Goal: Task Accomplishment & Management: Use online tool/utility

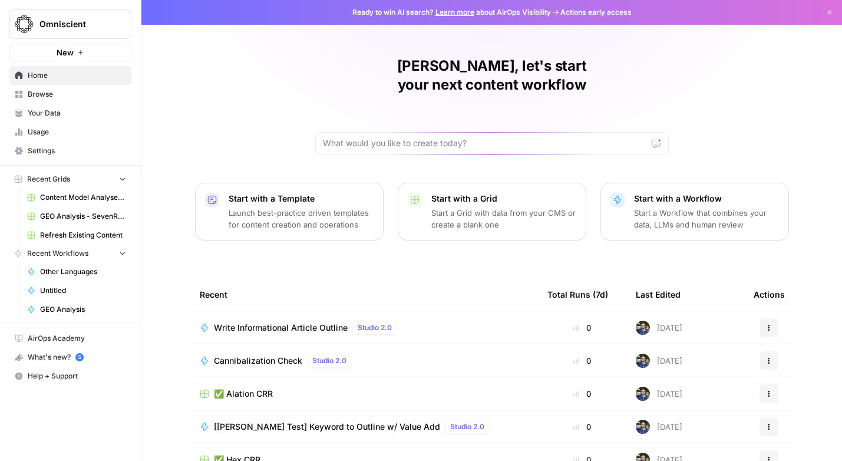
click at [45, 93] on span "Browse" at bounding box center [77, 94] width 98 height 11
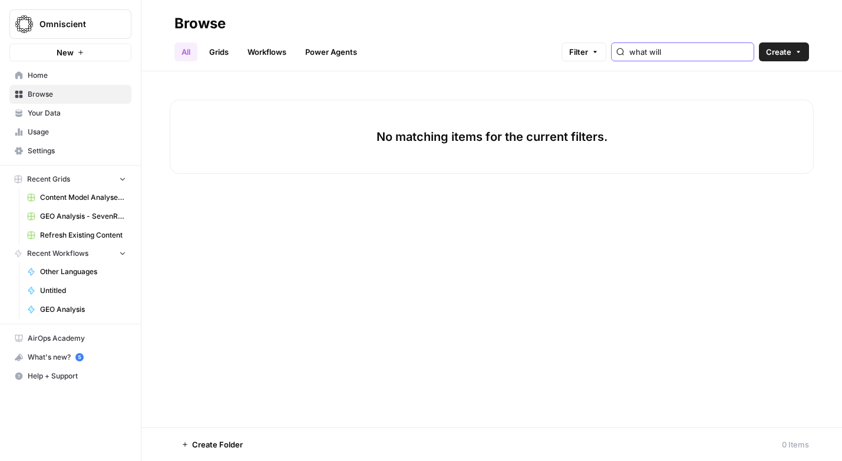
click at [694, 47] on input "what will" at bounding box center [689, 52] width 120 height 12
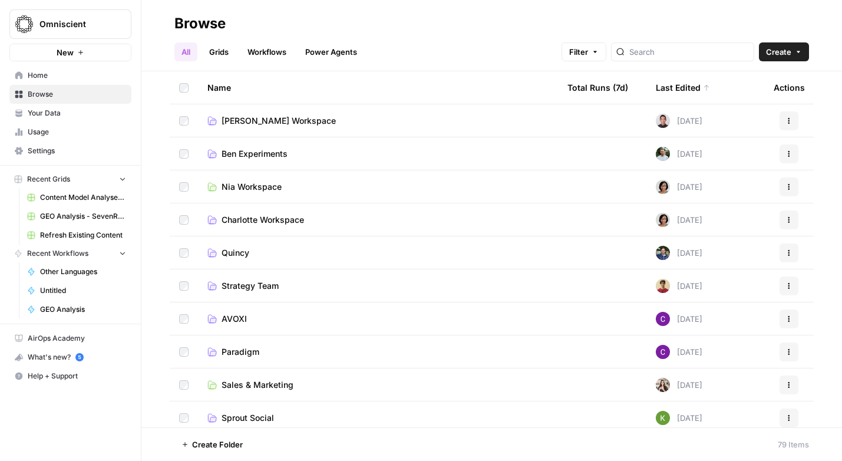
click at [249, 247] on span "Quincy" at bounding box center [236, 253] width 28 height 12
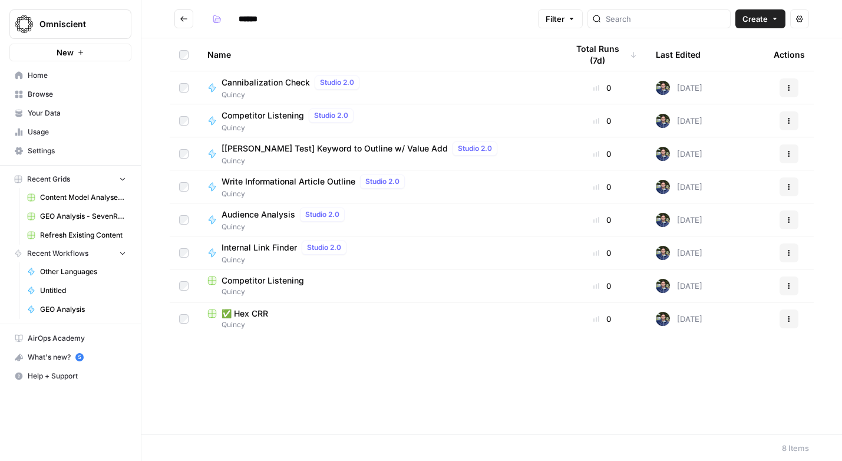
click at [750, 15] on span "Create" at bounding box center [755, 19] width 25 height 12
click at [716, 47] on span "Grid" at bounding box center [738, 47] width 66 height 12
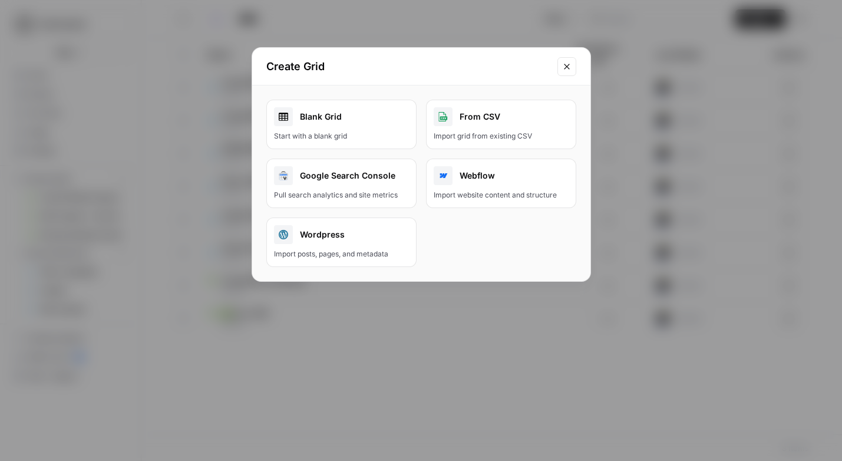
click at [325, 120] on div "Blank Grid" at bounding box center [341, 116] width 135 height 19
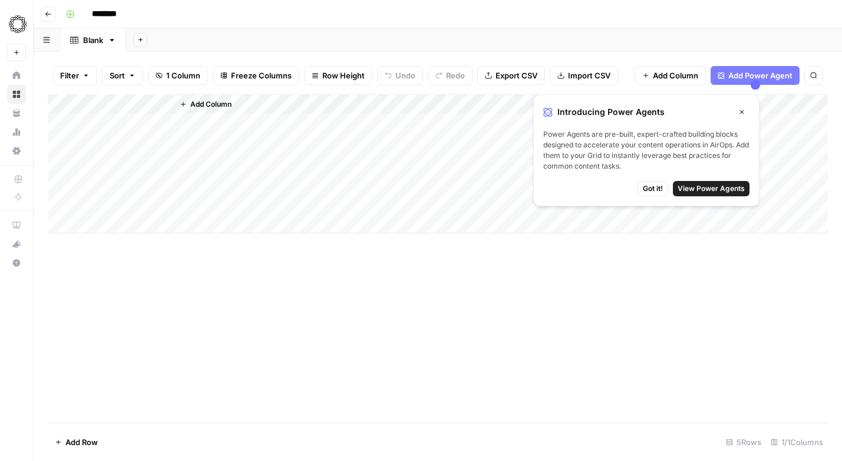
click at [51, 12] on icon "button" at bounding box center [48, 14] width 7 height 7
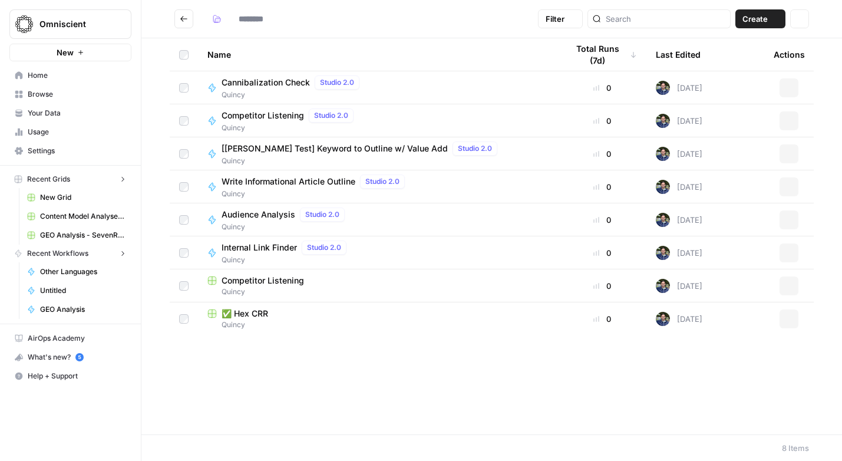
type input "******"
click at [764, 17] on span "Create" at bounding box center [755, 19] width 25 height 12
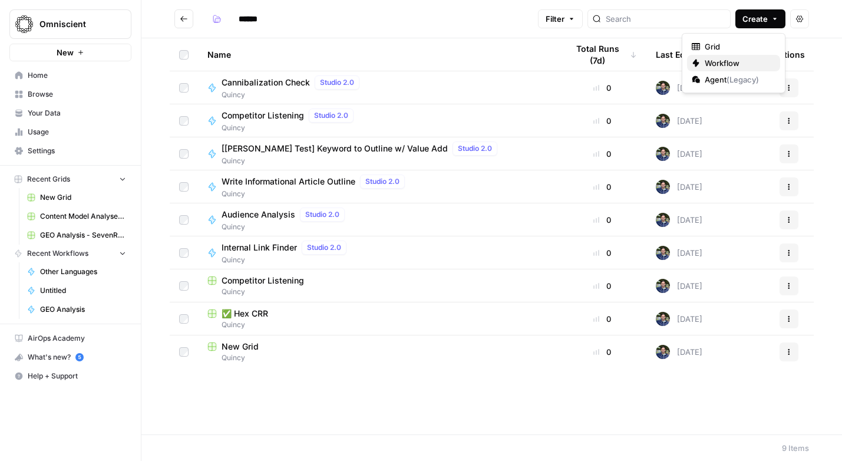
click at [717, 67] on span "Workflow" at bounding box center [738, 63] width 66 height 12
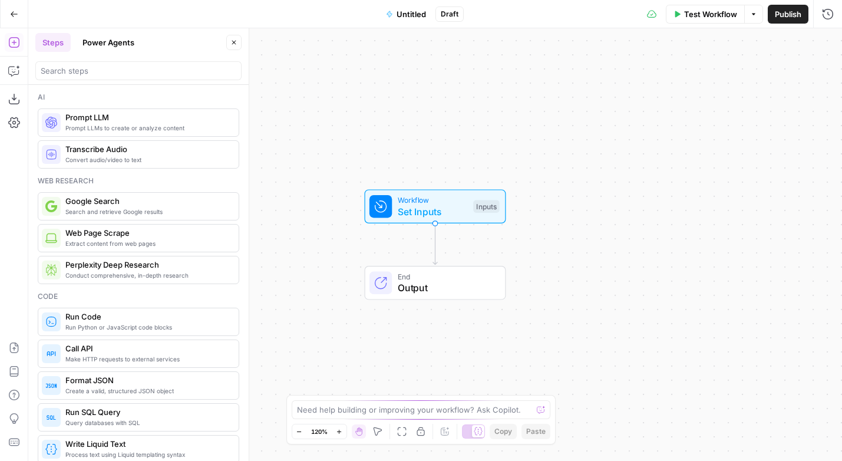
click at [447, 212] on span "Set Inputs" at bounding box center [433, 212] width 70 height 14
click at [718, 84] on span "Add Field" at bounding box center [710, 80] width 34 height 12
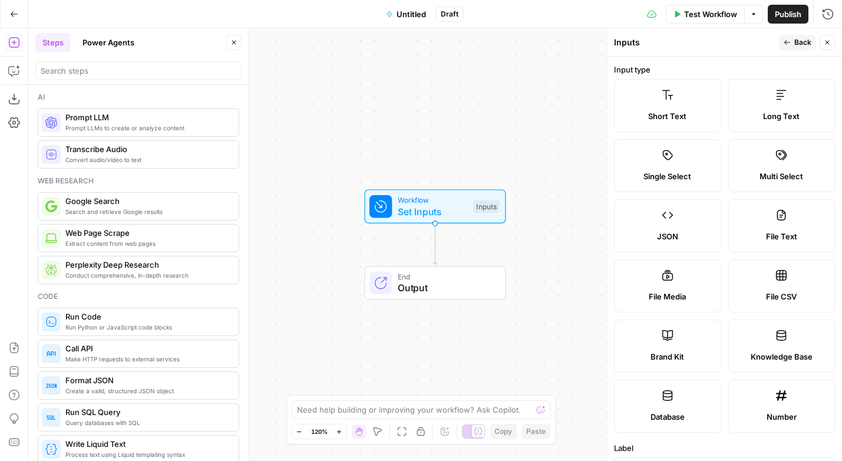
click at [14, 17] on icon "button" at bounding box center [14, 14] width 8 height 8
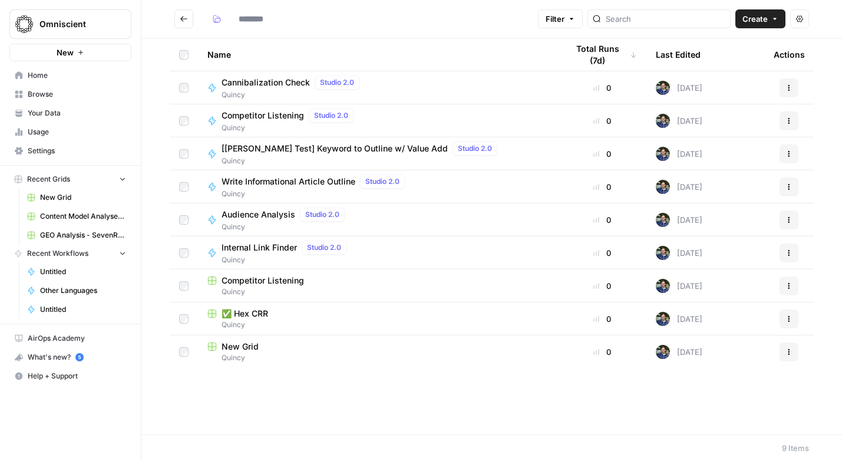
type input "******"
click at [323, 280] on div "Competitor Listening" at bounding box center [377, 281] width 341 height 12
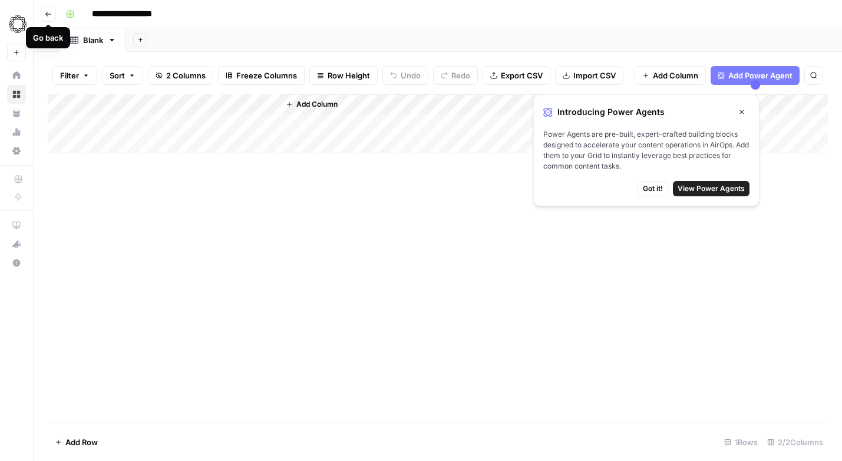
click at [47, 12] on icon "button" at bounding box center [48, 14] width 6 height 5
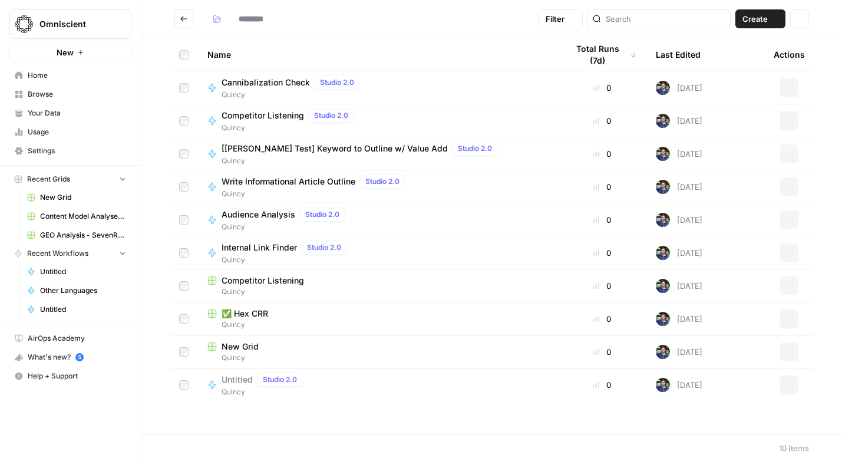
type input "******"
click at [281, 316] on div "✅ Hex CRR" at bounding box center [377, 314] width 341 height 12
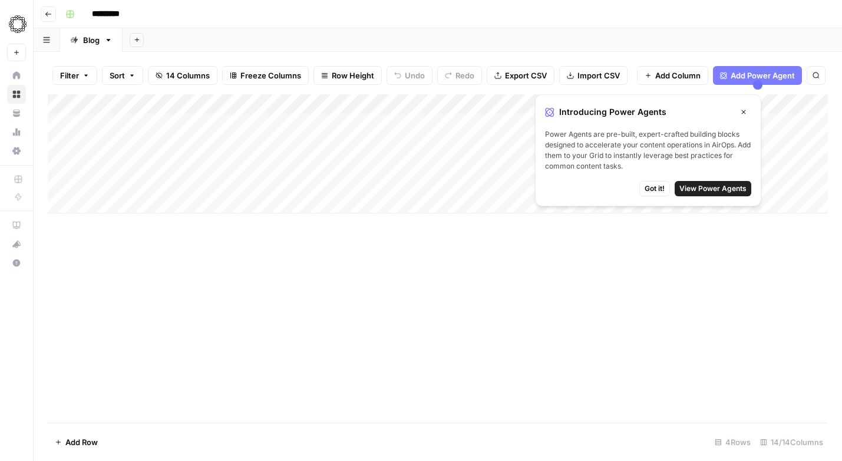
click at [651, 189] on span "Got it!" at bounding box center [655, 188] width 20 height 11
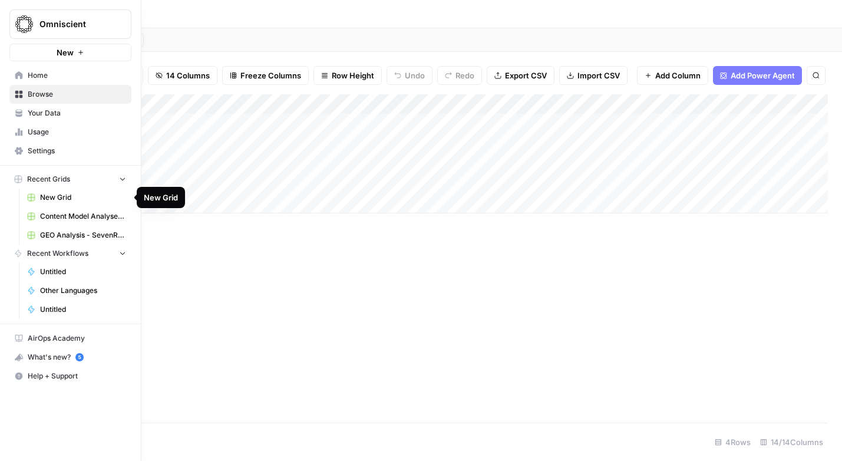
click at [52, 199] on span "New Grid" at bounding box center [83, 197] width 86 height 11
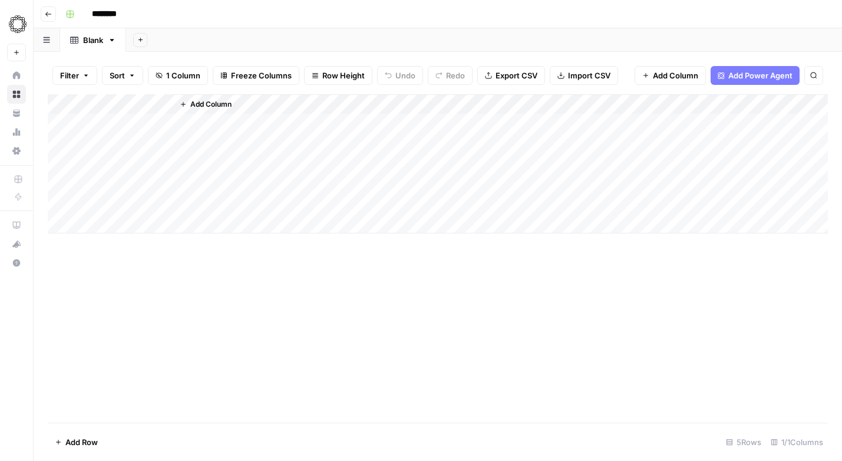
click at [99, 11] on input "********" at bounding box center [120, 14] width 66 height 19
type input "**********"
click at [116, 112] on div "Add Column" at bounding box center [438, 163] width 780 height 139
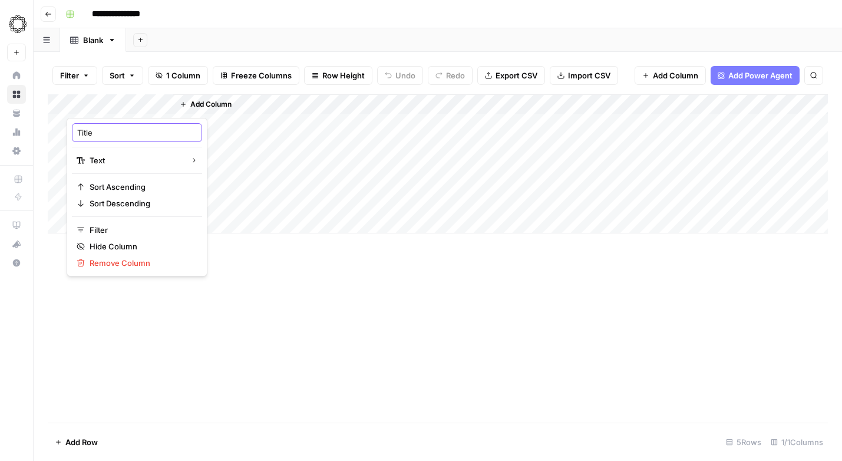
click at [95, 137] on input "Title" at bounding box center [137, 133] width 120 height 12
type input "R"
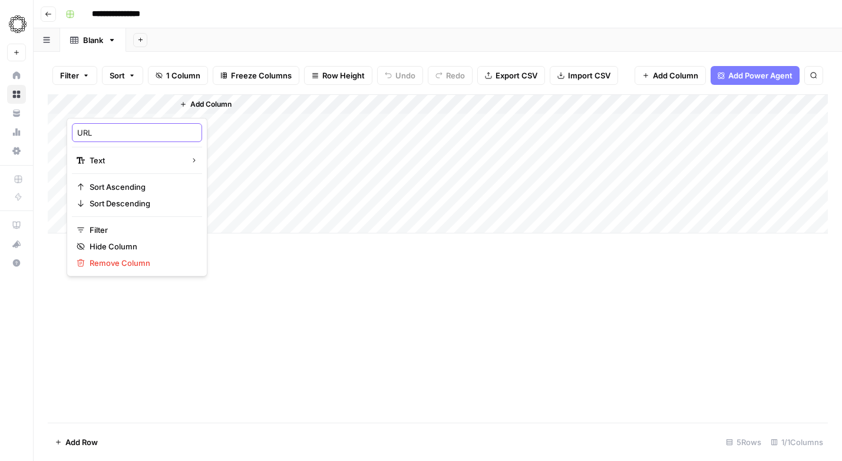
type input "URLs"
click at [200, 110] on button "Add Column" at bounding box center [205, 104] width 61 height 15
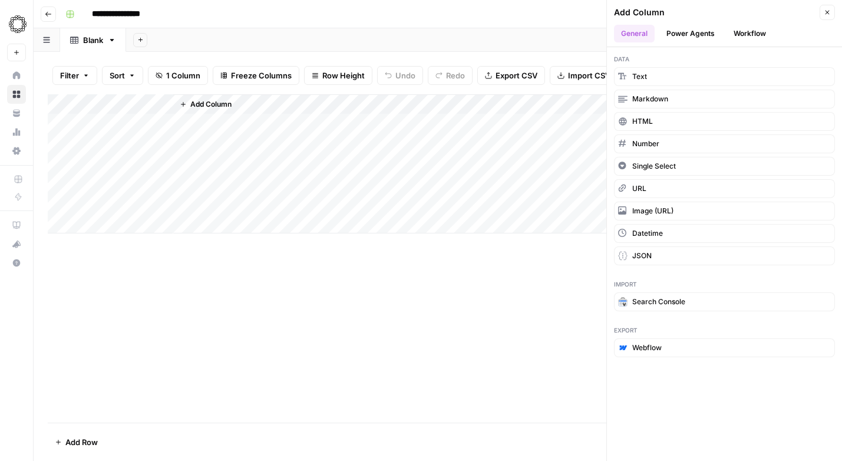
click at [766, 35] on button "Workflow" at bounding box center [750, 34] width 47 height 18
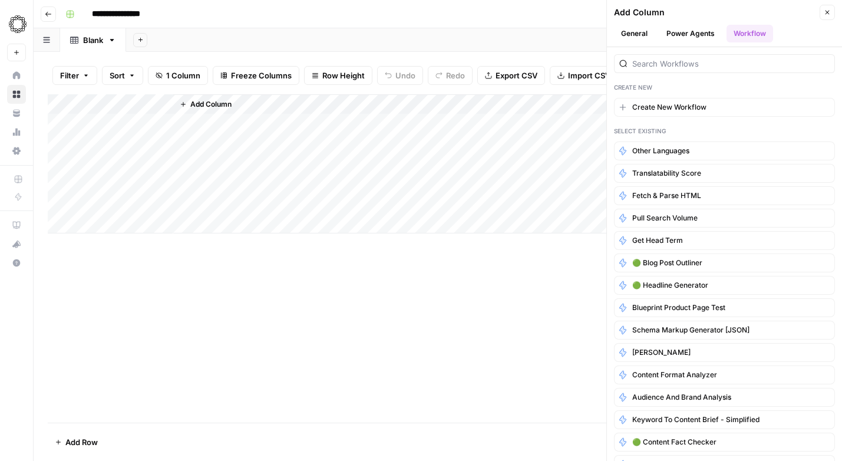
click at [826, 14] on icon "button" at bounding box center [827, 12] width 7 height 7
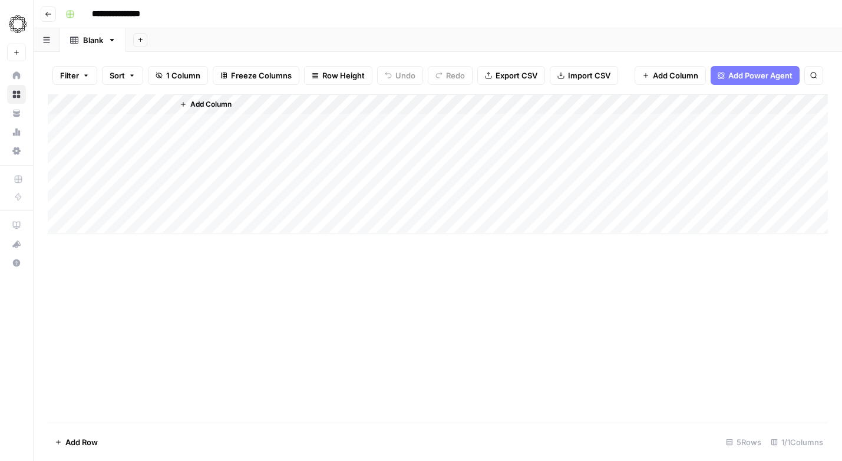
click at [199, 102] on span "Add Column" at bounding box center [210, 104] width 41 height 11
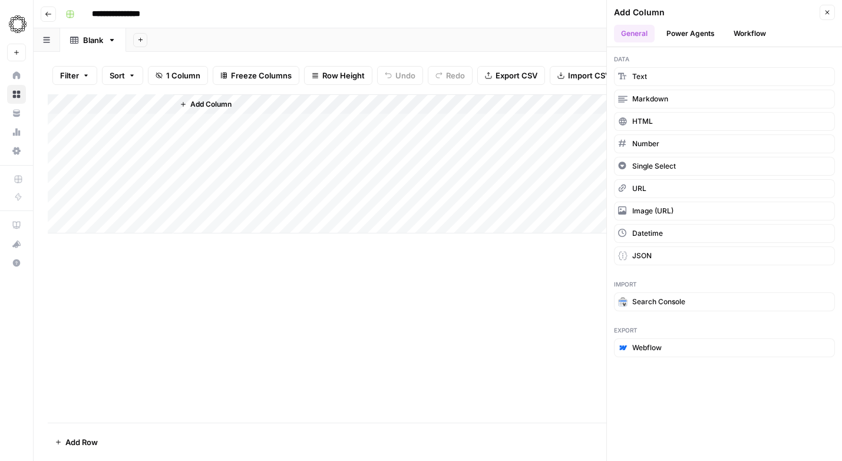
click at [88, 95] on div "Add Column" at bounding box center [438, 163] width 780 height 139
click at [99, 101] on div at bounding box center [120, 106] width 107 height 24
click at [88, 139] on div "Title" at bounding box center [137, 132] width 130 height 19
click at [88, 139] on div "Add Column" at bounding box center [438, 163] width 780 height 139
click at [90, 105] on div "Add Column" at bounding box center [438, 163] width 780 height 139
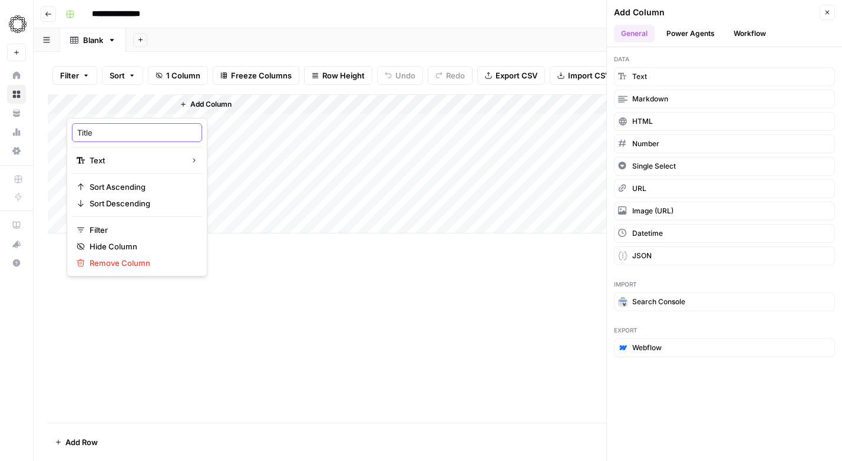
click at [87, 134] on input "Title" at bounding box center [137, 133] width 120 height 12
type input "URL"
click at [202, 101] on span "Add Column" at bounding box center [210, 104] width 41 height 11
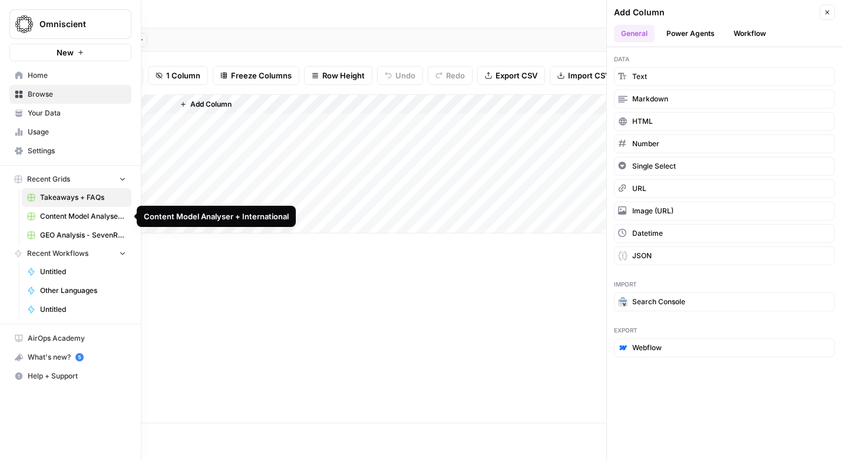
click at [60, 273] on span "Untitled" at bounding box center [83, 271] width 86 height 11
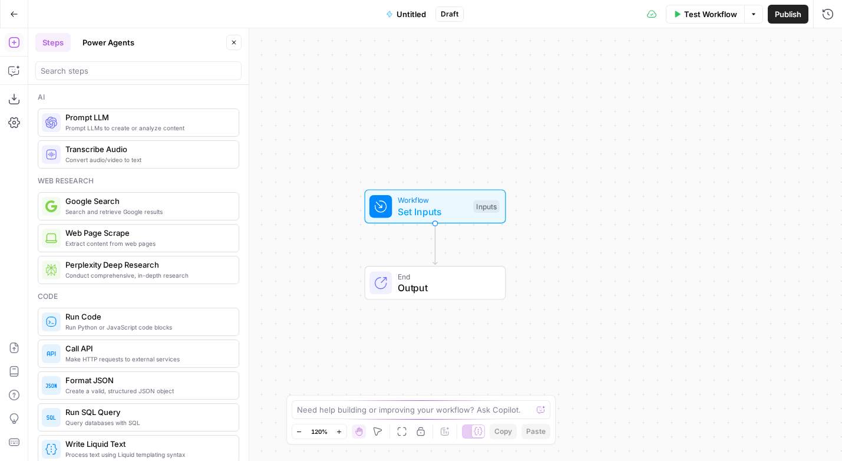
click at [103, 45] on button "Power Agents" at bounding box center [108, 42] width 66 height 19
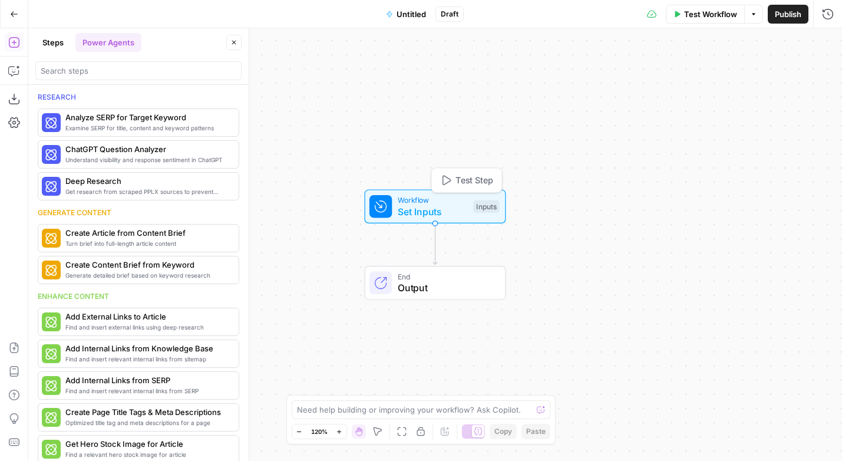
click at [433, 210] on span "Set Inputs" at bounding box center [433, 212] width 70 height 14
click at [746, 76] on button "Add Field" at bounding box center [715, 80] width 196 height 19
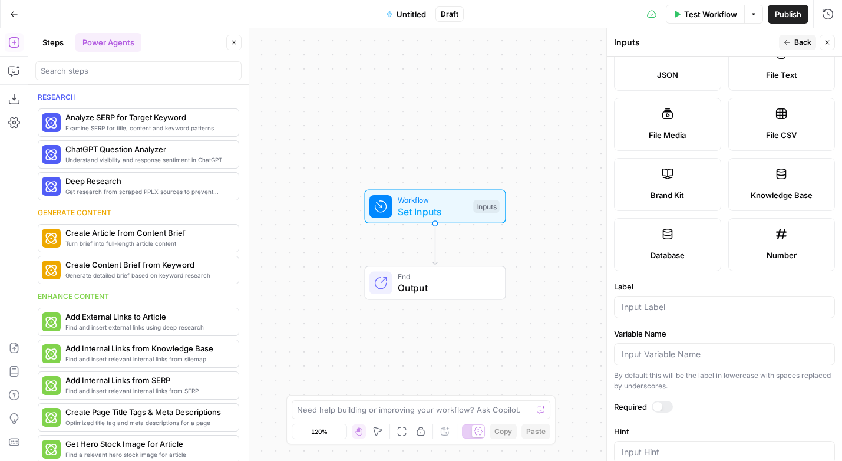
scroll to position [215, 0]
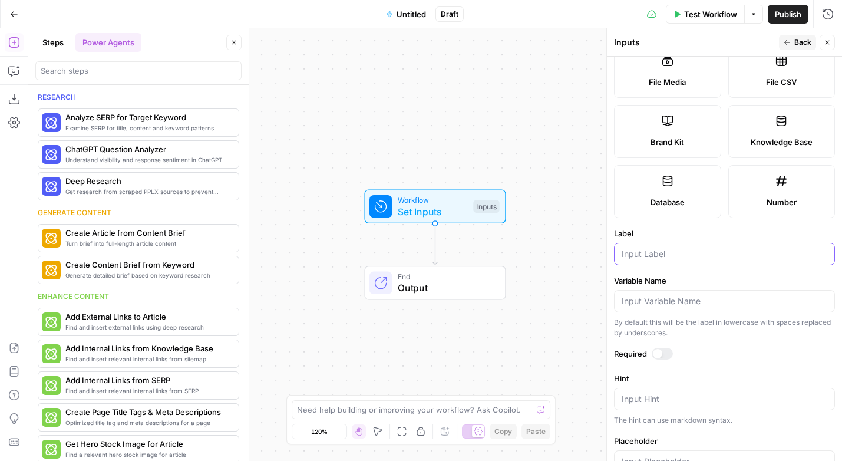
click at [658, 256] on input "Label" at bounding box center [725, 254] width 206 height 12
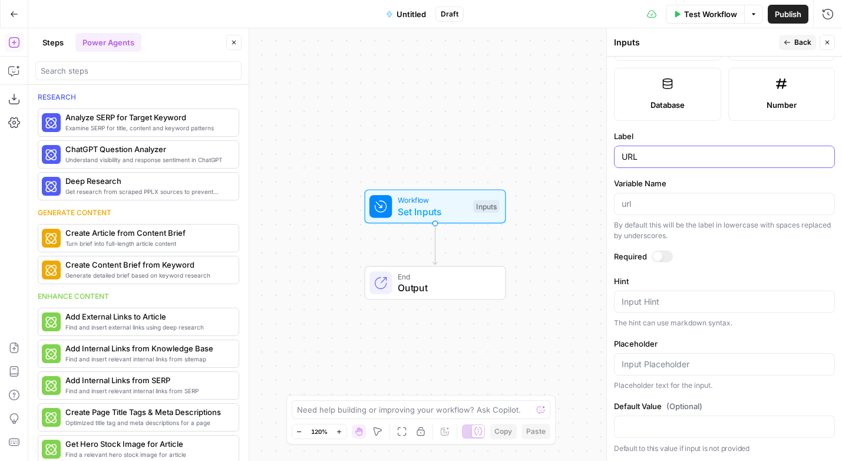
type input "URL"
click at [660, 250] on div at bounding box center [662, 256] width 21 height 12
click at [52, 44] on button "Steps" at bounding box center [52, 42] width 35 height 19
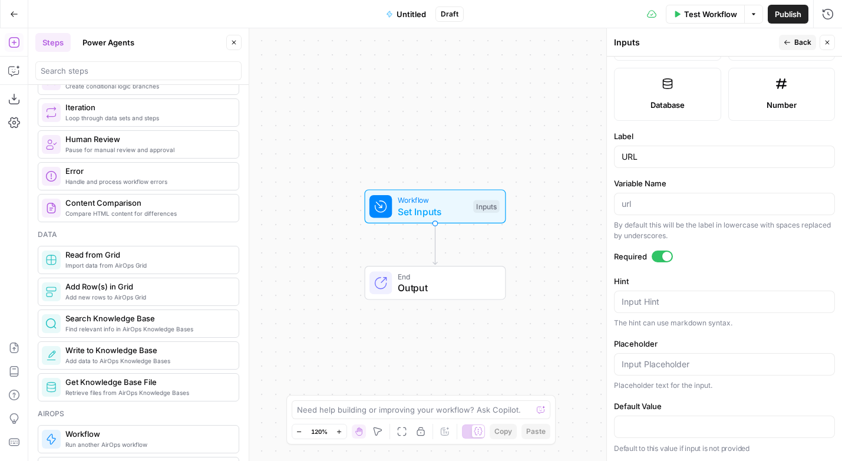
scroll to position [305, 0]
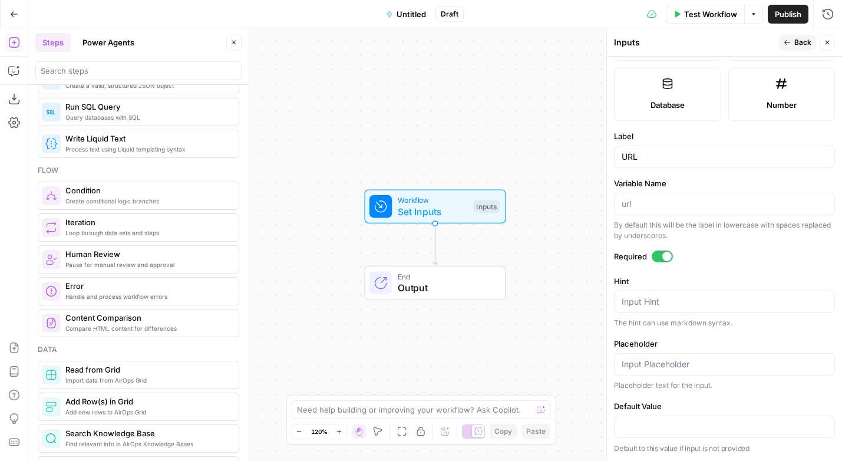
click at [97, 77] on div at bounding box center [138, 70] width 206 height 19
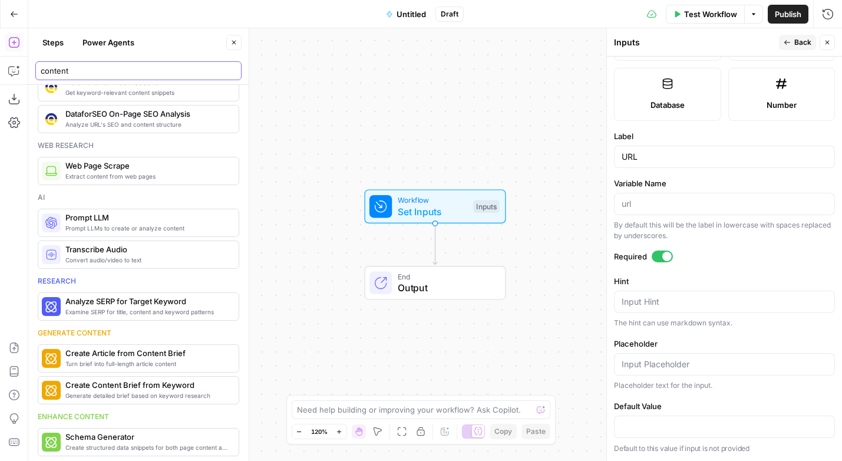
scroll to position [0, 0]
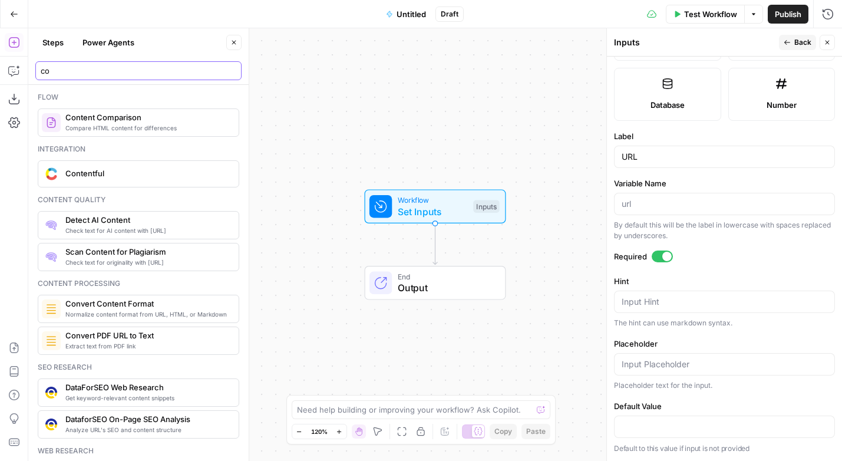
type input "c"
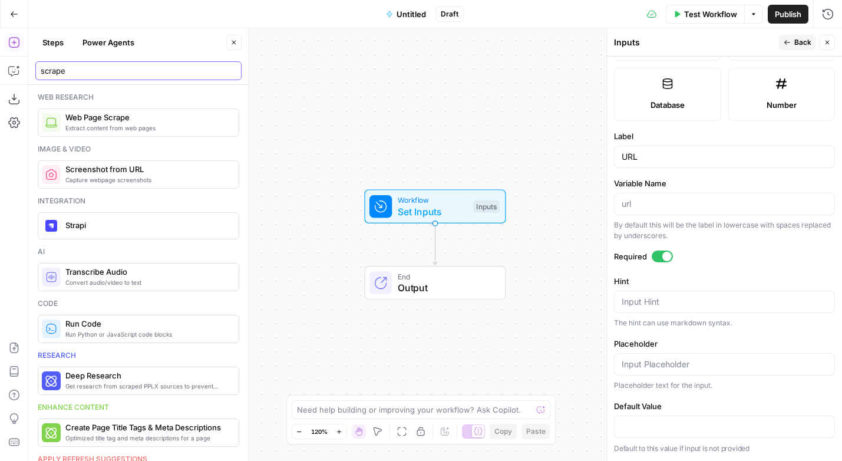
type input "scrape"
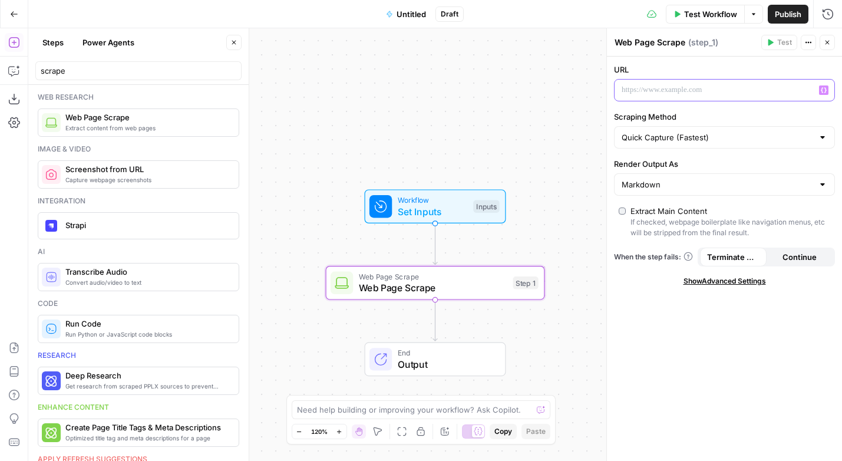
click at [660, 91] on p at bounding box center [715, 90] width 187 height 12
click at [823, 85] on button "Variables Menu" at bounding box center [823, 89] width 9 height 9
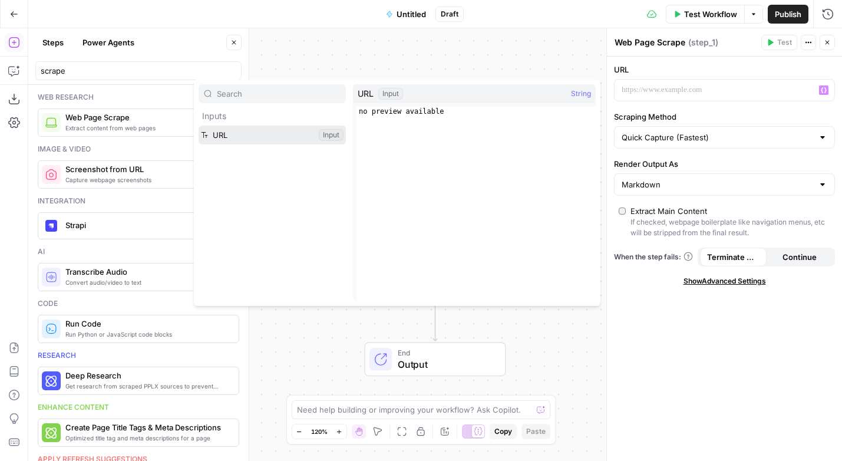
click at [226, 137] on button "Select variable URL" at bounding box center [272, 135] width 147 height 19
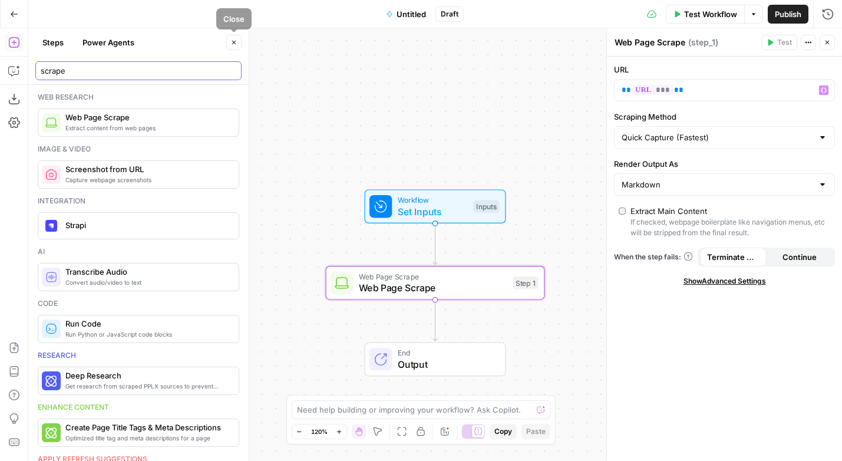
click at [95, 72] on input "scrape" at bounding box center [139, 71] width 196 height 12
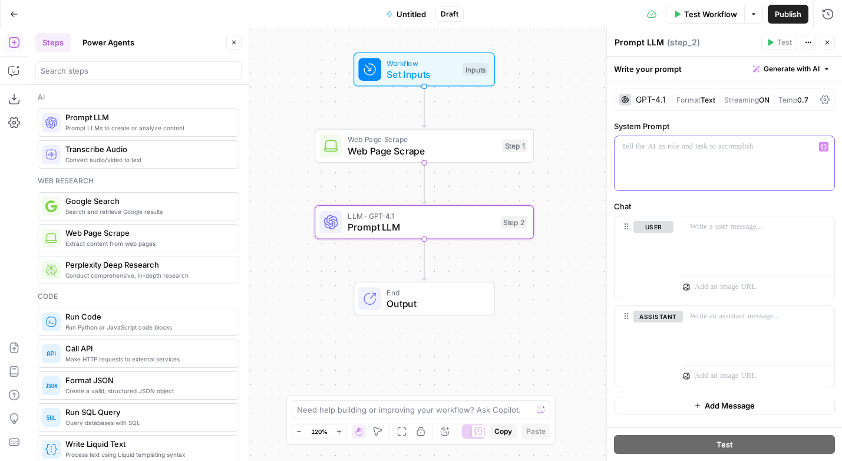
click at [661, 156] on div at bounding box center [725, 163] width 220 height 54
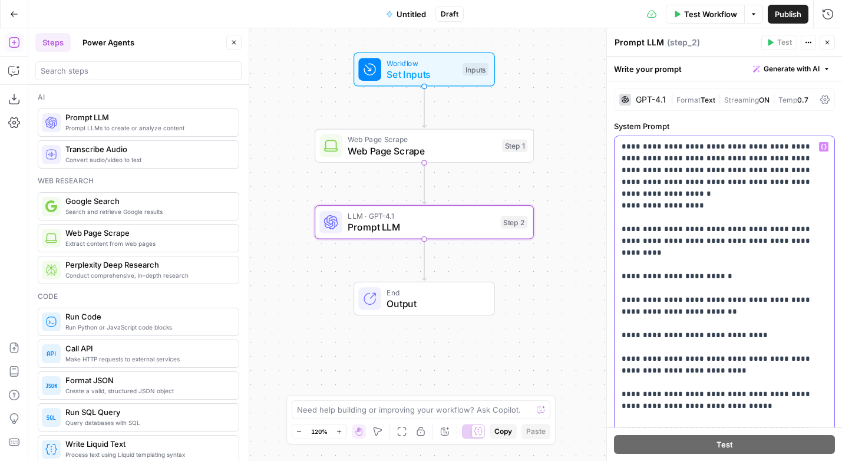
drag, startPoint x: 782, startPoint y: 231, endPoint x: 685, endPoint y: 219, distance: 97.5
click at [685, 219] on p "**********" at bounding box center [725, 294] width 206 height 306
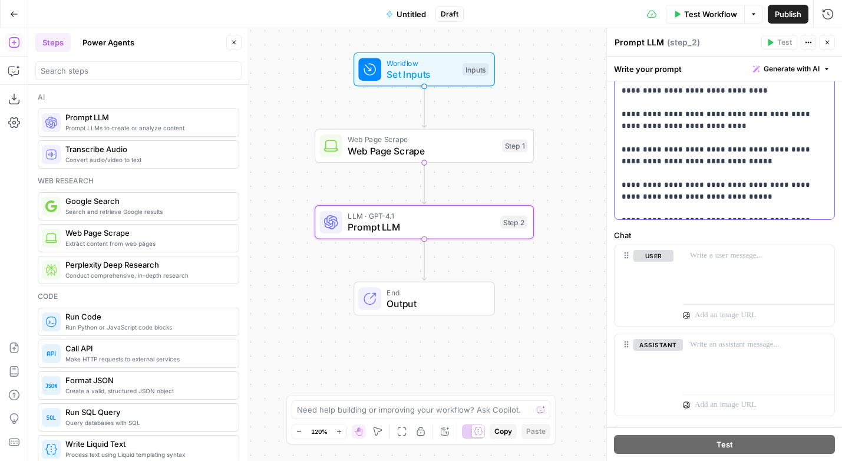
scroll to position [222, 0]
click at [717, 278] on div at bounding box center [758, 271] width 151 height 54
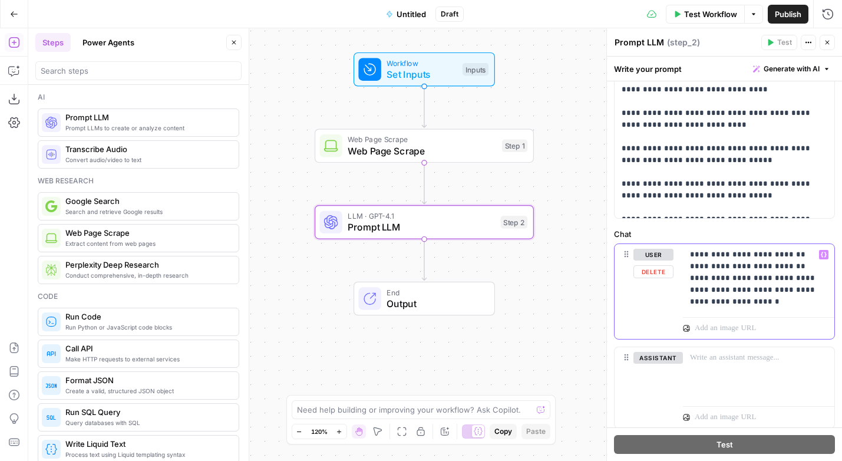
drag, startPoint x: 812, startPoint y: 264, endPoint x: 684, endPoint y: 264, distance: 127.9
click at [684, 264] on div "**********" at bounding box center [758, 278] width 151 height 68
click at [823, 254] on icon "button" at bounding box center [824, 255] width 6 height 6
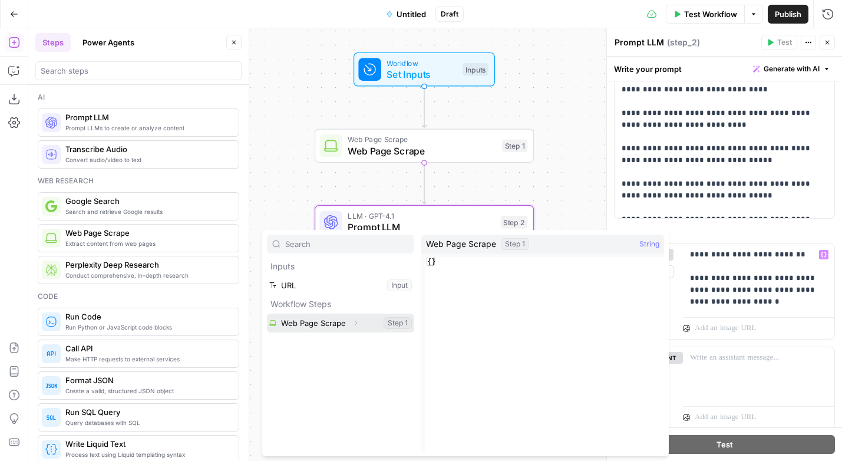
click at [329, 328] on button "Select variable Web Page Scrape" at bounding box center [340, 323] width 147 height 19
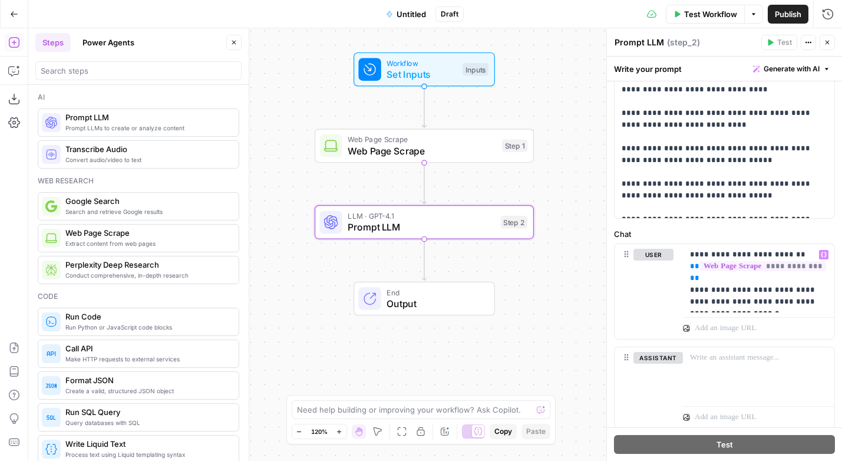
click at [417, 303] on span "Output" at bounding box center [435, 303] width 96 height 14
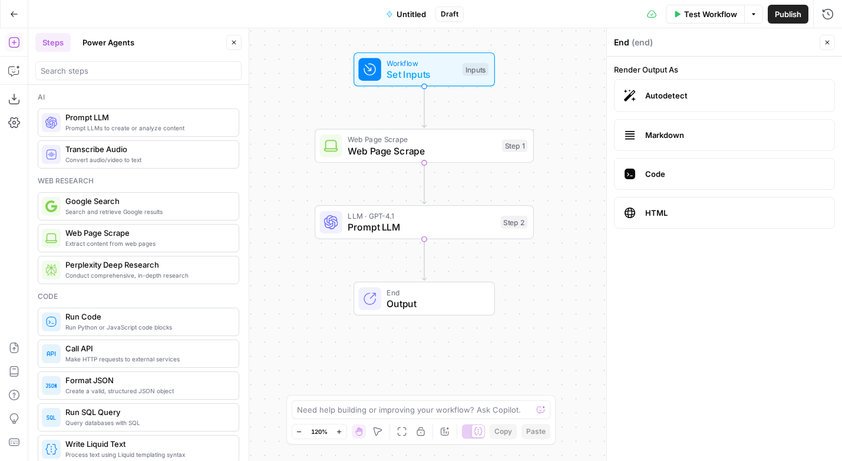
click at [410, 19] on span "Untitled" at bounding box center [411, 14] width 29 height 12
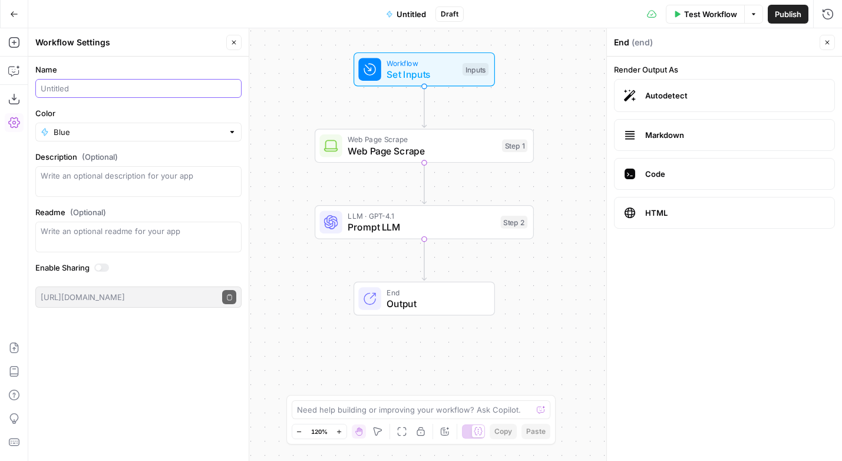
click at [88, 89] on input "Name" at bounding box center [139, 89] width 196 height 12
click at [113, 67] on label "Name" at bounding box center [138, 70] width 206 height 12
click at [113, 83] on input "GEO - Takeaways" at bounding box center [139, 89] width 196 height 12
click at [233, 64] on label "Name" at bounding box center [138, 70] width 206 height 12
click at [233, 83] on input "GEO - Takeaways" at bounding box center [139, 89] width 196 height 12
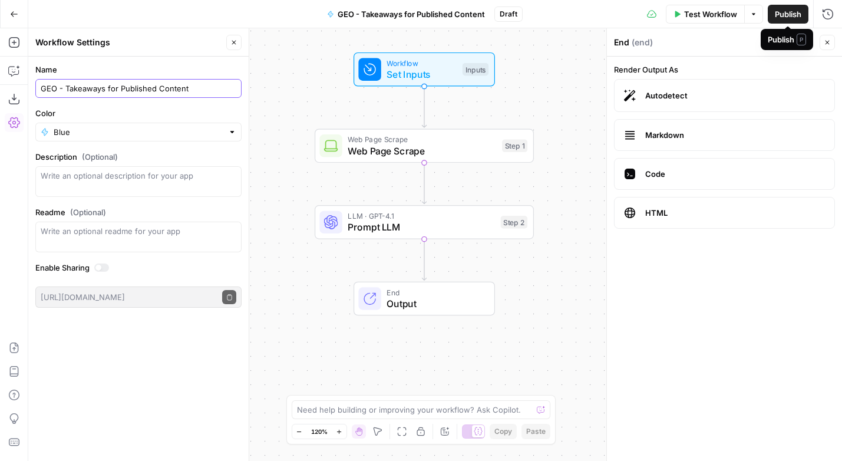
type input "GEO - Takeaways for Published Content"
click at [788, 12] on span "Publish" at bounding box center [788, 14] width 27 height 12
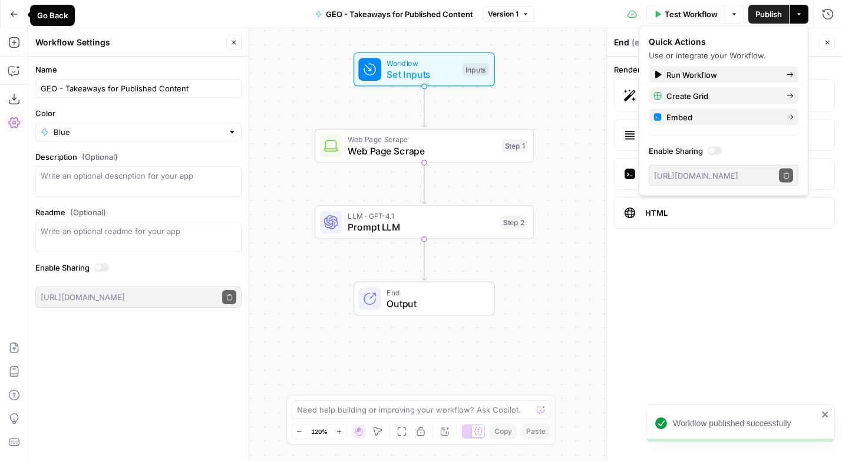
click at [14, 17] on icon "button" at bounding box center [14, 14] width 8 height 8
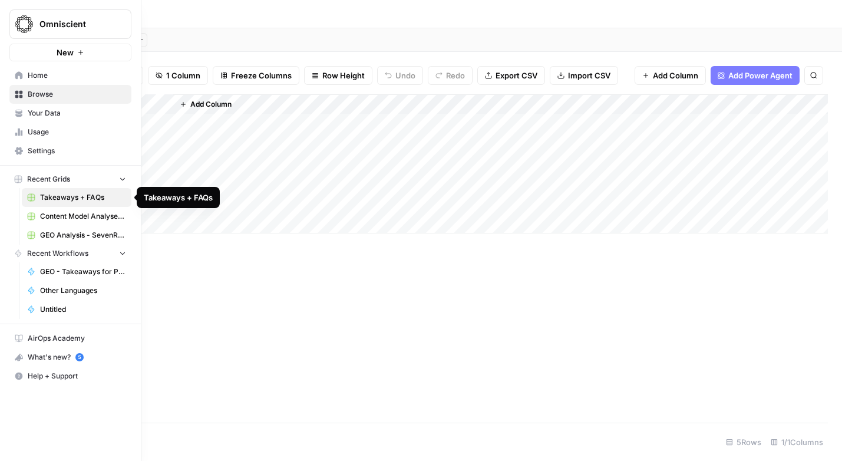
click at [62, 197] on span "Takeaways + FAQs" at bounding box center [83, 197] width 86 height 11
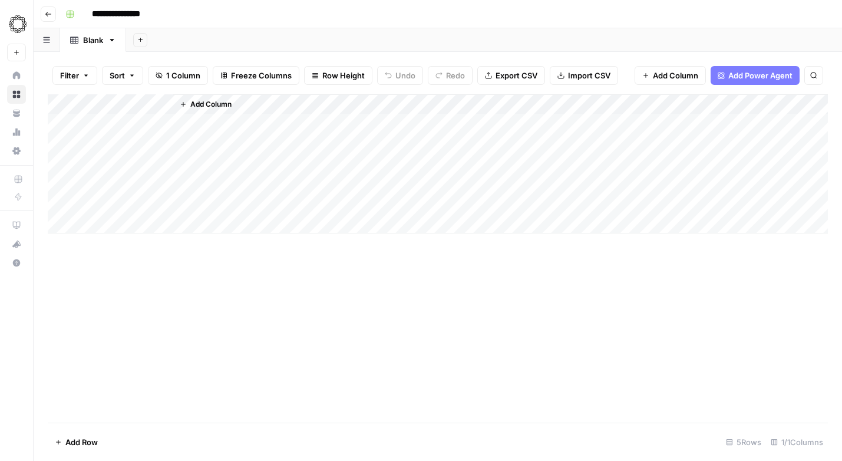
click at [90, 106] on div "Add Column" at bounding box center [438, 163] width 780 height 139
click at [90, 128] on input "Title" at bounding box center [137, 133] width 120 height 12
type input "URL"
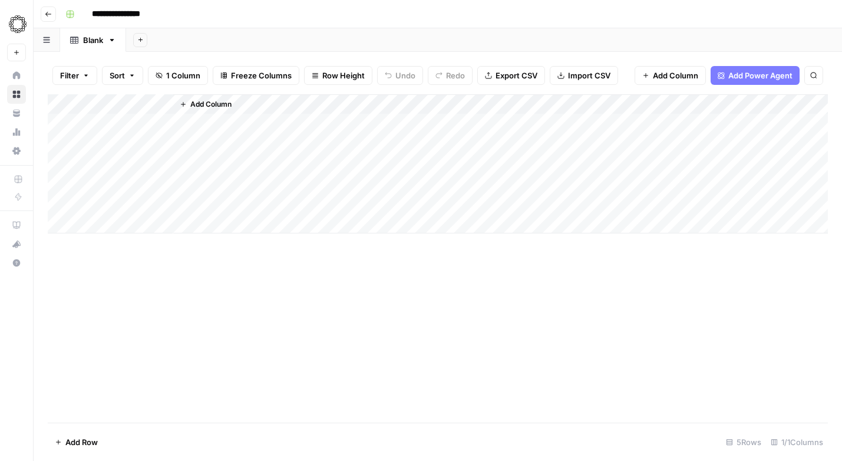
click at [202, 99] on span "Add Column" at bounding box center [210, 104] width 41 height 11
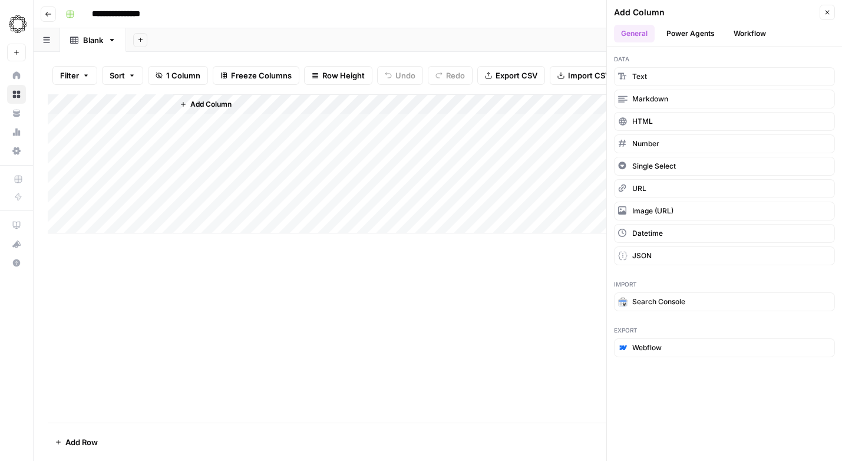
click at [744, 29] on button "Workflow" at bounding box center [750, 34] width 47 height 18
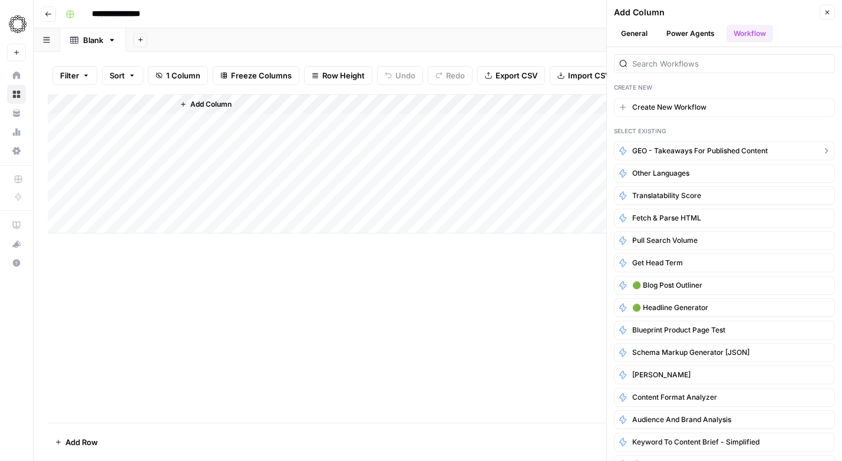
click at [656, 151] on span "GEO - Takeaways for Published Content" at bounding box center [700, 151] width 136 height 11
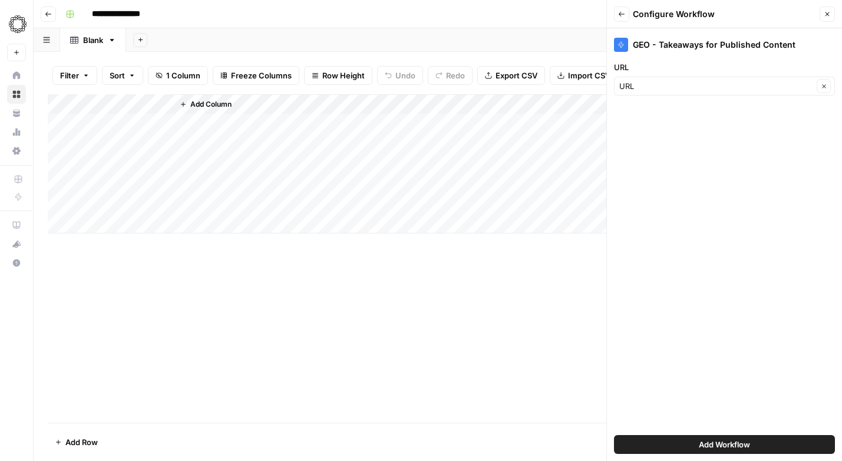
click at [711, 446] on span "Add Workflow" at bounding box center [724, 445] width 51 height 12
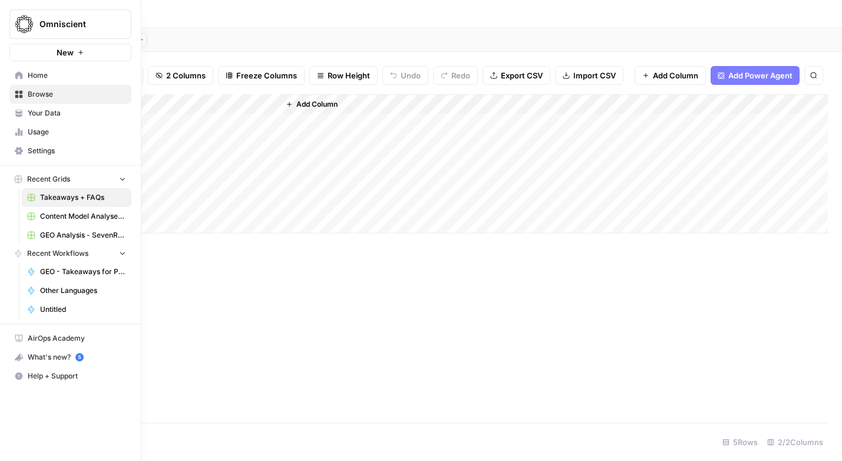
click at [52, 273] on span "GEO - Takeaways for Published Content" at bounding box center [83, 271] width 86 height 11
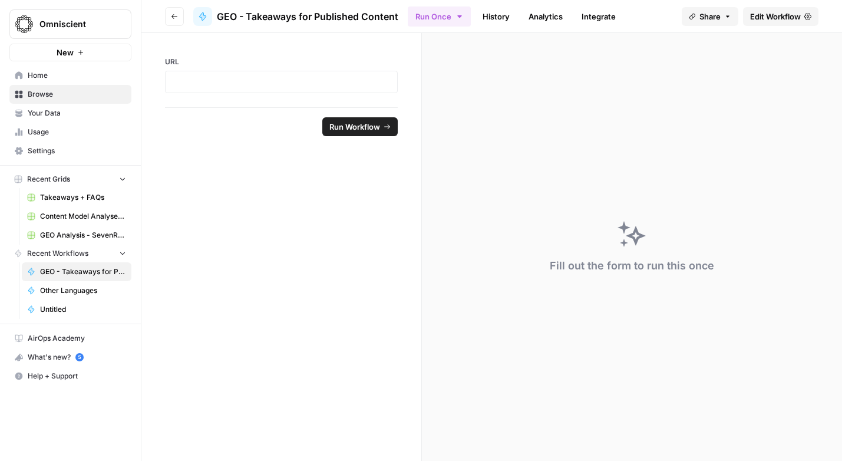
click at [780, 12] on span "Edit Workflow" at bounding box center [775, 17] width 51 height 12
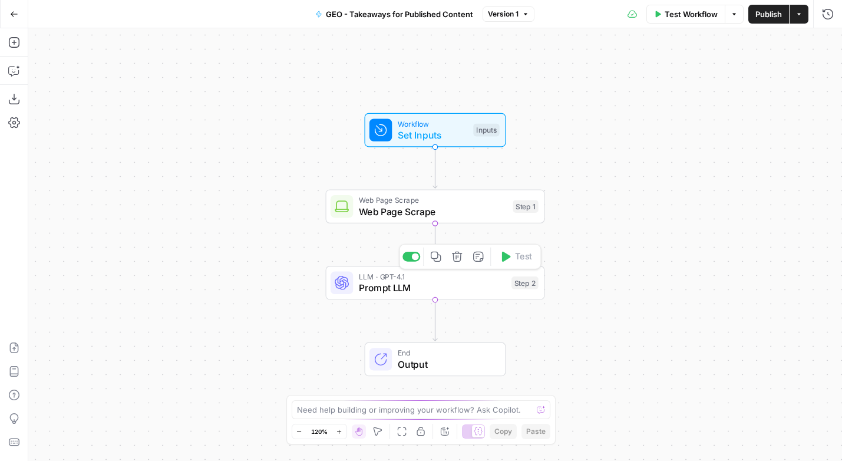
click at [431, 289] on span "Prompt LLM" at bounding box center [432, 288] width 147 height 14
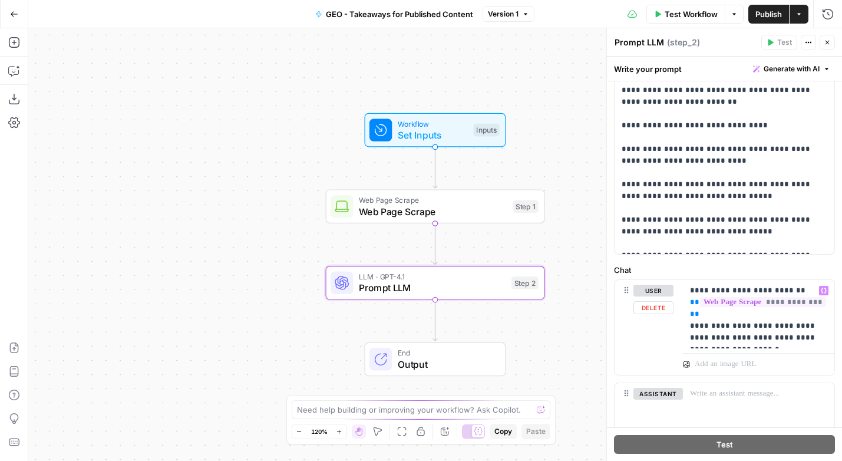
scroll to position [250, 0]
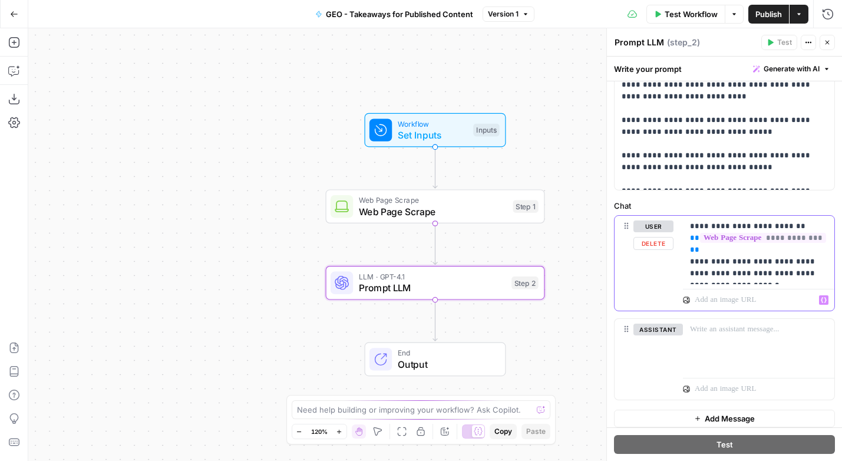
click at [704, 299] on p at bounding box center [752, 300] width 115 height 12
click at [687, 302] on icon at bounding box center [687, 300] width 6 height 6
click at [714, 299] on p at bounding box center [752, 300] width 115 height 12
click at [686, 301] on icon at bounding box center [686, 299] width 7 height 7
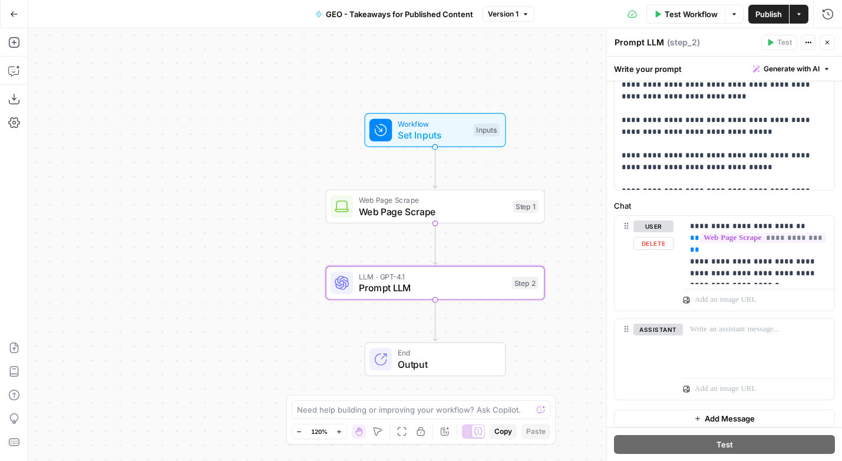
click at [686, 301] on icon at bounding box center [686, 299] width 7 height 7
click at [716, 301] on p at bounding box center [752, 300] width 115 height 12
click at [699, 385] on p at bounding box center [752, 389] width 115 height 12
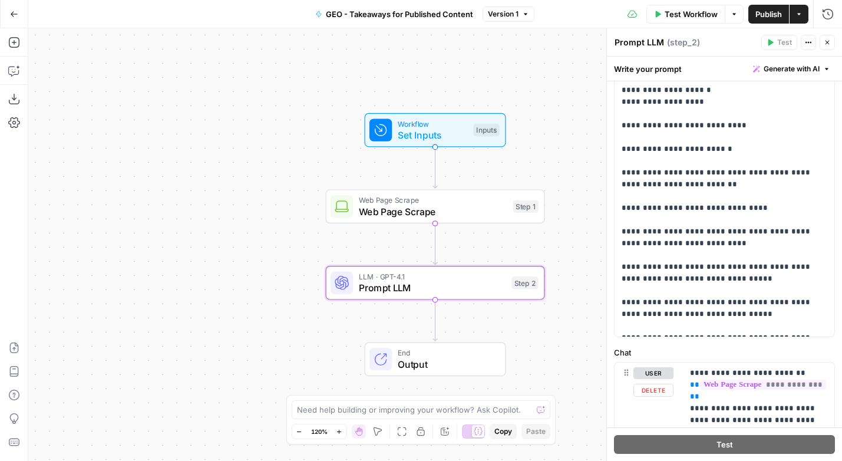
scroll to position [84, 0]
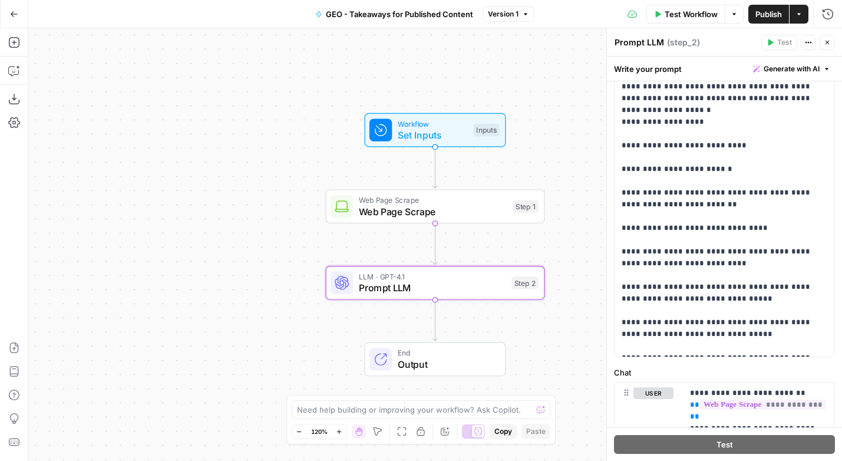
click at [809, 42] on icon "button" at bounding box center [809, 43] width 2 height 2
click at [734, 41] on div "Prompt LLM Prompt LLM ( step_2 )" at bounding box center [686, 42] width 144 height 13
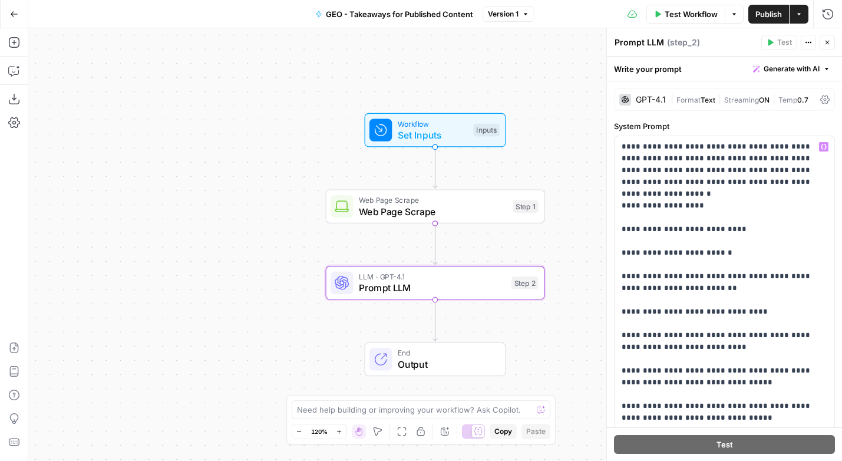
scroll to position [258, 0]
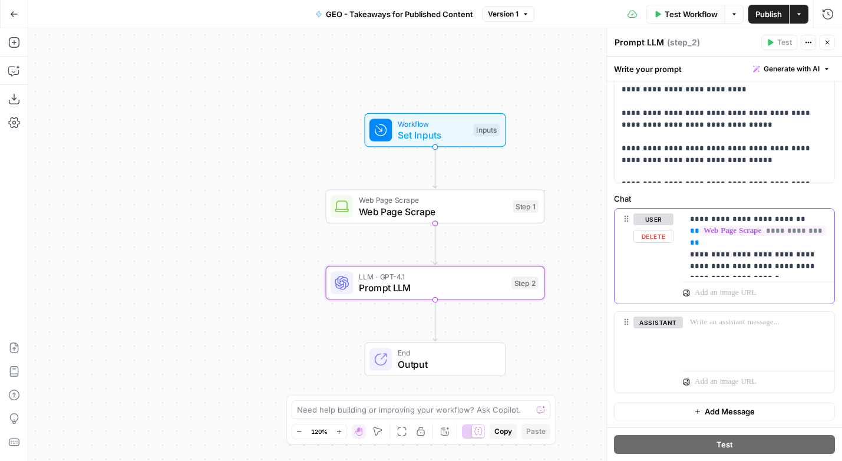
click at [707, 291] on p at bounding box center [752, 293] width 115 height 12
click at [687, 292] on icon at bounding box center [686, 292] width 7 height 7
click at [713, 292] on p at bounding box center [752, 293] width 115 height 12
click at [17, 11] on icon "button" at bounding box center [14, 14] width 8 height 8
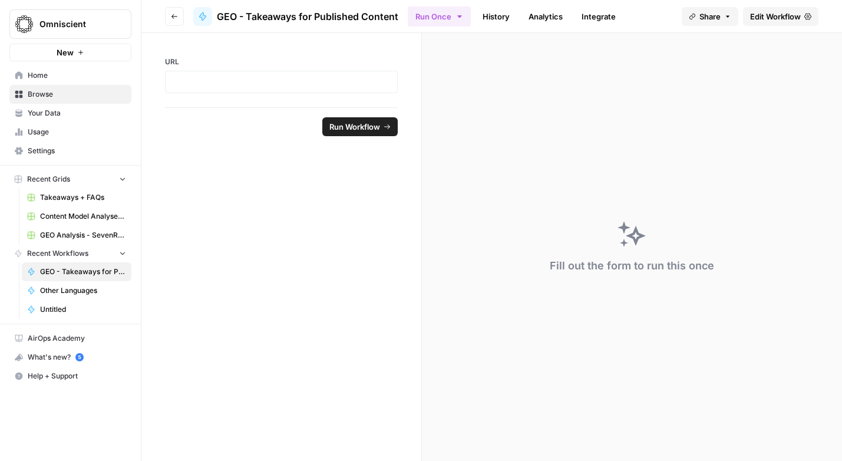
click at [55, 110] on span "Your Data" at bounding box center [77, 113] width 98 height 11
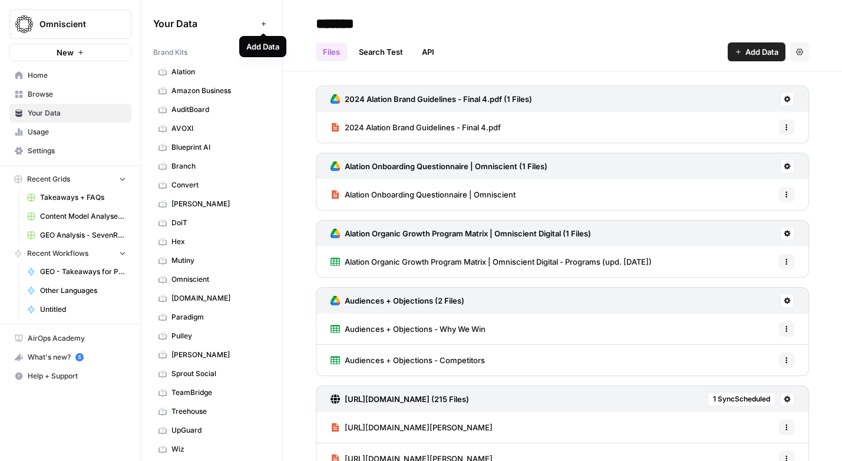
click at [263, 22] on icon "button" at bounding box center [264, 24] width 6 height 6
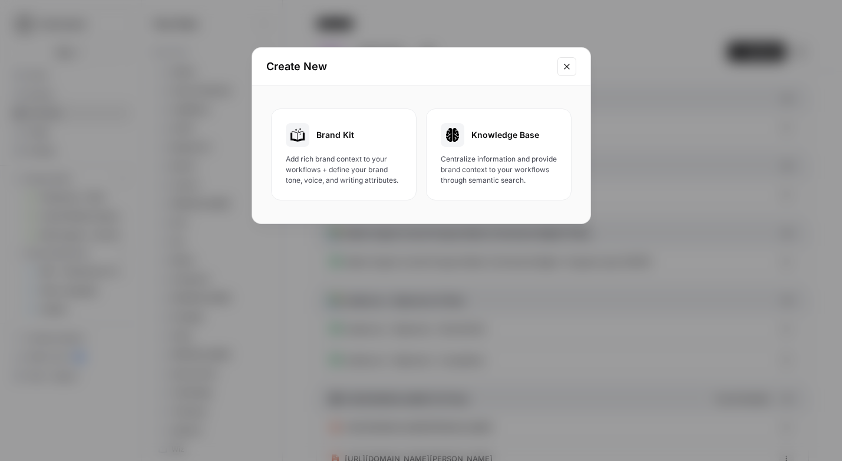
click at [565, 59] on button "Close modal" at bounding box center [567, 66] width 19 height 19
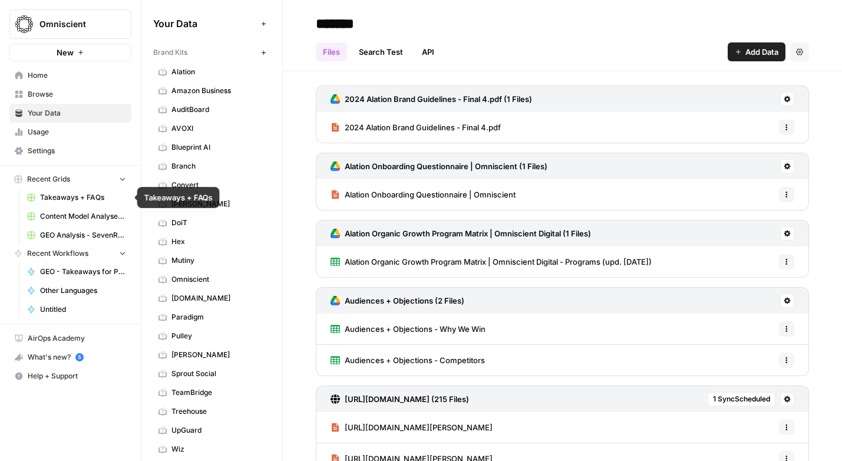
click at [62, 203] on link "Takeaways + FAQs" at bounding box center [77, 197] width 110 height 19
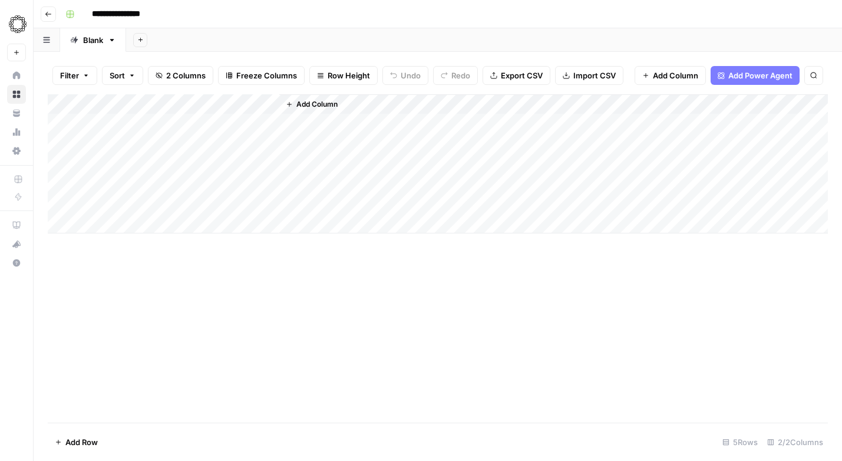
click at [113, 126] on div "Add Column" at bounding box center [438, 163] width 780 height 139
click at [97, 126] on div "Add Column" at bounding box center [438, 163] width 780 height 139
type textarea "**********"
click at [226, 294] on div "Add Column" at bounding box center [438, 258] width 780 height 328
click at [226, 124] on div "Add Column" at bounding box center [438, 163] width 780 height 139
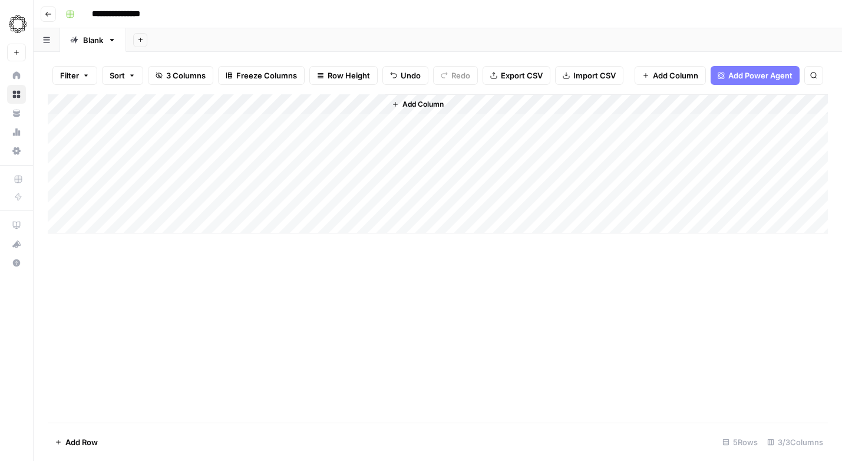
click at [341, 121] on div "Add Column" at bounding box center [438, 163] width 780 height 139
click at [375, 120] on div "Add Column" at bounding box center [438, 163] width 780 height 139
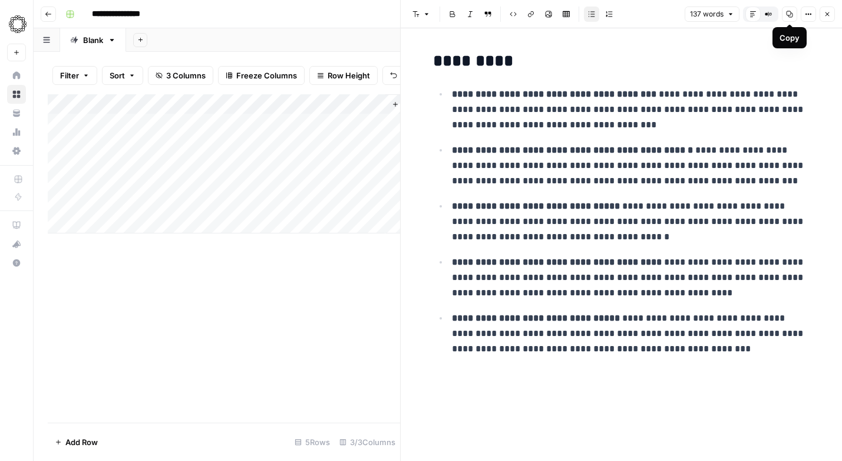
click at [790, 14] on icon "button" at bounding box center [789, 14] width 7 height 7
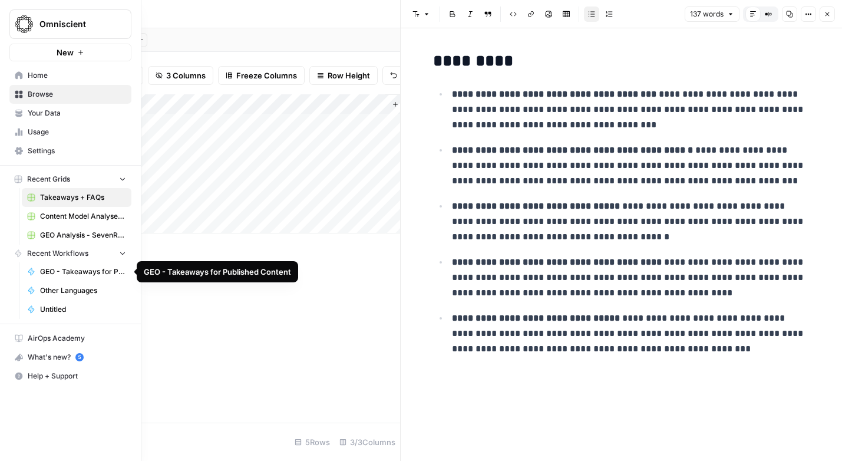
click at [79, 275] on span "GEO - Takeaways for Published Content" at bounding box center [83, 271] width 86 height 11
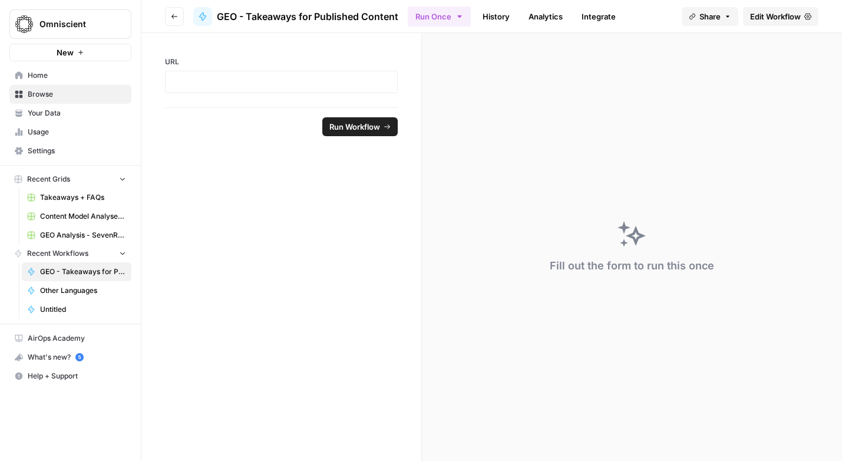
click at [784, 16] on span "Edit Workflow" at bounding box center [775, 17] width 51 height 12
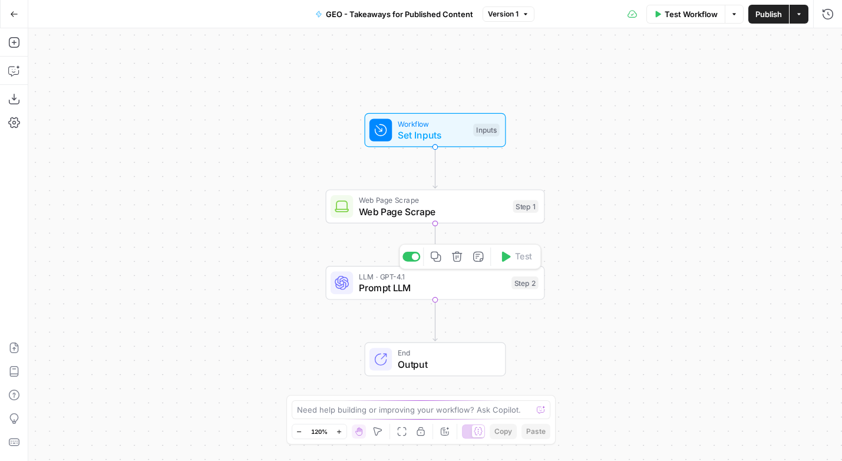
click at [461, 288] on span "Prompt LLM" at bounding box center [432, 288] width 147 height 14
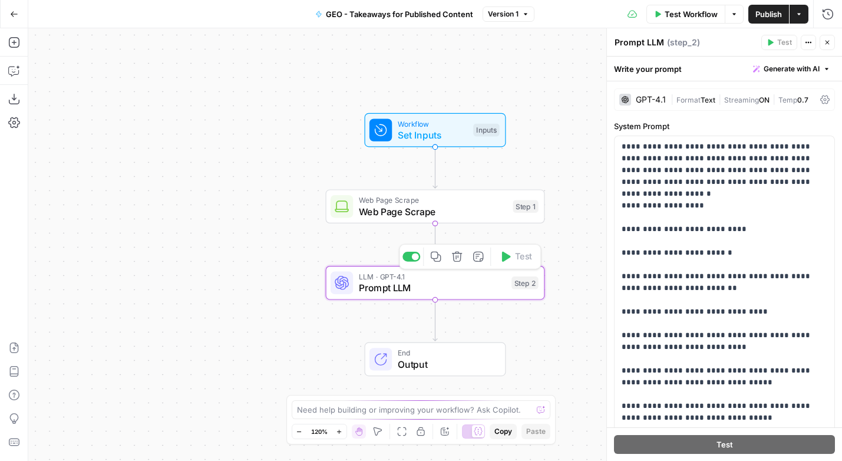
scroll to position [258, 0]
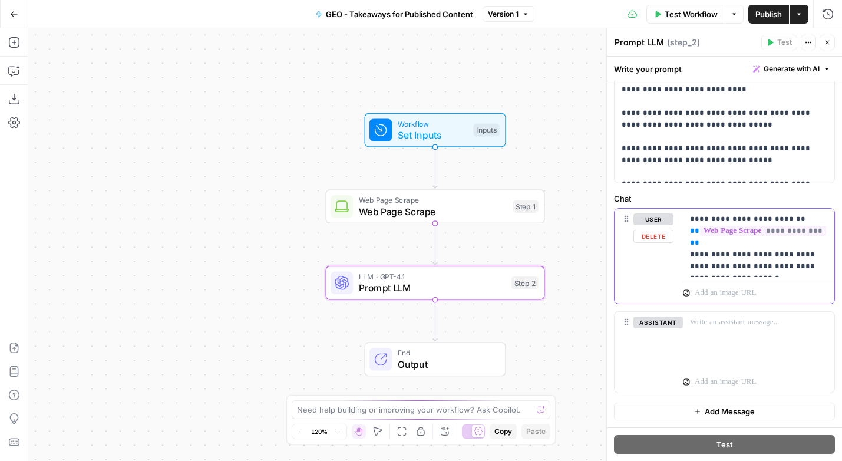
click at [762, 269] on p "**********" at bounding box center [758, 242] width 137 height 59
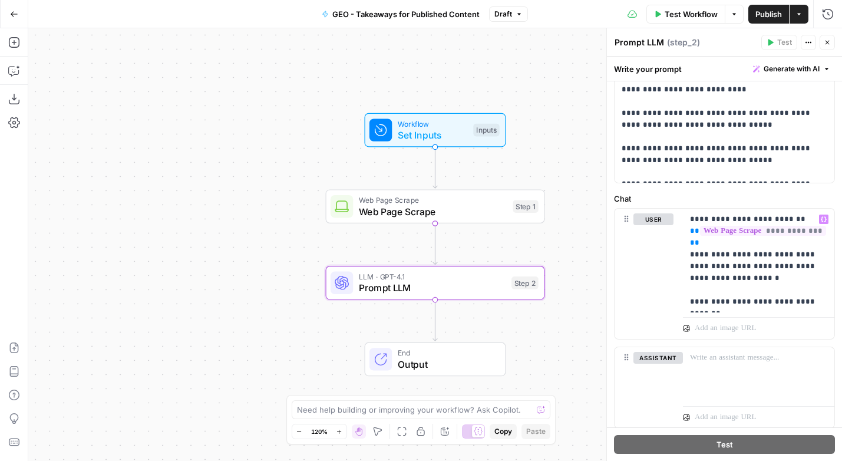
click at [764, 14] on span "Publish" at bounding box center [769, 14] width 27 height 12
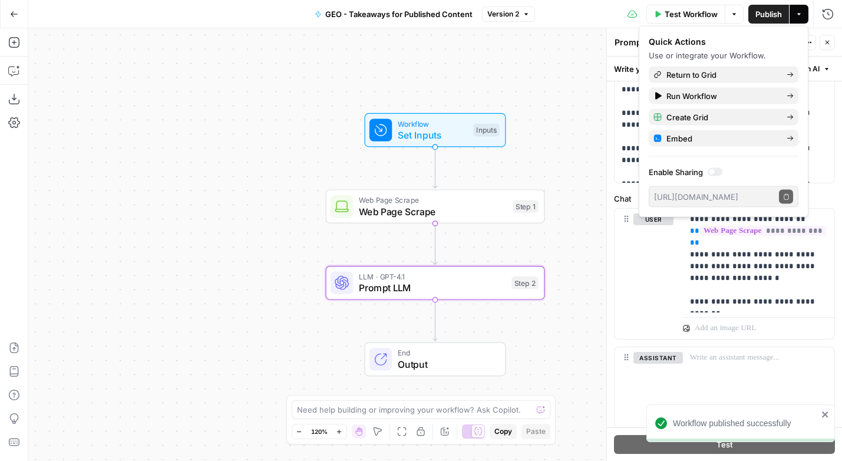
click at [13, 10] on icon "button" at bounding box center [14, 14] width 8 height 8
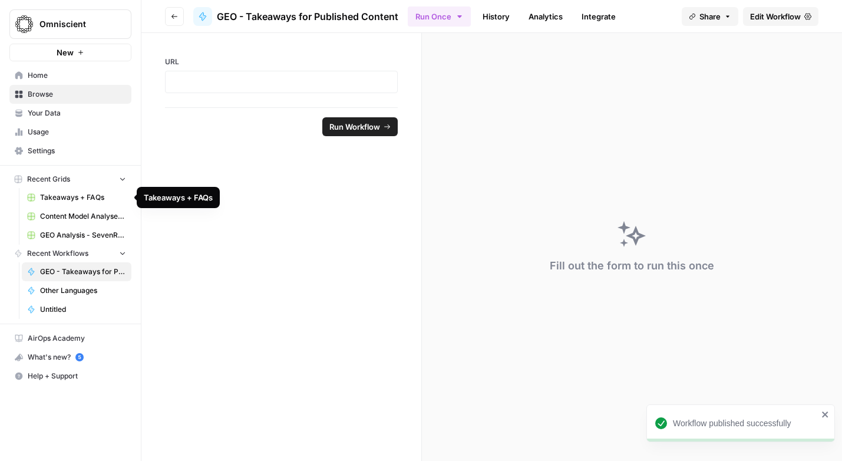
click at [66, 197] on span "Takeaways + FAQs" at bounding box center [83, 197] width 86 height 11
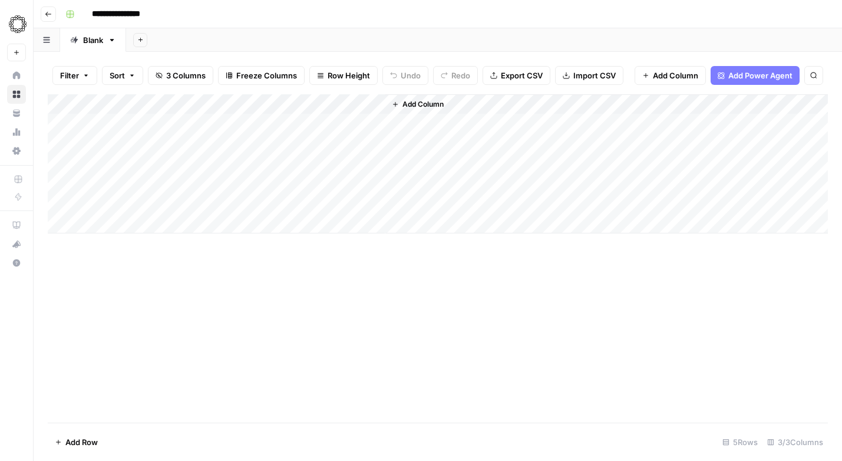
click at [394, 102] on icon "button" at bounding box center [395, 104] width 7 height 7
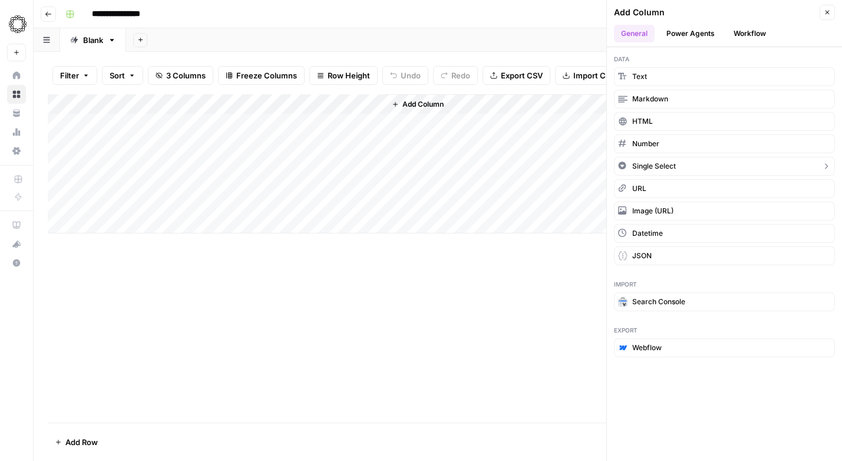
click at [664, 160] on button "Single Select" at bounding box center [724, 166] width 221 height 19
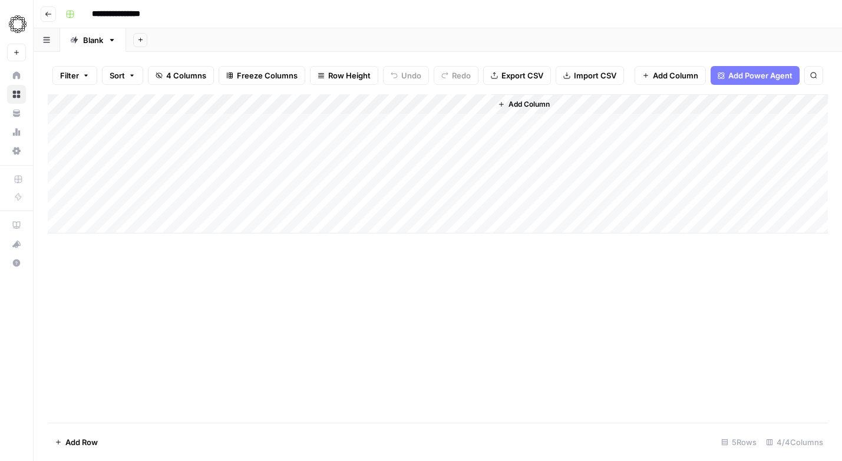
click at [426, 125] on div "Add Column" at bounding box center [438, 163] width 780 height 139
type input "Client"
click at [434, 125] on div "Add Column" at bounding box center [438, 163] width 780 height 139
click at [442, 98] on div "Add Column" at bounding box center [438, 163] width 780 height 139
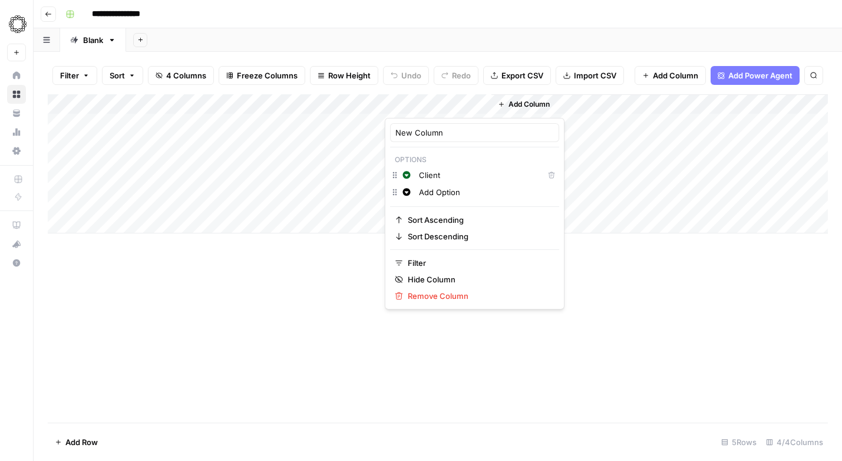
click at [482, 104] on div at bounding box center [438, 106] width 107 height 24
click at [430, 294] on span "Remove Column" at bounding box center [479, 296] width 142 height 12
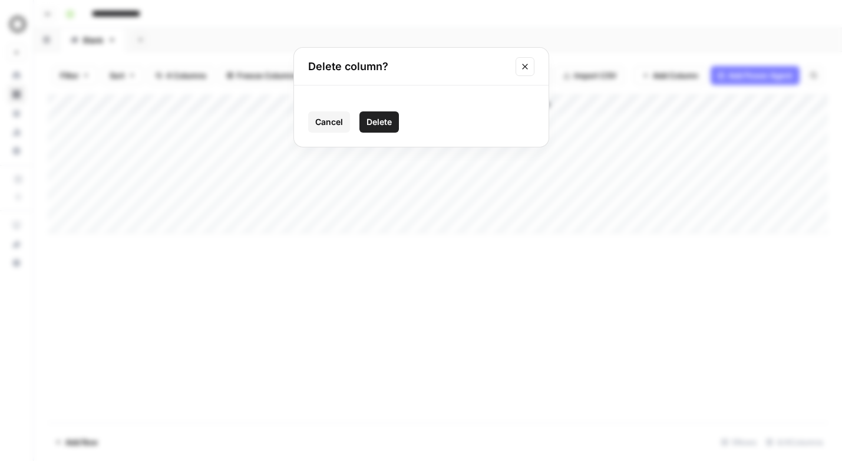
click at [387, 121] on span "Delete" at bounding box center [379, 122] width 25 height 12
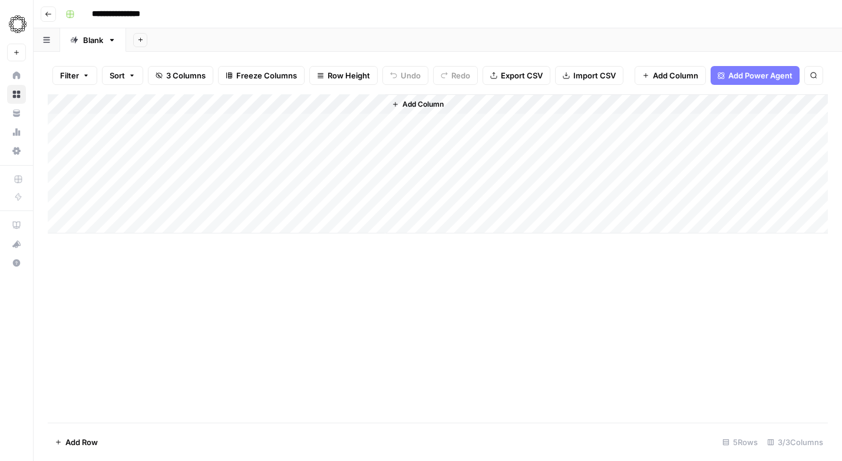
click at [434, 104] on span "Add Column" at bounding box center [423, 104] width 41 height 11
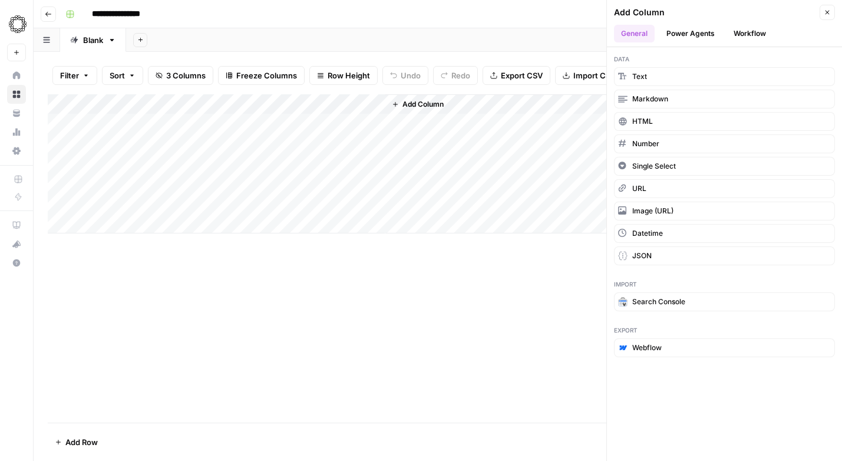
click at [756, 33] on button "Workflow" at bounding box center [750, 34] width 47 height 18
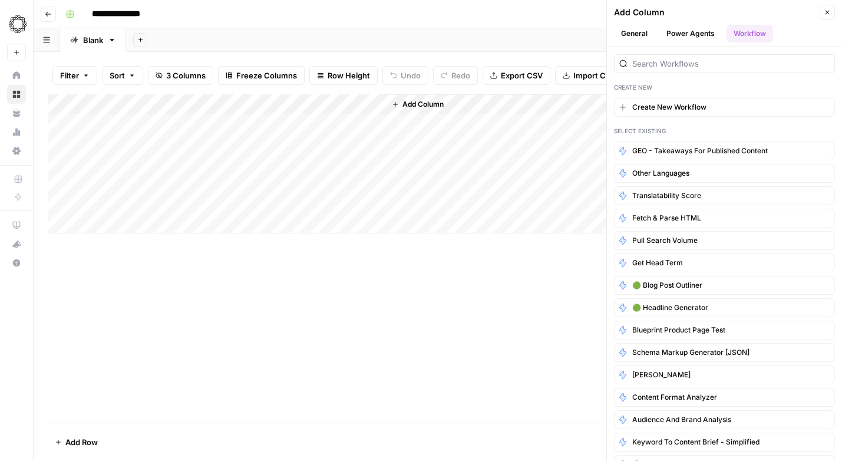
click at [629, 35] on button "General" at bounding box center [634, 34] width 41 height 18
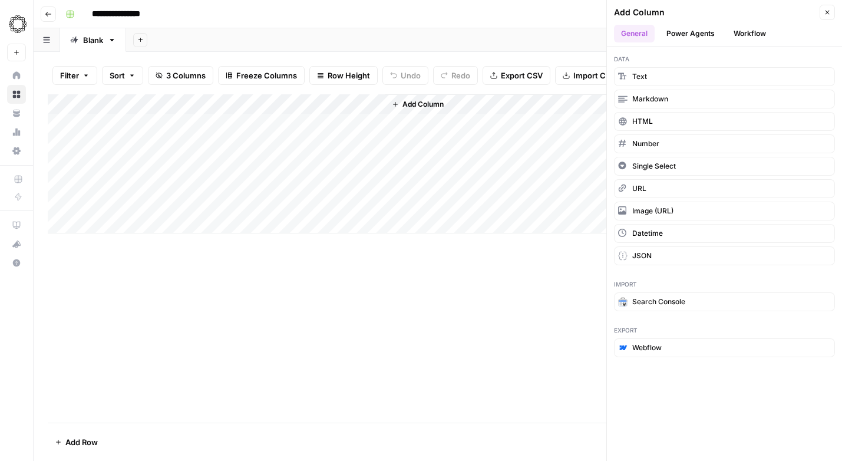
click at [401, 125] on div "Add Column" at bounding box center [606, 163] width 443 height 139
click at [654, 77] on button "Text" at bounding box center [724, 76] width 221 height 19
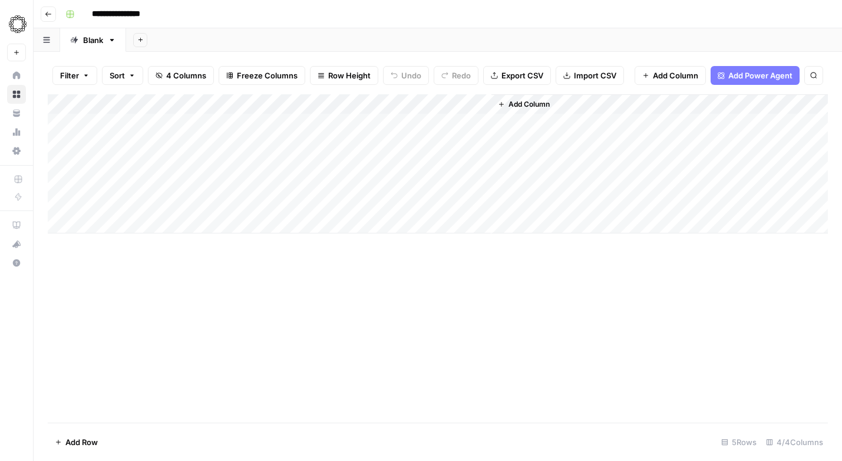
click at [430, 124] on div "Add Column" at bounding box center [438, 163] width 780 height 139
click at [428, 125] on div "Add Column" at bounding box center [438, 163] width 780 height 139
type textarea "*"
click at [75, 76] on span "Filter" at bounding box center [69, 76] width 19 height 12
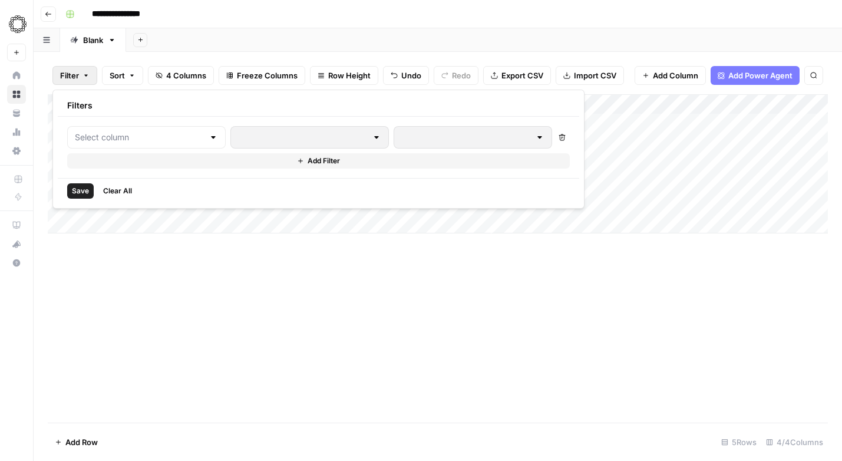
click at [75, 76] on span "Filter" at bounding box center [69, 76] width 19 height 12
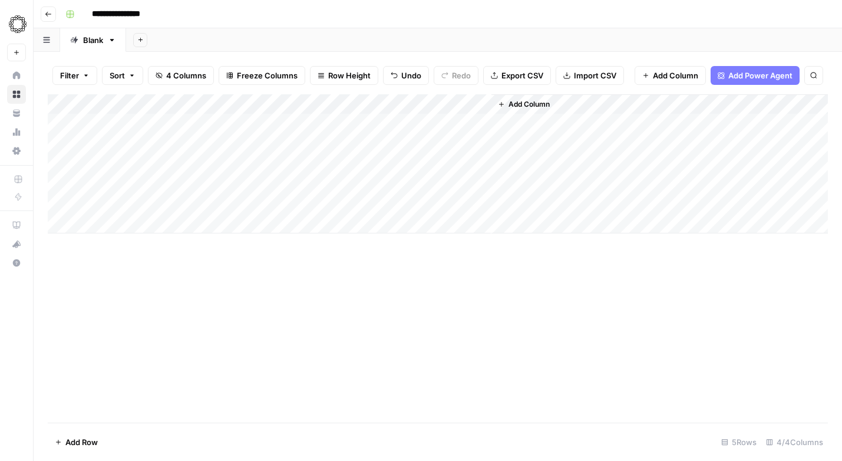
click at [434, 118] on div "Add Column" at bounding box center [438, 163] width 780 height 139
click at [682, 69] on button "Add Column" at bounding box center [670, 75] width 71 height 19
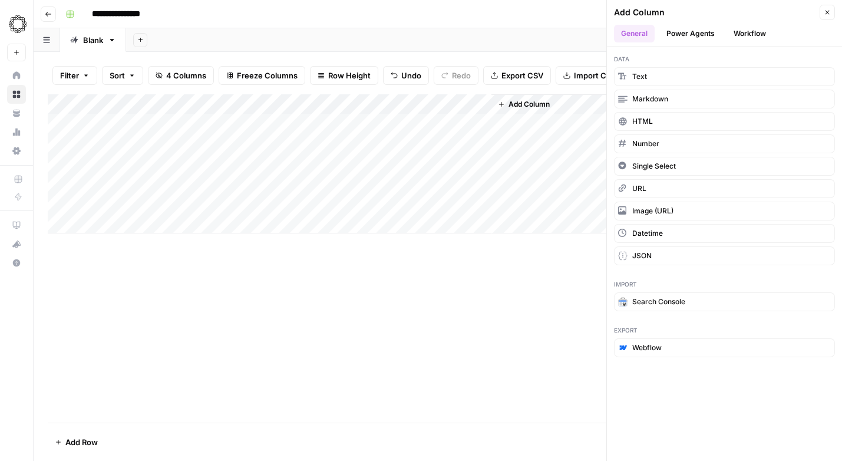
click at [694, 29] on button "Power Agents" at bounding box center [691, 34] width 62 height 18
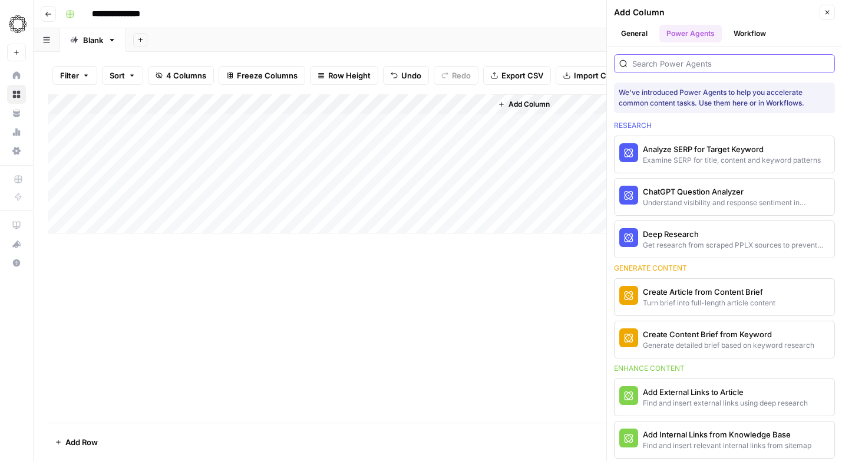
click at [706, 68] on input "search" at bounding box center [730, 64] width 197 height 12
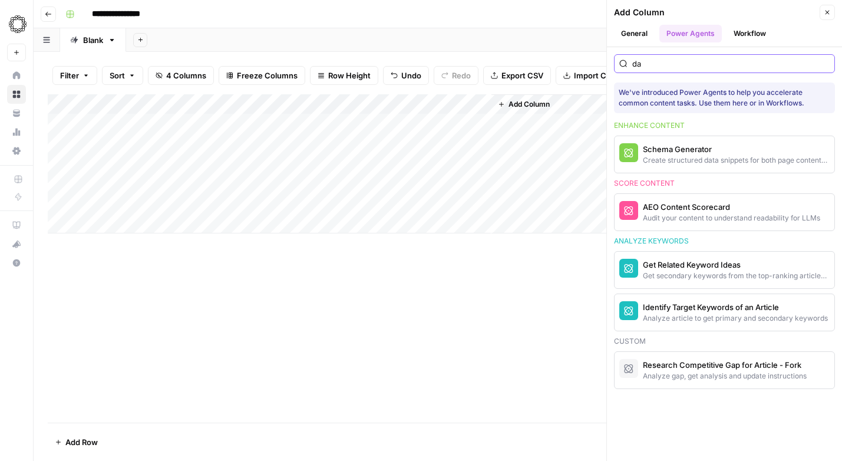
type input "d"
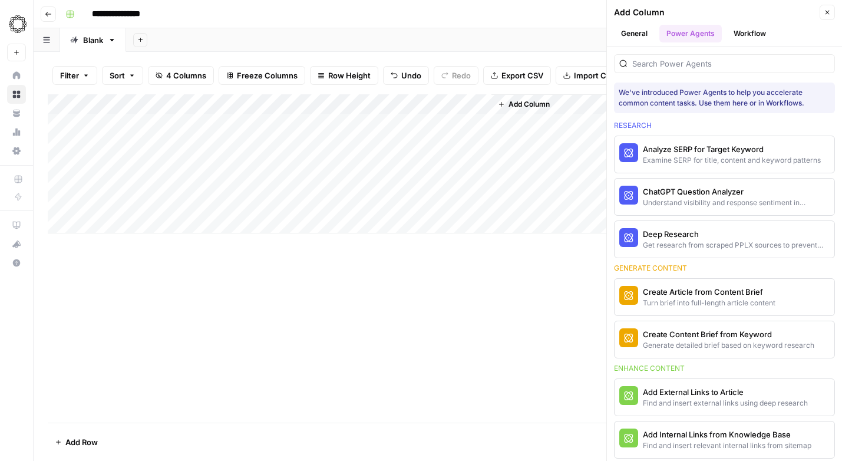
click at [825, 8] on button "Close" at bounding box center [827, 12] width 15 height 15
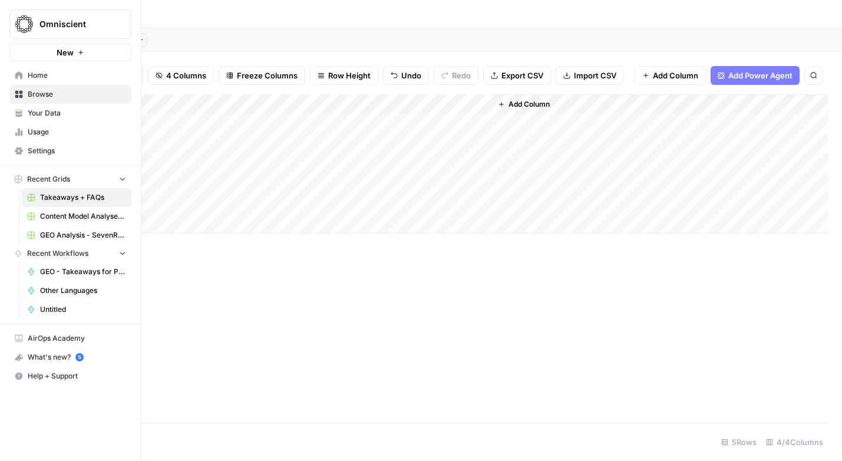
click at [32, 114] on span "Your Data" at bounding box center [77, 113] width 98 height 11
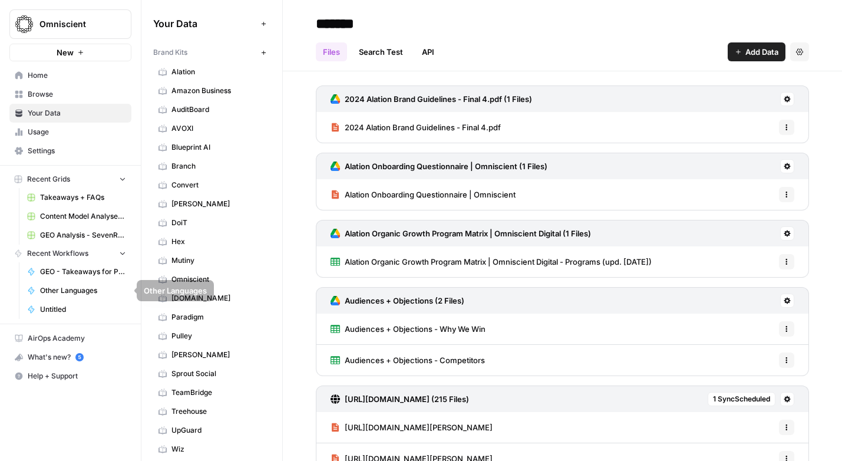
click at [58, 271] on span "GEO - Takeaways for Published Content" at bounding box center [83, 271] width 86 height 11
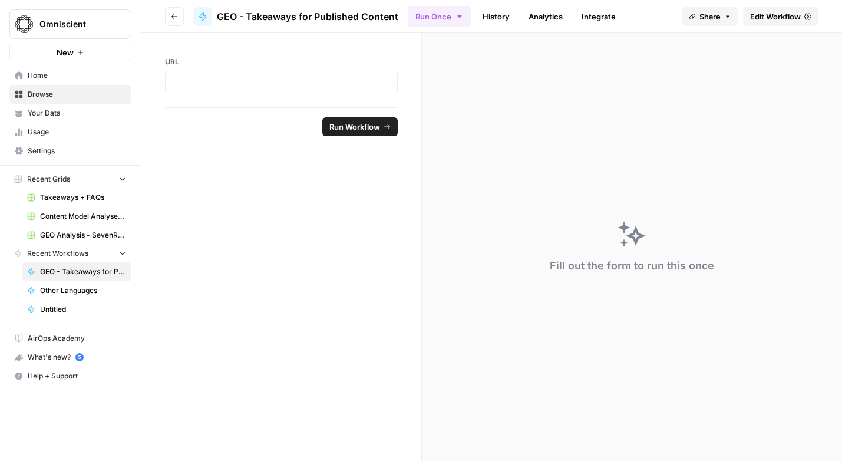
click at [770, 17] on span "Edit Workflow" at bounding box center [775, 17] width 51 height 12
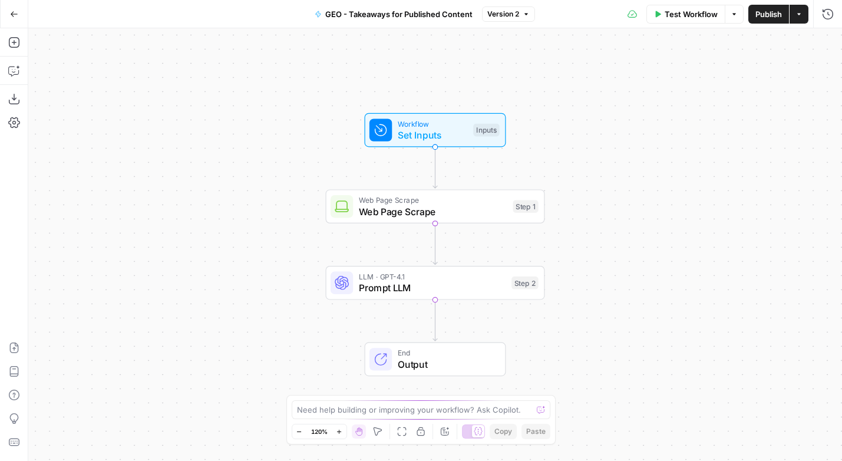
click at [431, 294] on span "Prompt LLM" at bounding box center [432, 288] width 147 height 14
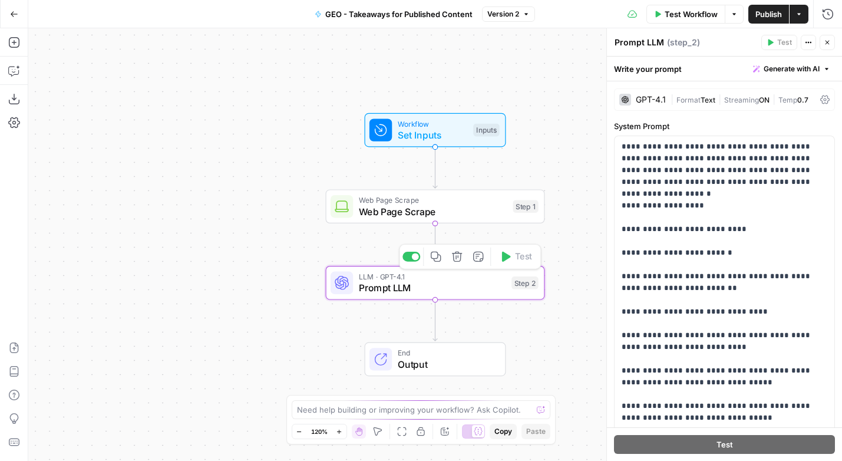
scroll to position [281, 0]
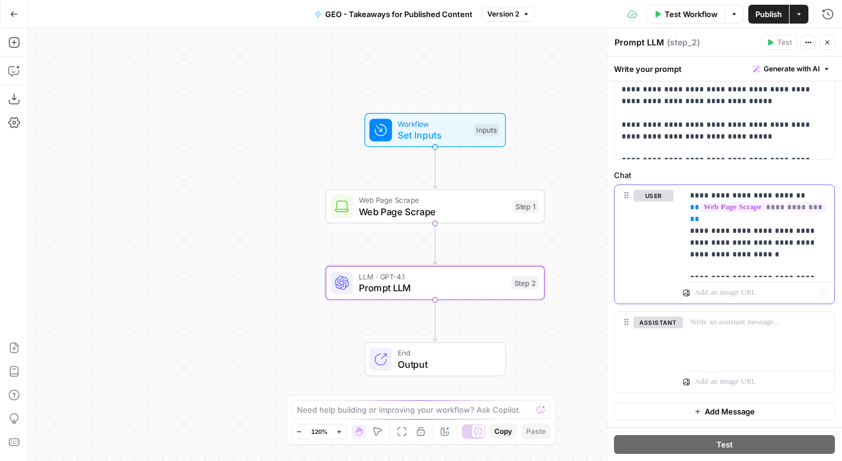
click at [736, 263] on p "**********" at bounding box center [758, 231] width 137 height 83
click at [827, 263] on p "**********" at bounding box center [758, 231] width 137 height 83
click at [823, 191] on button "Variables Menu" at bounding box center [823, 195] width 9 height 9
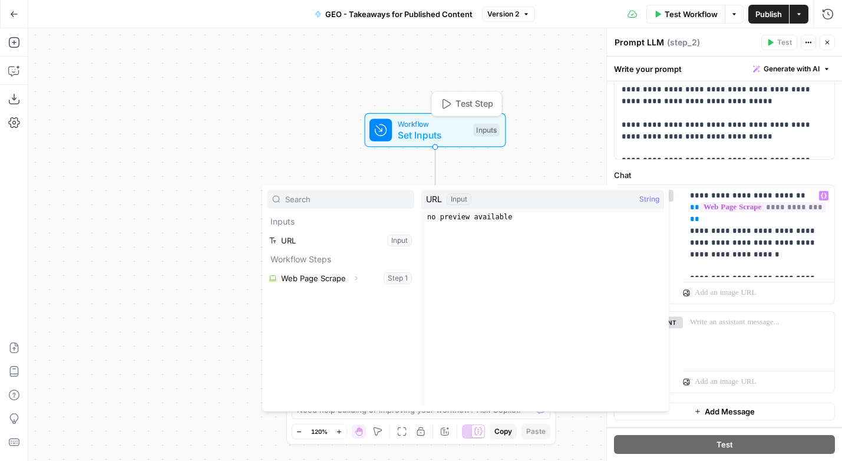
click at [443, 128] on span "Set Inputs" at bounding box center [433, 135] width 70 height 14
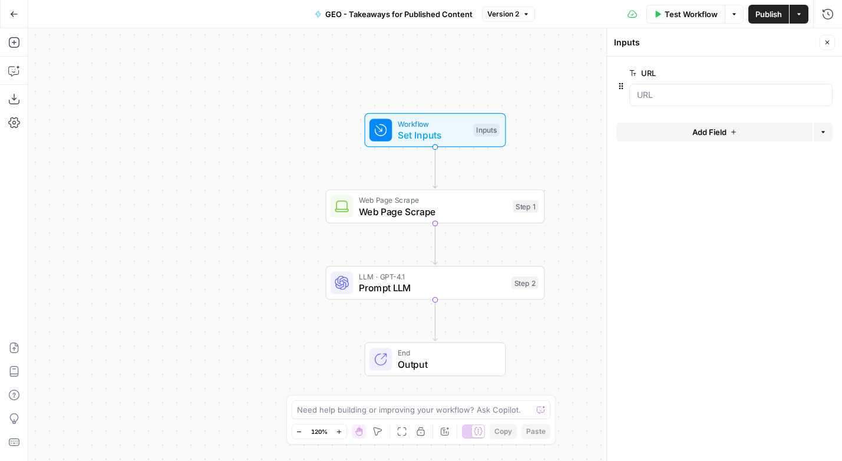
click at [695, 133] on span "Add Field" at bounding box center [710, 132] width 34 height 12
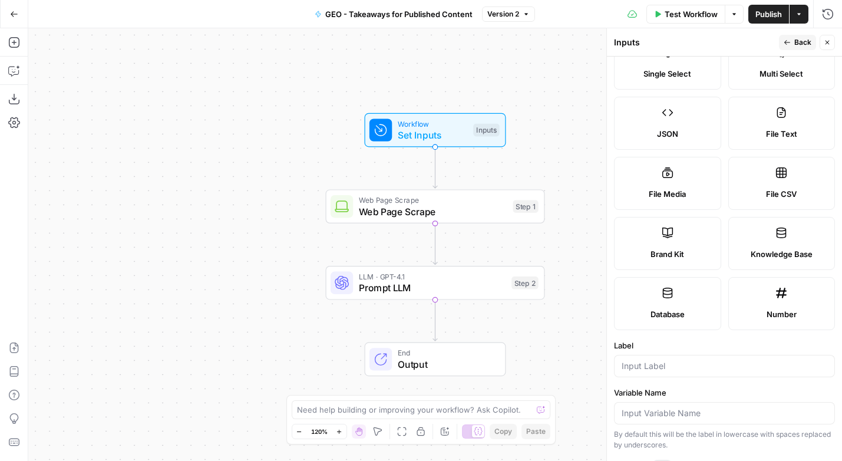
scroll to position [98, 0]
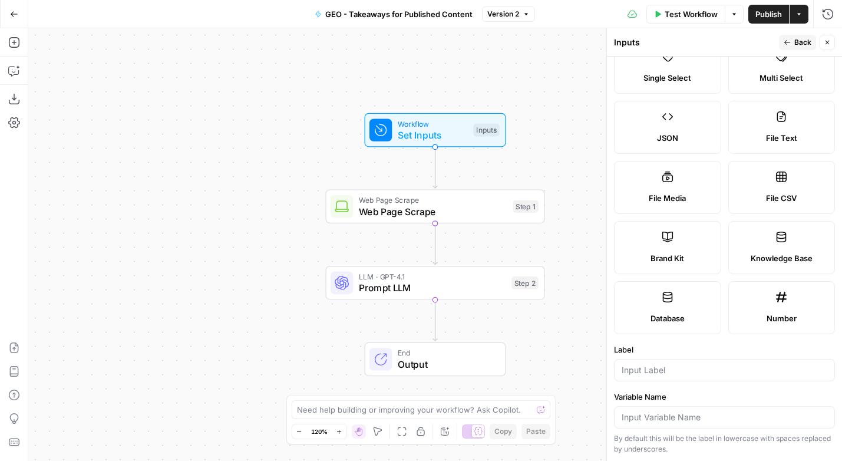
click at [763, 245] on label "Knowledge Base" at bounding box center [782, 247] width 107 height 53
click at [684, 247] on label "Brand Kit" at bounding box center [667, 247] width 107 height 53
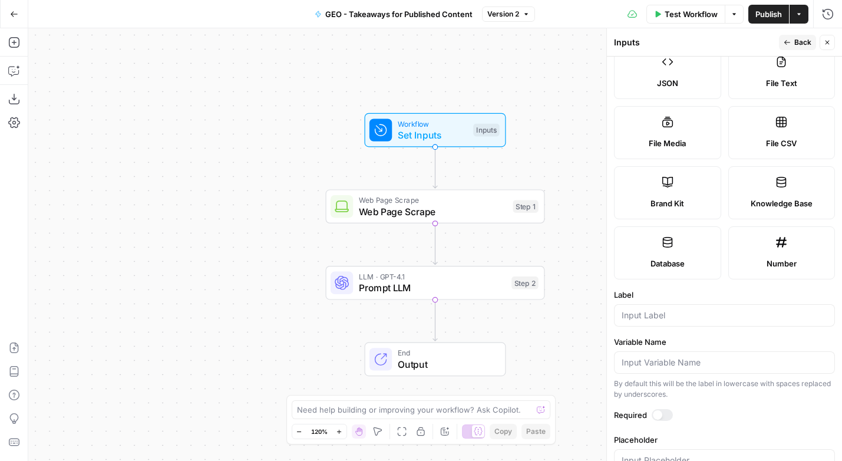
scroll to position [186, 0]
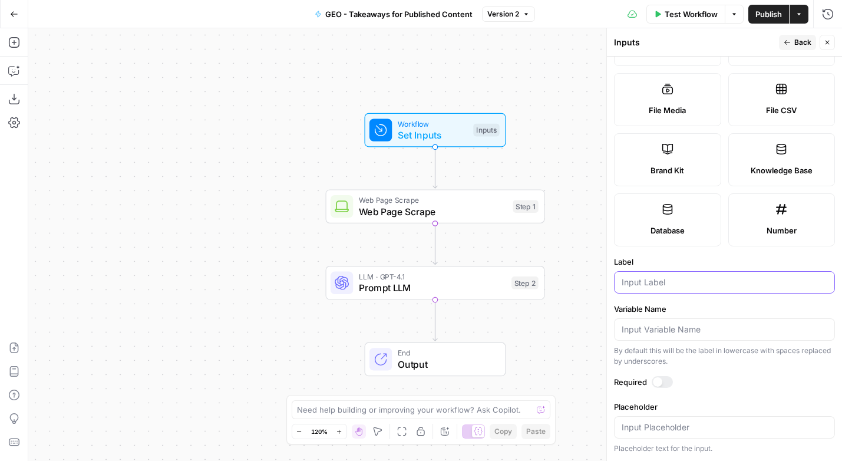
click at [645, 280] on input "Label" at bounding box center [725, 282] width 206 height 12
type input "L"
type input "KB"
click at [720, 256] on label "Label" at bounding box center [724, 262] width 221 height 12
click at [720, 276] on input "KB" at bounding box center [725, 282] width 206 height 12
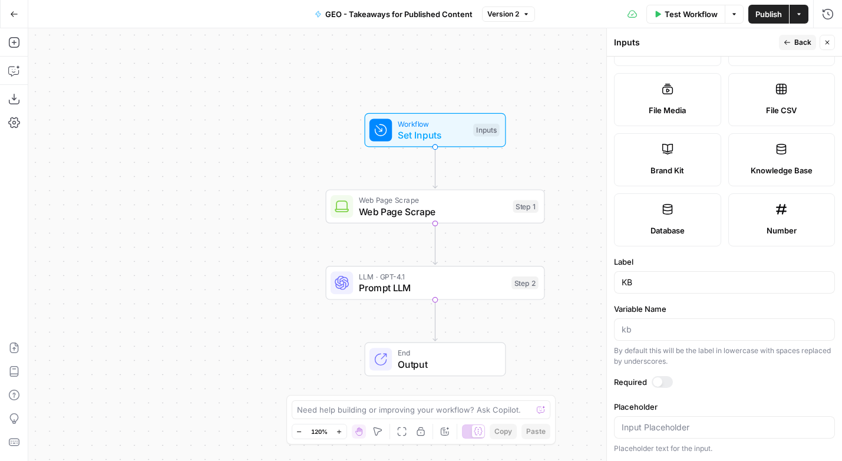
click at [653, 381] on div at bounding box center [657, 381] width 9 height 9
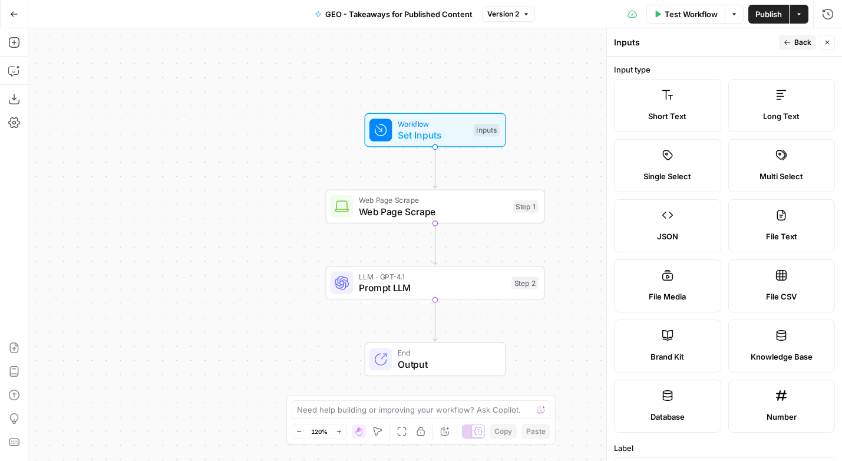
click at [793, 37] on button "Back" at bounding box center [797, 42] width 37 height 15
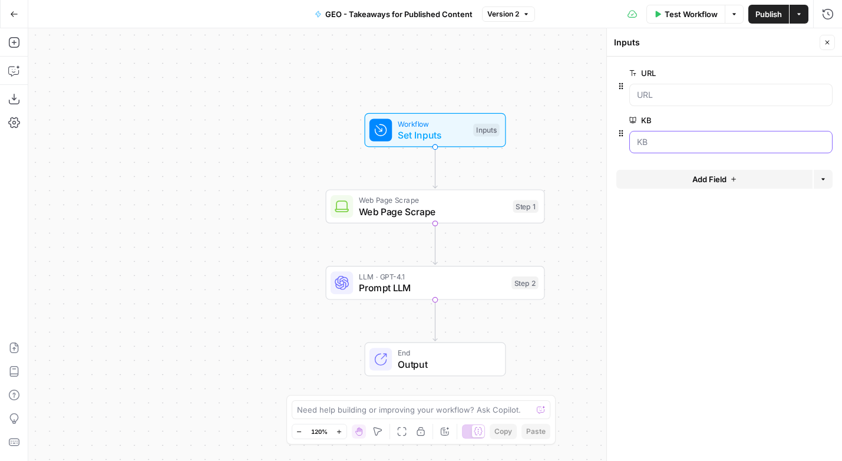
click at [658, 140] on input "KB" at bounding box center [731, 142] width 188 height 12
click at [769, 10] on span "Publish" at bounding box center [769, 14] width 27 height 12
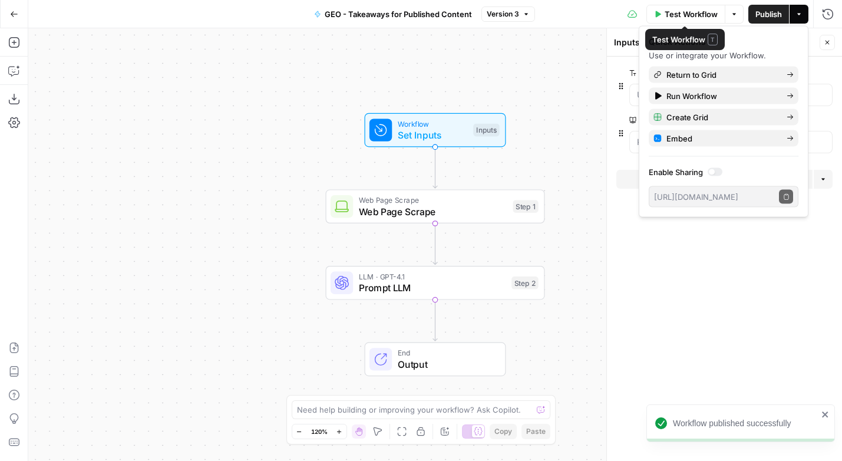
click at [701, 15] on span "Test Workflow" at bounding box center [691, 14] width 53 height 12
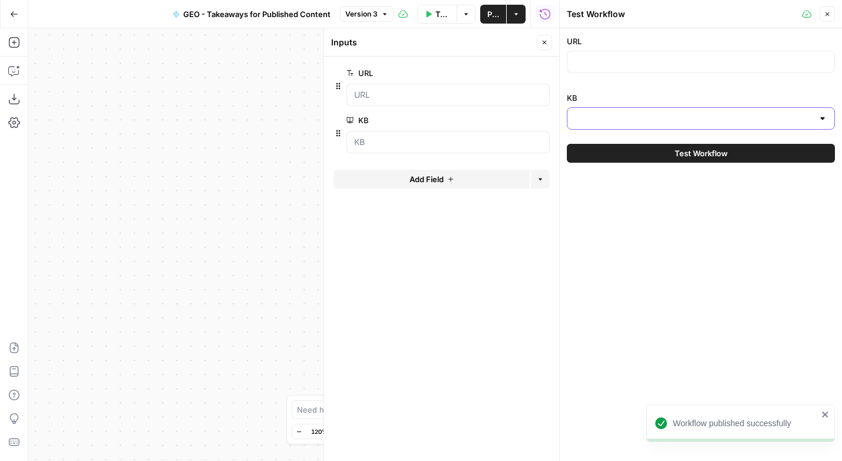
click at [630, 118] on input "KB" at bounding box center [694, 119] width 239 height 12
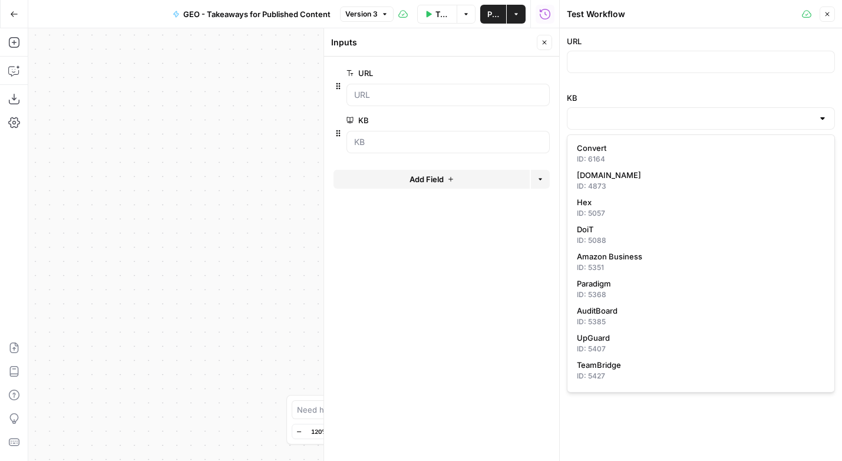
click at [646, 94] on label "KB" at bounding box center [701, 98] width 268 height 12
click at [646, 113] on input "KB" at bounding box center [694, 119] width 239 height 12
click at [827, 11] on icon "button" at bounding box center [827, 14] width 7 height 7
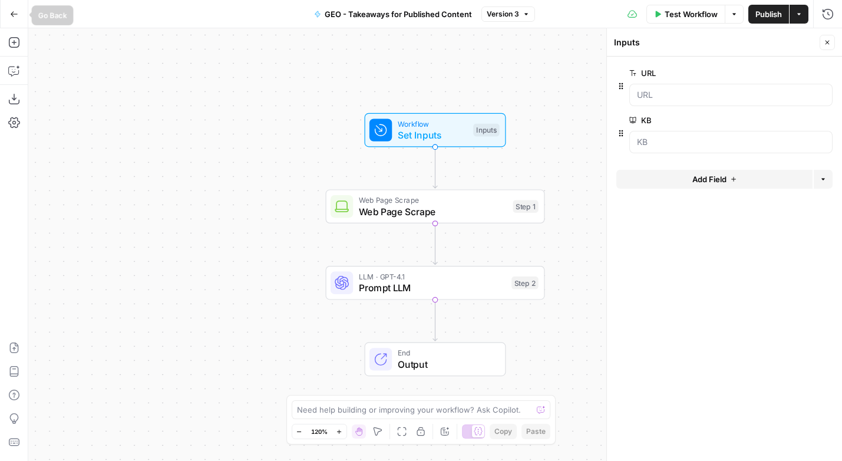
click at [12, 13] on icon "button" at bounding box center [14, 14] width 8 height 8
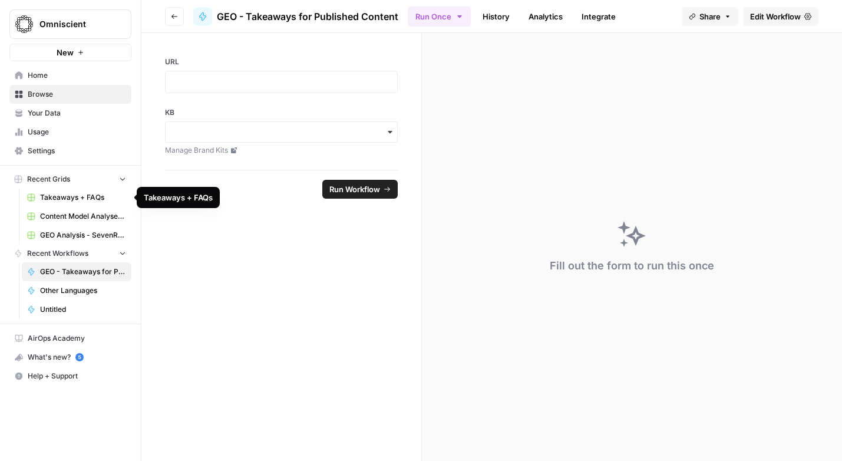
click at [56, 192] on span "Takeaways + FAQs" at bounding box center [83, 197] width 86 height 11
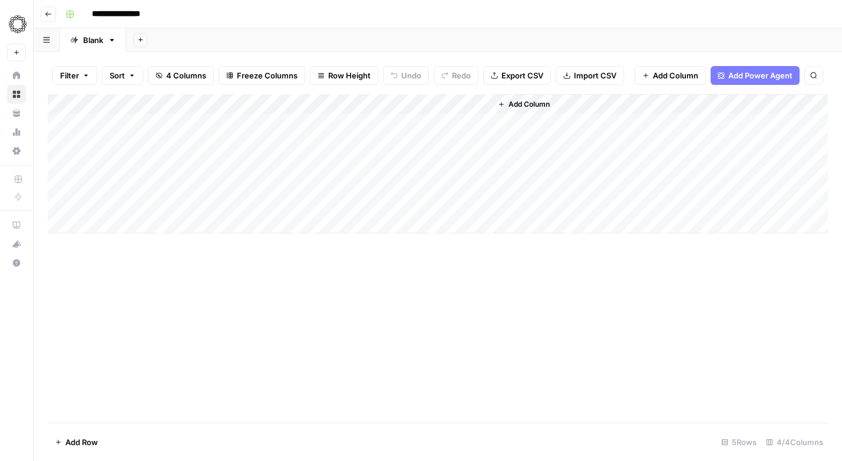
click at [439, 104] on div "Add Column" at bounding box center [438, 163] width 780 height 139
click at [48, 11] on icon "button" at bounding box center [48, 14] width 7 height 7
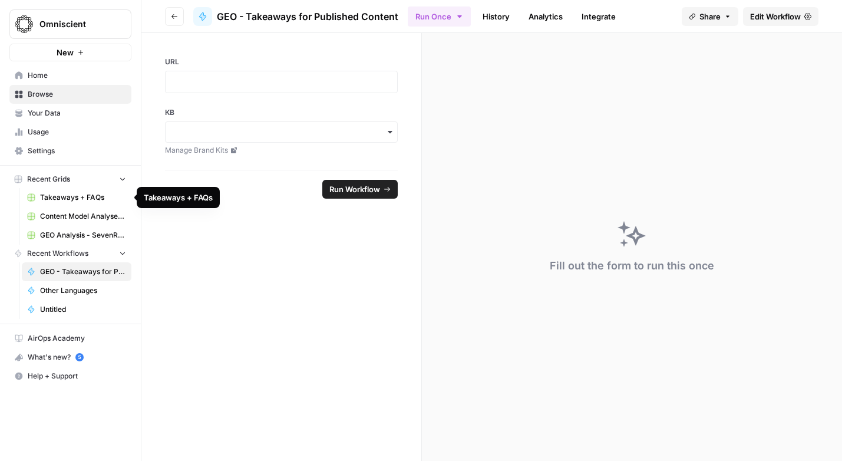
click at [65, 200] on span "Takeaways + FAQs" at bounding box center [83, 197] width 86 height 11
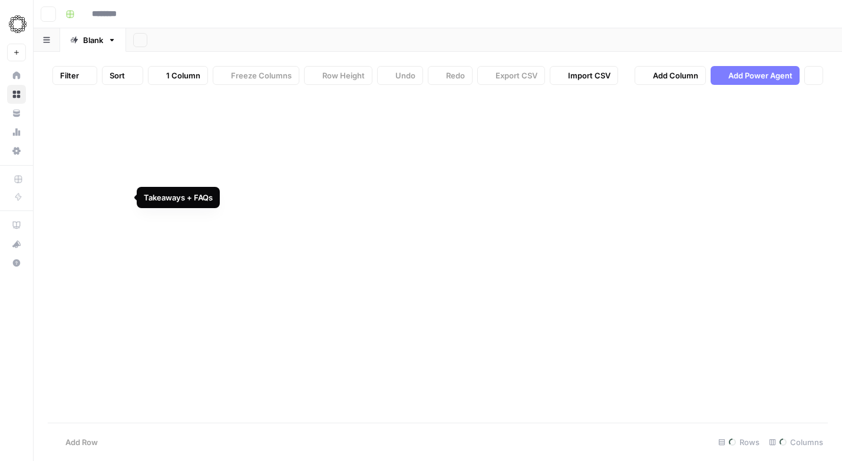
type input "**********"
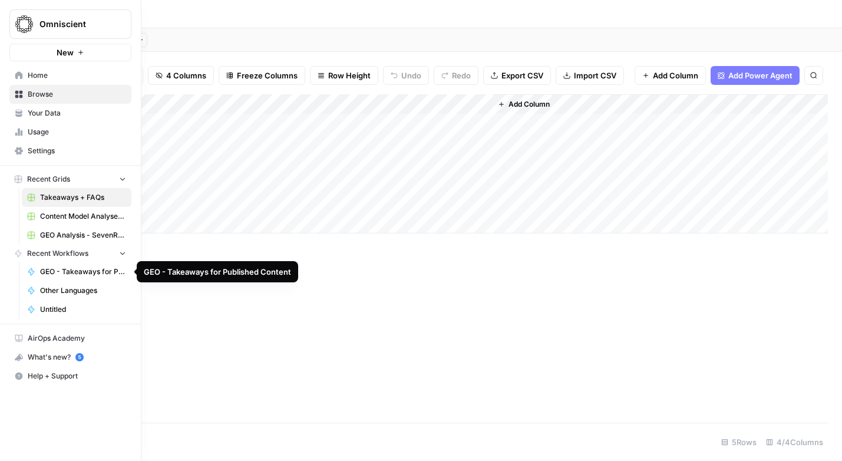
click at [43, 268] on span "GEO - Takeaways for Published Content" at bounding box center [83, 271] width 86 height 11
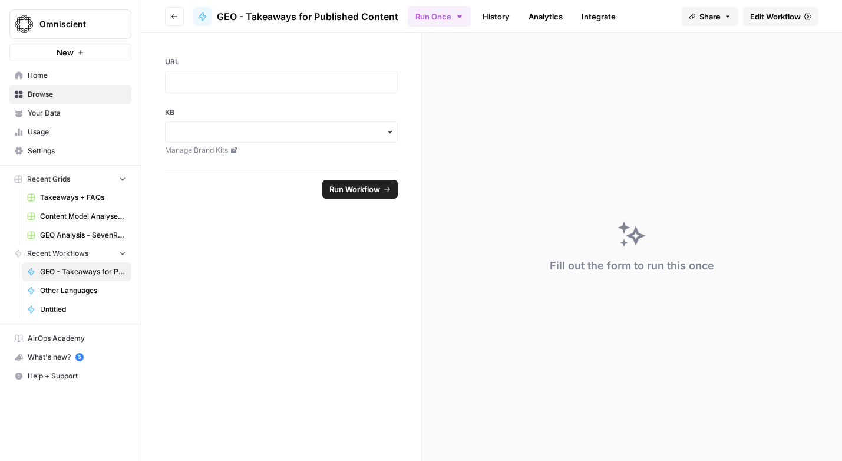
click at [764, 11] on span "Edit Workflow" at bounding box center [775, 17] width 51 height 12
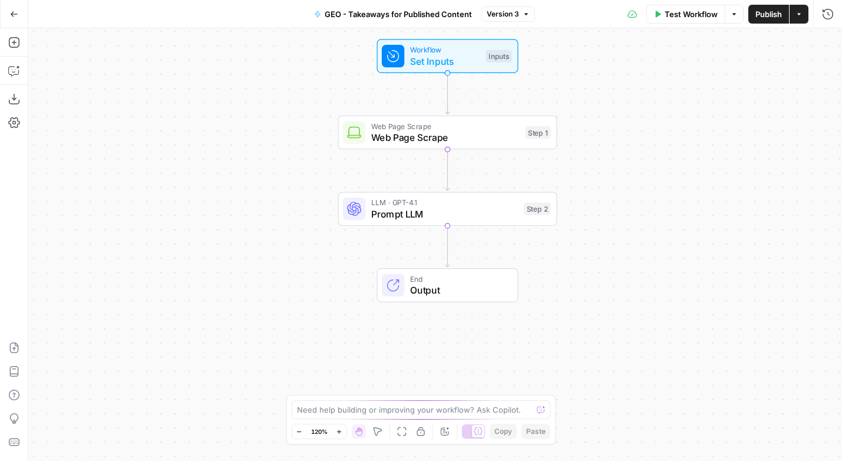
click at [447, 279] on span "End" at bounding box center [458, 278] width 96 height 11
click at [463, 64] on span "Set Inputs" at bounding box center [445, 61] width 70 height 14
click at [784, 75] on span "edit field" at bounding box center [789, 72] width 26 height 9
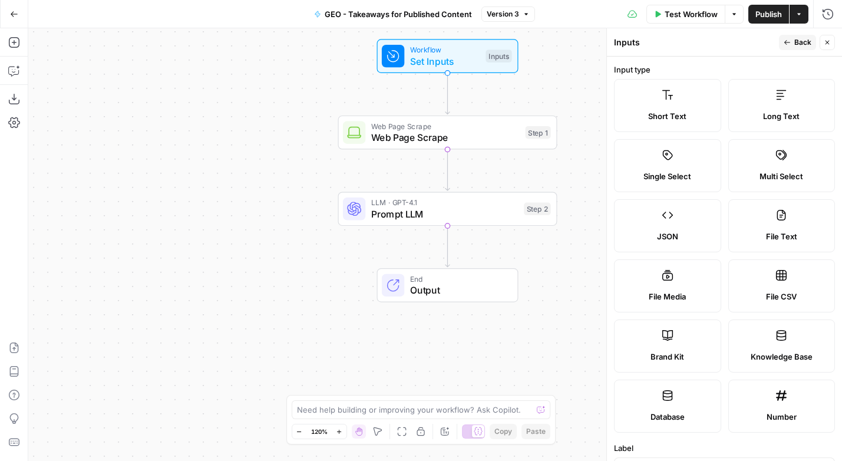
click at [433, 57] on span "Set Inputs" at bounding box center [445, 61] width 70 height 14
click at [829, 42] on icon "button" at bounding box center [827, 42] width 7 height 7
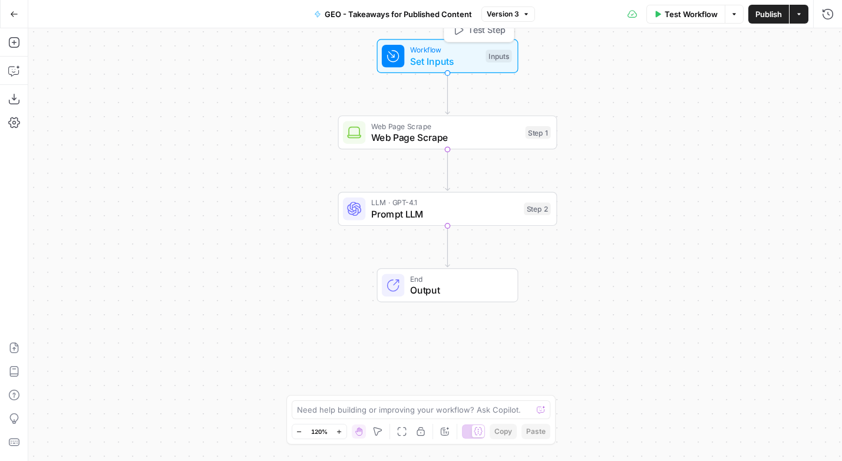
click at [434, 58] on span "Set Inputs" at bounding box center [445, 61] width 70 height 14
click at [829, 123] on button "Delete group" at bounding box center [826, 120] width 14 height 14
click at [769, 9] on span "Publish" at bounding box center [769, 14] width 27 height 12
click at [735, 12] on icon "button" at bounding box center [734, 14] width 7 height 7
click at [735, 13] on icon "button" at bounding box center [734, 14] width 7 height 7
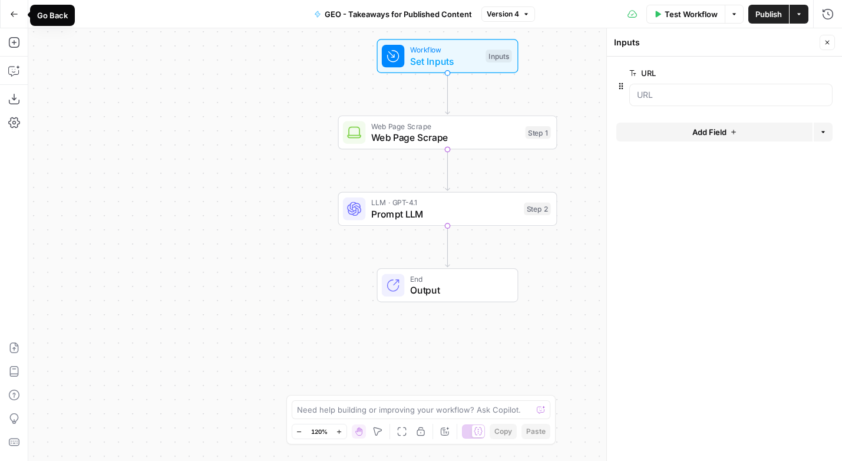
click at [11, 11] on icon "button" at bounding box center [14, 14] width 8 height 8
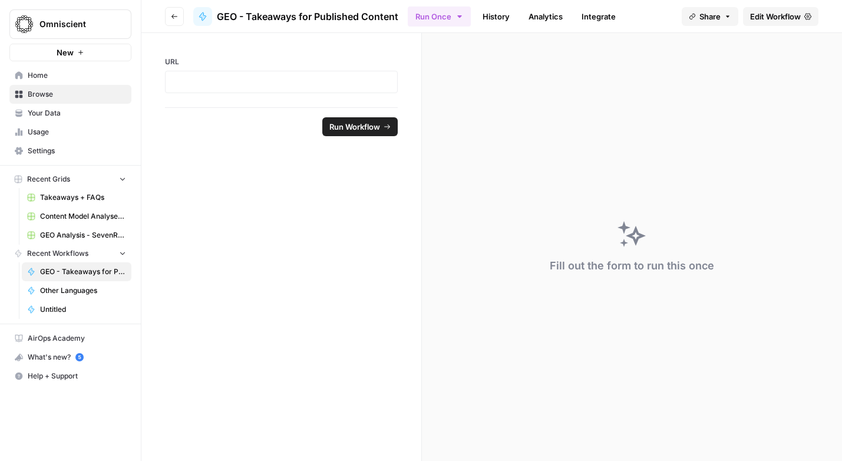
click at [44, 94] on span "Browse" at bounding box center [77, 94] width 98 height 11
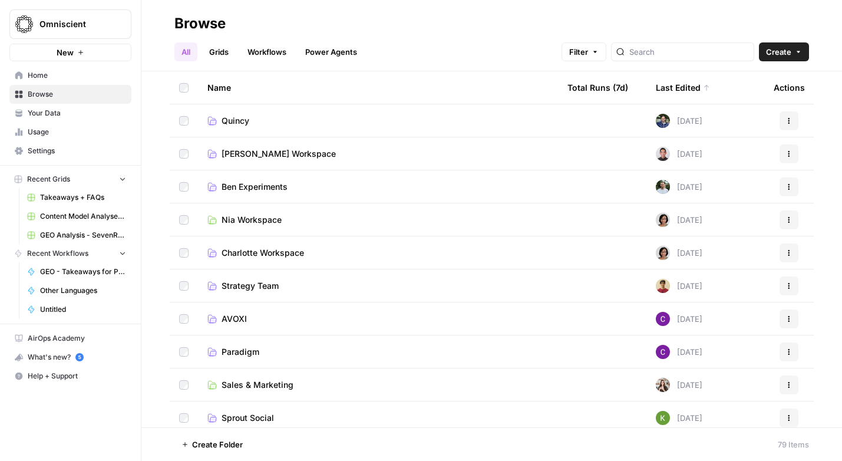
click at [246, 117] on span "Quincy" at bounding box center [236, 121] width 28 height 12
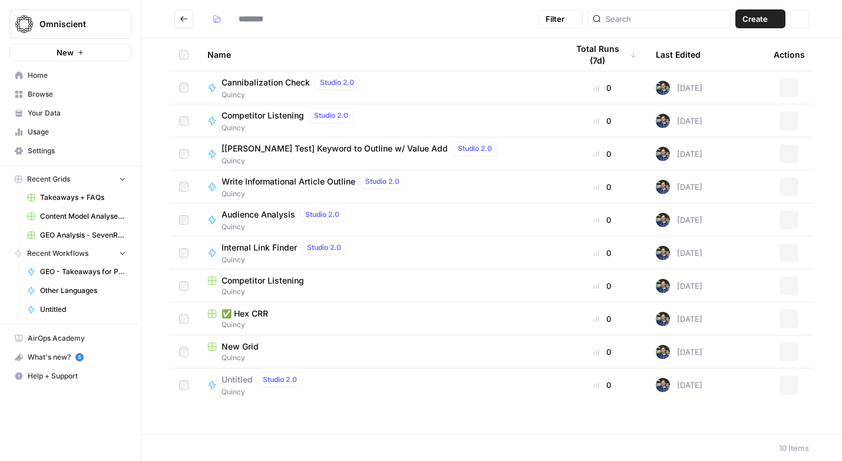
type input "******"
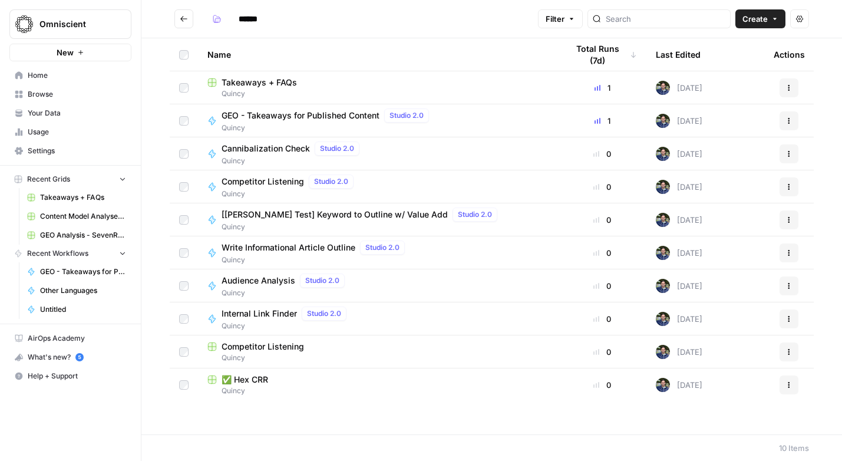
click at [741, 13] on button "Create" at bounding box center [761, 18] width 50 height 19
click at [722, 60] on span "Workflow" at bounding box center [738, 63] width 66 height 12
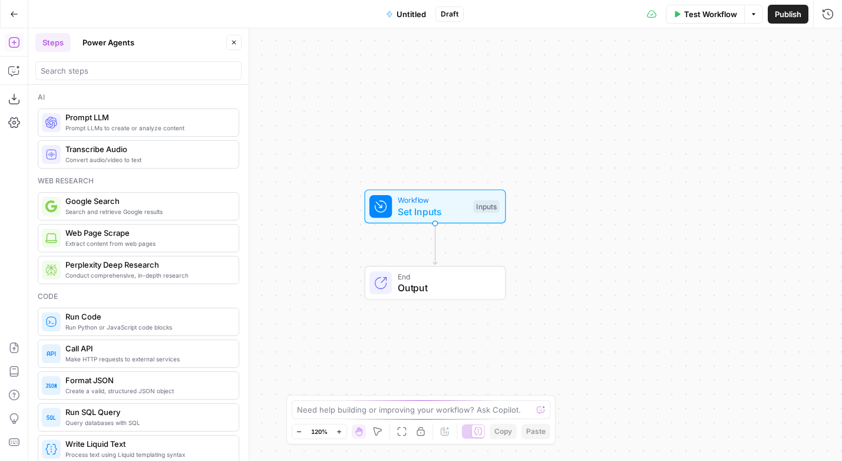
click at [398, 15] on span "Untitled" at bounding box center [411, 14] width 29 height 12
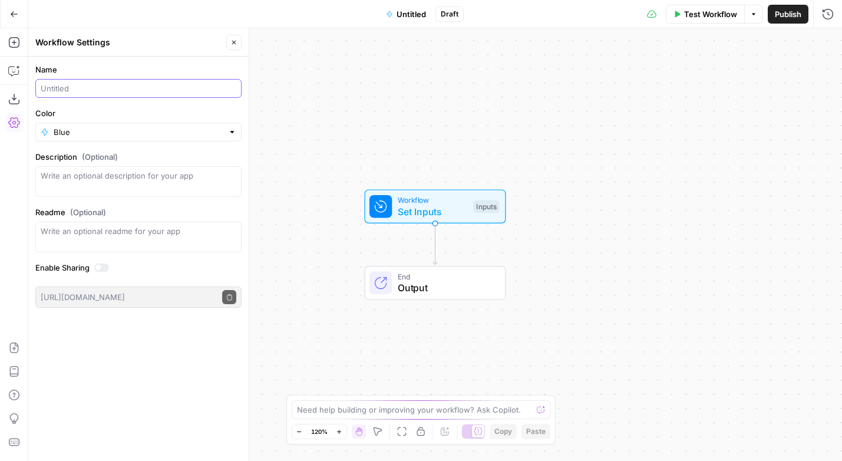
click at [71, 92] on input "Name" at bounding box center [139, 89] width 196 height 12
type input "GEO - FAQs"
click at [411, 213] on span "Set Inputs" at bounding box center [433, 212] width 70 height 14
click at [702, 84] on span "Add Field" at bounding box center [710, 80] width 34 height 12
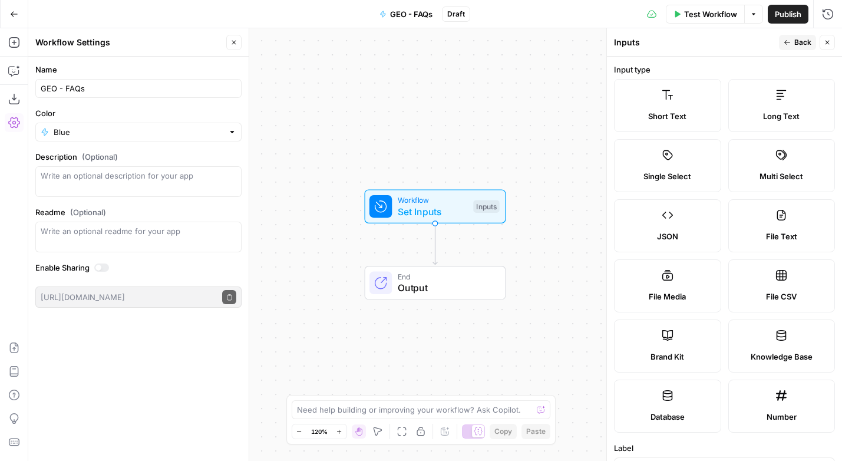
click at [690, 98] on label "Short Text" at bounding box center [667, 105] width 107 height 53
click at [660, 118] on span "Short Text" at bounding box center [667, 116] width 38 height 12
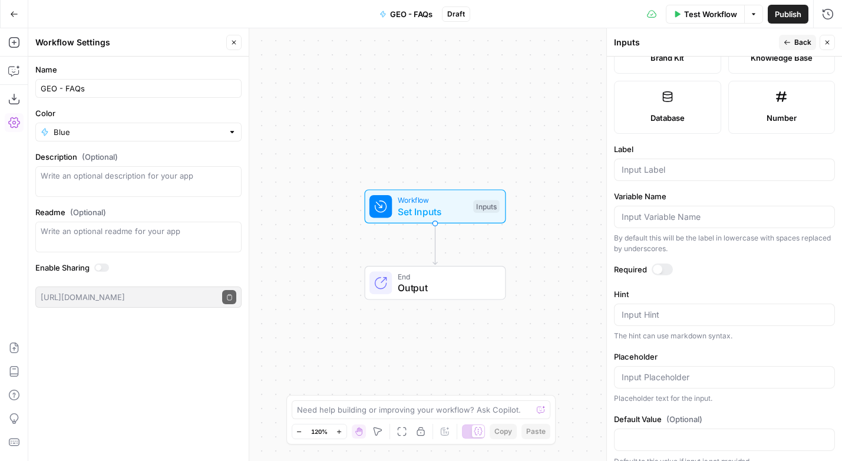
scroll to position [312, 0]
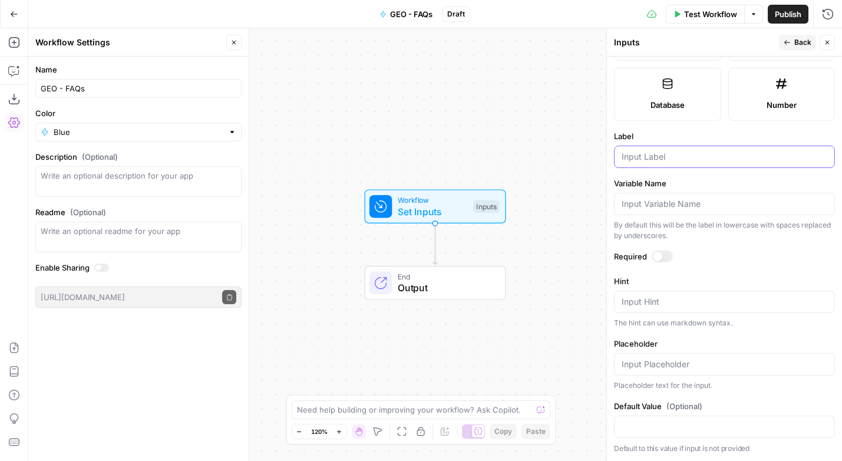
click at [650, 161] on input "Label" at bounding box center [725, 157] width 206 height 12
type input "URL"
click at [667, 250] on div at bounding box center [662, 256] width 21 height 12
click at [18, 39] on icon "button" at bounding box center [13, 42] width 11 height 11
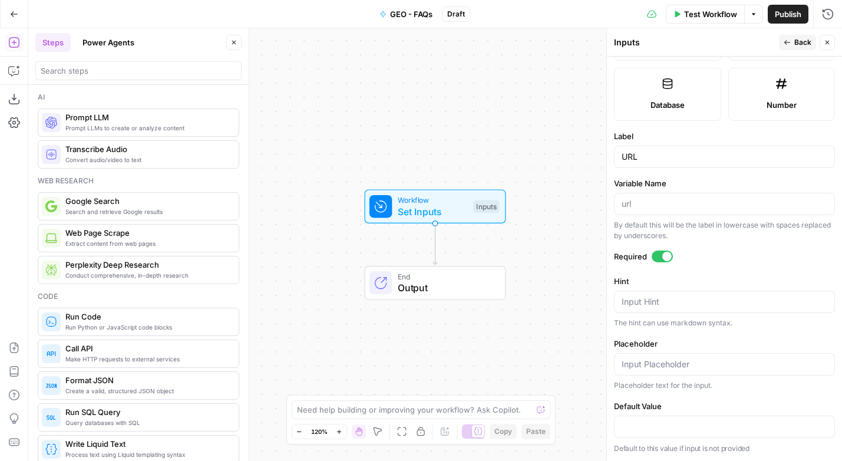
click at [130, 120] on span "Prompt LLM" at bounding box center [147, 117] width 164 height 12
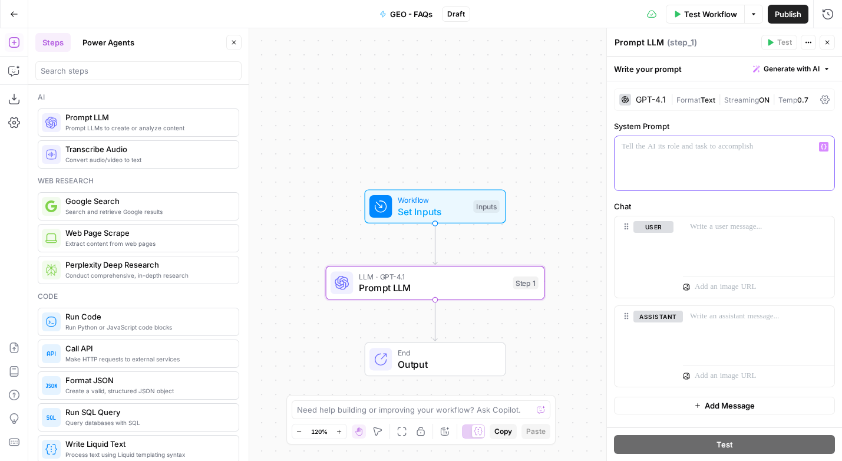
click at [673, 164] on div at bounding box center [725, 163] width 220 height 54
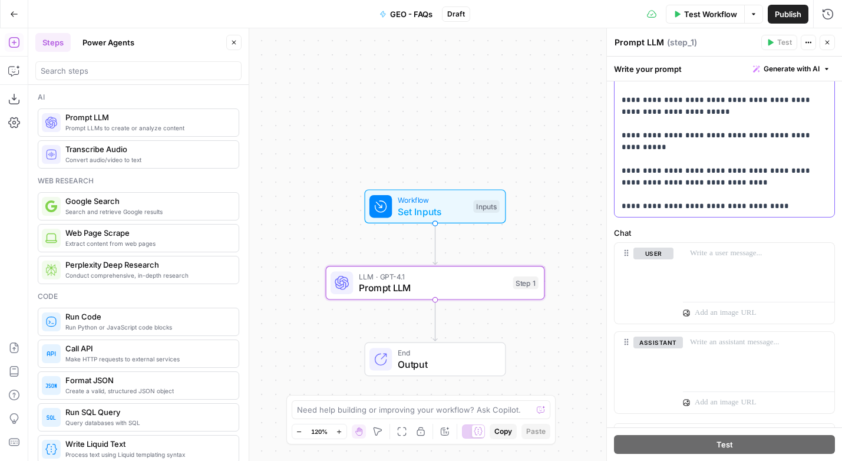
scroll to position [308, 0]
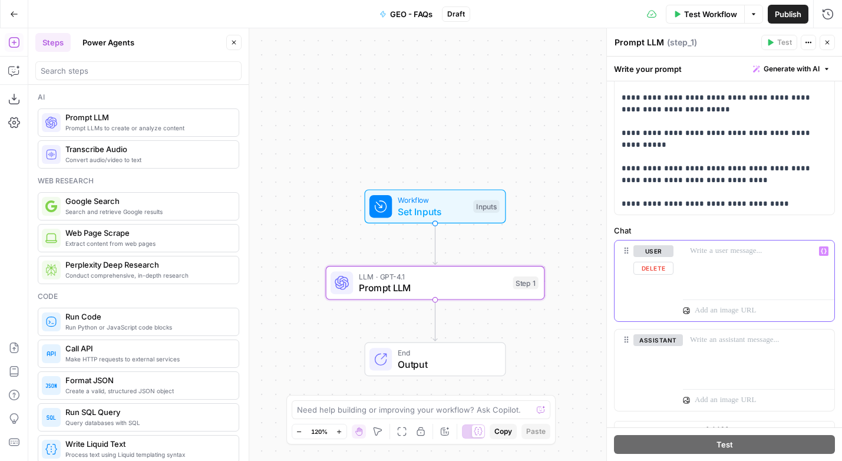
click at [718, 258] on div at bounding box center [758, 267] width 151 height 54
click at [749, 266] on p "**********" at bounding box center [758, 257] width 137 height 24
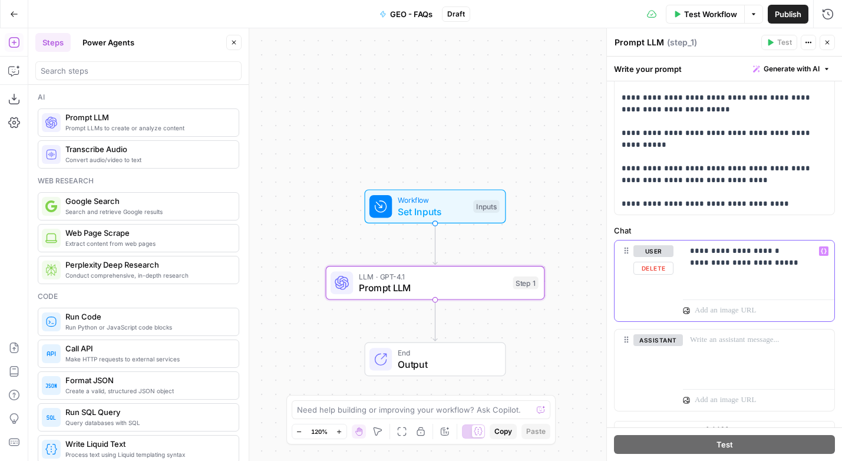
drag, startPoint x: 806, startPoint y: 265, endPoint x: 689, endPoint y: 264, distance: 117.3
click at [689, 264] on div "**********" at bounding box center [758, 267] width 151 height 54
click at [821, 250] on icon "button" at bounding box center [824, 251] width 6 height 5
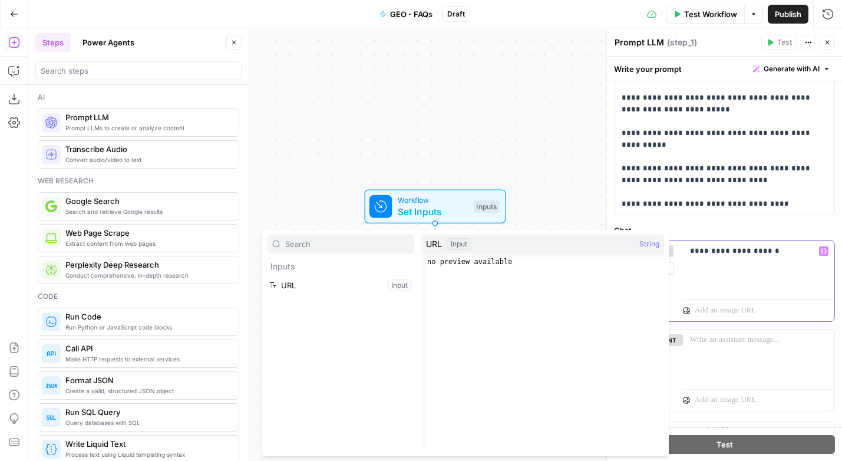
click at [723, 259] on p "**********" at bounding box center [758, 257] width 137 height 24
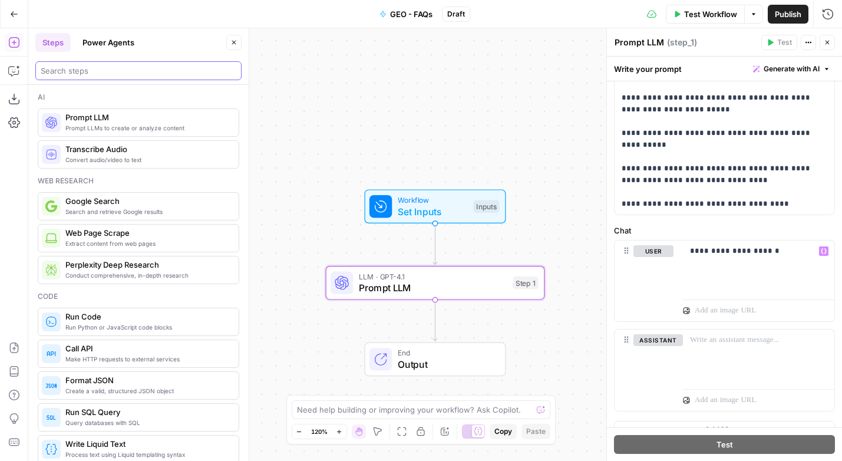
click at [75, 72] on input "search" at bounding box center [139, 71] width 196 height 12
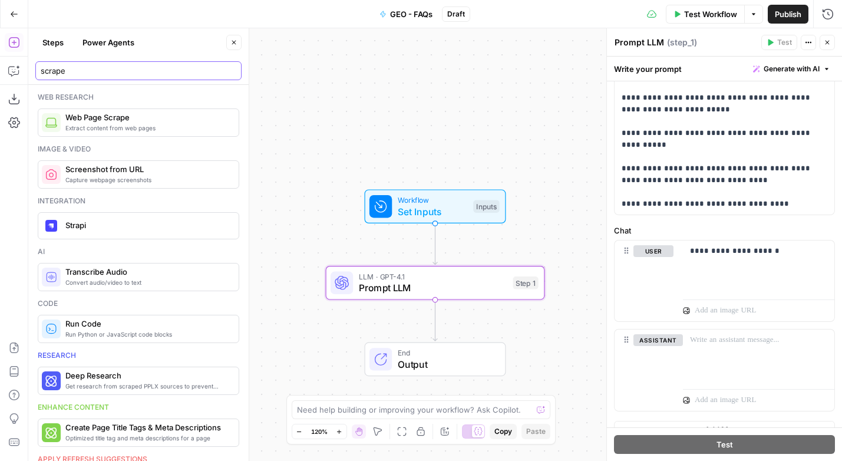
type input "scrape"
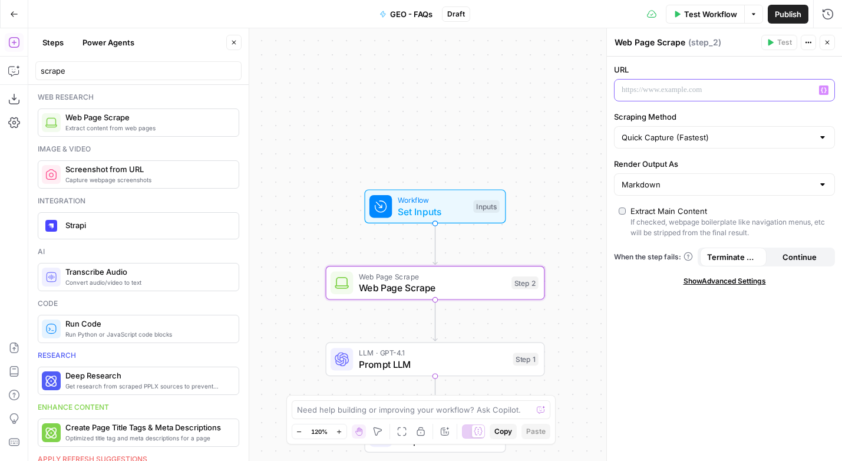
click at [661, 86] on p at bounding box center [715, 90] width 187 height 12
click at [823, 89] on icon "button" at bounding box center [824, 90] width 6 height 6
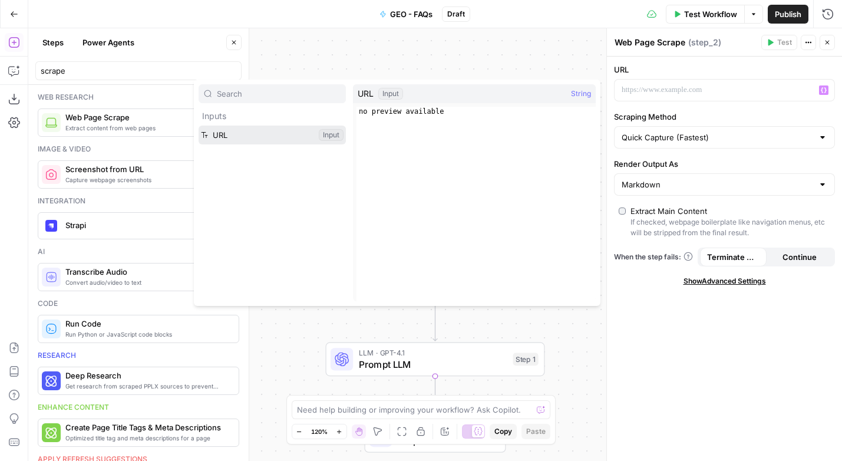
click at [314, 130] on button "Select variable URL" at bounding box center [272, 135] width 147 height 19
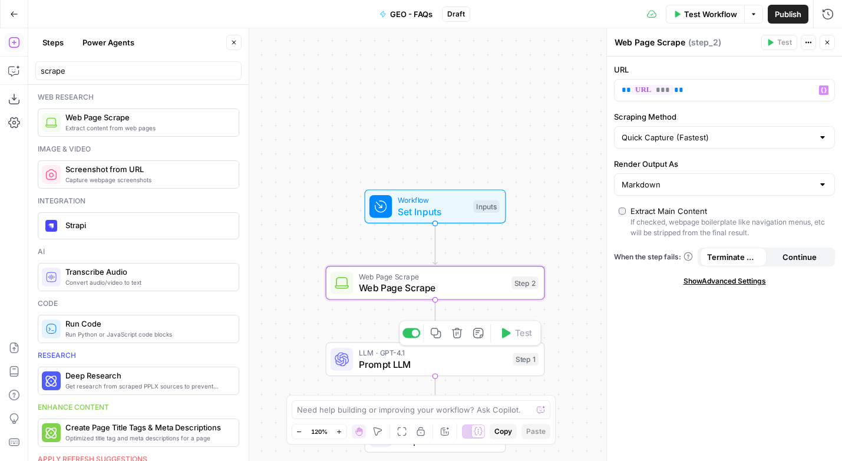
click at [466, 354] on span "LLM · GPT-4.1" at bounding box center [433, 352] width 149 height 11
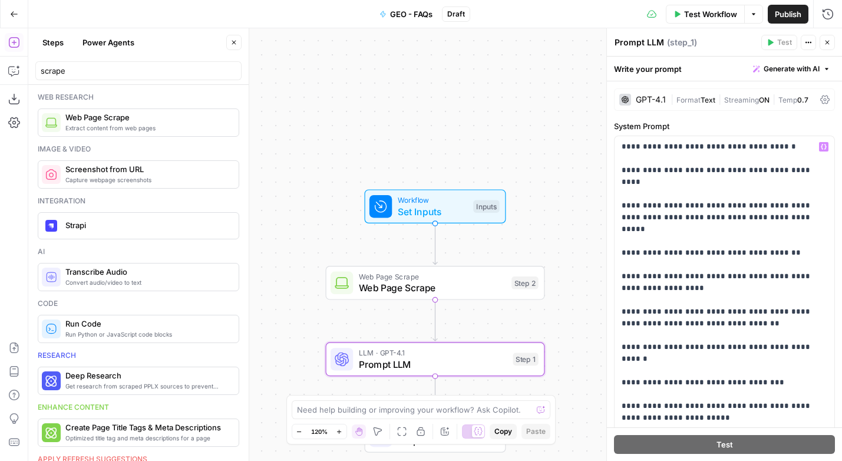
scroll to position [326, 0]
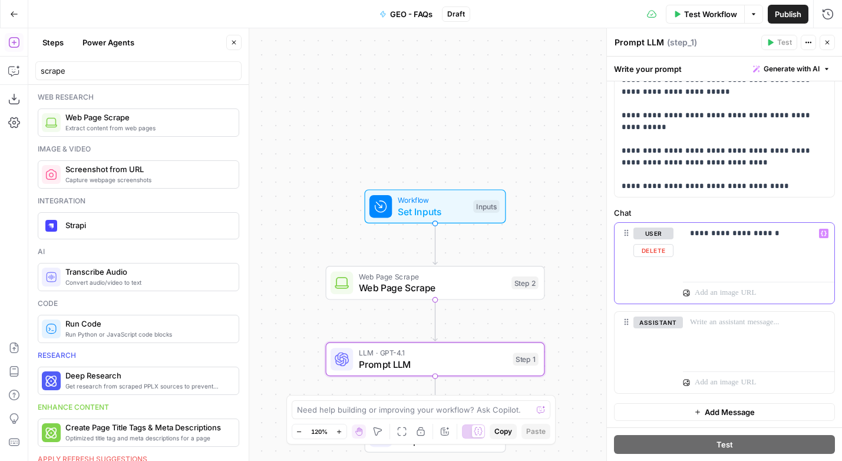
click at [773, 236] on p "**********" at bounding box center [758, 234] width 137 height 12
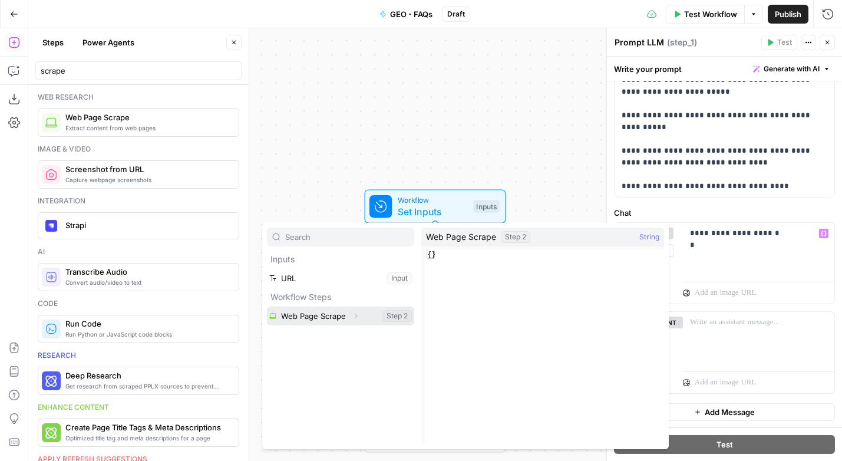
click at [360, 320] on button "Expand" at bounding box center [355, 315] width 15 height 15
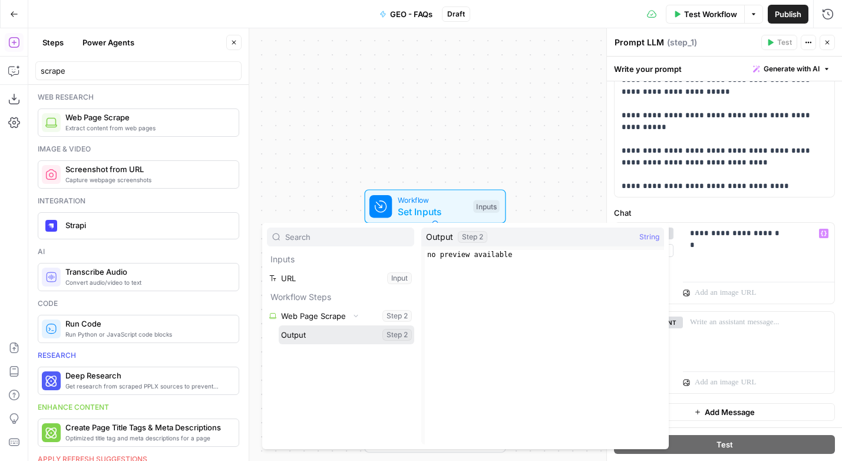
click at [304, 337] on button "Select variable Output" at bounding box center [347, 334] width 136 height 19
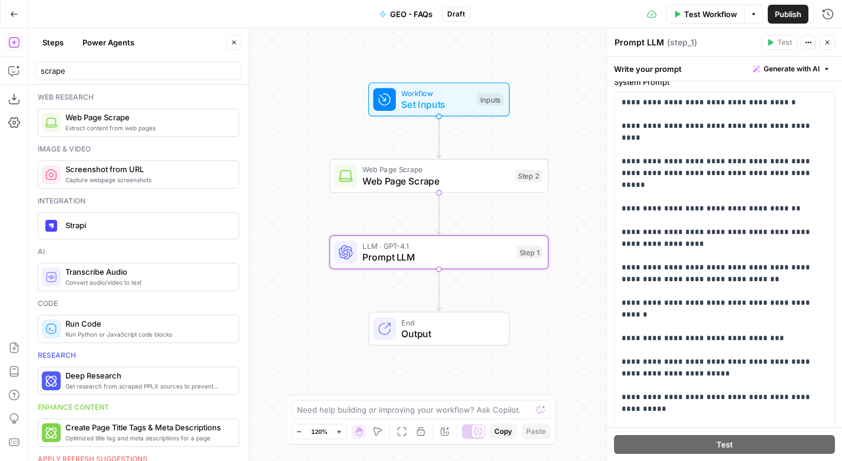
scroll to position [39, 0]
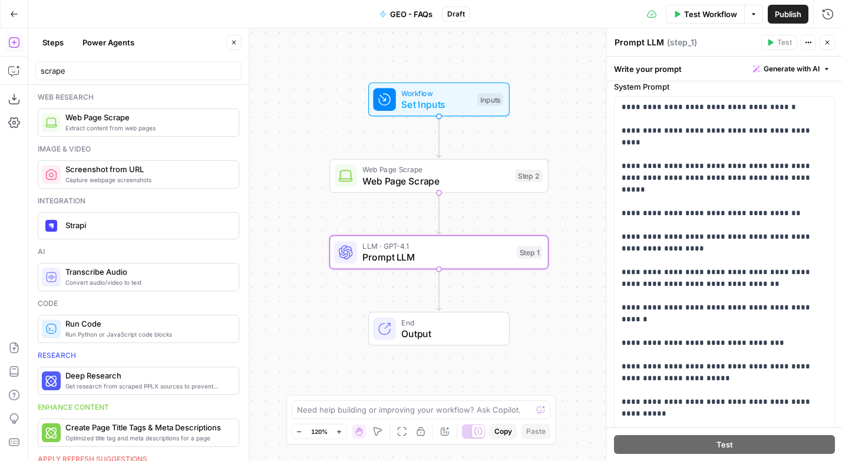
click at [787, 14] on span "Publish" at bounding box center [788, 14] width 27 height 12
click at [14, 12] on icon "button" at bounding box center [14, 14] width 8 height 8
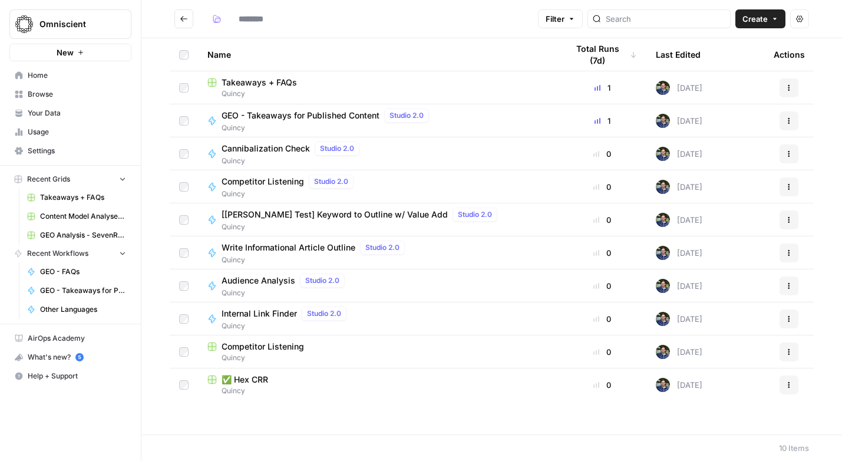
type input "******"
click at [95, 21] on span "Omniscient" at bounding box center [74, 24] width 71 height 12
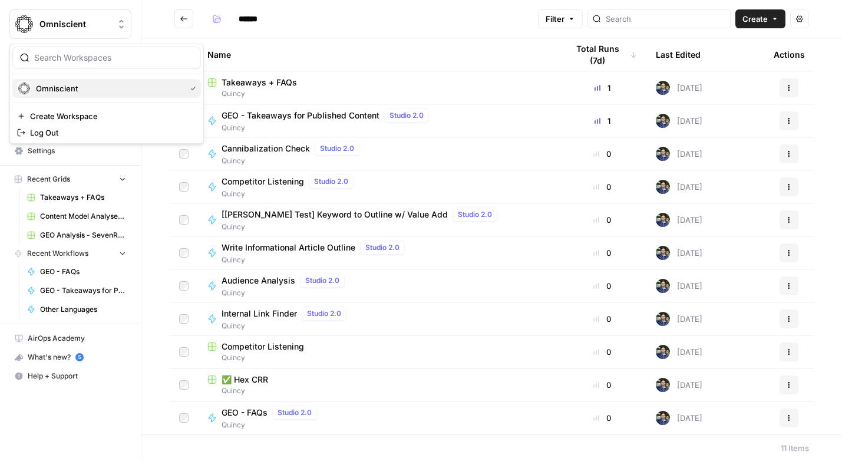
click at [82, 86] on span "Omniscient" at bounding box center [108, 89] width 145 height 12
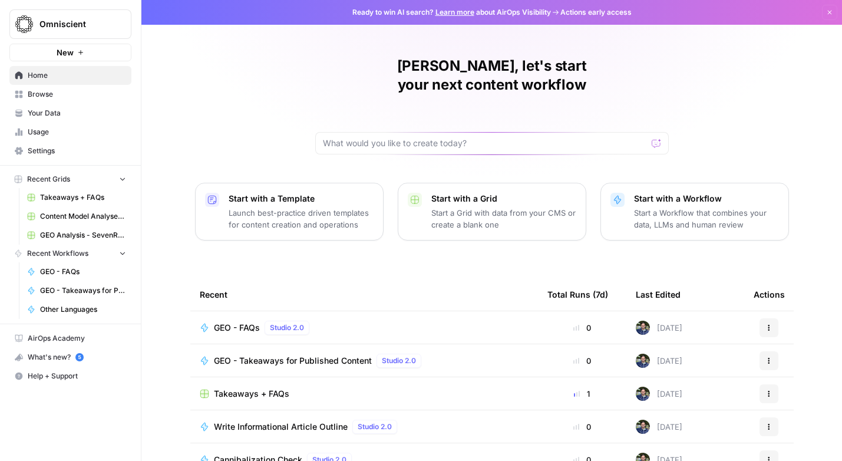
click at [55, 191] on link "Takeaways + FAQs" at bounding box center [77, 197] width 110 height 19
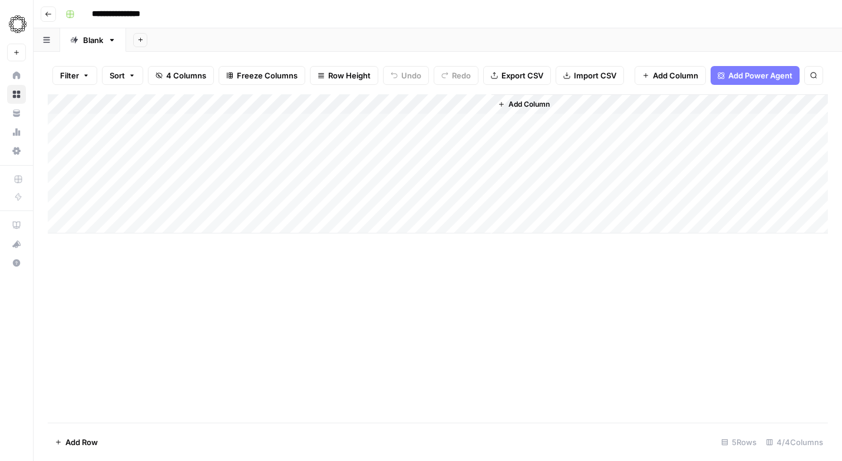
click at [416, 101] on div "Add Column" at bounding box center [438, 163] width 780 height 139
click at [416, 101] on div at bounding box center [438, 106] width 107 height 24
click at [423, 104] on div at bounding box center [438, 106] width 107 height 24
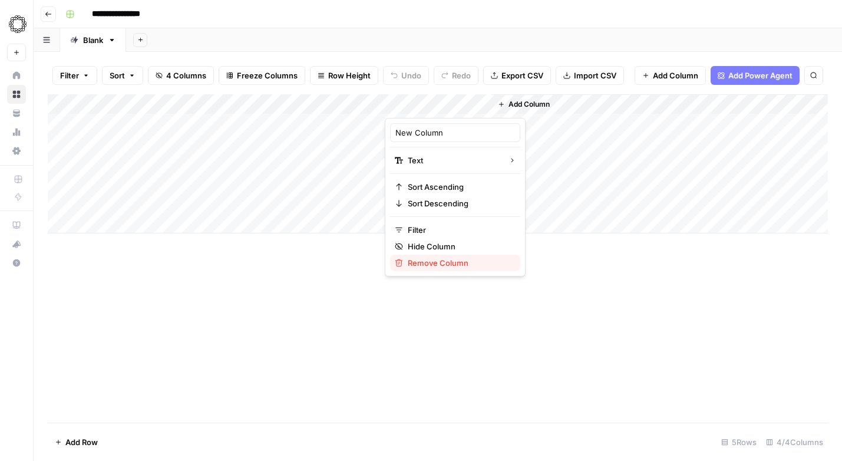
click at [425, 258] on span "Remove Column" at bounding box center [459, 263] width 103 height 12
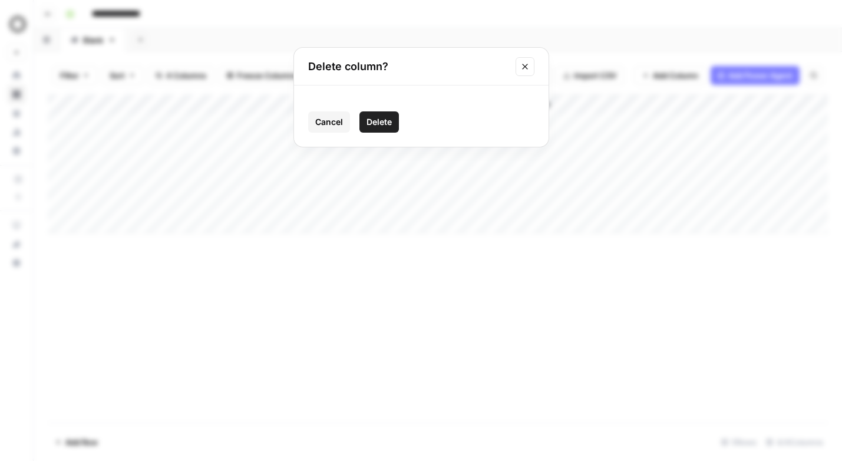
click at [380, 121] on span "Delete" at bounding box center [379, 122] width 25 height 12
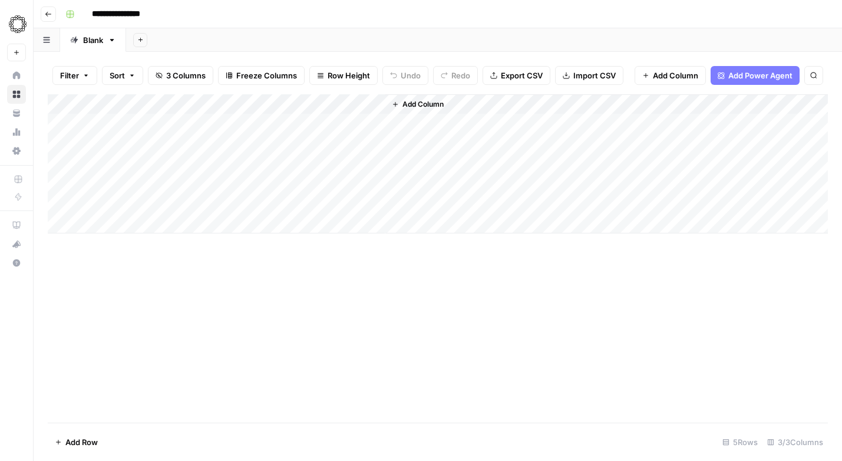
click at [408, 101] on span "Add Column" at bounding box center [423, 104] width 41 height 11
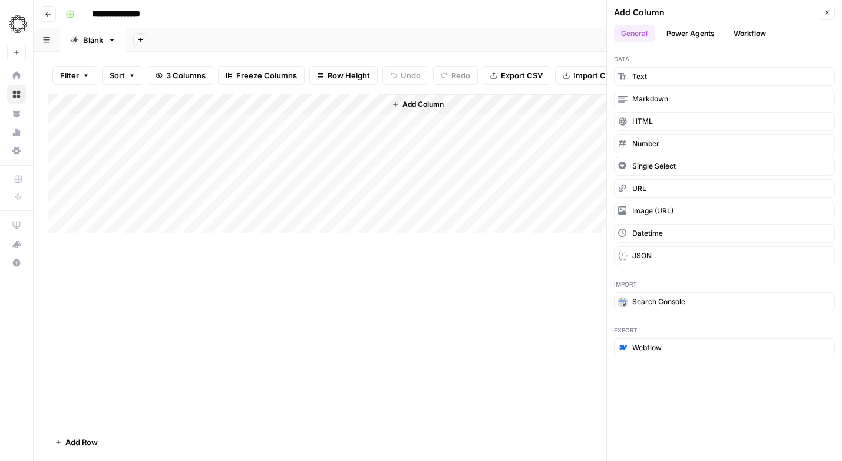
click at [751, 32] on button "Workflow" at bounding box center [750, 34] width 47 height 18
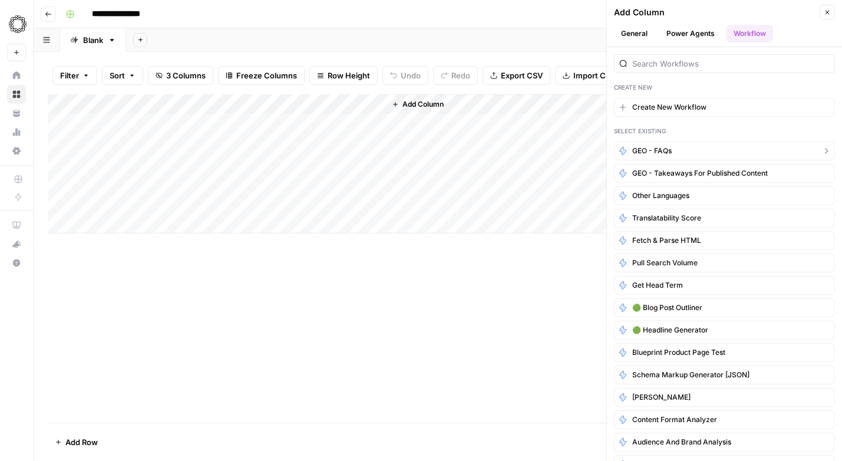
click at [695, 147] on button "GEO - FAQs" at bounding box center [724, 150] width 221 height 19
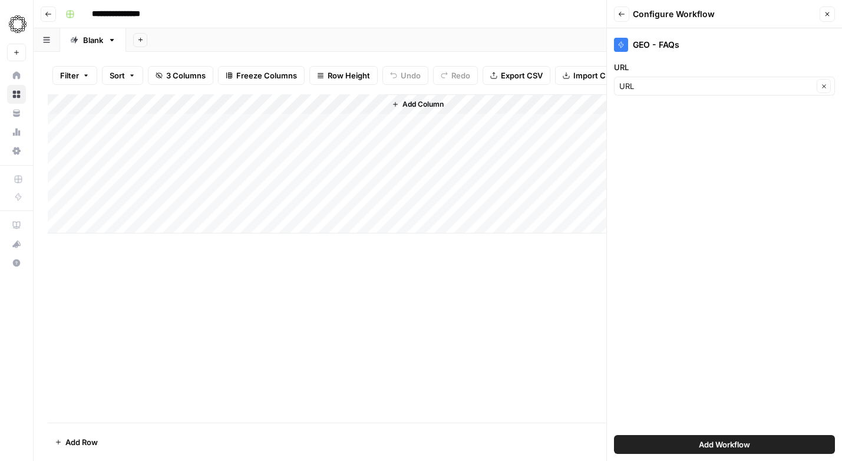
click at [701, 93] on div "URL Clear" at bounding box center [724, 86] width 221 height 19
type input "URL"
click at [673, 254] on div "GEO - FAQs URL URL Clear Add Workflow" at bounding box center [724, 244] width 235 height 433
click at [699, 441] on span "Add Workflow" at bounding box center [724, 445] width 51 height 12
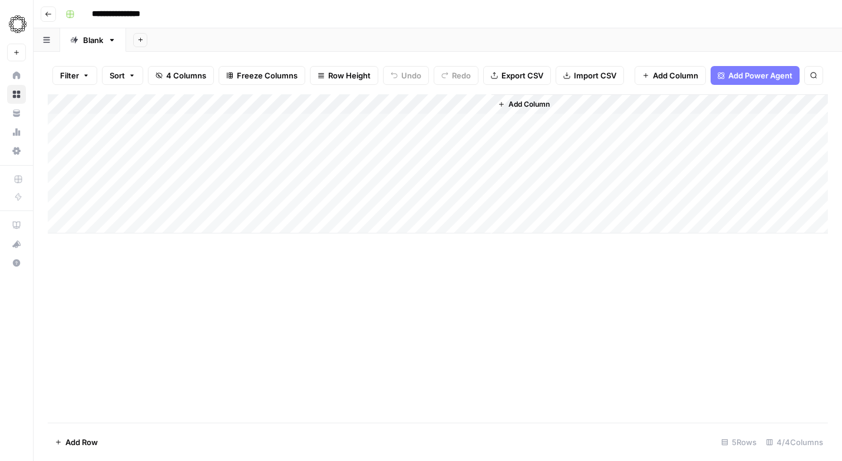
click at [436, 124] on div "Add Column" at bounding box center [438, 163] width 780 height 139
click at [113, 42] on icon "button" at bounding box center [112, 40] width 8 height 8
click at [212, 18] on div "**********" at bounding box center [446, 14] width 770 height 19
click at [585, 122] on div "Add Column" at bounding box center [438, 163] width 780 height 139
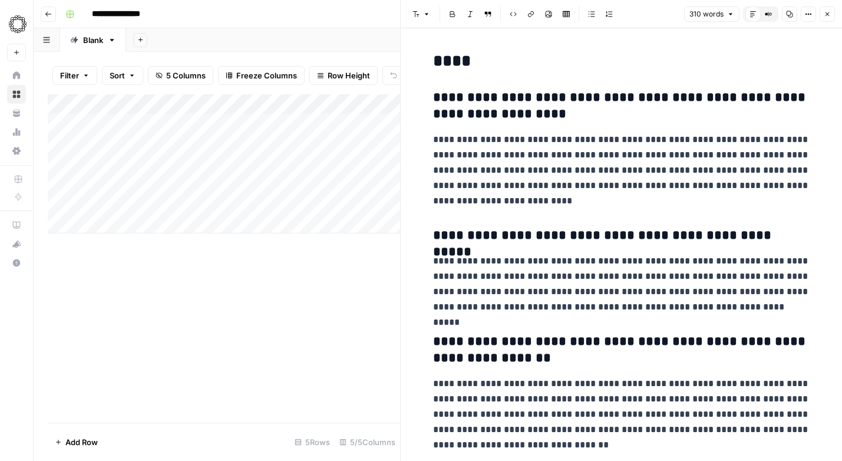
click at [827, 15] on icon "button" at bounding box center [827, 14] width 7 height 7
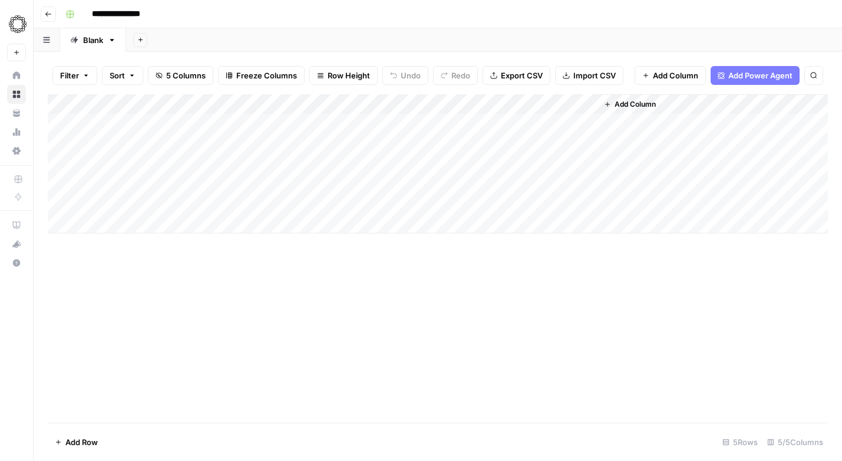
click at [370, 329] on div "Add Column" at bounding box center [438, 258] width 780 height 328
click at [586, 121] on div "Add Column" at bounding box center [438, 163] width 780 height 139
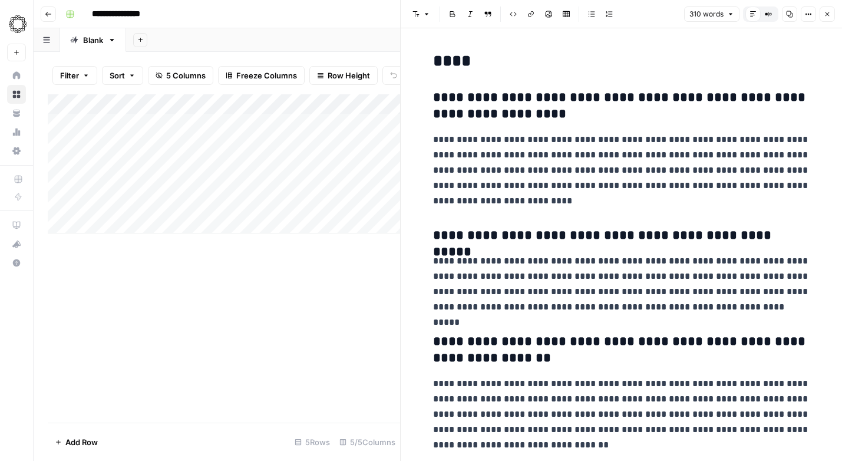
click at [826, 14] on icon "button" at bounding box center [827, 14] width 7 height 7
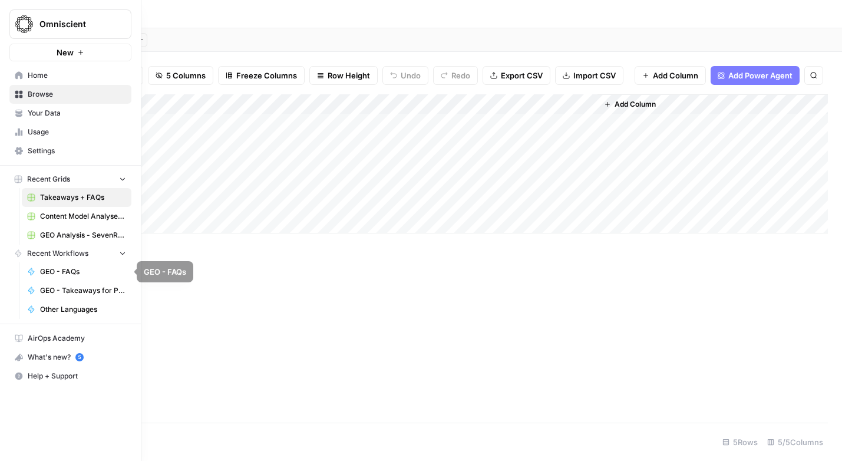
click at [70, 271] on span "GEO - FAQs" at bounding box center [83, 271] width 86 height 11
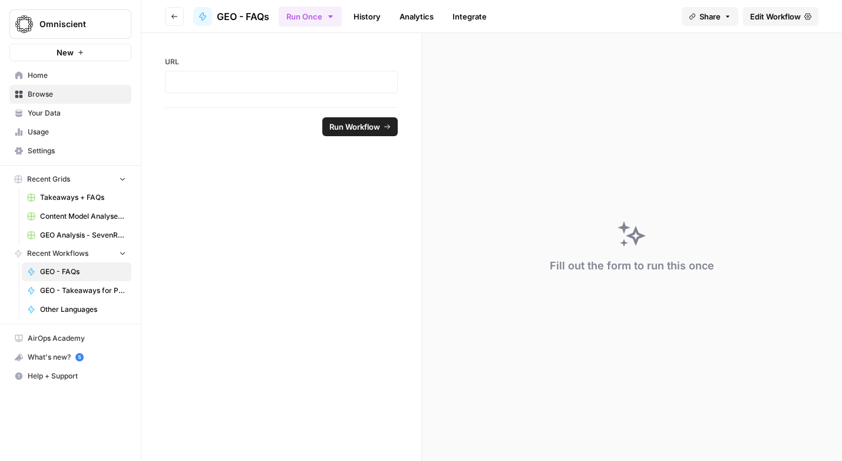
click at [763, 16] on span "Edit Workflow" at bounding box center [775, 17] width 51 height 12
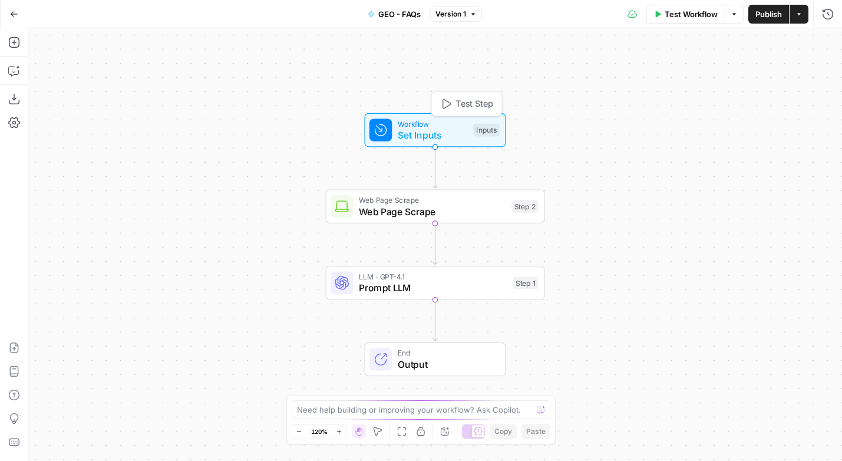
click at [446, 134] on span "Set Inputs" at bounding box center [433, 135] width 70 height 14
click at [703, 126] on span "Add Field" at bounding box center [710, 132] width 34 height 12
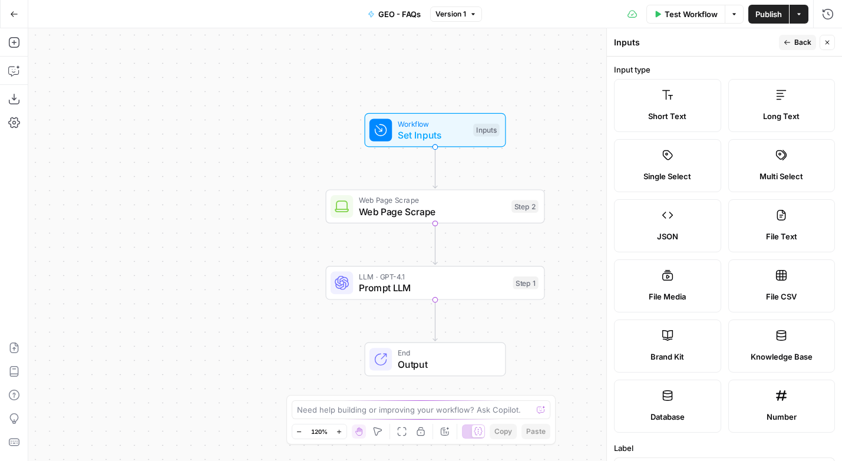
click at [662, 342] on label "Brand Kit" at bounding box center [667, 345] width 107 height 53
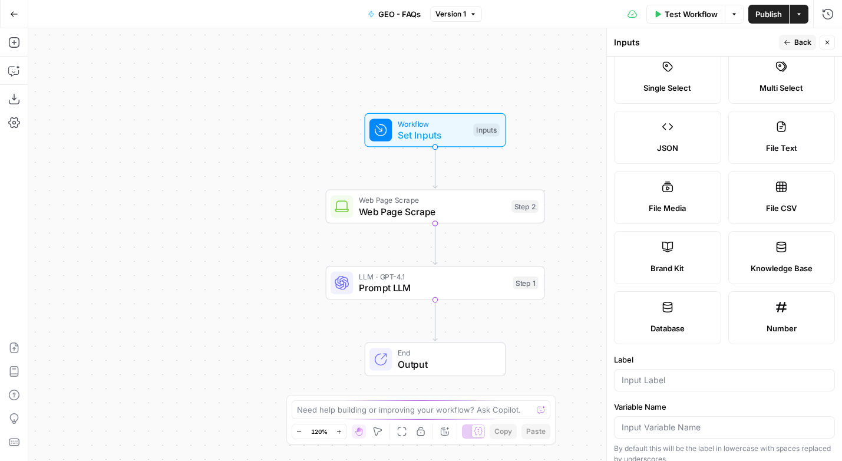
scroll to position [186, 0]
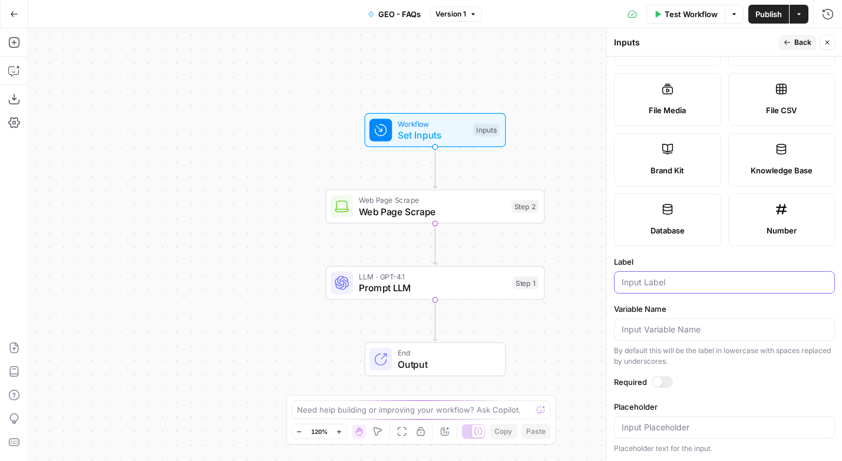
click at [643, 288] on input "Label" at bounding box center [725, 282] width 206 height 12
type input "b"
type input "Brand"
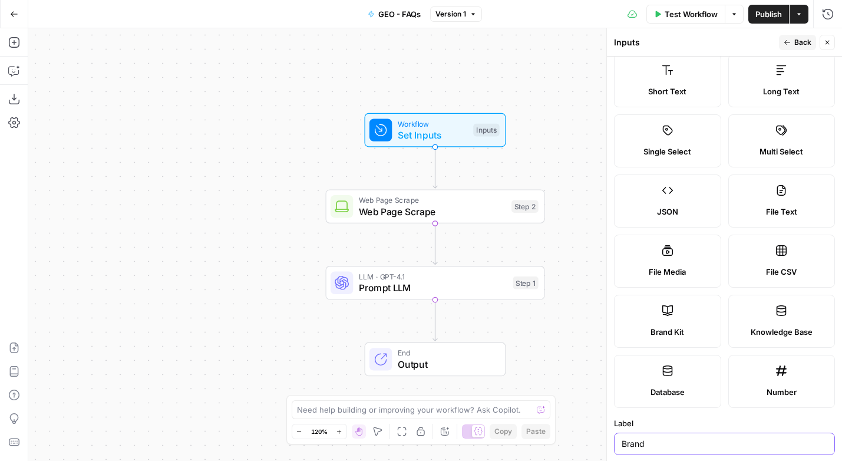
scroll to position [0, 0]
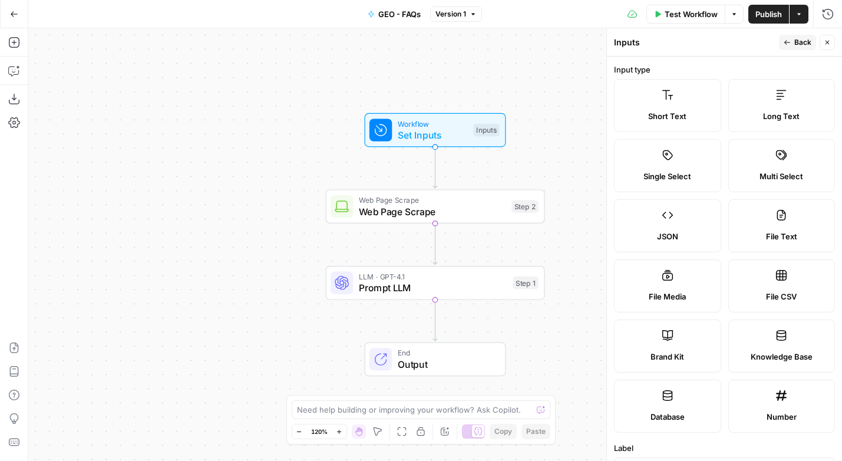
click at [795, 41] on span "Back" at bounding box center [803, 42] width 17 height 11
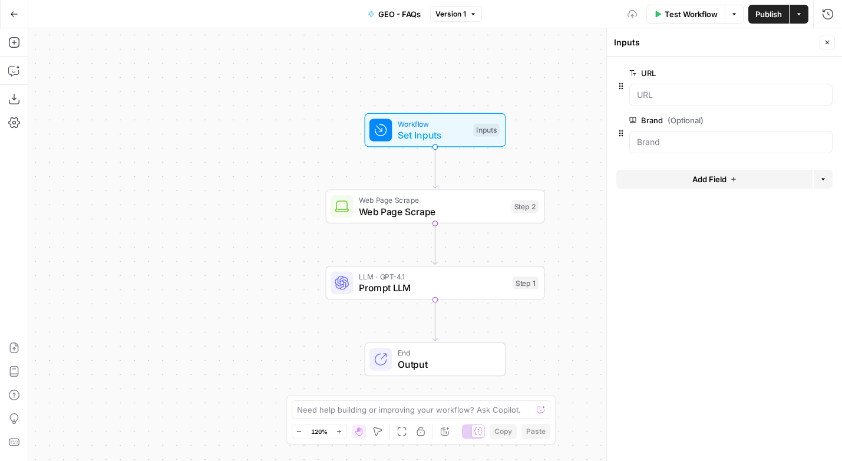
click at [715, 181] on span "Add Field" at bounding box center [710, 179] width 34 height 12
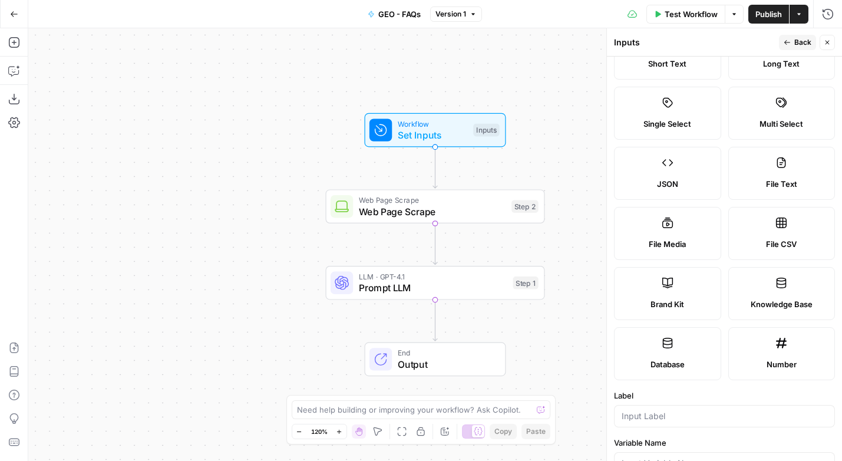
click at [774, 299] on span "Knowledge Base" at bounding box center [782, 304] width 62 height 12
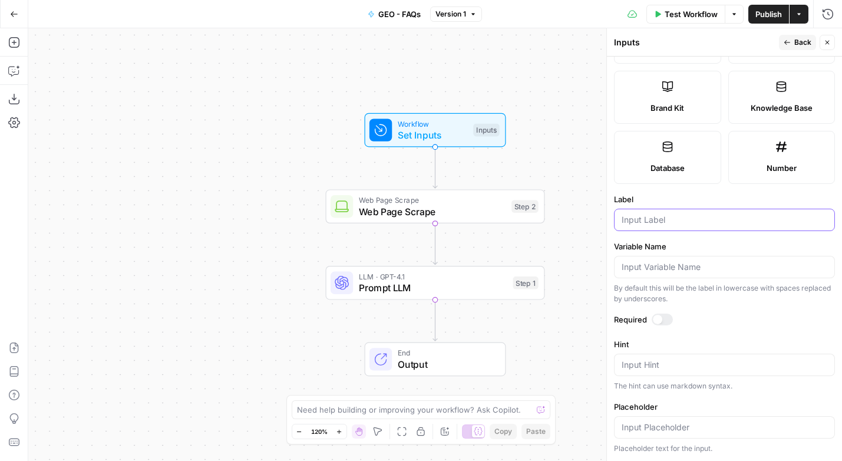
click at [648, 223] on input "Label" at bounding box center [725, 220] width 206 height 12
type input "KB"
click at [796, 38] on span "Back" at bounding box center [803, 42] width 17 height 11
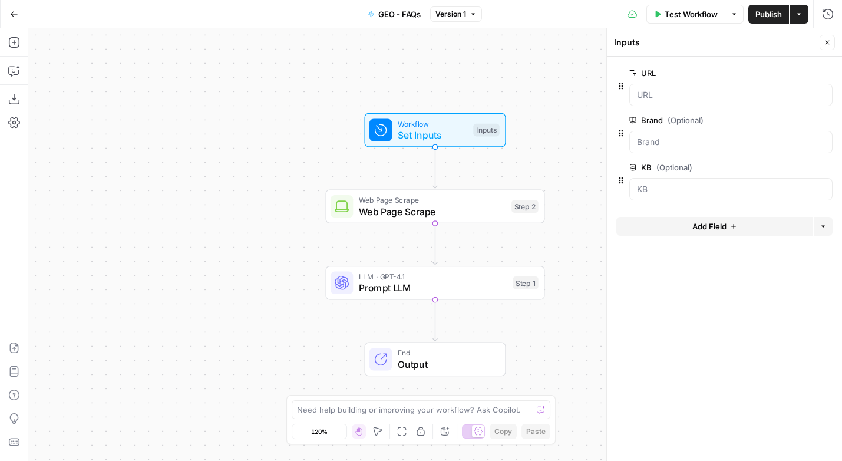
click at [766, 8] on span "Publish" at bounding box center [769, 14] width 27 height 12
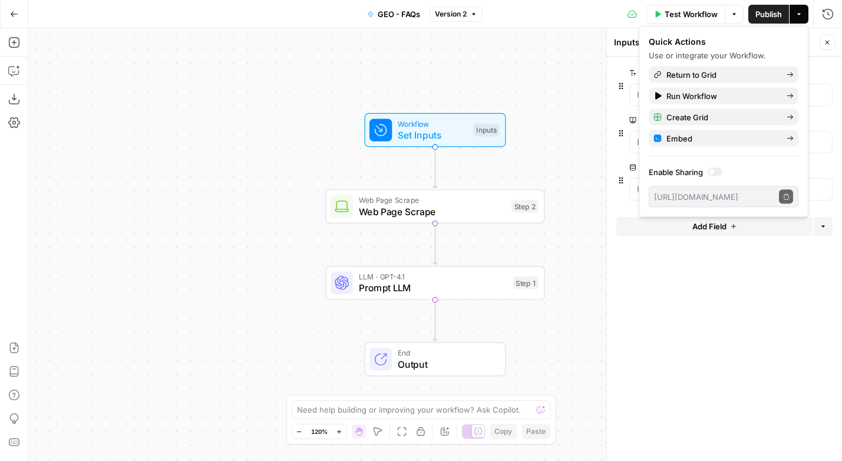
click at [712, 318] on form "URL edit field Delete group Brand (Optional) edit field Delete group KB (Option…" at bounding box center [724, 259] width 235 height 404
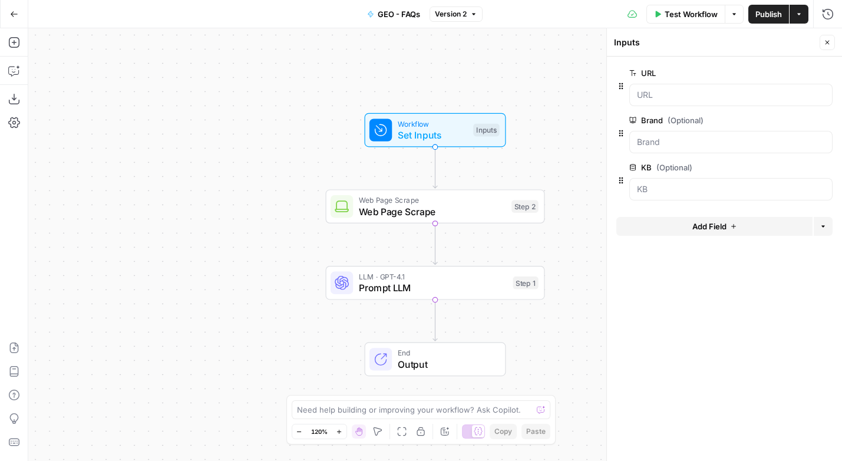
click at [14, 8] on button "Go Back" at bounding box center [14, 14] width 21 height 21
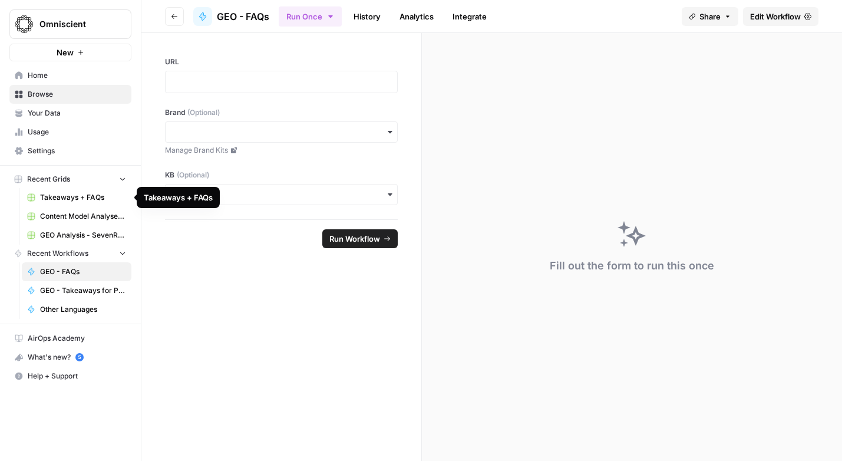
click at [65, 199] on span "Takeaways + FAQs" at bounding box center [83, 197] width 86 height 11
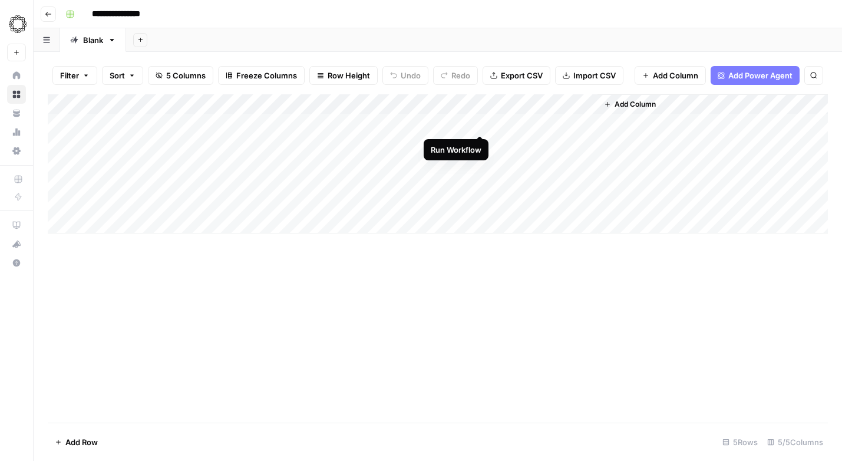
click at [479, 124] on div "Add Column" at bounding box center [438, 163] width 780 height 139
click at [466, 106] on div "Add Column" at bounding box center [438, 163] width 780 height 139
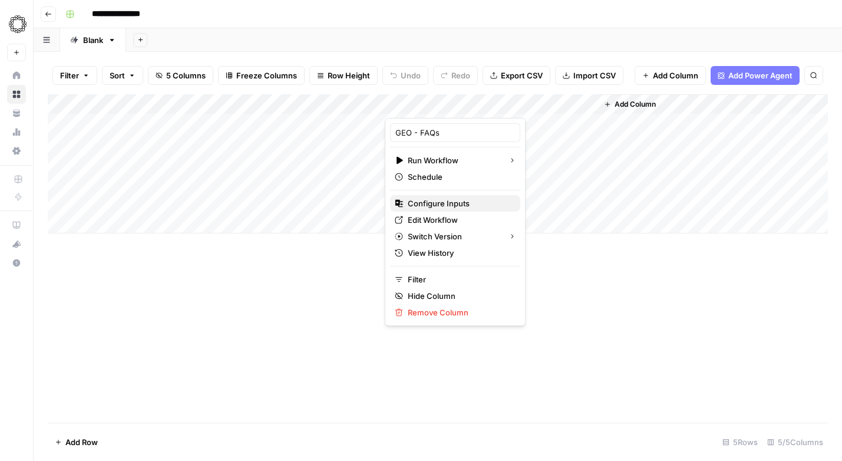
click at [426, 207] on span "Configure Inputs" at bounding box center [459, 203] width 103 height 12
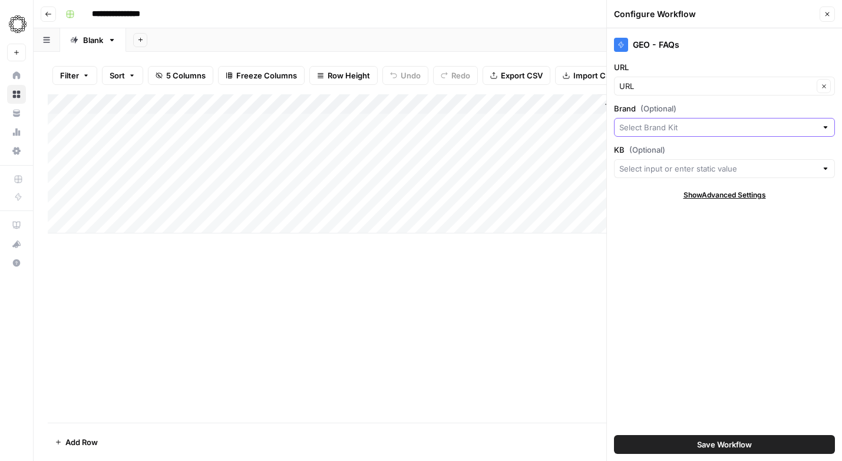
click at [677, 128] on input "Brand (Optional)" at bounding box center [717, 127] width 197 height 12
click at [704, 106] on label "Brand (Optional)" at bounding box center [724, 109] width 221 height 12
click at [704, 121] on input "Brand (Optional)" at bounding box center [717, 127] width 197 height 12
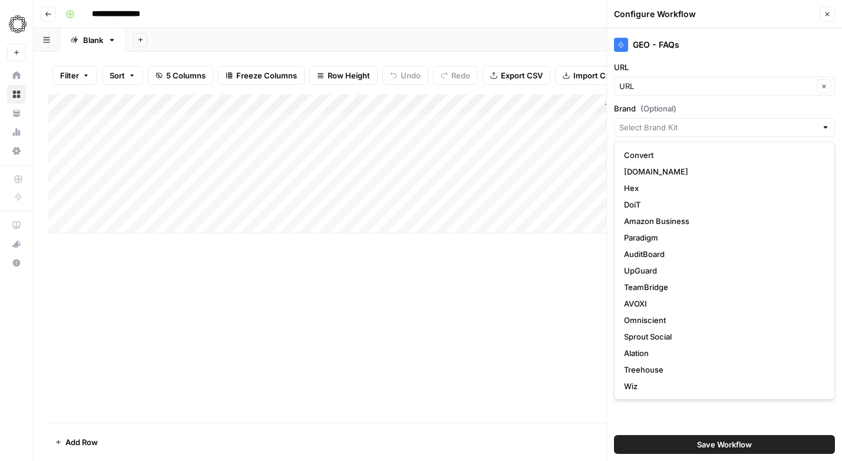
click at [704, 106] on label "Brand (Optional)" at bounding box center [724, 109] width 221 height 12
click at [704, 121] on input "Brand (Optional)" at bounding box center [717, 127] width 197 height 12
click at [509, 278] on div "Add Column" at bounding box center [438, 258] width 780 height 328
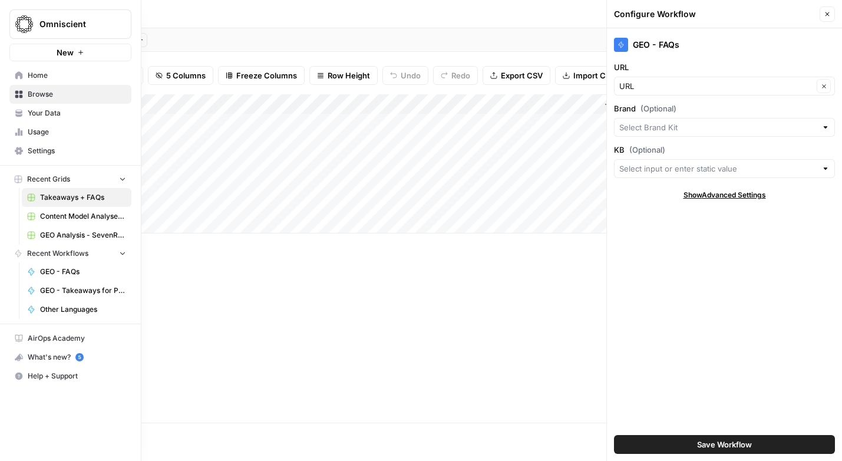
click at [69, 268] on span "GEO - FAQs" at bounding box center [83, 271] width 86 height 11
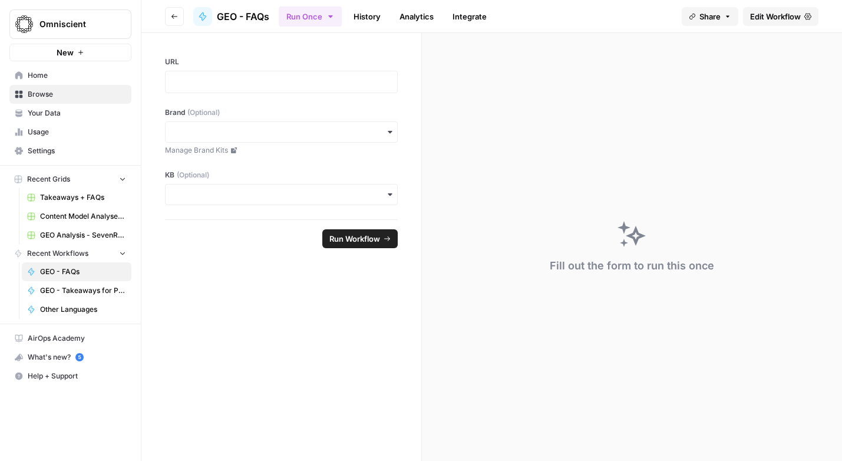
click at [782, 15] on span "Edit Workflow" at bounding box center [775, 17] width 51 height 12
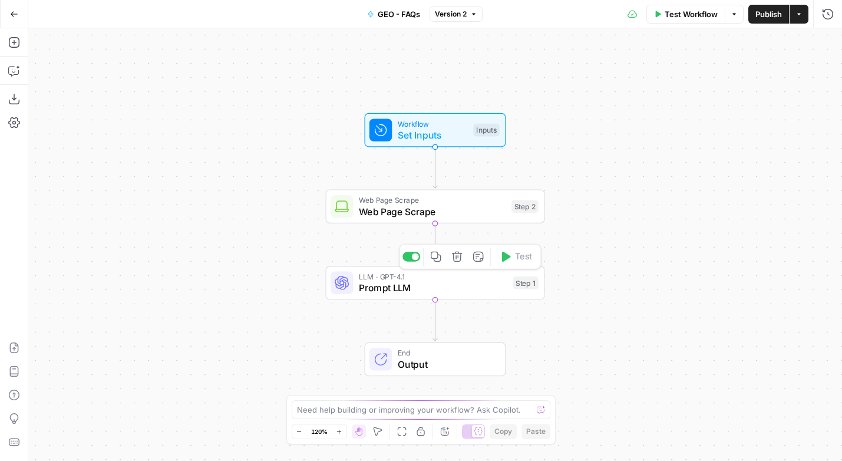
click at [454, 287] on span "Prompt LLM" at bounding box center [433, 288] width 149 height 14
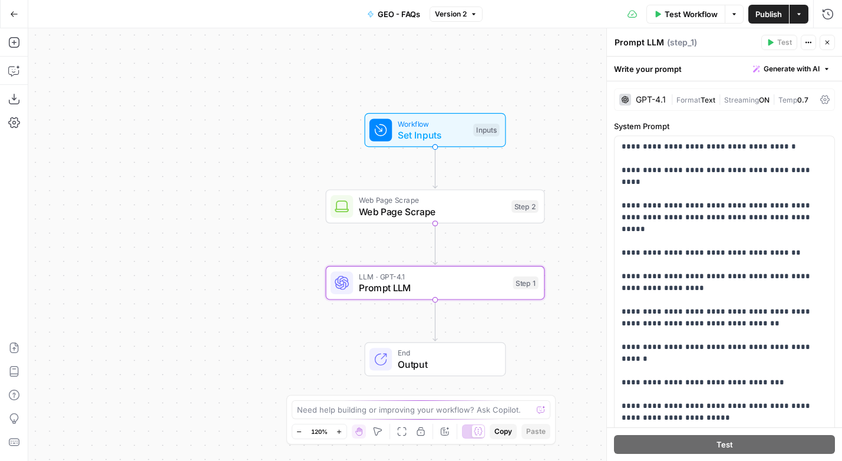
scroll to position [326, 0]
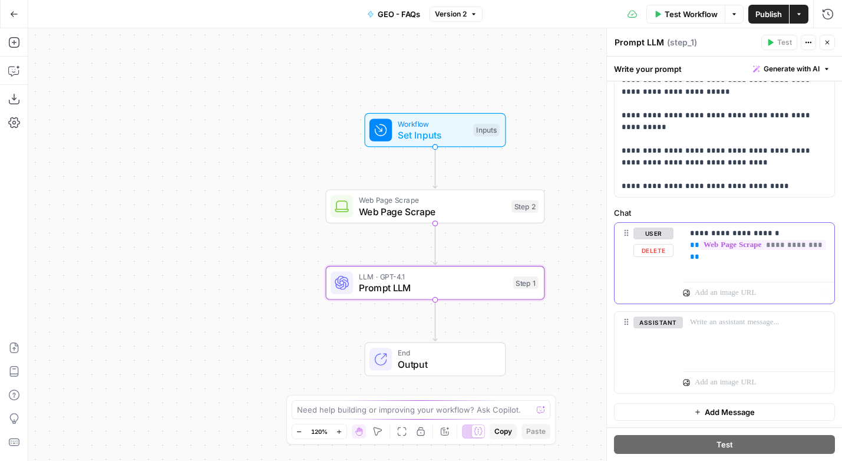
click at [723, 261] on p "**********" at bounding box center [758, 245] width 137 height 35
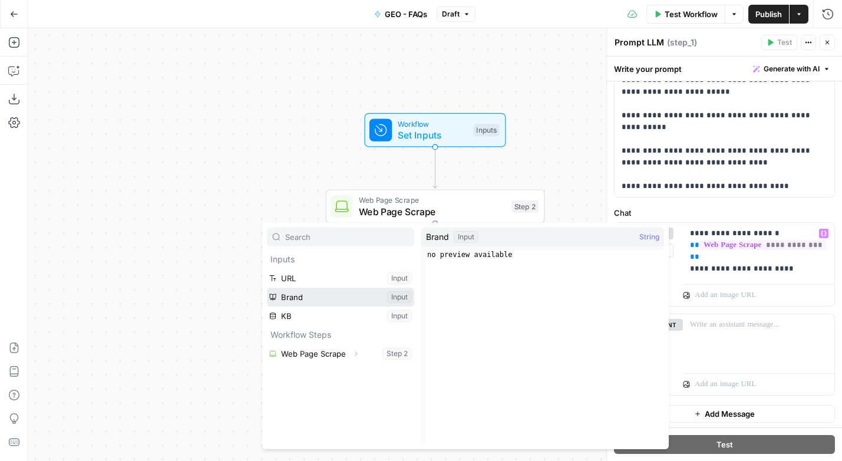
click at [294, 295] on button "Select variable Brand" at bounding box center [340, 297] width 147 height 19
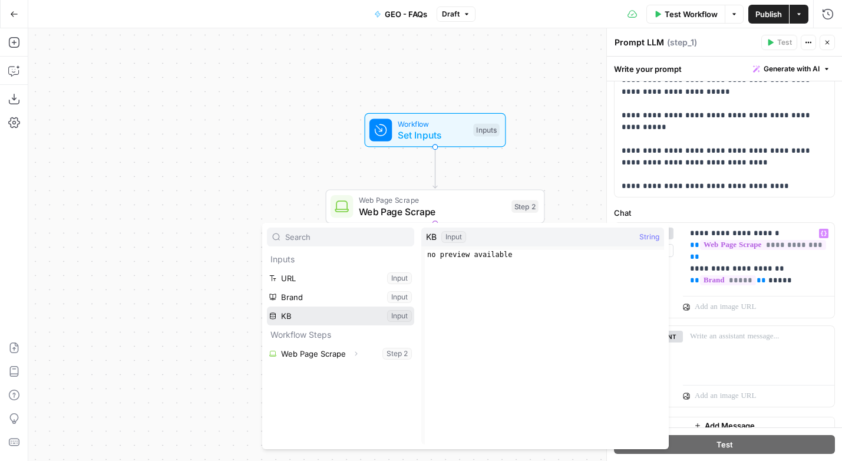
click at [316, 307] on button "Select variable KB" at bounding box center [340, 315] width 147 height 19
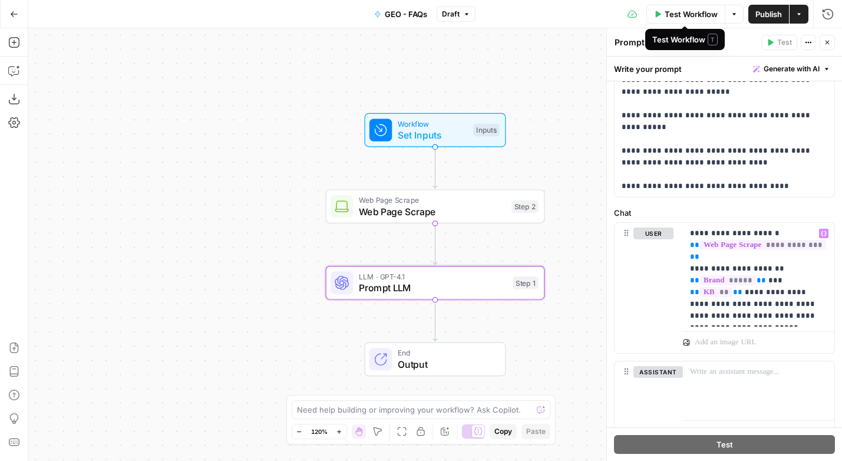
click at [764, 12] on span "Publish" at bounding box center [769, 14] width 27 height 12
click at [15, 17] on icon "button" at bounding box center [14, 14] width 8 height 8
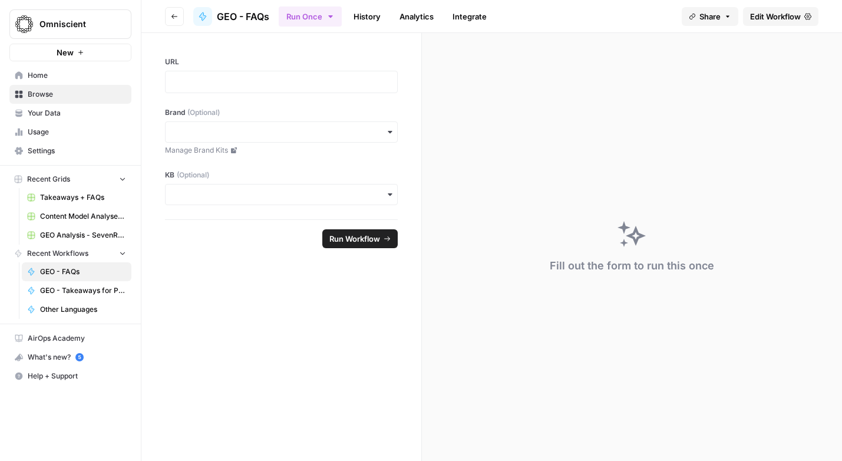
click at [70, 200] on span "Takeaways + FAQs" at bounding box center [83, 197] width 86 height 11
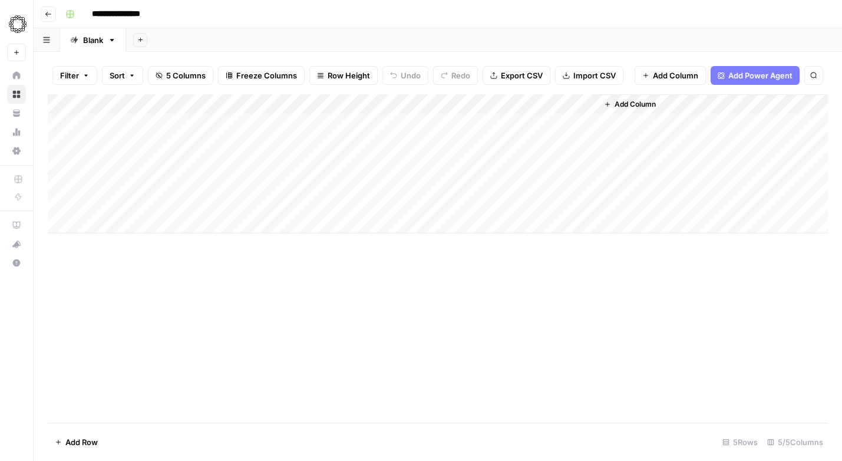
click at [98, 138] on div "Add Column" at bounding box center [438, 163] width 780 height 139
click at [111, 146] on div "Add Column" at bounding box center [438, 163] width 780 height 139
type textarea "**********"
click at [226, 143] on div "Add Column" at bounding box center [438, 163] width 780 height 139
click at [436, 143] on div "Add Column" at bounding box center [438, 163] width 780 height 139
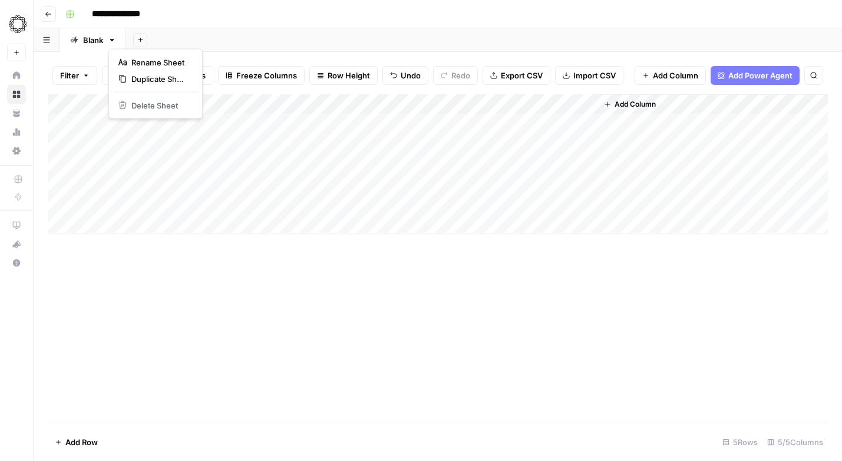
click at [111, 40] on icon "button" at bounding box center [112, 40] width 8 height 8
click at [39, 39] on button "button" at bounding box center [47, 39] width 27 height 23
click at [466, 106] on div "Add Column" at bounding box center [438, 163] width 780 height 139
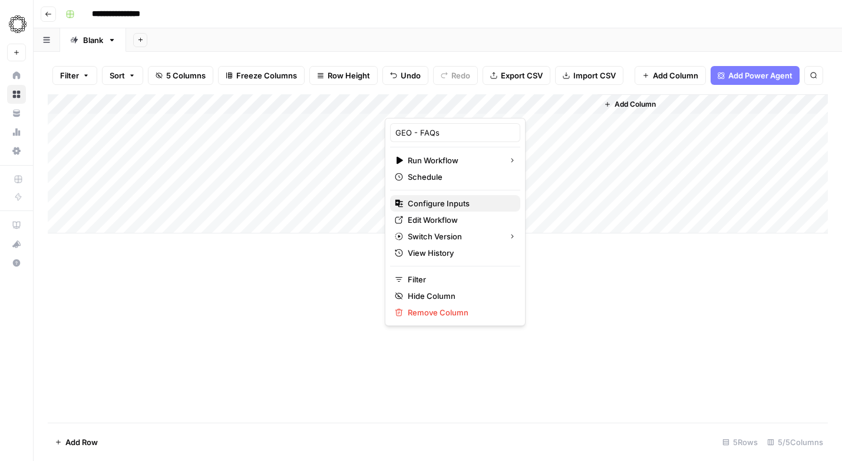
click at [454, 203] on span "Configure Inputs" at bounding box center [459, 203] width 103 height 12
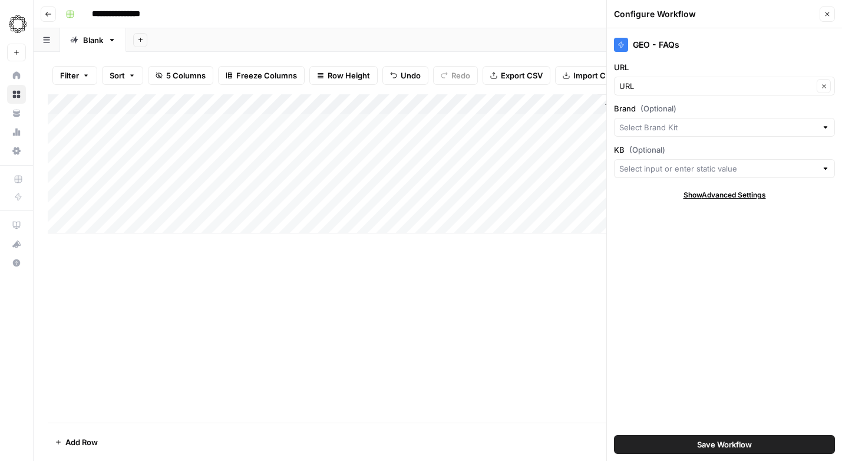
click at [460, 326] on div "Add Column" at bounding box center [438, 258] width 780 height 328
click at [517, 274] on div "Add Column" at bounding box center [438, 258] width 780 height 328
click at [829, 12] on icon "button" at bounding box center [828, 14] width 4 height 4
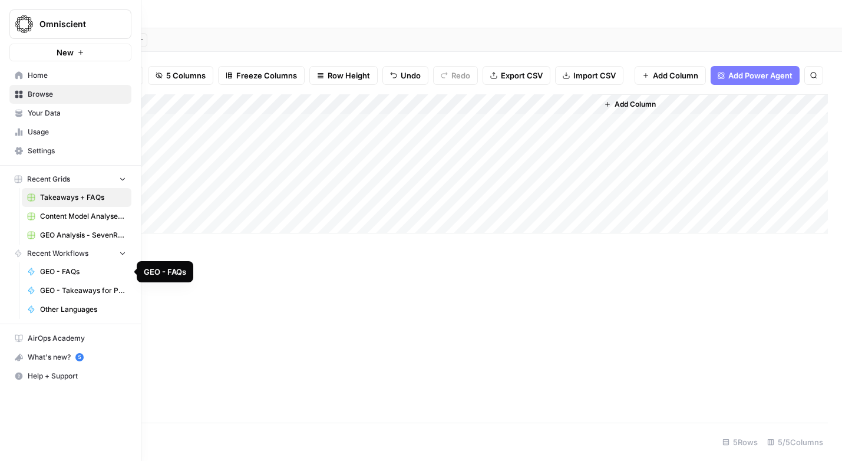
click at [50, 272] on span "GEO - FAQs" at bounding box center [83, 271] width 86 height 11
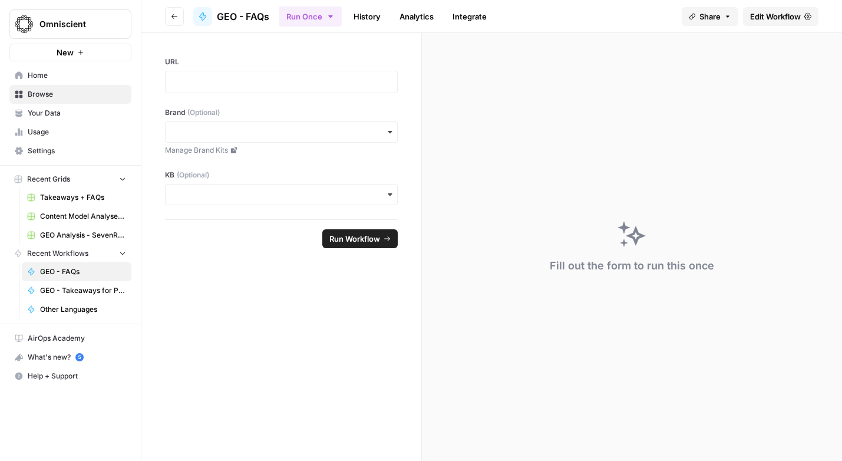
click at [775, 21] on span "Edit Workflow" at bounding box center [775, 17] width 51 height 12
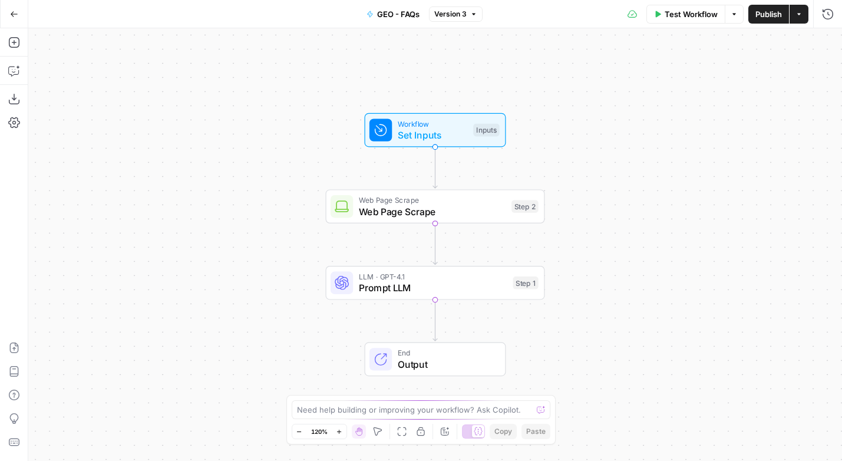
click at [439, 144] on div "Workflow Set Inputs Inputs Test Step" at bounding box center [435, 130] width 141 height 34
click at [795, 118] on span "edit field" at bounding box center [789, 120] width 26 height 9
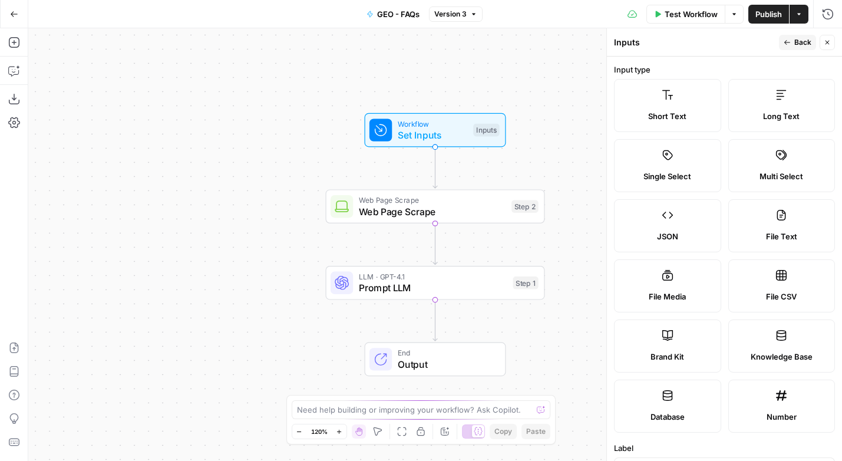
scroll to position [186, 0]
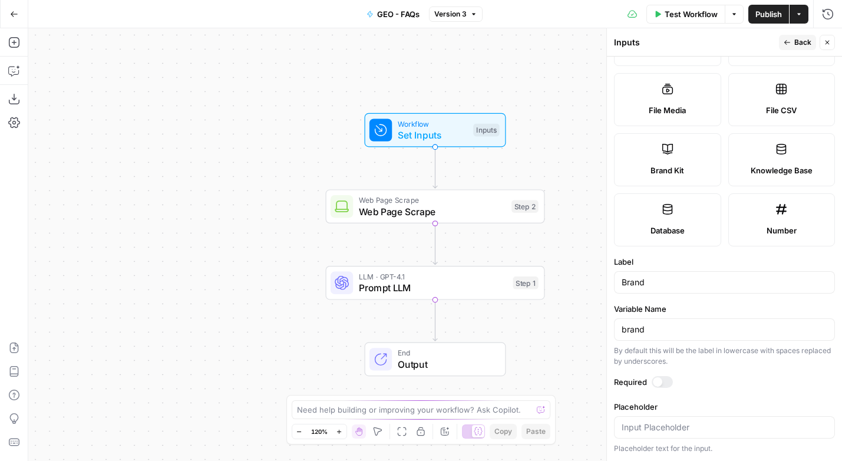
click at [655, 380] on div at bounding box center [657, 381] width 9 height 9
click at [797, 37] on span "Back" at bounding box center [803, 42] width 17 height 11
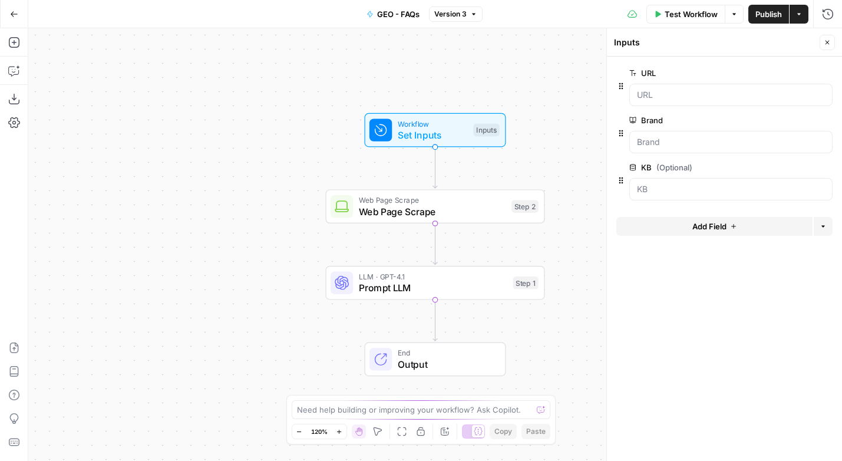
click at [788, 168] on span "edit field" at bounding box center [789, 167] width 26 height 9
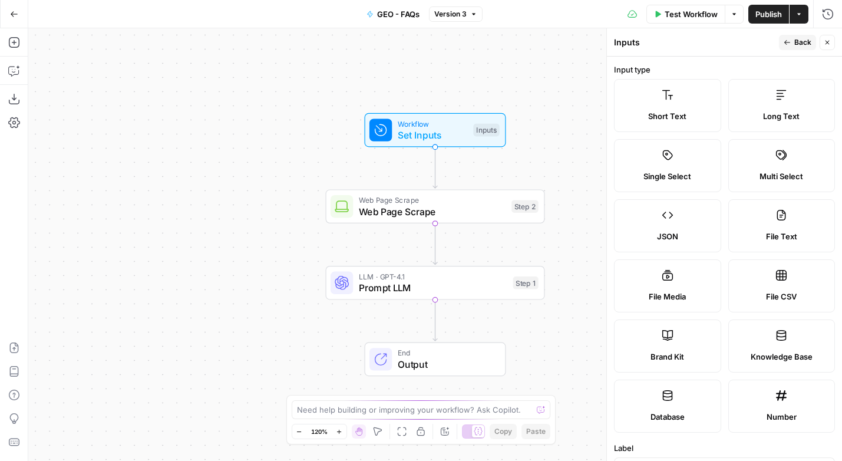
scroll to position [249, 0]
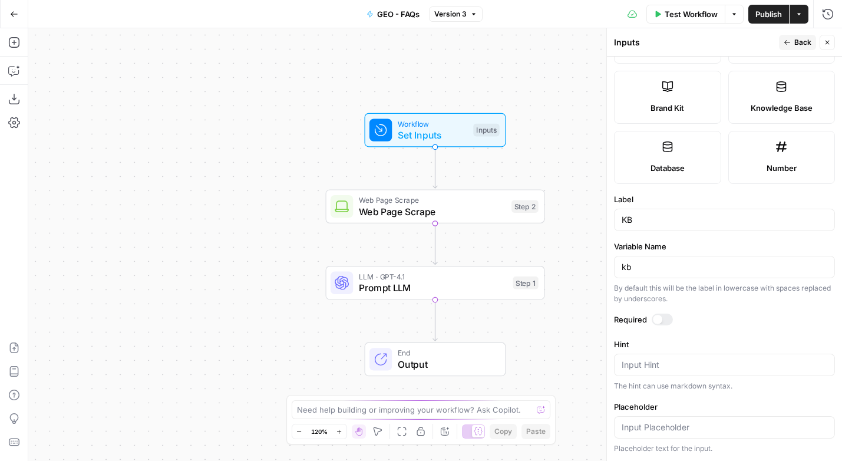
click at [660, 317] on div at bounding box center [657, 319] width 9 height 9
click at [767, 16] on span "Publish" at bounding box center [769, 14] width 27 height 12
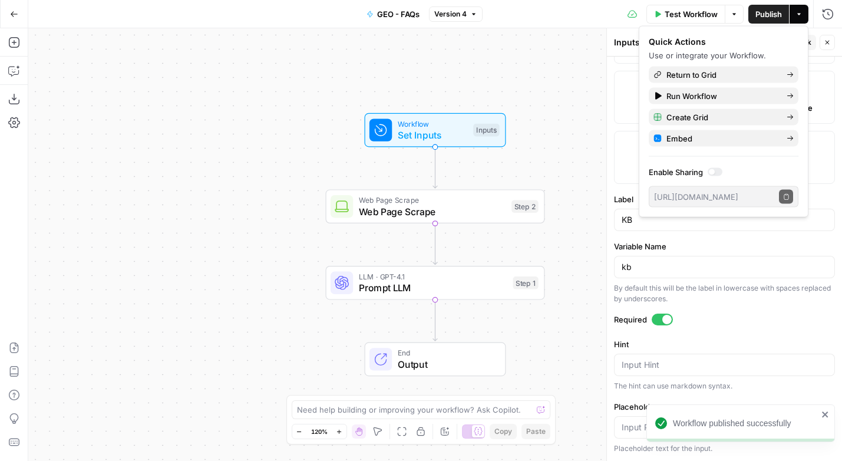
click at [14, 17] on icon "button" at bounding box center [14, 14] width 8 height 8
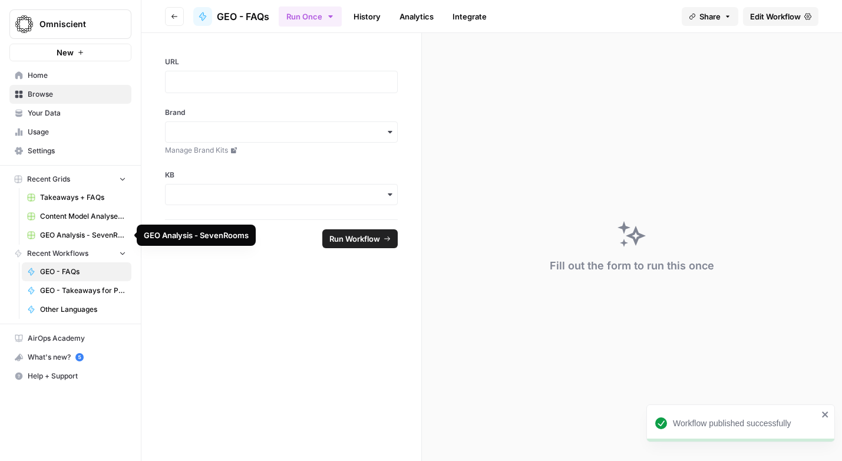
click at [66, 205] on link "Takeaways + FAQs" at bounding box center [77, 197] width 110 height 19
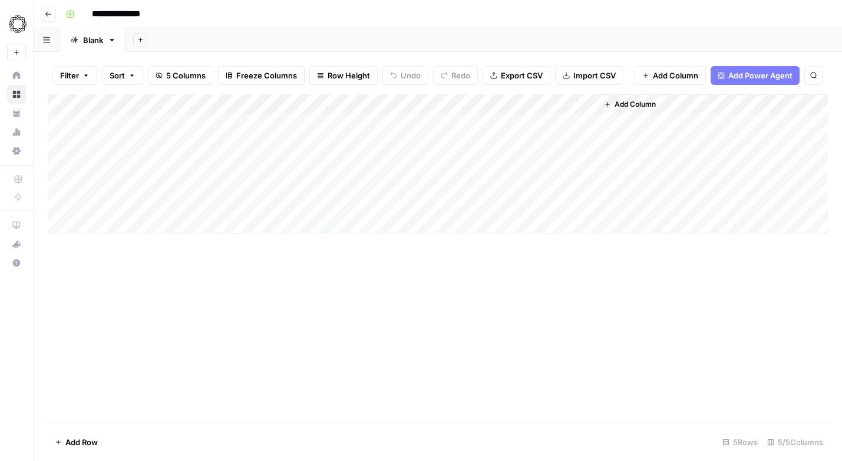
click at [131, 163] on div "Add Column" at bounding box center [438, 163] width 780 height 139
type textarea "**********"
click at [441, 164] on div "Add Column" at bounding box center [438, 163] width 780 height 139
click at [827, 414] on icon "close" at bounding box center [826, 414] width 8 height 9
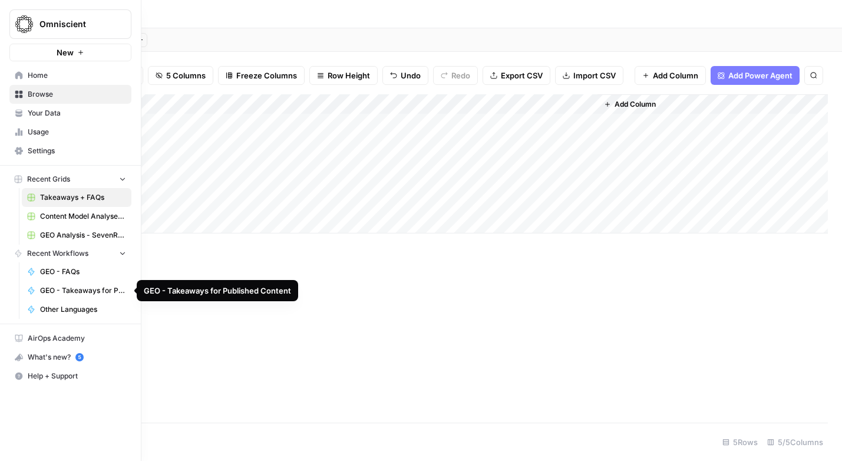
click at [52, 289] on span "GEO - Takeaways for Published Content" at bounding box center [83, 290] width 86 height 11
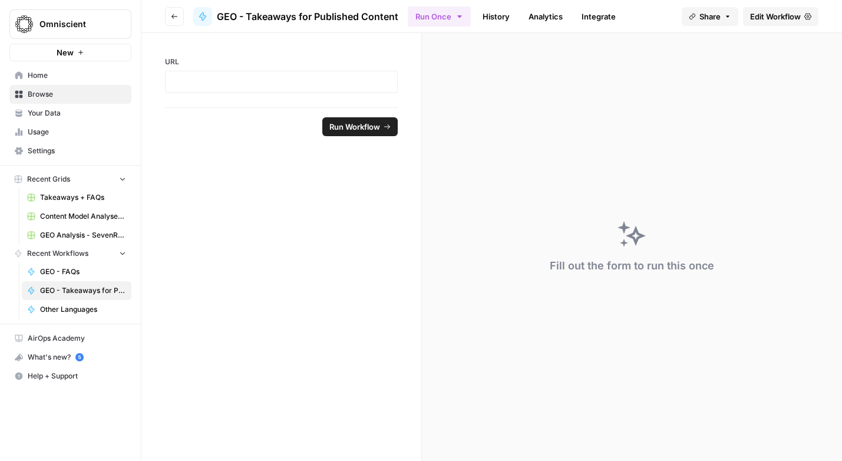
click at [775, 12] on span "Edit Workflow" at bounding box center [775, 17] width 51 height 12
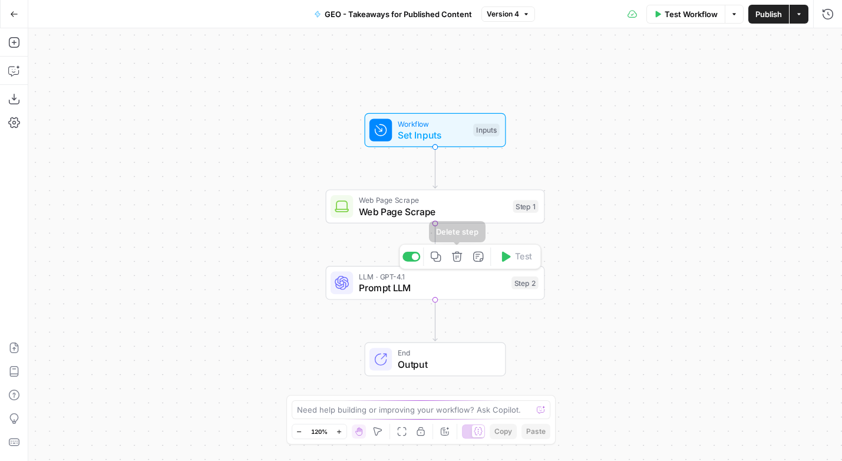
click at [448, 282] on span "Prompt LLM" at bounding box center [432, 288] width 147 height 14
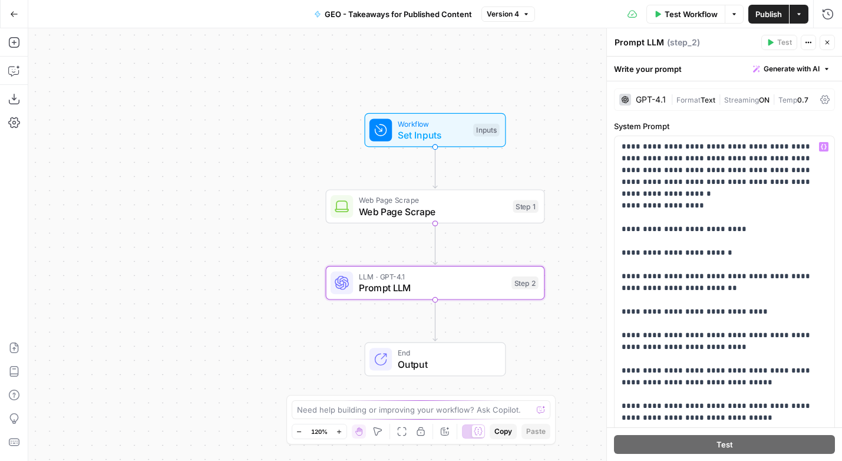
scroll to position [281, 0]
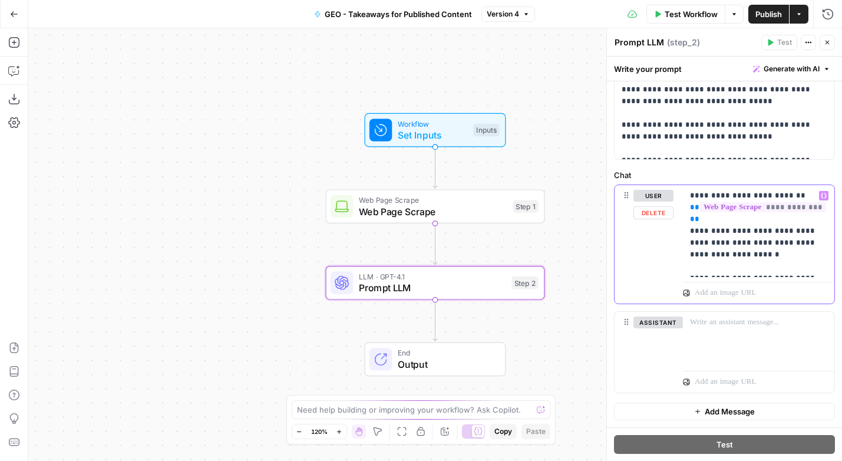
click at [754, 271] on p "**********" at bounding box center [758, 231] width 137 height 83
click at [822, 268] on p "**********" at bounding box center [758, 231] width 137 height 83
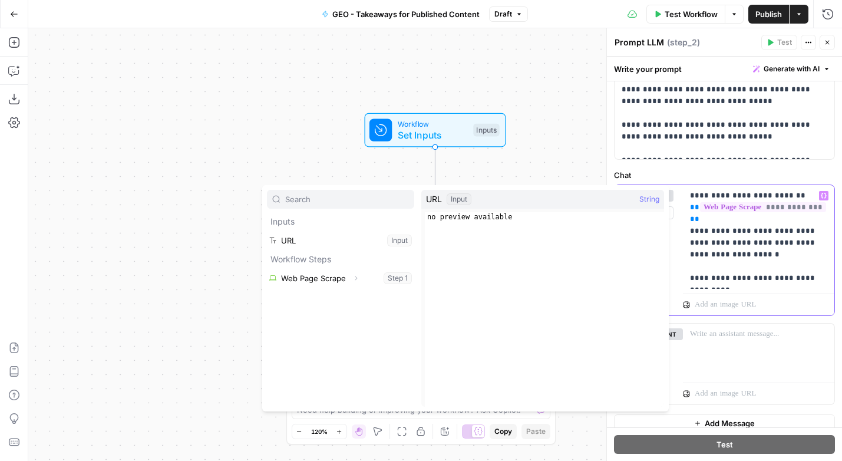
click at [718, 213] on p "**********" at bounding box center [758, 237] width 137 height 94
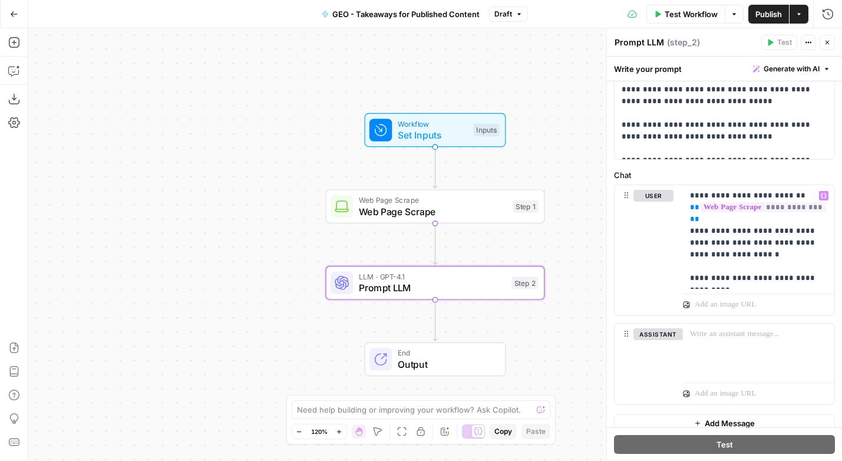
click at [437, 140] on span "Set Inputs" at bounding box center [433, 135] width 70 height 14
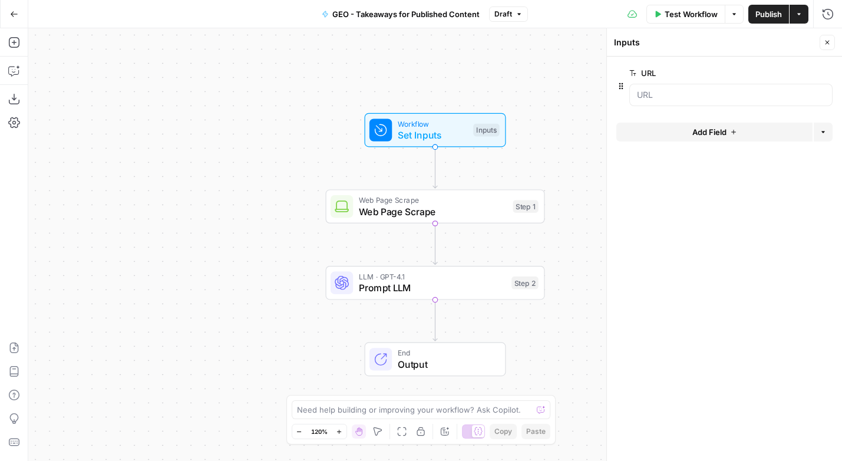
click at [703, 127] on span "Add Field" at bounding box center [710, 132] width 34 height 12
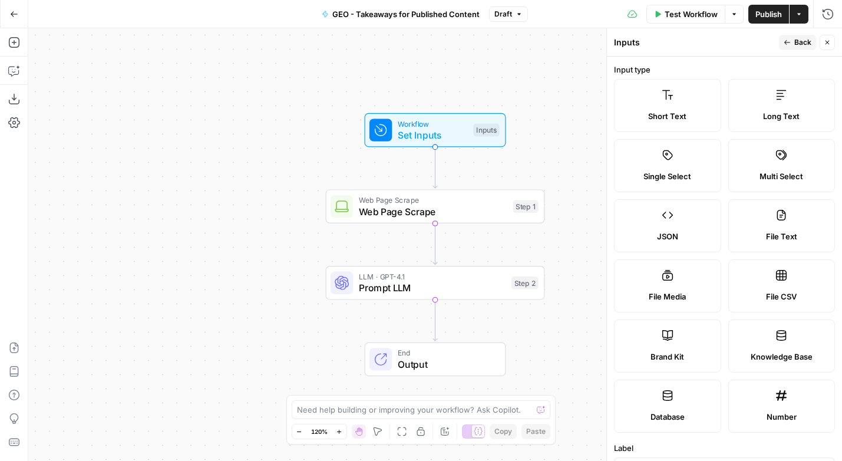
click at [693, 348] on label "Brand Kit" at bounding box center [667, 345] width 107 height 53
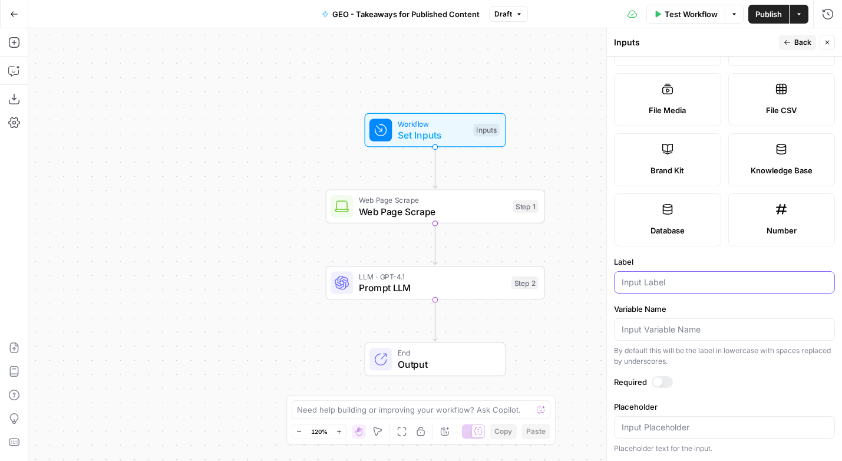
click at [645, 280] on input "Label" at bounding box center [725, 282] width 206 height 12
type input "b"
type input "Brand Kid"
click at [663, 379] on div at bounding box center [662, 382] width 21 height 12
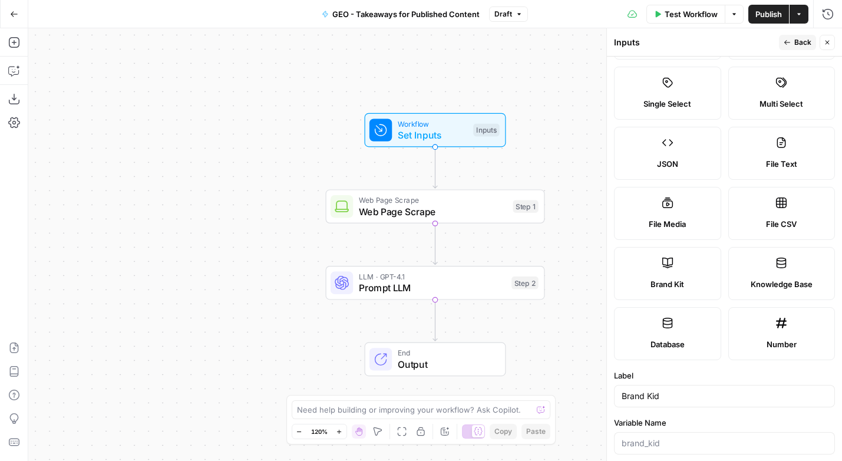
scroll to position [0, 0]
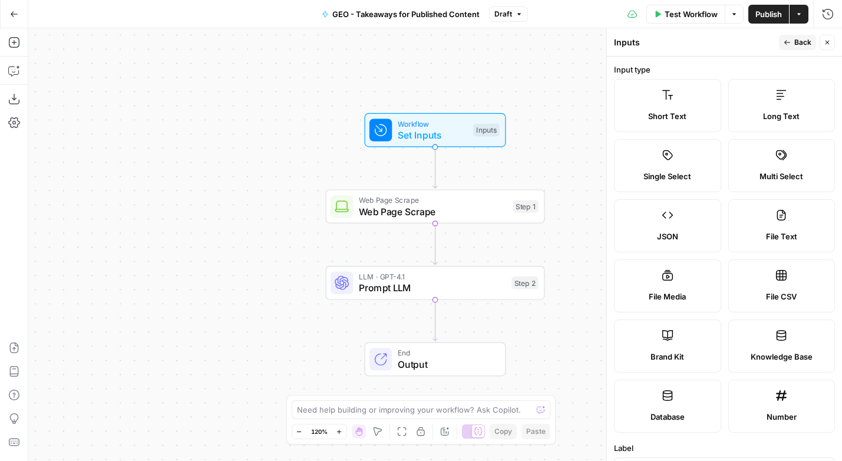
click at [803, 41] on span "Back" at bounding box center [803, 42] width 17 height 11
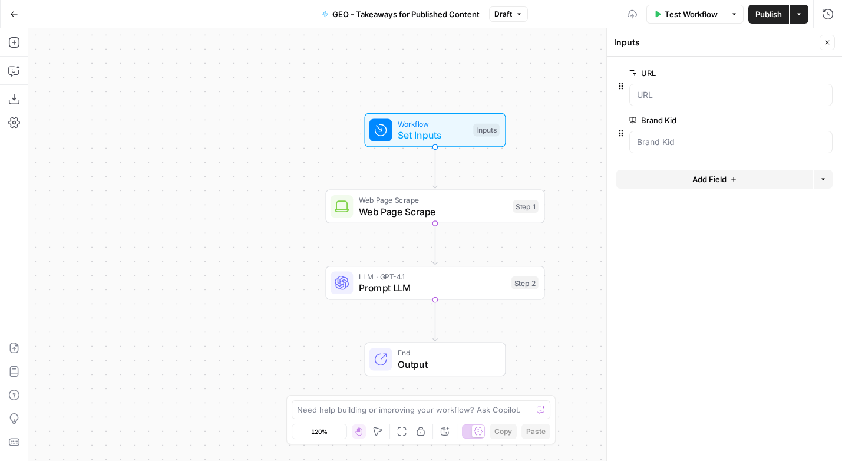
click at [721, 184] on span "Add Field" at bounding box center [710, 179] width 34 height 12
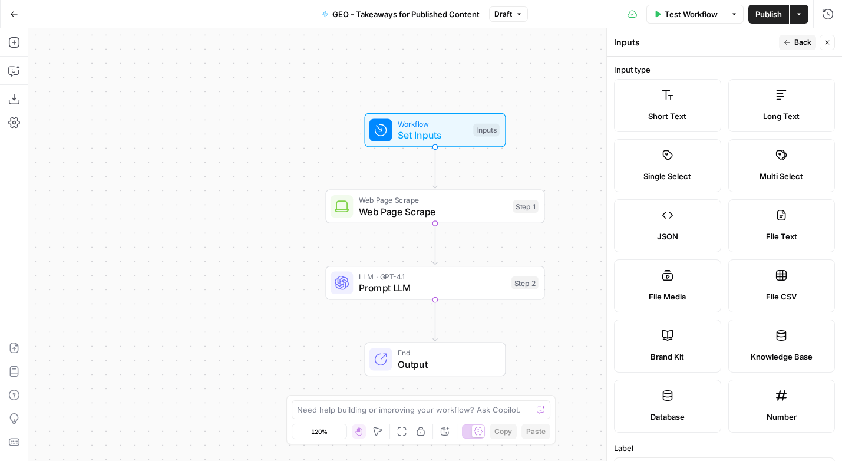
click at [772, 344] on label "Knowledge Base" at bounding box center [782, 345] width 107 height 53
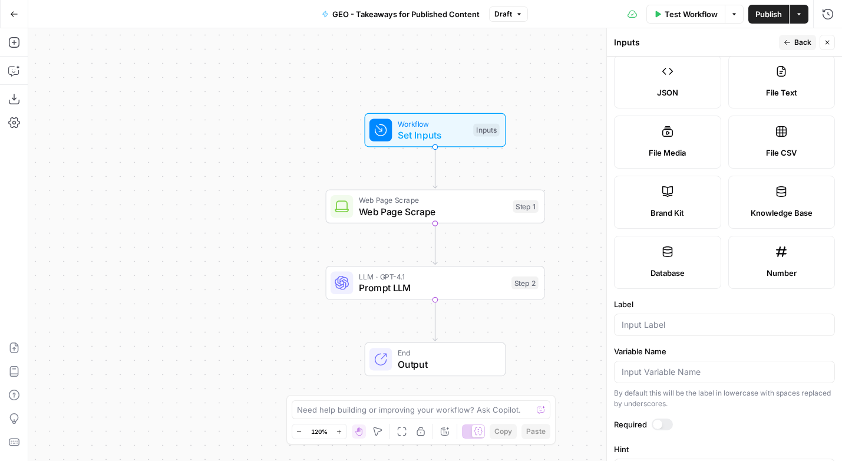
scroll to position [249, 0]
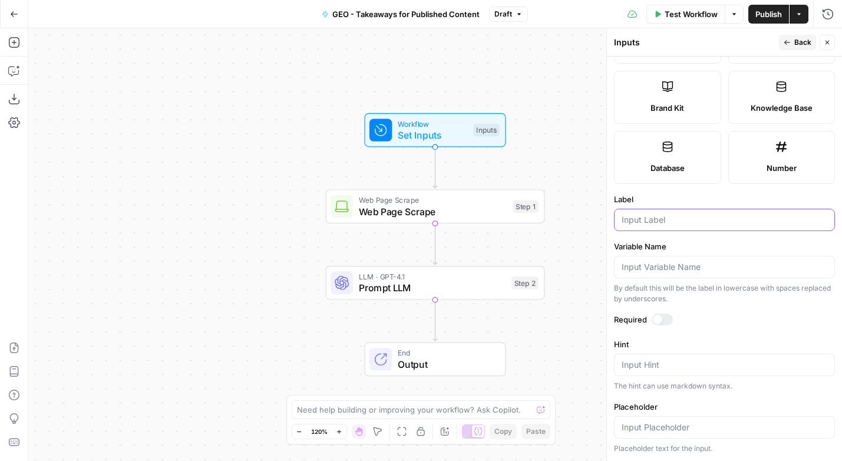
click at [640, 221] on input "Label" at bounding box center [725, 220] width 206 height 12
type input "KB"
click at [655, 321] on div at bounding box center [657, 319] width 9 height 9
click at [796, 44] on span "Back" at bounding box center [803, 42] width 17 height 11
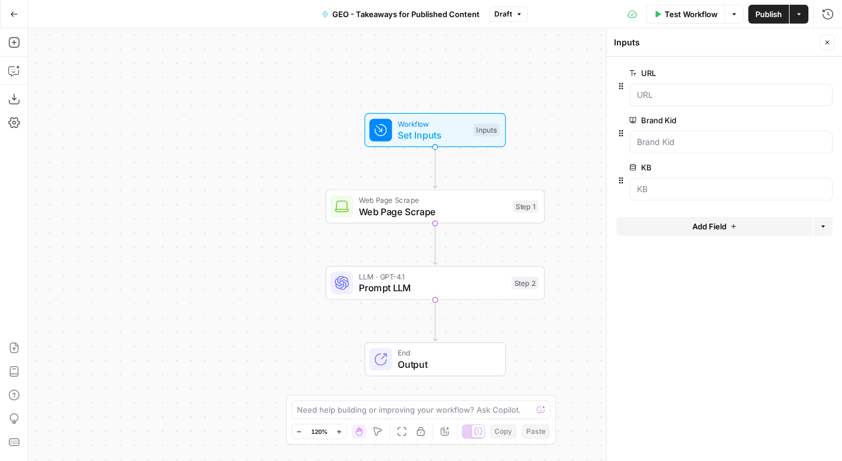
click at [782, 119] on span "edit field" at bounding box center [789, 120] width 26 height 9
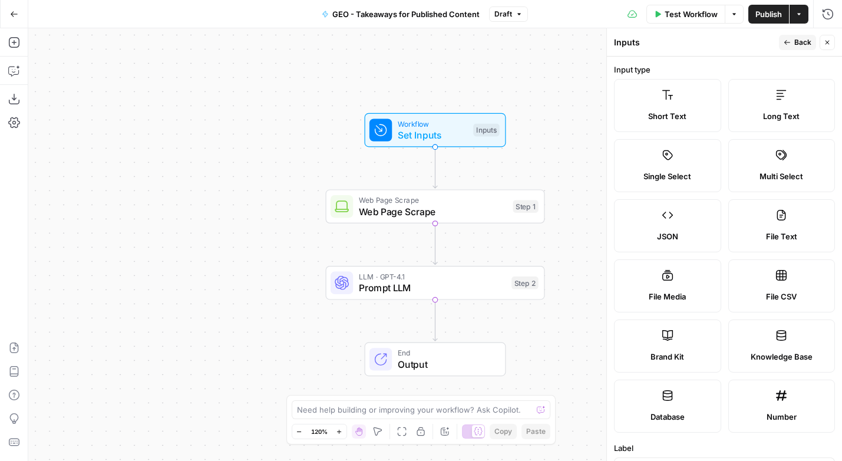
scroll to position [186, 0]
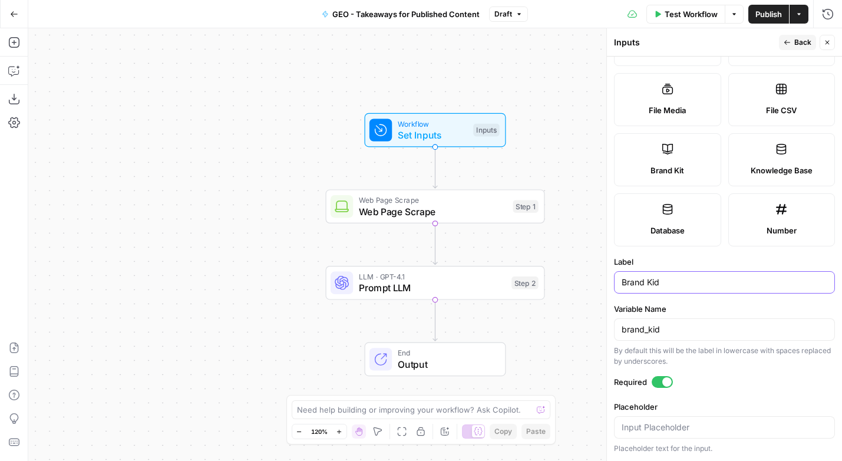
click at [671, 281] on input "Brand Kid" at bounding box center [725, 282] width 206 height 12
type input "Brand Kit"
click at [700, 304] on label "Variable Name" at bounding box center [724, 309] width 221 height 12
click at [700, 324] on input "brand_kid" at bounding box center [725, 330] width 206 height 12
click at [677, 327] on input "brand_kid" at bounding box center [725, 330] width 206 height 12
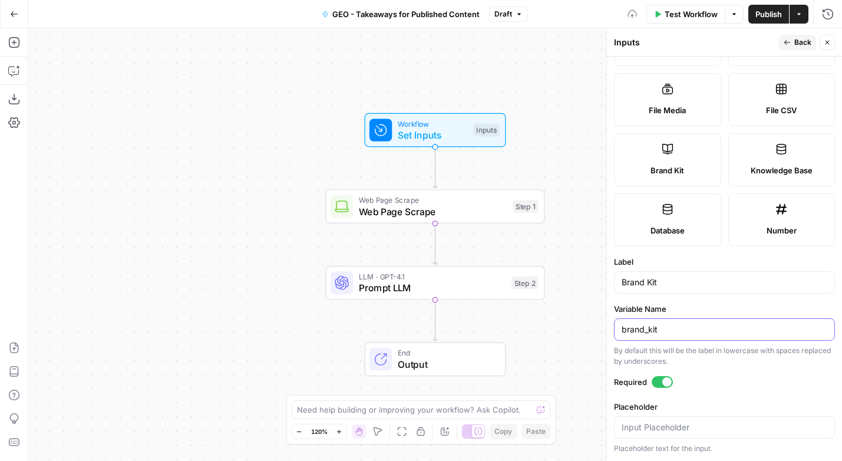
type input "brand_kit"
click at [697, 299] on form "Input type Short Text Long Text Single Select Multi Select JSON File Text File …" at bounding box center [724, 259] width 235 height 404
click at [792, 44] on button "Back" at bounding box center [797, 42] width 37 height 15
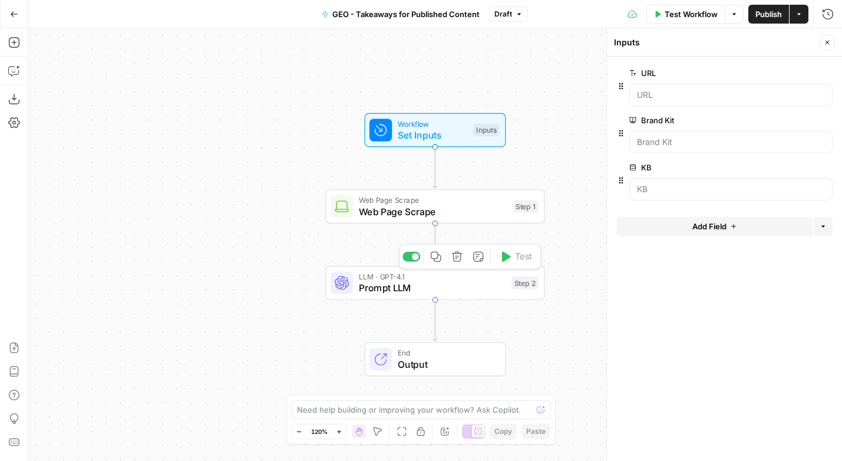
click at [438, 286] on span "Prompt LLM" at bounding box center [432, 288] width 147 height 14
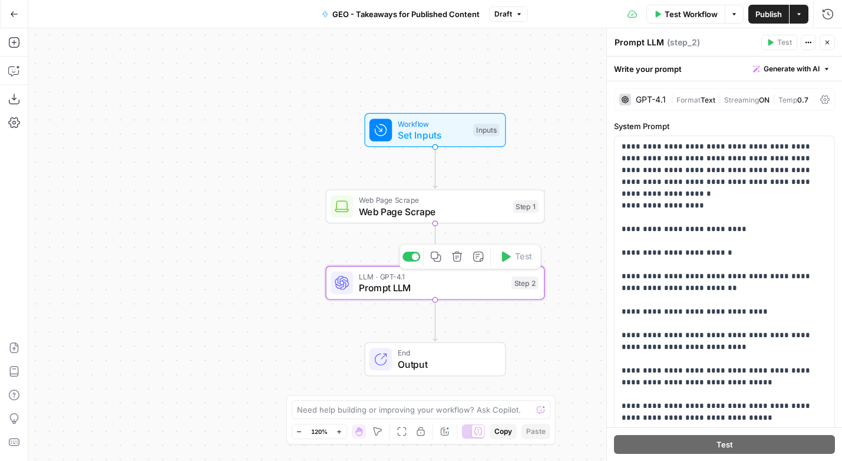
scroll to position [293, 0]
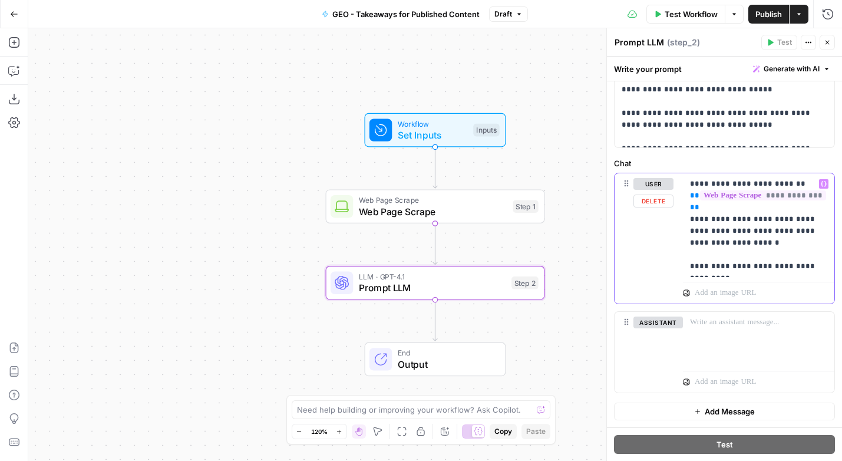
click at [738, 266] on p "**********" at bounding box center [758, 225] width 137 height 94
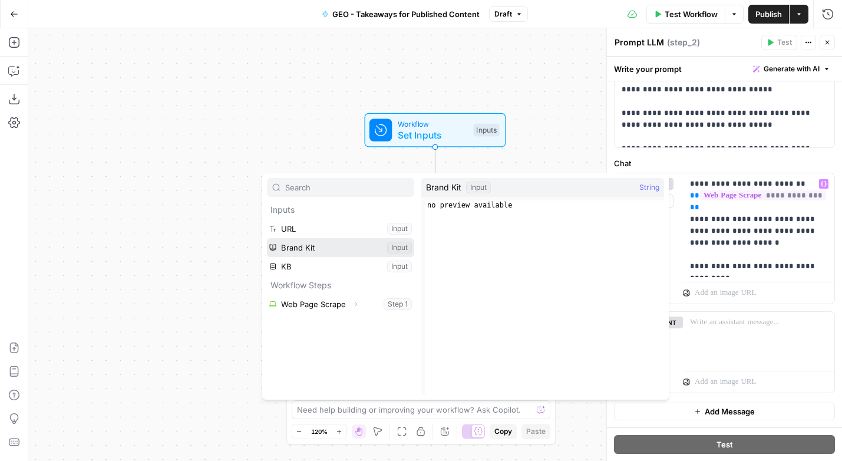
click at [308, 248] on button "Select variable Brand Kit" at bounding box center [340, 247] width 147 height 19
click at [288, 263] on button "Select variable KB" at bounding box center [340, 266] width 147 height 19
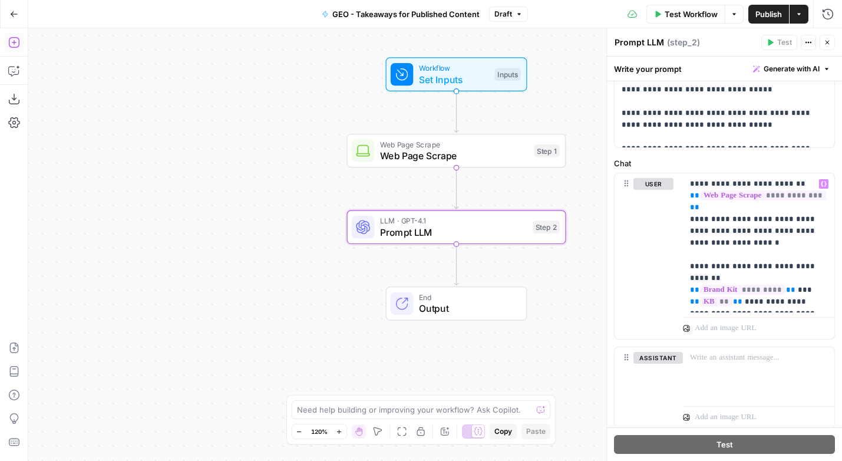
click at [14, 38] on icon "button" at bounding box center [14, 43] width 12 height 12
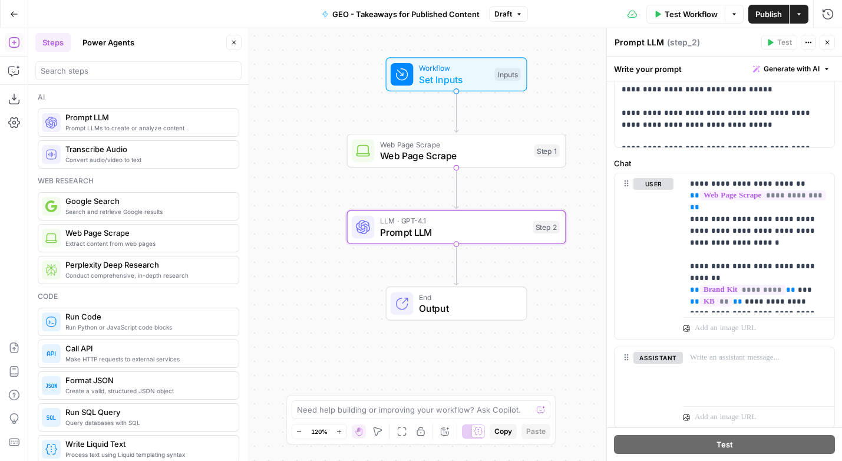
click at [111, 125] on span "Prompt LLMs to create or analyze content" at bounding box center [147, 127] width 164 height 9
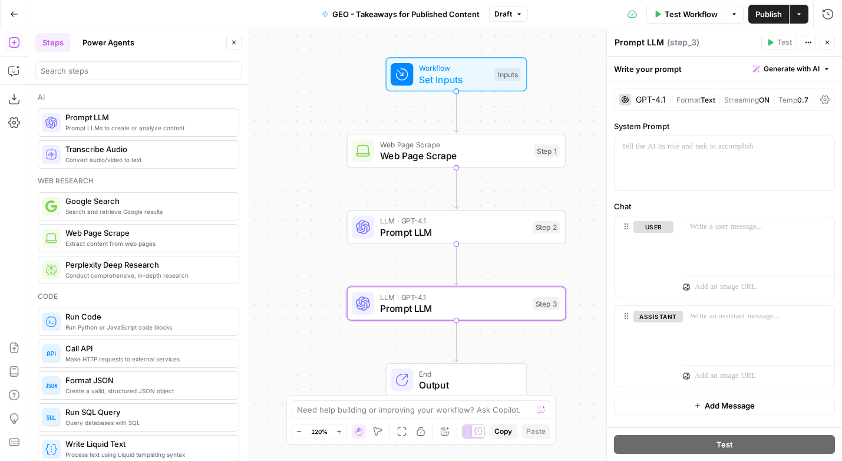
click at [648, 44] on textarea "Prompt LLM" at bounding box center [640, 43] width 50 height 12
click at [645, 43] on textarea "Prompt LLM" at bounding box center [640, 43] width 50 height 12
type textarea "Editor Sanity Check"
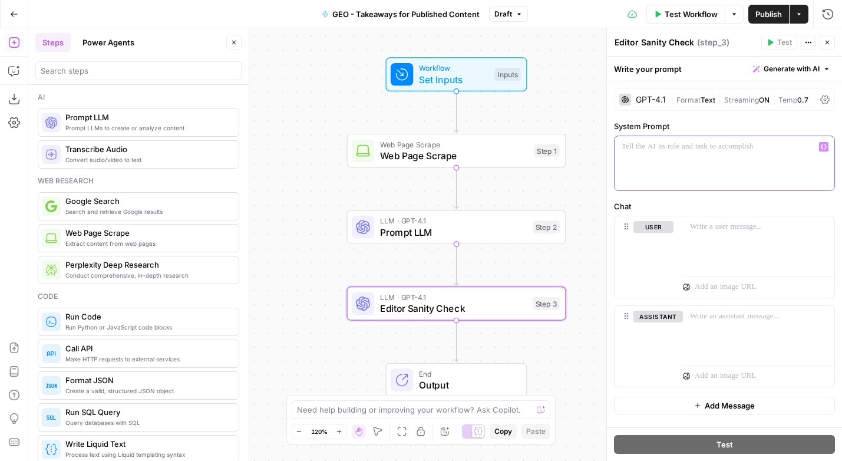
click at [644, 170] on div at bounding box center [725, 163] width 220 height 54
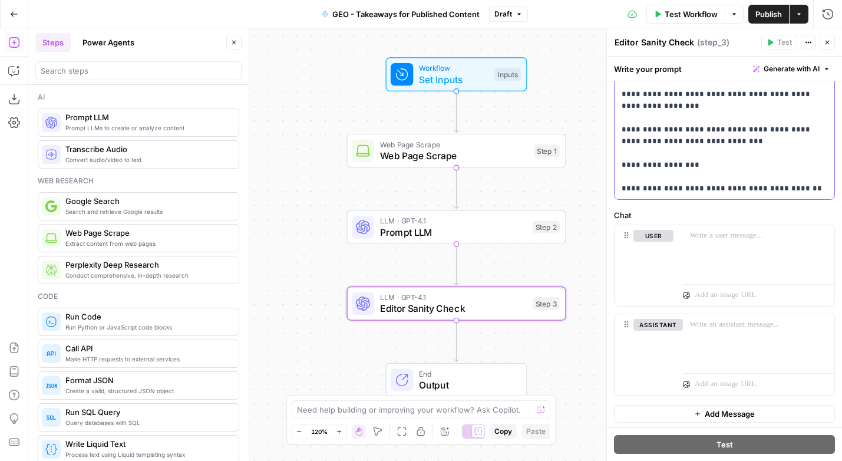
scroll to position [420, 0]
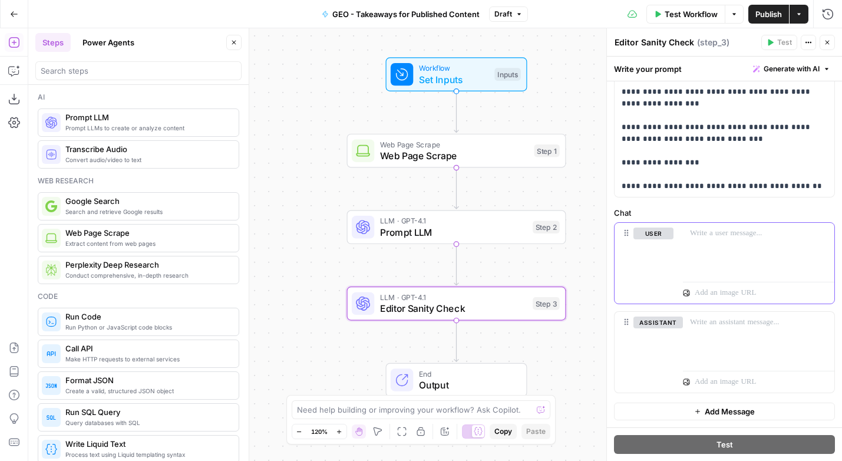
click at [703, 253] on div at bounding box center [758, 250] width 151 height 54
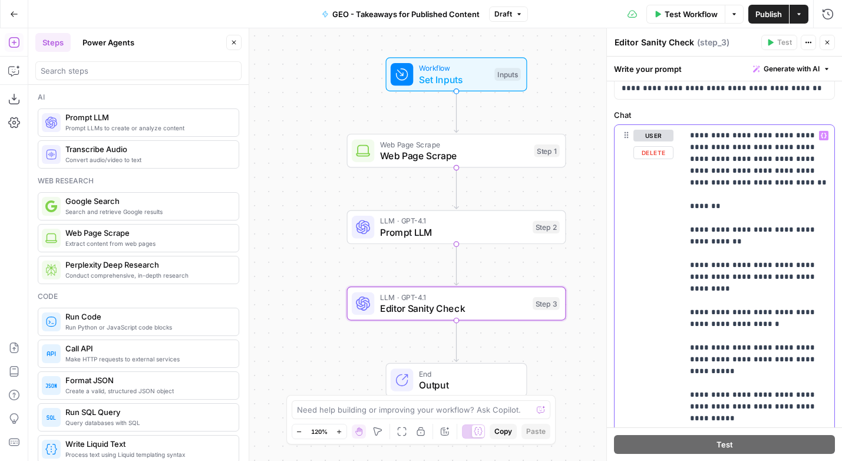
scroll to position [540, 0]
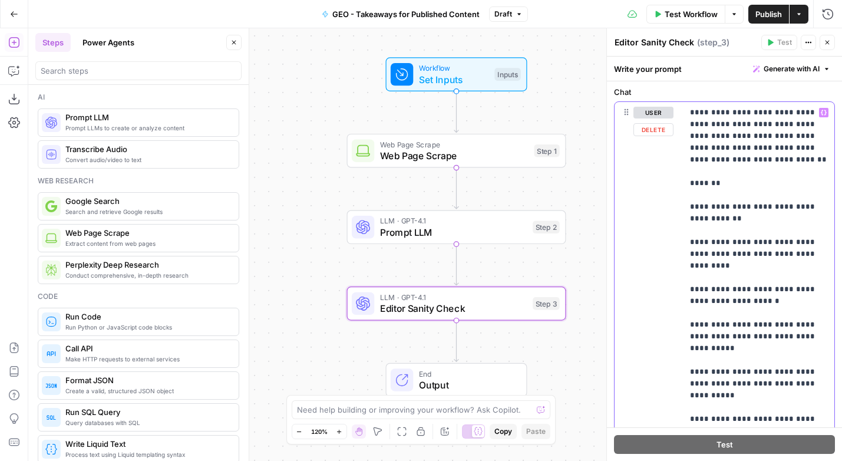
click at [811, 256] on p "**********" at bounding box center [758, 289] width 137 height 365
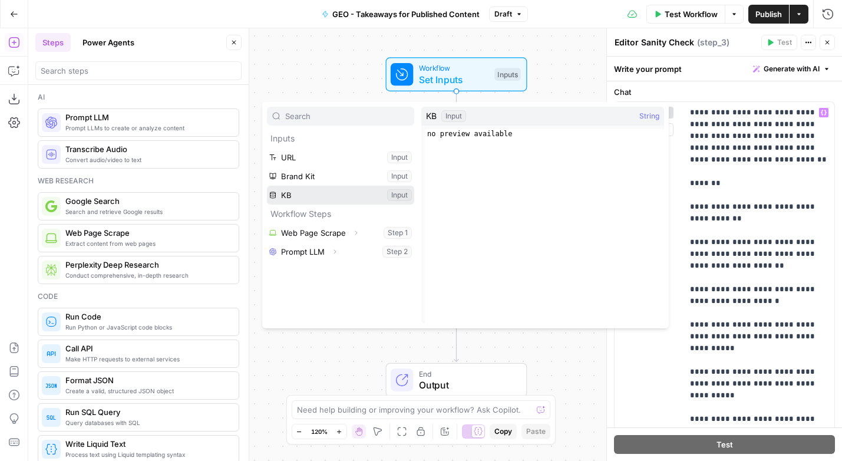
click at [327, 191] on button "Select variable KB" at bounding box center [340, 195] width 147 height 19
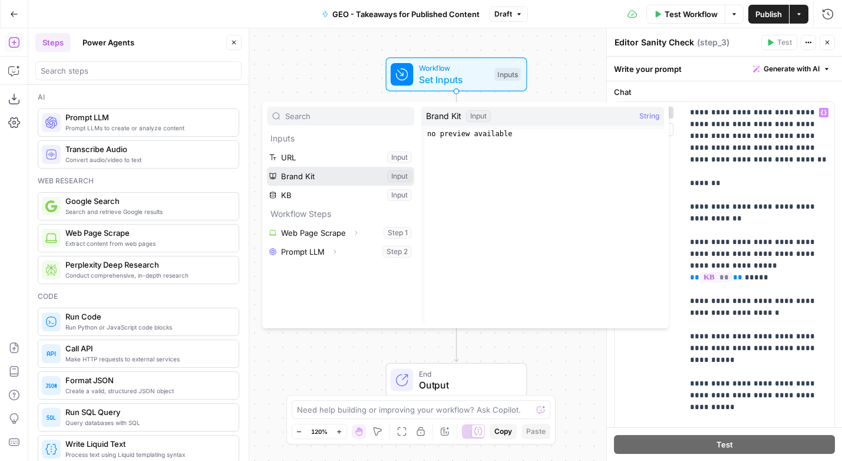
click at [291, 178] on button "Select variable Brand Kit" at bounding box center [340, 176] width 147 height 19
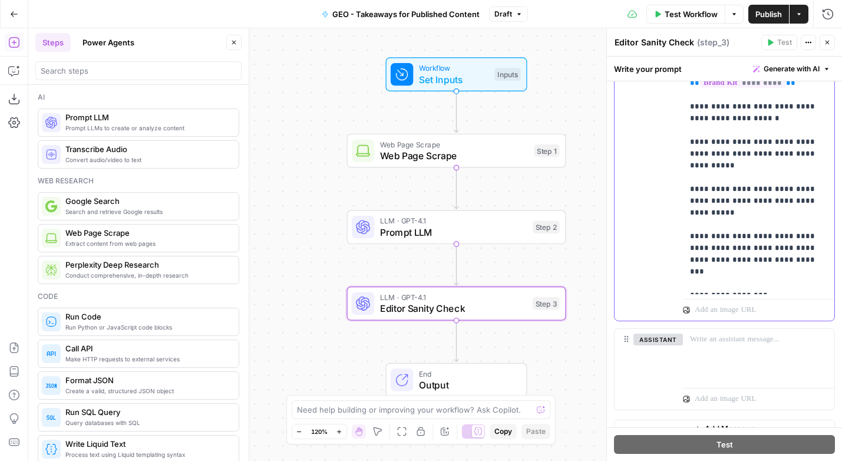
scroll to position [756, 0]
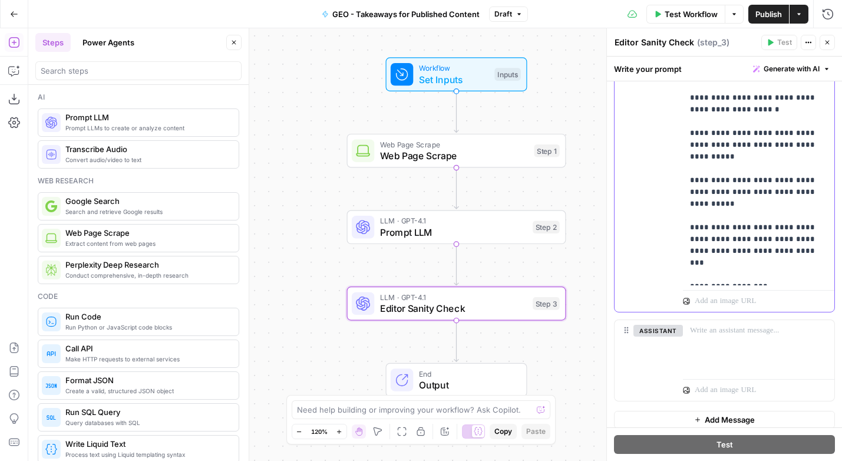
click at [726, 278] on p "**********" at bounding box center [758, 86] width 137 height 389
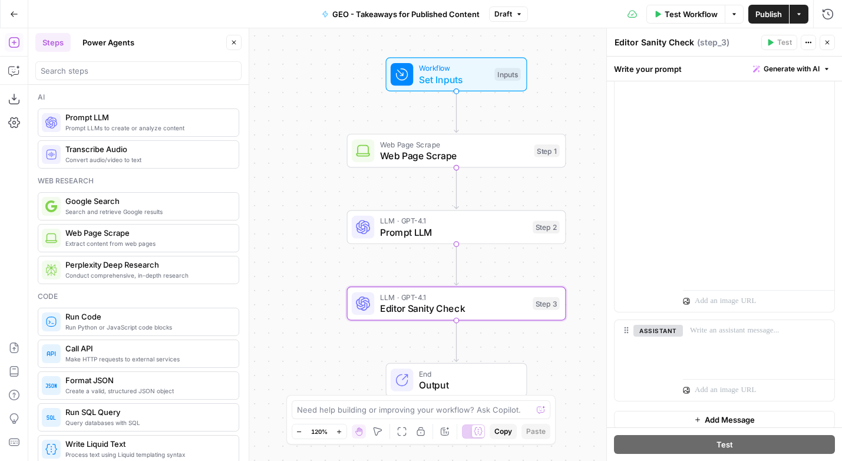
scroll to position [420, 0]
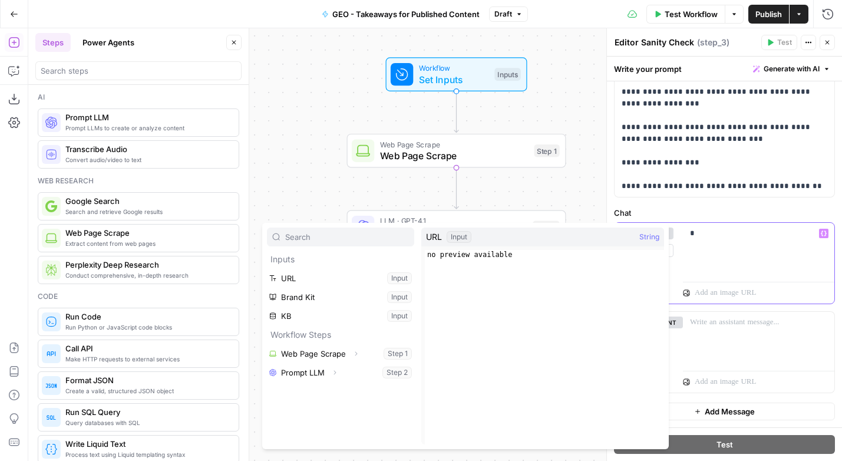
click at [740, 268] on div "*" at bounding box center [758, 250] width 151 height 54
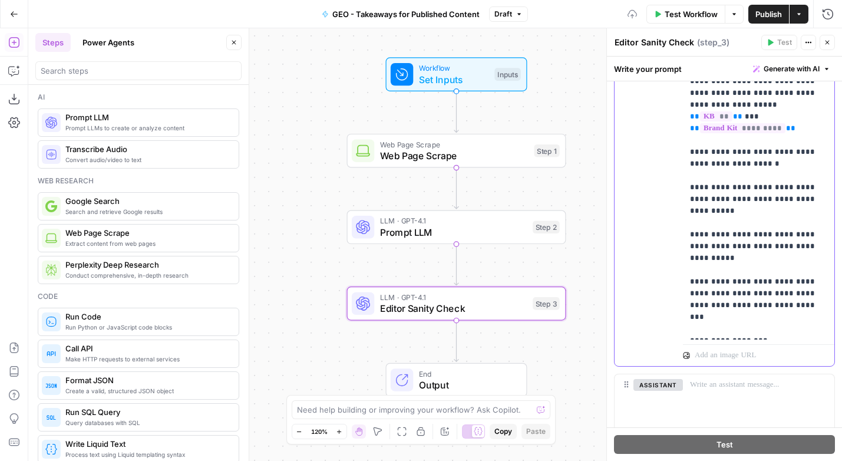
scroll to position [764, 0]
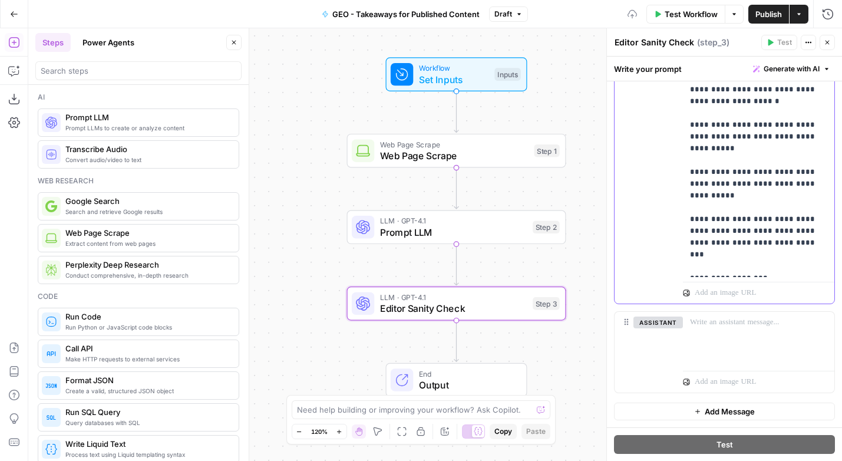
click at [724, 260] on p "**********" at bounding box center [758, 77] width 137 height 389
click at [780, 266] on p "**********" at bounding box center [758, 77] width 137 height 389
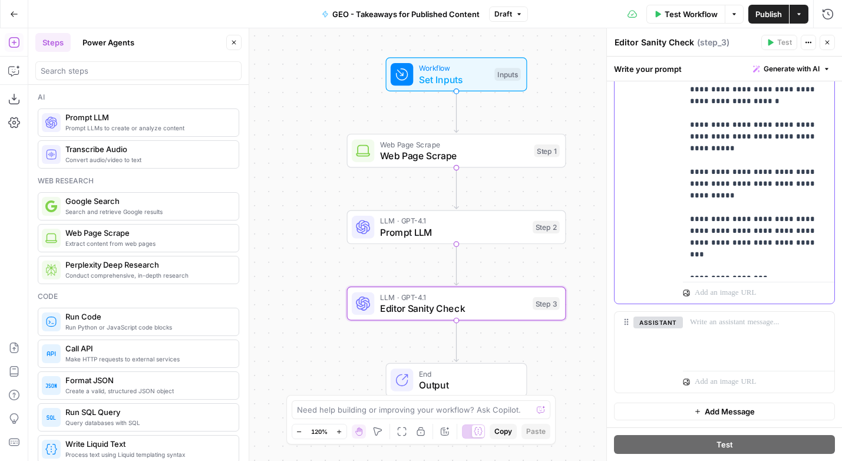
drag, startPoint x: 780, startPoint y: 266, endPoint x: 673, endPoint y: 266, distance: 106.7
click at [673, 266] on div "**********" at bounding box center [725, 91] width 220 height 425
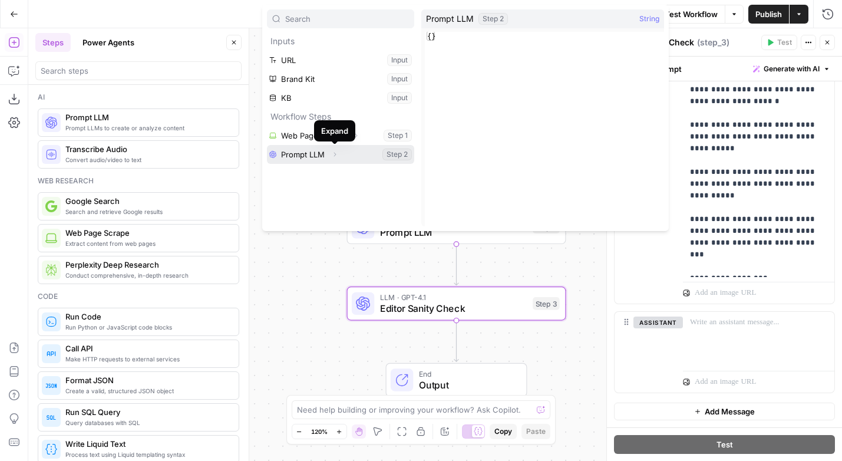
click at [353, 154] on button "Select variable Prompt LLM" at bounding box center [340, 154] width 147 height 19
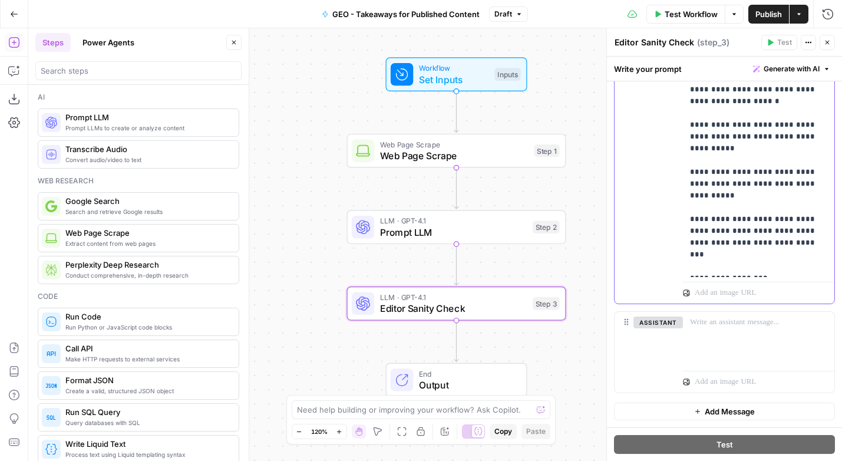
click at [710, 202] on p "**********" at bounding box center [758, 77] width 137 height 389
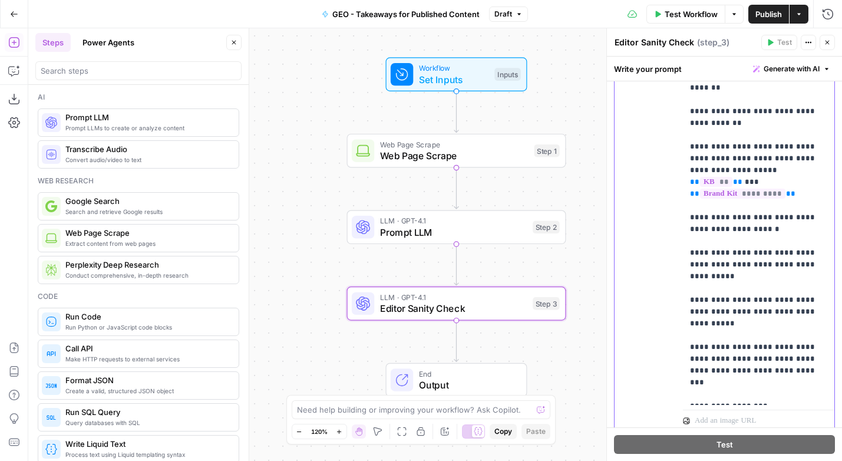
scroll to position [637, 0]
copy p "**********"
click at [710, 253] on p "**********" at bounding box center [758, 205] width 137 height 389
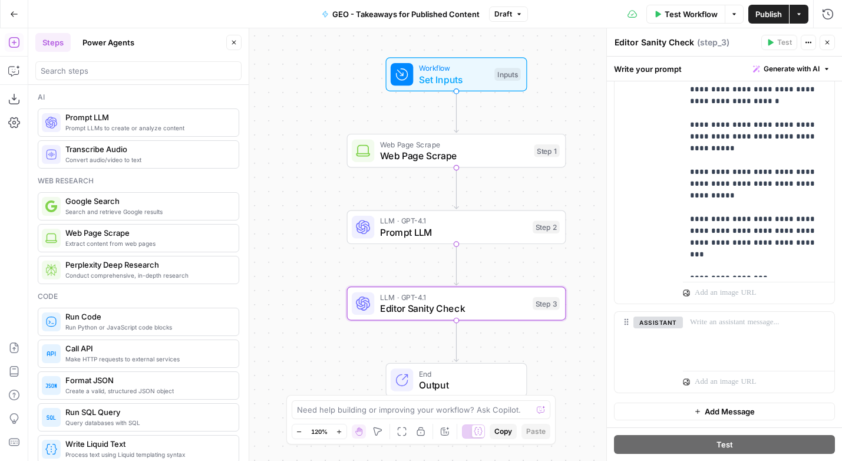
click at [762, 9] on span "Publish" at bounding box center [769, 14] width 27 height 12
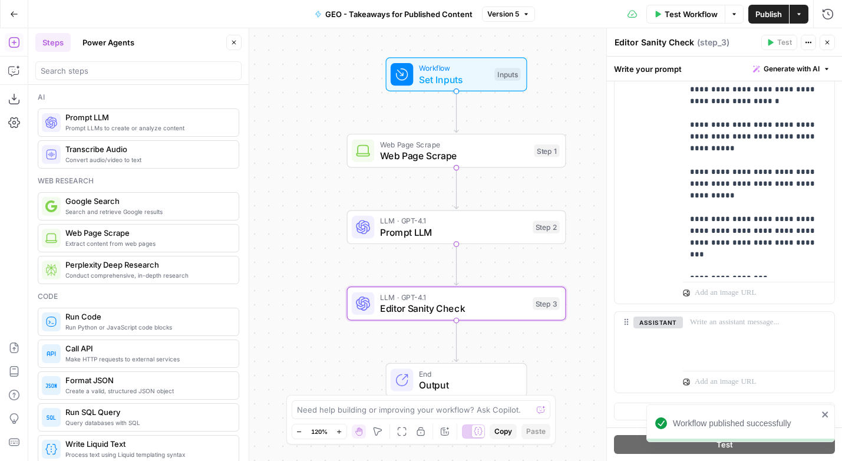
click at [13, 16] on icon "button" at bounding box center [14, 13] width 7 height 5
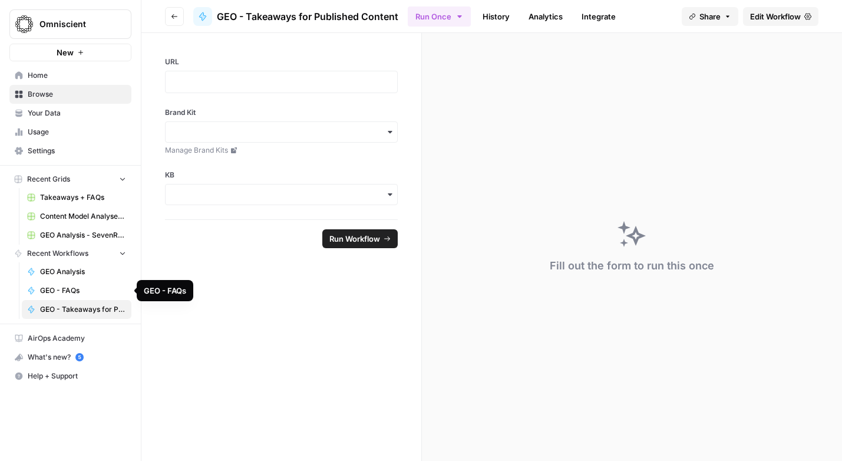
click at [61, 287] on span "GEO - FAQs" at bounding box center [83, 290] width 86 height 11
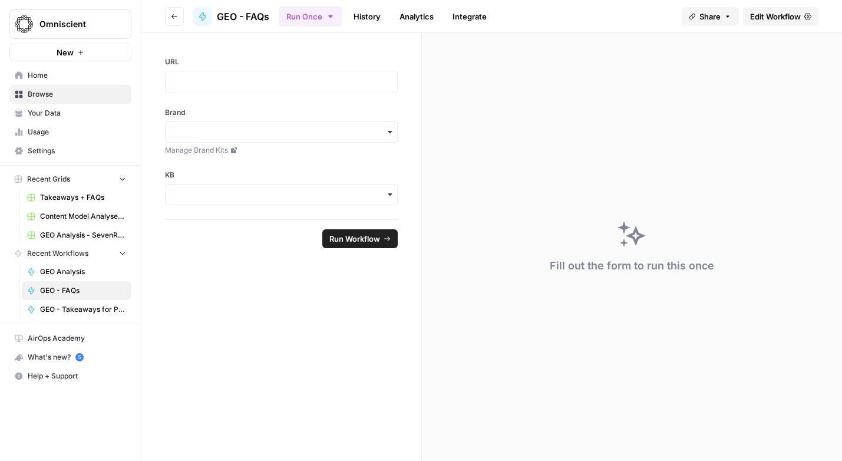
click at [769, 14] on span "Edit Workflow" at bounding box center [775, 17] width 51 height 12
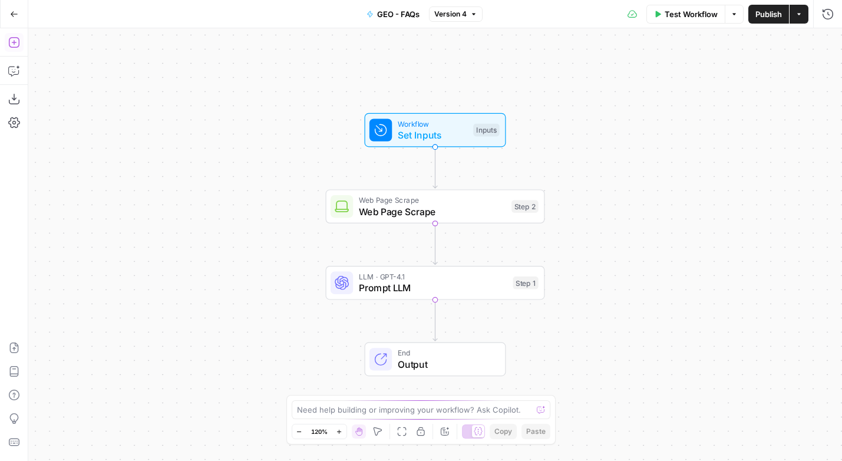
click at [17, 40] on icon "button" at bounding box center [14, 43] width 12 height 12
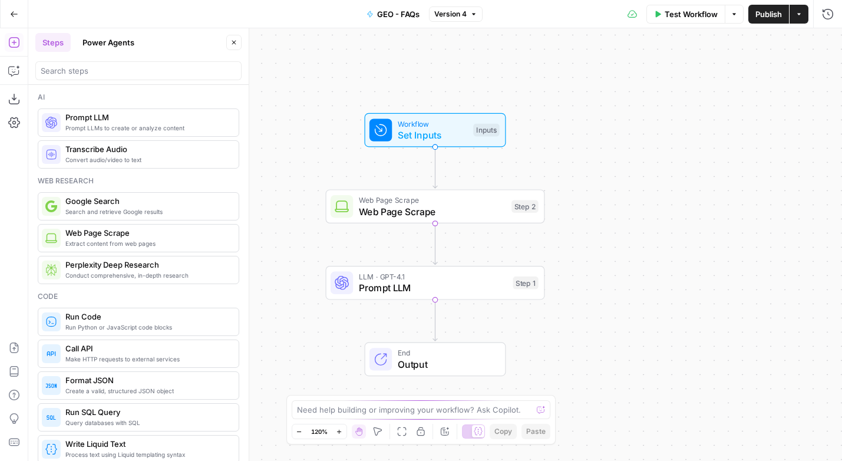
click at [88, 127] on span "Prompt LLMs to create or analyze content" at bounding box center [147, 127] width 164 height 9
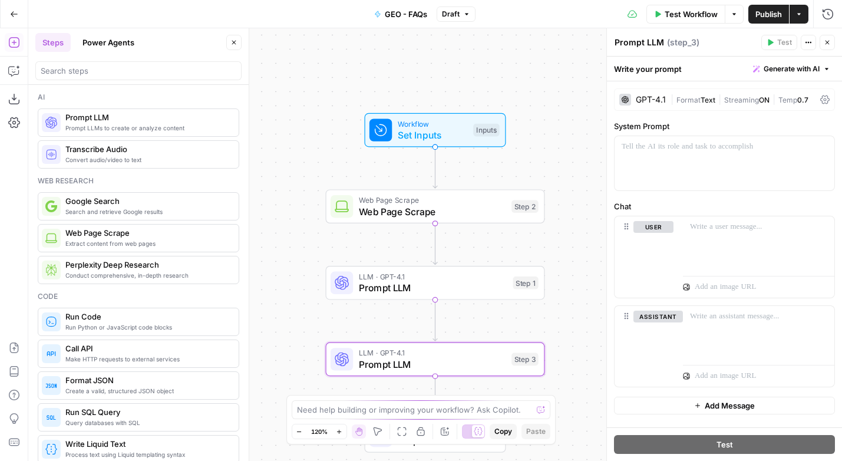
click at [647, 44] on textarea "Prompt LLM" at bounding box center [640, 43] width 50 height 12
type textarea "Editor Sanity Check"
click at [710, 229] on p at bounding box center [758, 227] width 137 height 12
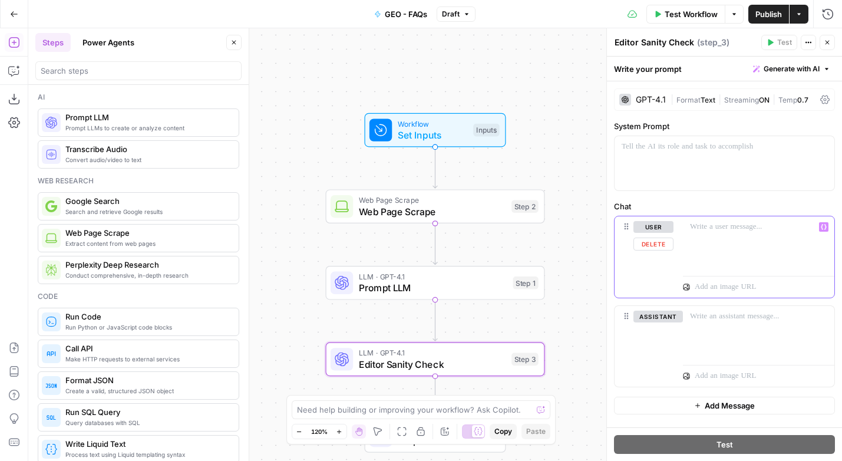
paste div
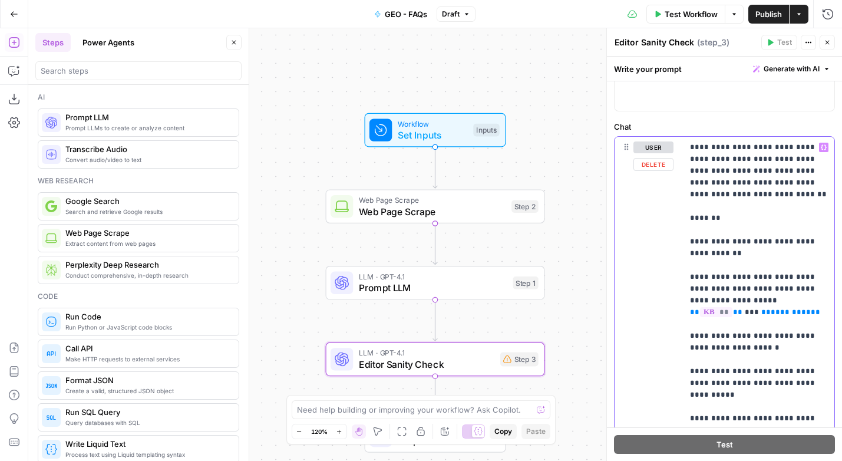
scroll to position [90, 0]
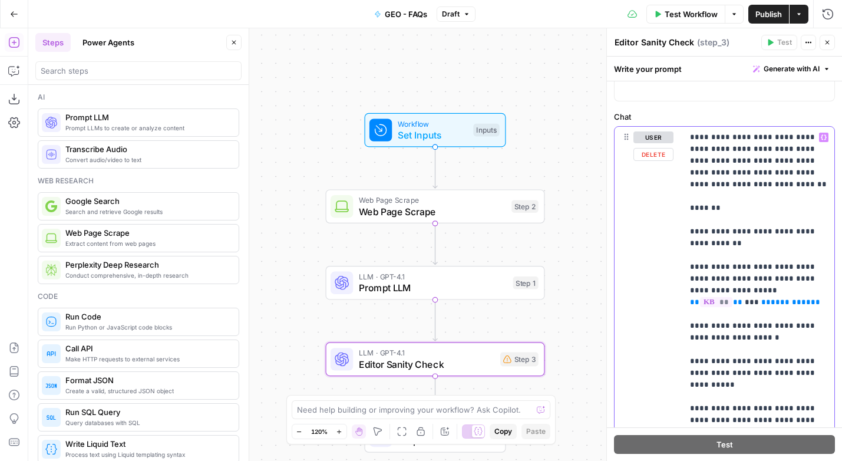
click at [741, 299] on p "**********" at bounding box center [758, 331] width 137 height 401
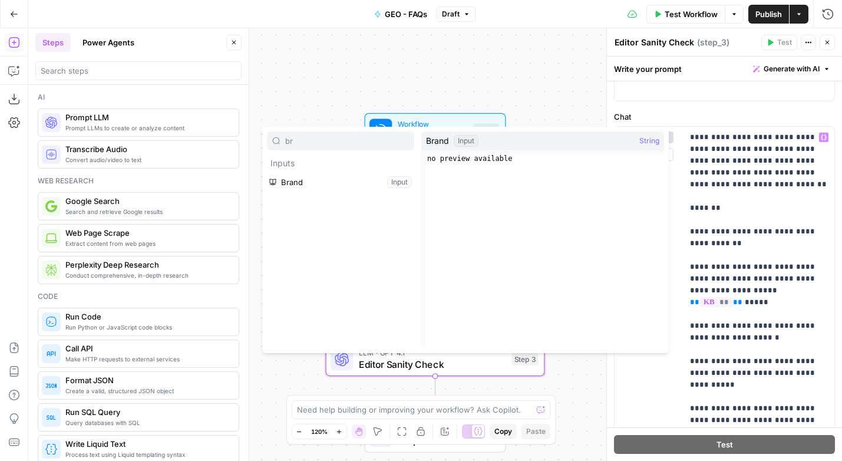
type input "br"
click at [360, 181] on button "Select variable Brand" at bounding box center [340, 182] width 147 height 19
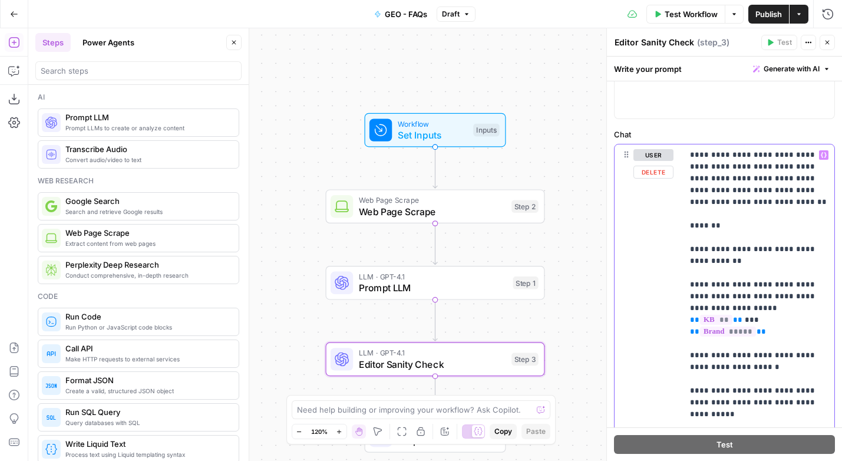
scroll to position [0, 0]
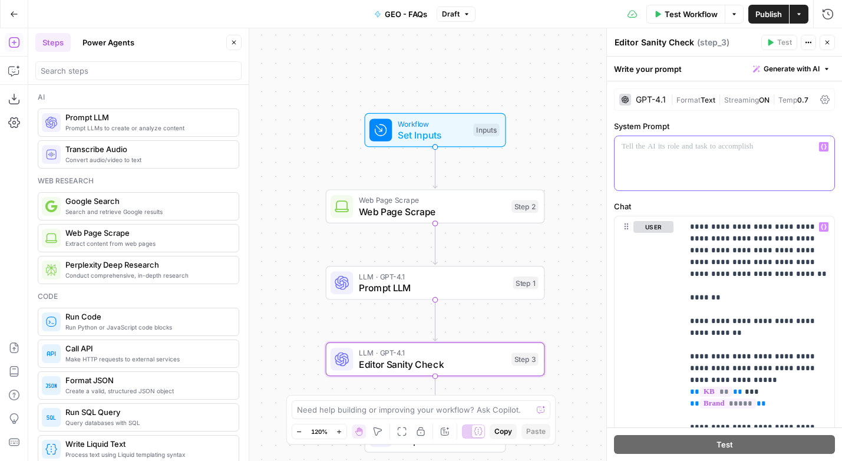
click at [679, 149] on p at bounding box center [725, 147] width 206 height 12
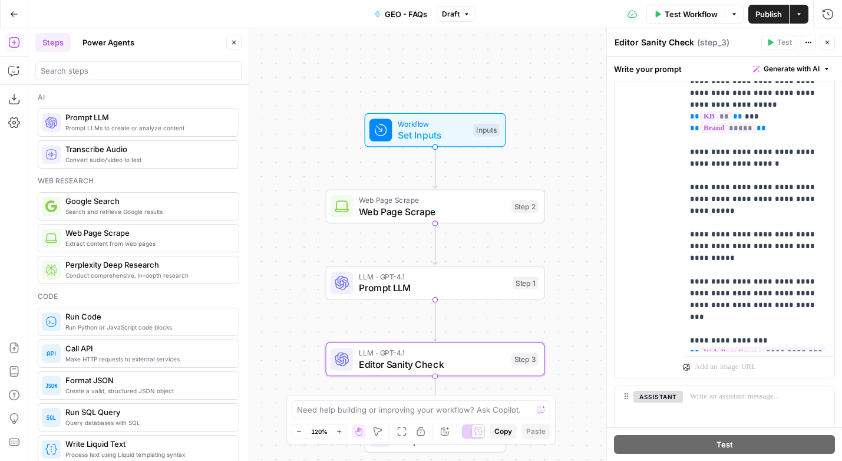
scroll to position [776, 0]
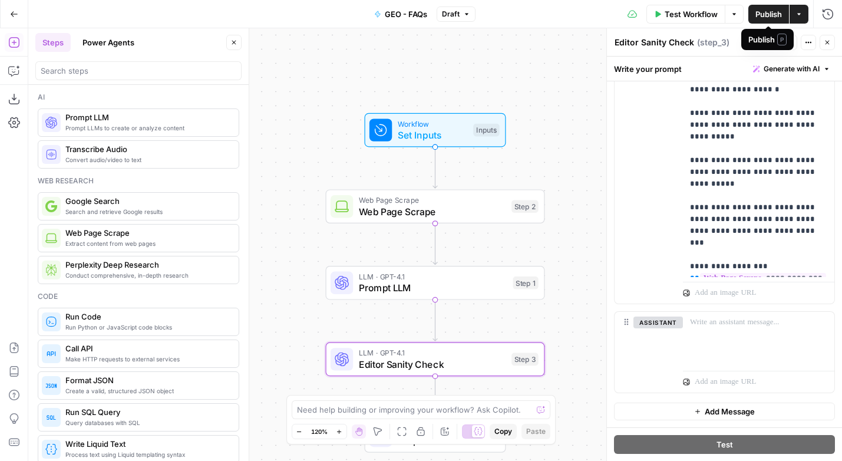
click at [768, 11] on span "Publish" at bounding box center [769, 14] width 27 height 12
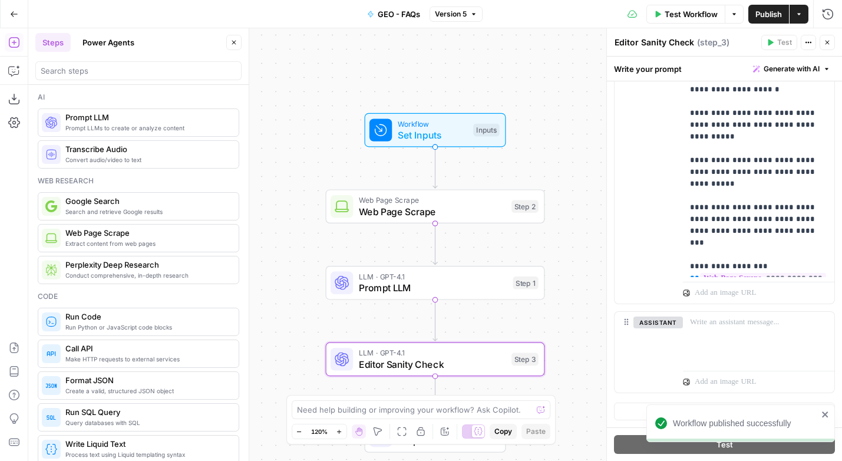
click at [14, 10] on icon "button" at bounding box center [14, 14] width 8 height 8
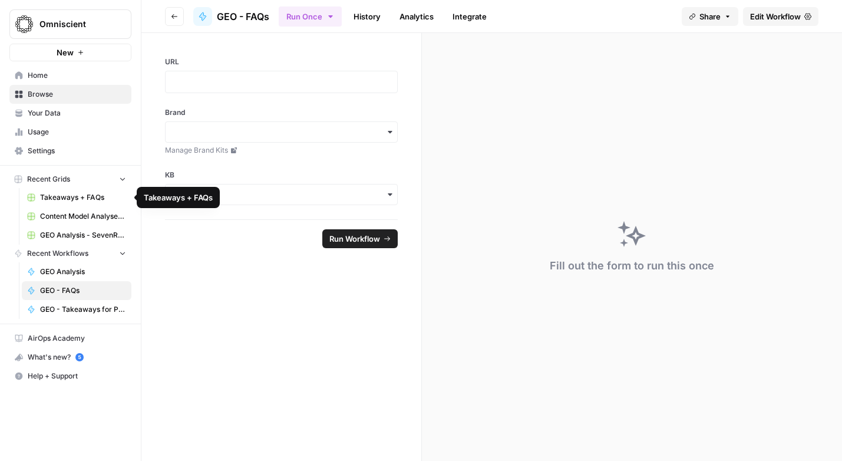
click at [61, 192] on span "Takeaways + FAQs" at bounding box center [83, 197] width 86 height 11
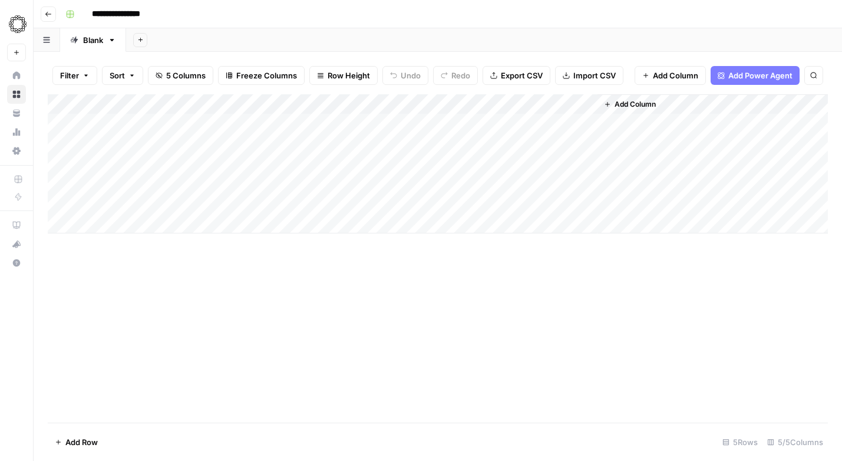
click at [116, 43] on icon "button" at bounding box center [112, 40] width 8 height 8
click at [107, 163] on div "Add Column" at bounding box center [438, 163] width 780 height 139
click at [90, 124] on div "Add Column" at bounding box center [438, 163] width 780 height 139
click at [90, 124] on div "Add Column" at bounding box center [438, 258] width 780 height 328
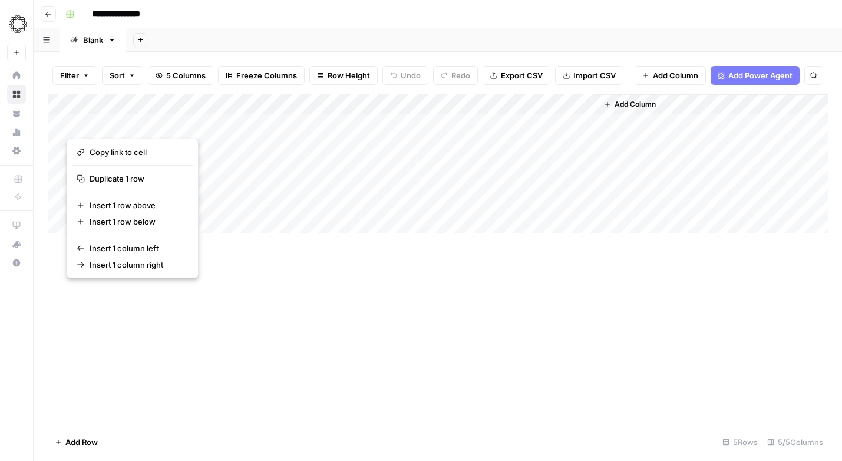
click at [57, 120] on div "Add Column" at bounding box center [438, 163] width 780 height 139
click at [57, 120] on button "button" at bounding box center [57, 123] width 19 height 21
click at [87, 124] on div "Add Column" at bounding box center [438, 163] width 780 height 139
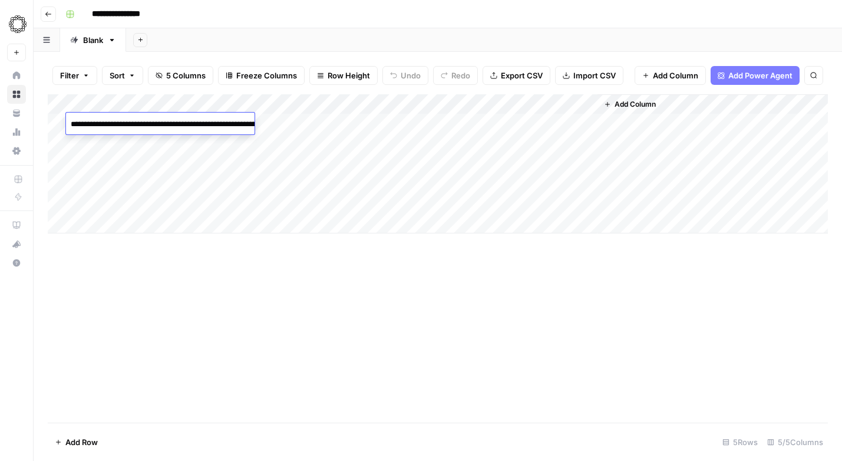
click at [202, 298] on div "Add Column" at bounding box center [438, 258] width 780 height 328
click at [120, 120] on div "Add Column" at bounding box center [438, 163] width 780 height 139
click at [120, 120] on textarea "**********" at bounding box center [184, 130] width 236 height 28
type textarea "*"
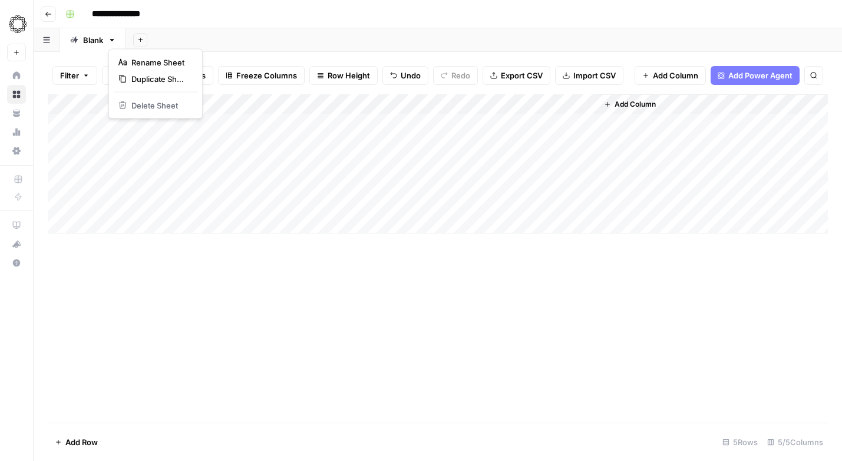
click at [112, 40] on icon "button" at bounding box center [112, 40] width 4 height 2
click at [46, 37] on icon "button" at bounding box center [46, 40] width 6 height 6
click at [46, 38] on icon "button" at bounding box center [46, 40] width 6 height 6
click at [165, 103] on div "Add Column" at bounding box center [438, 163] width 780 height 139
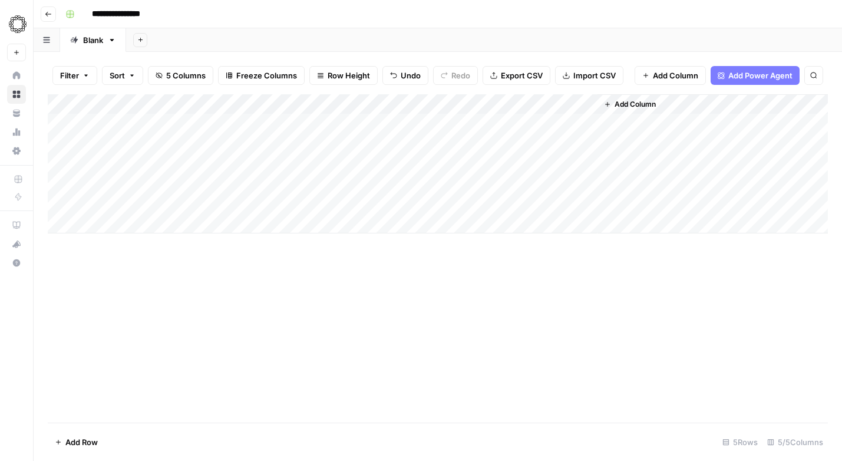
click at [211, 361] on div "Add Column" at bounding box center [438, 258] width 780 height 328
click at [117, 179] on div "Add Column" at bounding box center [438, 163] width 780 height 139
click at [253, 103] on div "Add Column" at bounding box center [438, 163] width 780 height 139
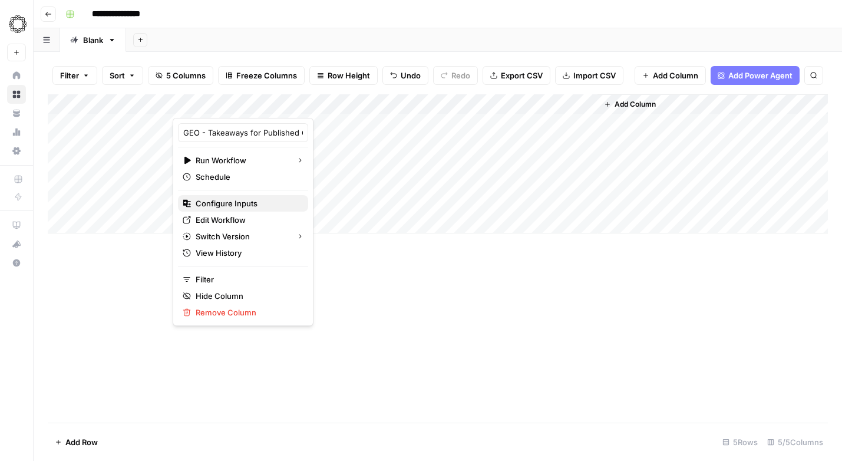
click at [236, 203] on span "Configure Inputs" at bounding box center [247, 203] width 103 height 12
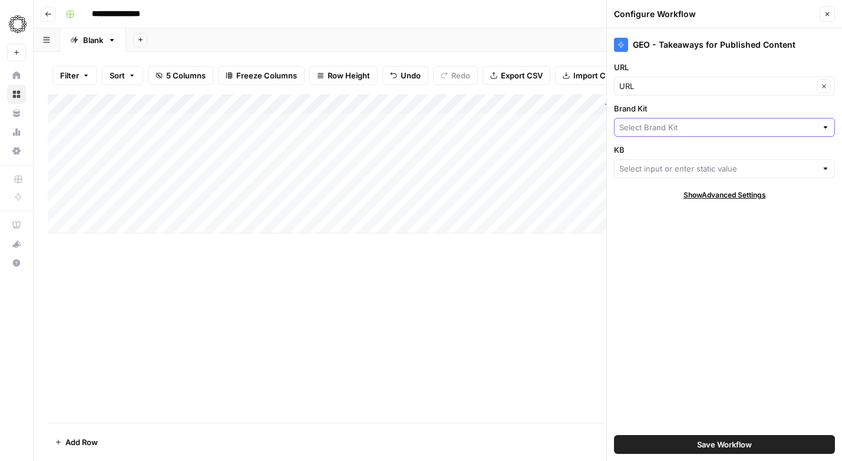
click at [659, 131] on input "Brand Kit" at bounding box center [717, 127] width 197 height 12
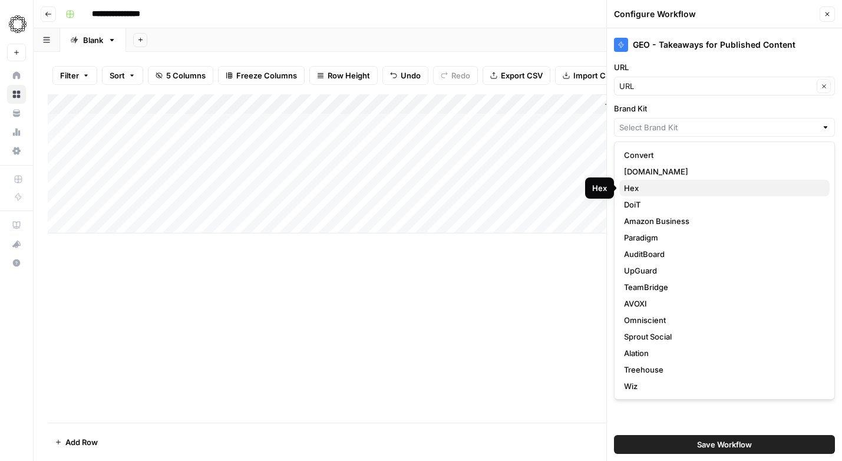
click at [634, 184] on span "Hex" at bounding box center [722, 188] width 196 height 12
type input "Hex"
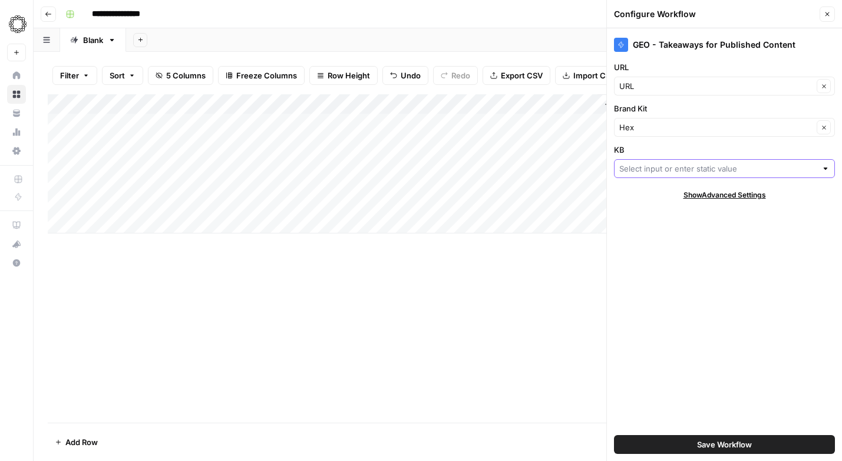
click at [636, 174] on input "KB" at bounding box center [717, 169] width 197 height 12
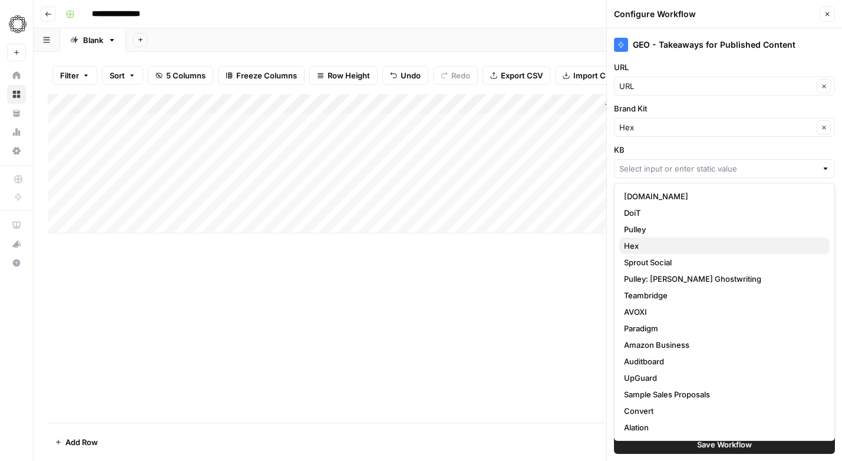
click at [635, 248] on span "Hex" at bounding box center [722, 246] width 196 height 12
type input "Hex"
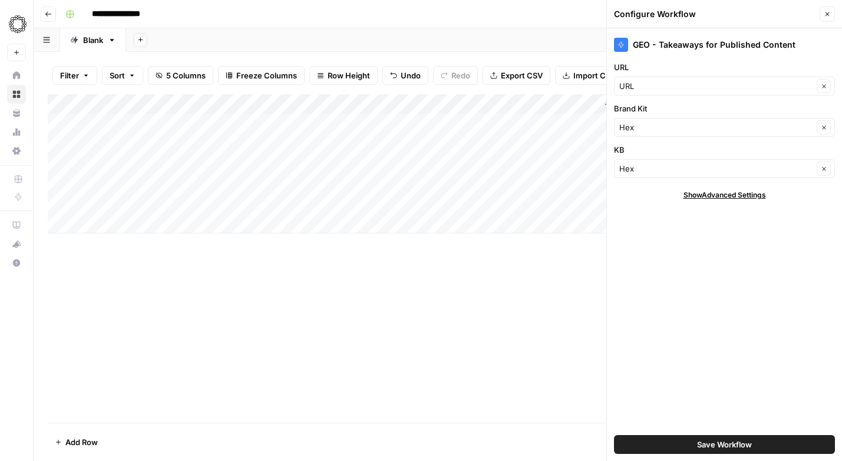
click at [684, 446] on button "Save Workflow" at bounding box center [724, 444] width 221 height 19
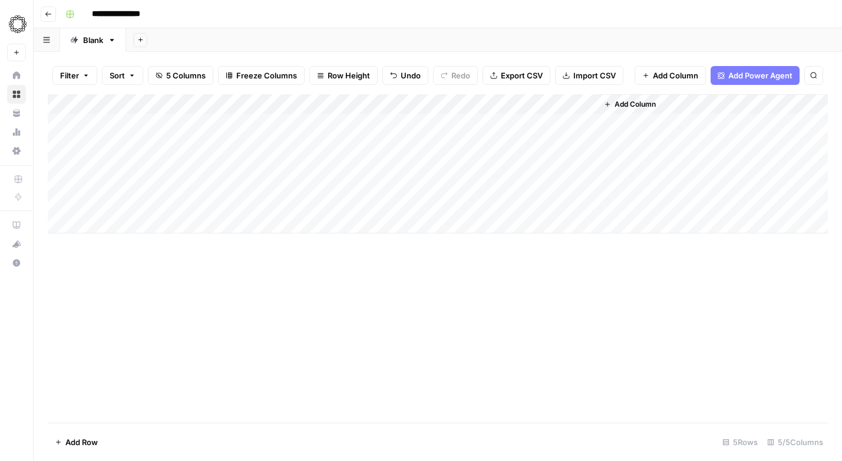
click at [113, 182] on div "Add Column" at bounding box center [438, 163] width 780 height 139
click at [112, 186] on div "Add Column" at bounding box center [438, 163] width 780 height 139
type textarea "**********"
click at [224, 183] on div "Add Column" at bounding box center [438, 163] width 780 height 139
click at [113, 40] on icon "button" at bounding box center [112, 40] width 4 height 2
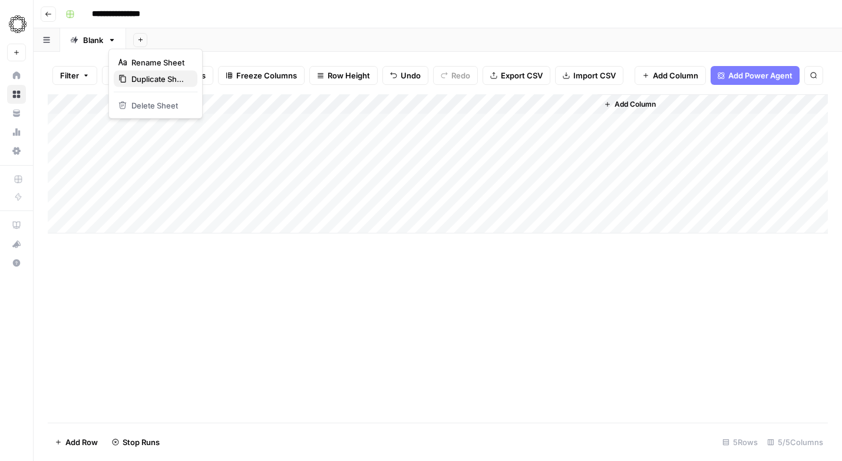
click at [136, 77] on span "Duplicate Sheet" at bounding box center [159, 79] width 57 height 12
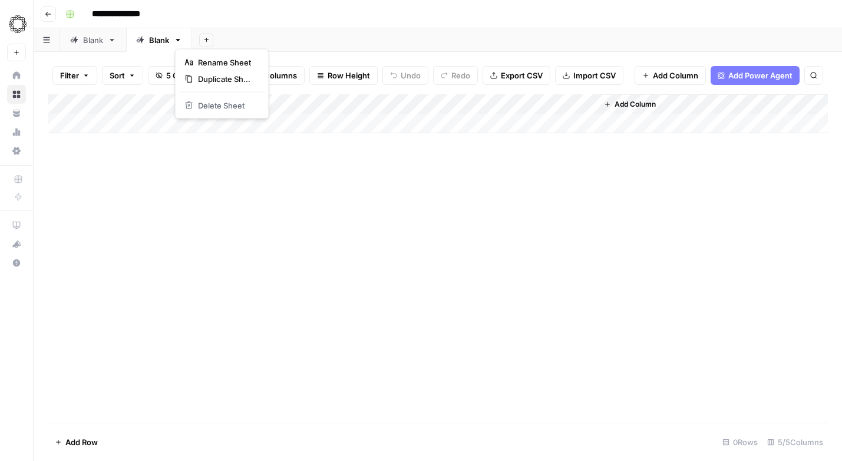
click at [177, 38] on icon "button" at bounding box center [178, 40] width 8 height 8
click at [156, 39] on div "Blank" at bounding box center [159, 40] width 20 height 12
click at [112, 40] on icon at bounding box center [112, 40] width 4 height 2
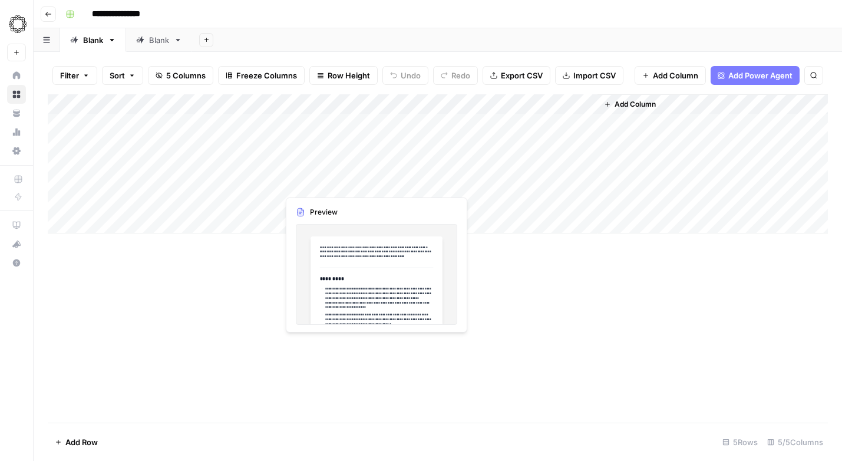
click at [309, 185] on div "Add Column" at bounding box center [438, 163] width 780 height 139
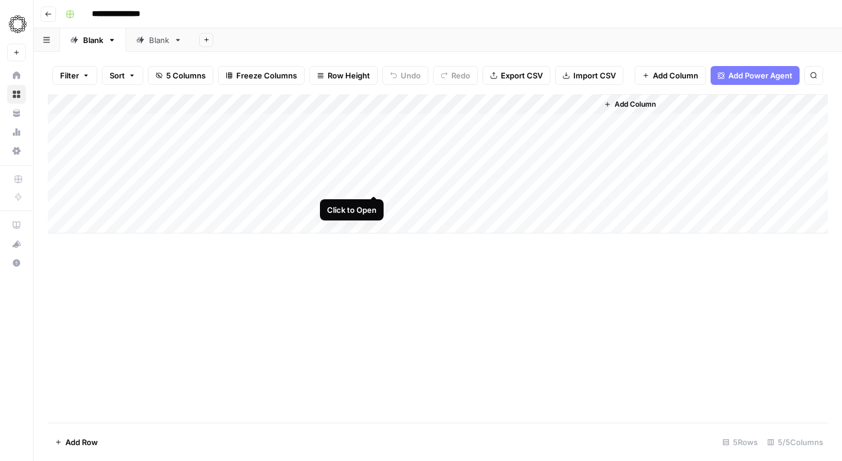
click at [374, 183] on div "Add Column" at bounding box center [438, 163] width 780 height 139
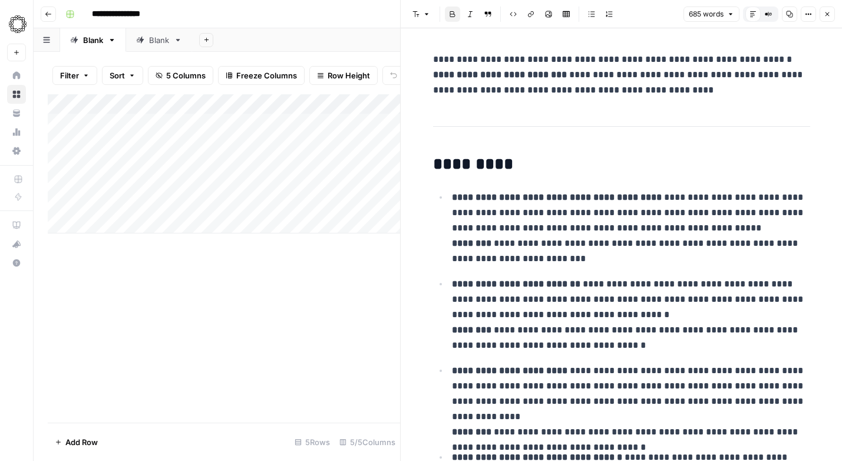
click at [253, 103] on div "Add Column" at bounding box center [224, 163] width 352 height 139
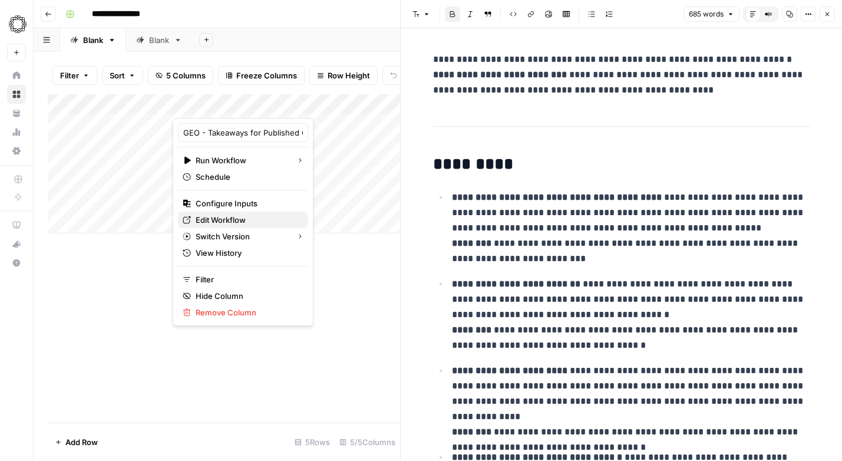
click at [225, 216] on span "Edit Workflow" at bounding box center [247, 220] width 103 height 12
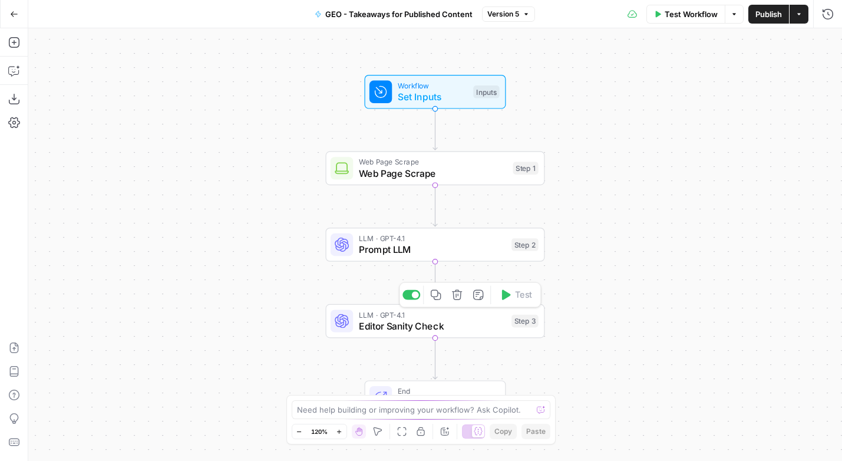
click at [428, 328] on span "Editor Sanity Check" at bounding box center [432, 326] width 147 height 14
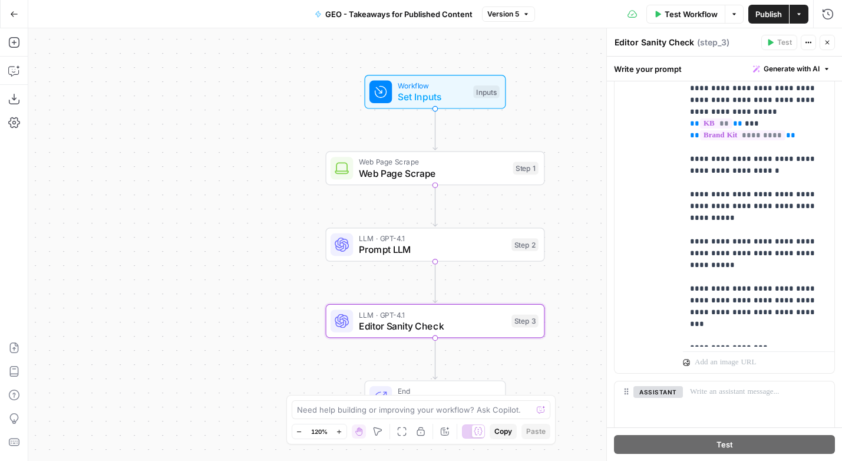
scroll to position [701, 0]
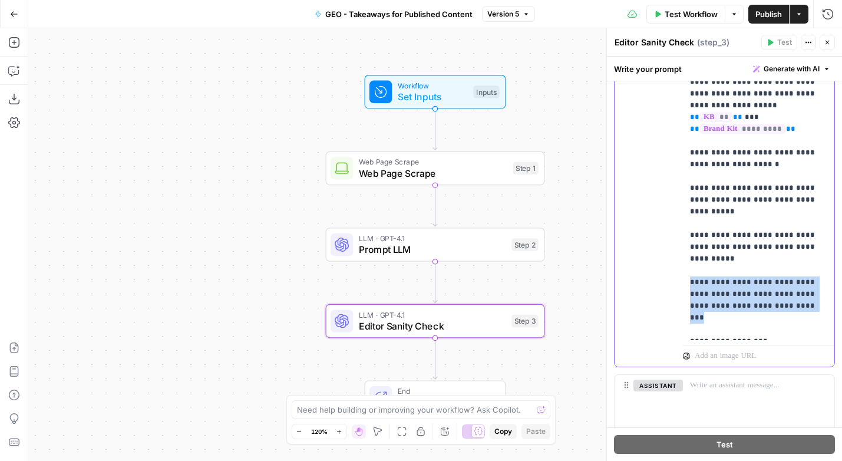
drag, startPoint x: 819, startPoint y: 295, endPoint x: 683, endPoint y: 273, distance: 137.2
click at [683, 273] on div "**********" at bounding box center [758, 141] width 151 height 398
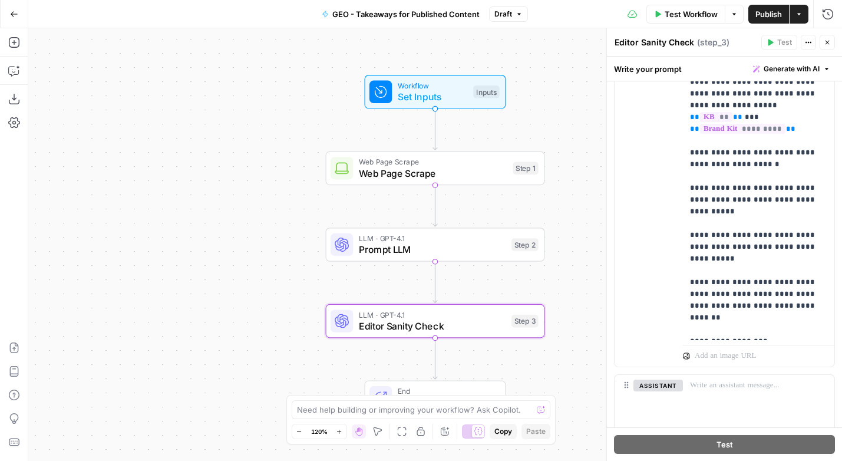
click at [772, 12] on span "Publish" at bounding box center [769, 14] width 27 height 12
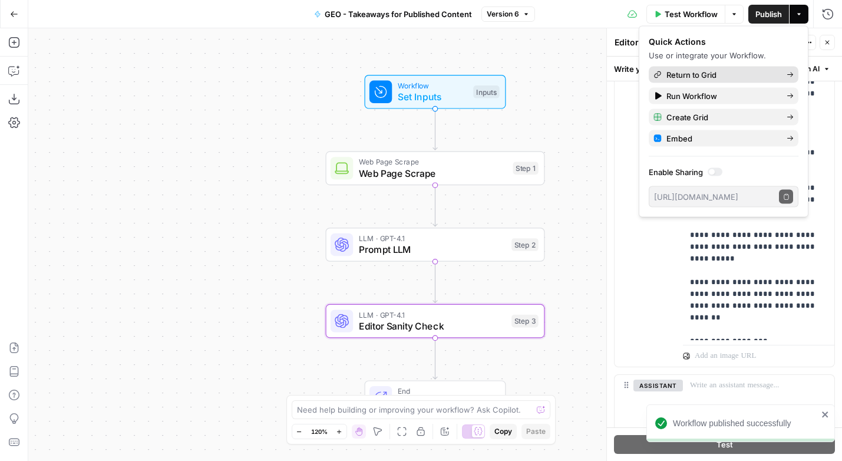
click at [694, 75] on span "Return to Grid" at bounding box center [722, 75] width 111 height 12
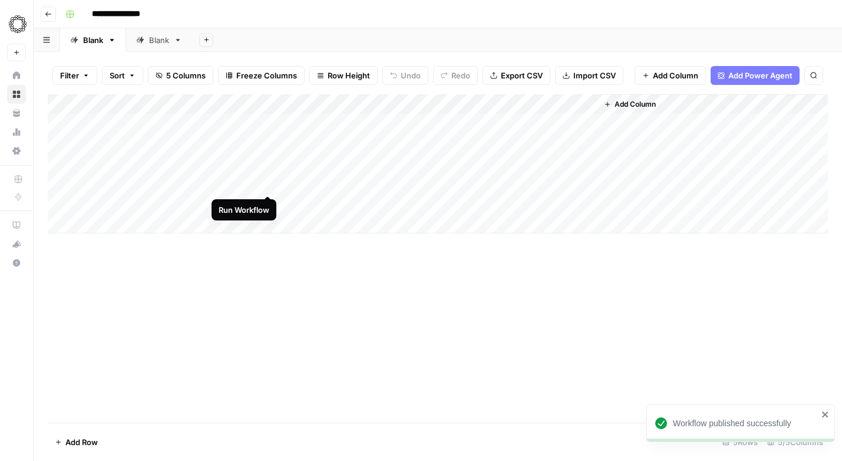
click at [269, 182] on div "Add Column" at bounding box center [438, 163] width 780 height 139
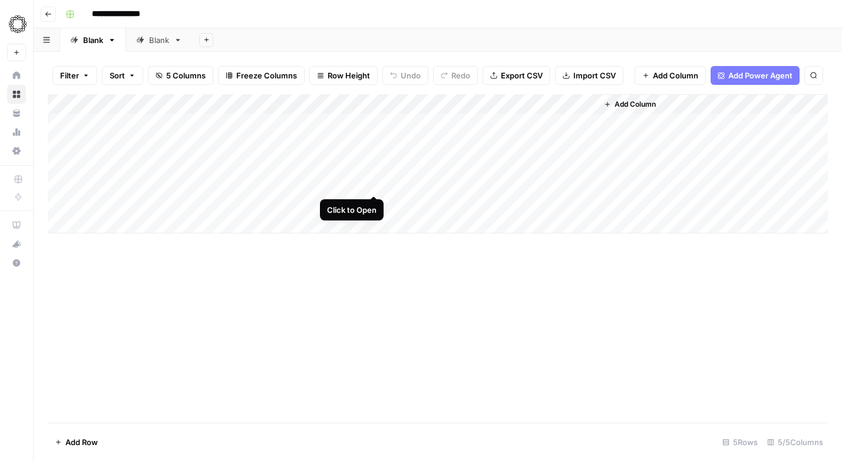
click at [373, 183] on div "Add Column" at bounding box center [438, 163] width 780 height 139
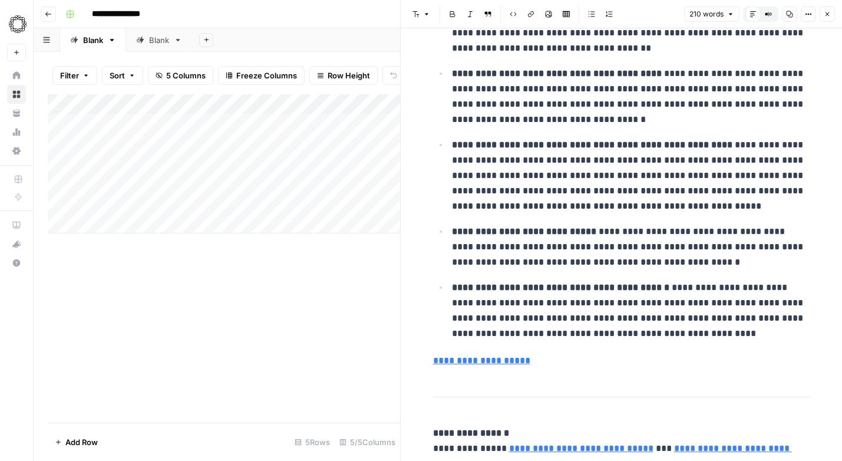
scroll to position [146, 0]
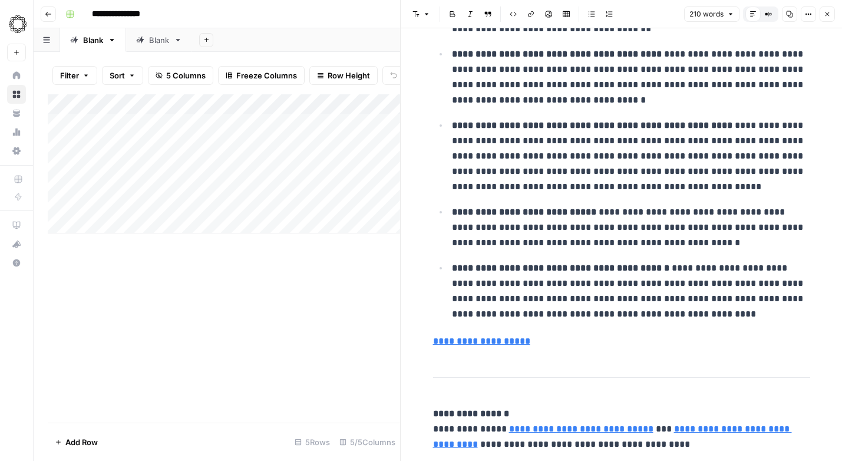
click at [715, 13] on span "210 words" at bounding box center [707, 14] width 34 height 11
click at [593, 103] on p "**********" at bounding box center [631, 77] width 358 height 61
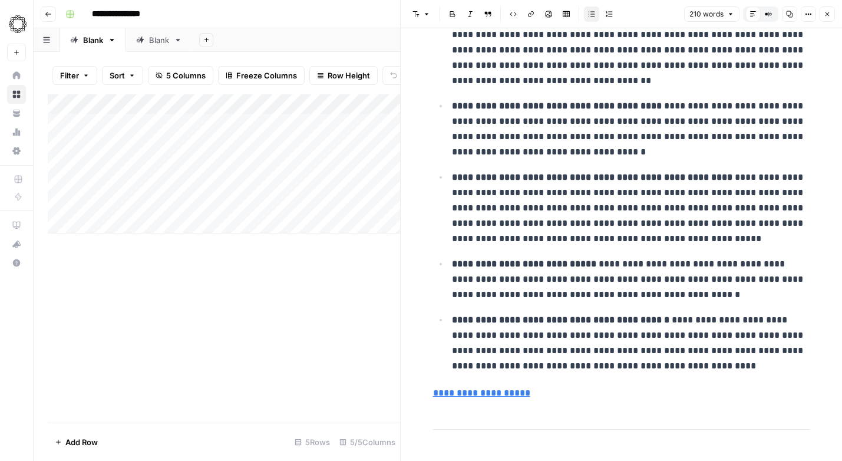
scroll to position [0, 0]
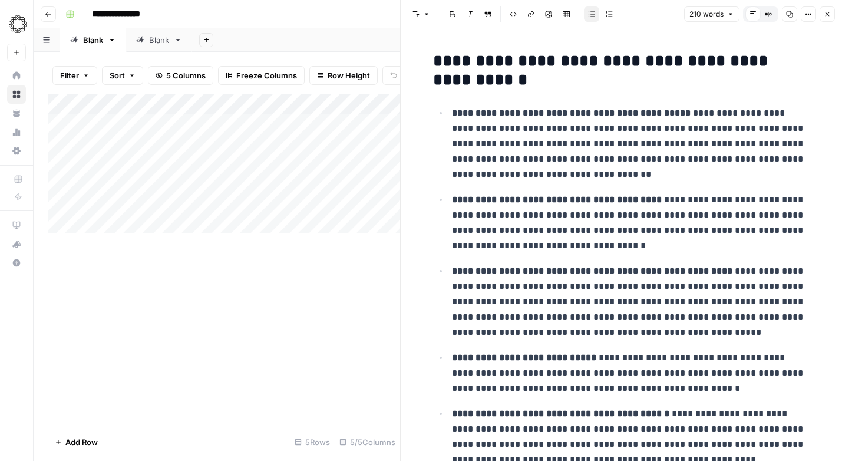
click at [828, 10] on button "Close" at bounding box center [827, 13] width 15 height 15
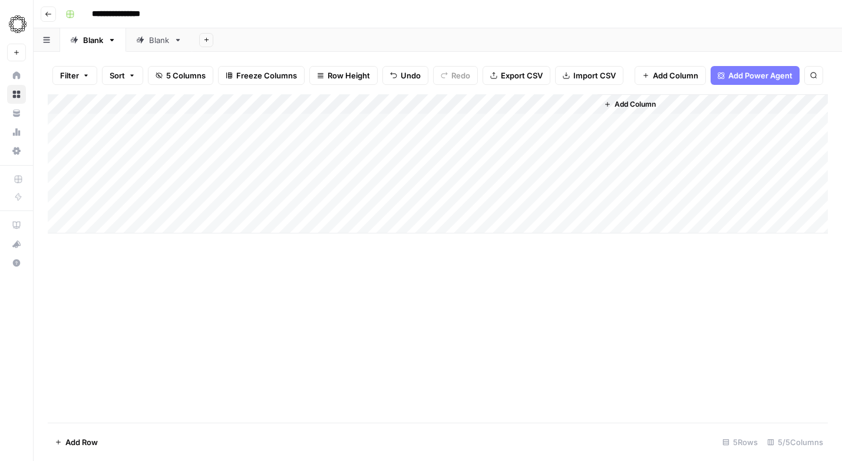
click at [255, 101] on div "Add Column" at bounding box center [438, 163] width 780 height 139
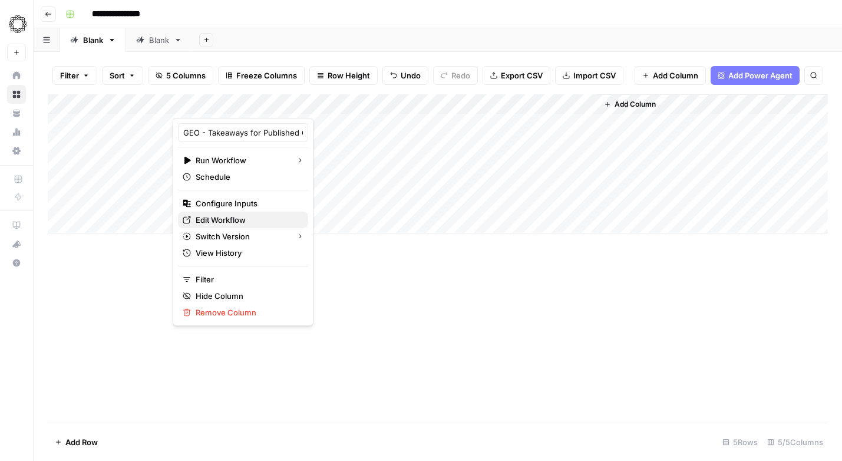
click at [212, 223] on span "Edit Workflow" at bounding box center [247, 220] width 103 height 12
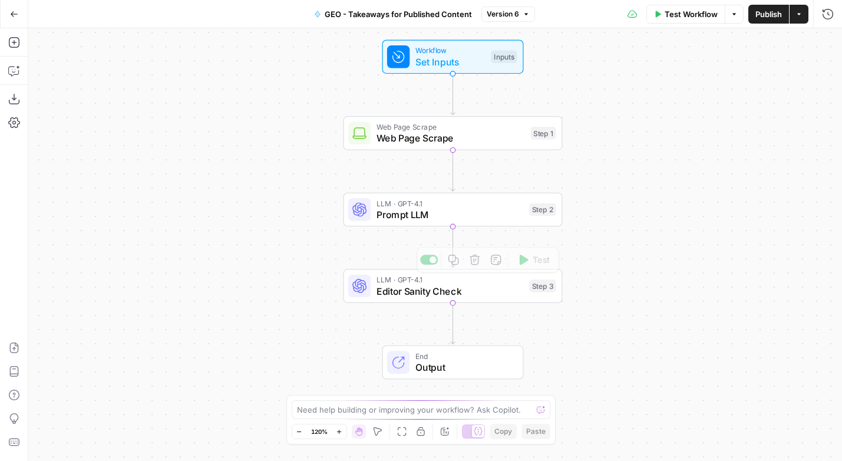
click at [443, 297] on span "Editor Sanity Check" at bounding box center [450, 291] width 147 height 14
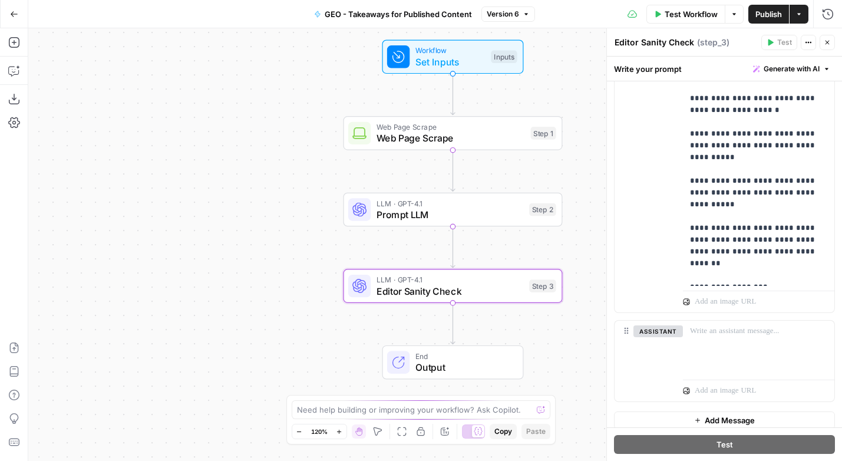
scroll to position [764, 0]
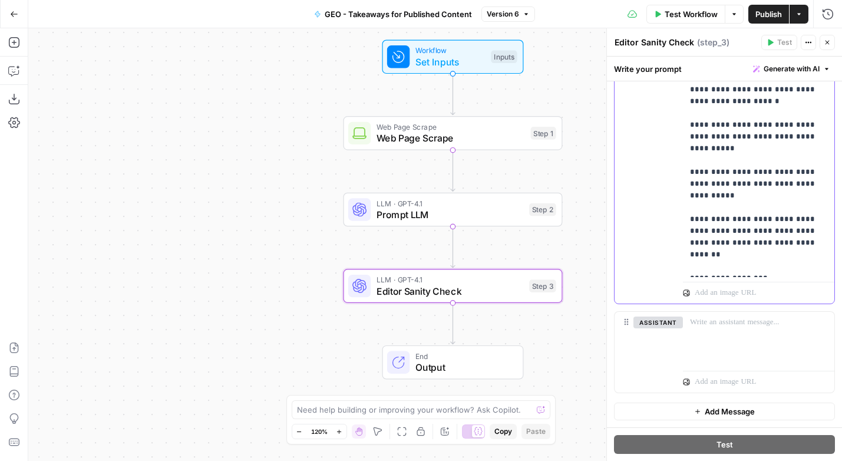
click at [728, 183] on p "**********" at bounding box center [758, 77] width 137 height 389
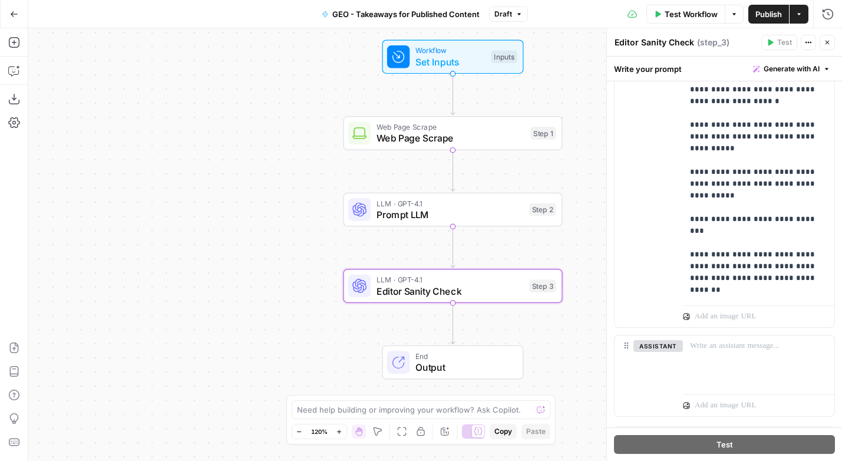
click at [773, 12] on span "Publish" at bounding box center [769, 14] width 27 height 12
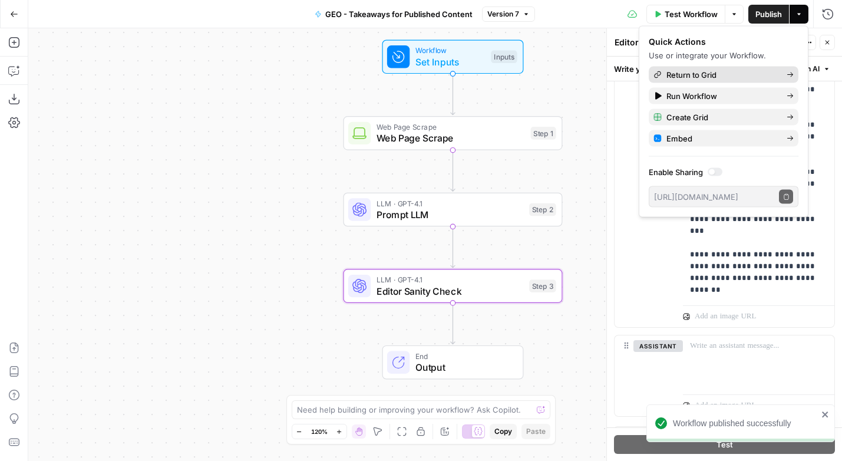
click at [705, 76] on span "Return to Grid" at bounding box center [722, 75] width 111 height 12
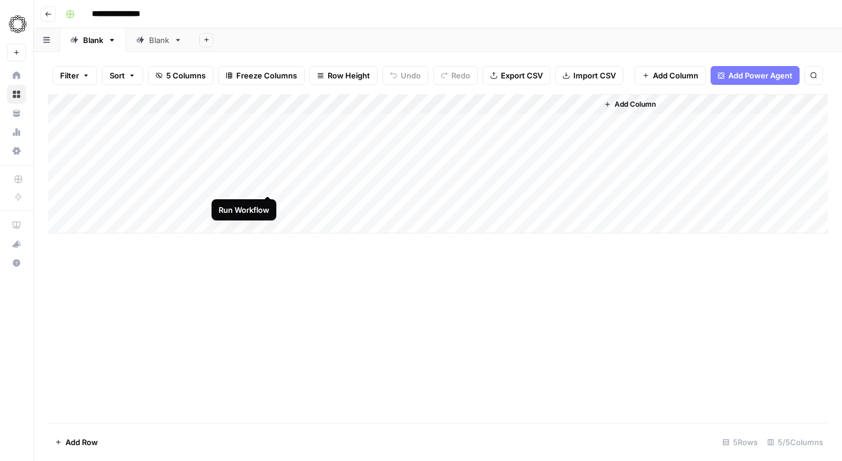
click at [267, 183] on div "Add Column" at bounding box center [438, 163] width 780 height 139
click at [182, 44] on icon at bounding box center [178, 40] width 8 height 8
click at [177, 38] on icon "button" at bounding box center [178, 40] width 8 height 8
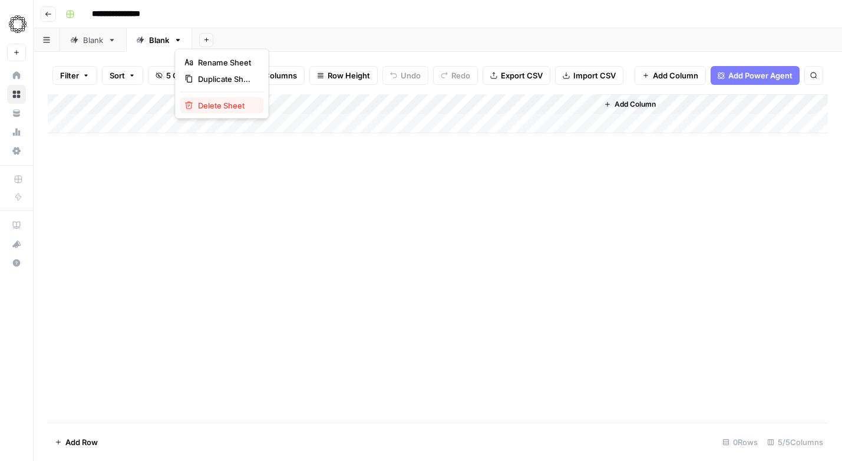
click at [202, 108] on span "Delete Sheet" at bounding box center [226, 106] width 57 height 12
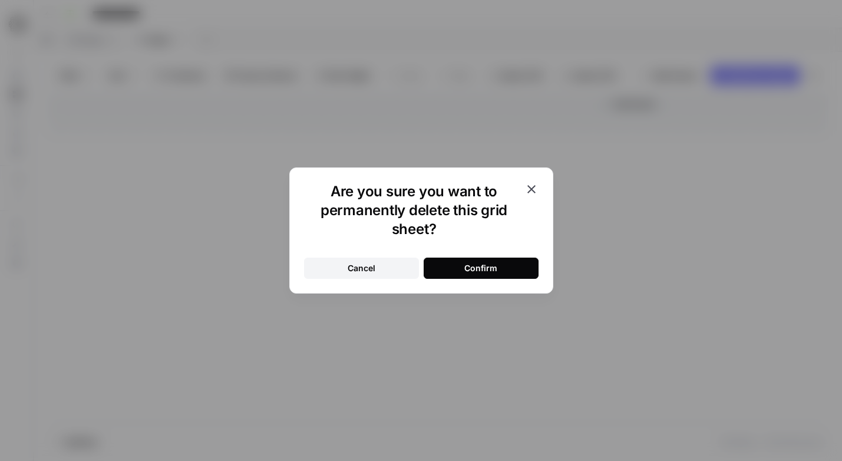
click at [456, 267] on button "Confirm" at bounding box center [481, 268] width 115 height 21
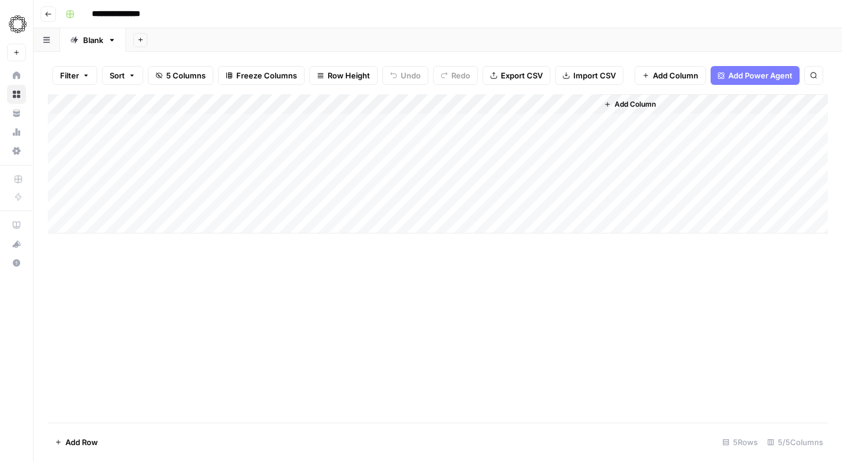
click at [370, 181] on div "Add Column" at bounding box center [438, 163] width 780 height 139
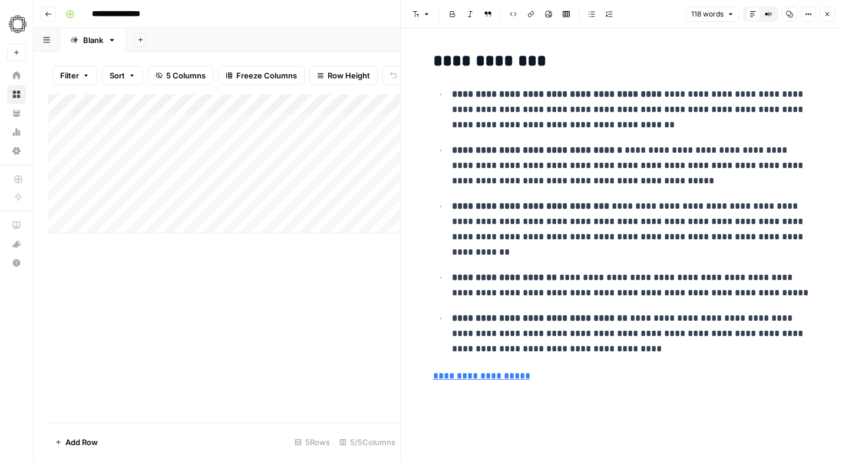
click at [829, 12] on icon "button" at bounding box center [827, 14] width 7 height 7
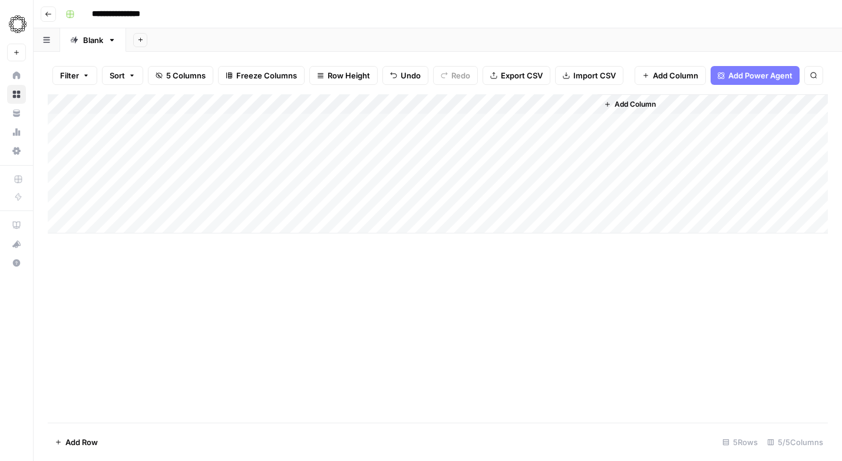
click at [252, 103] on div "Add Column" at bounding box center [438, 163] width 780 height 139
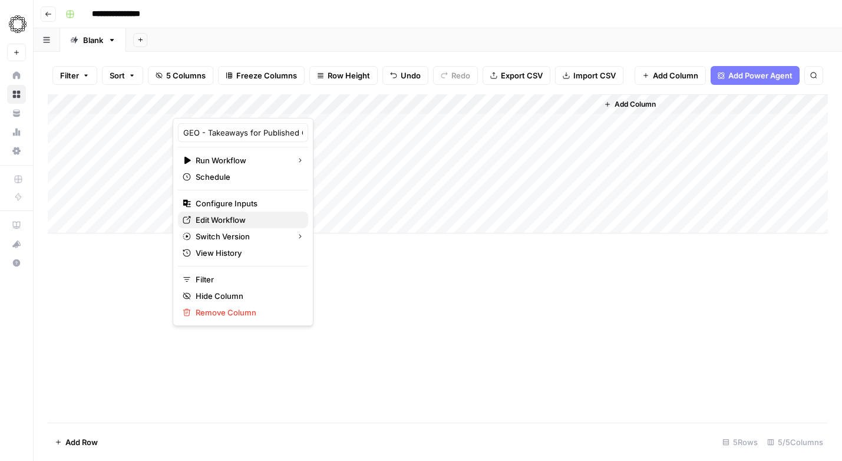
click at [223, 220] on span "Edit Workflow" at bounding box center [247, 220] width 103 height 12
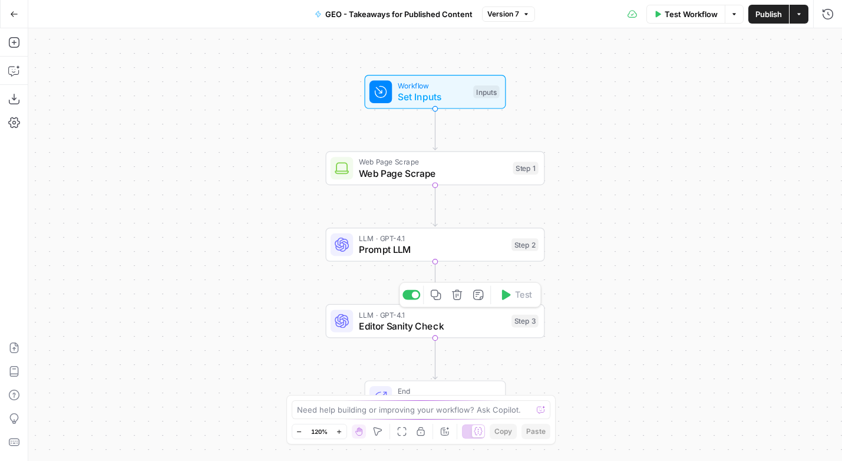
click at [444, 324] on span "Editor Sanity Check" at bounding box center [432, 326] width 147 height 14
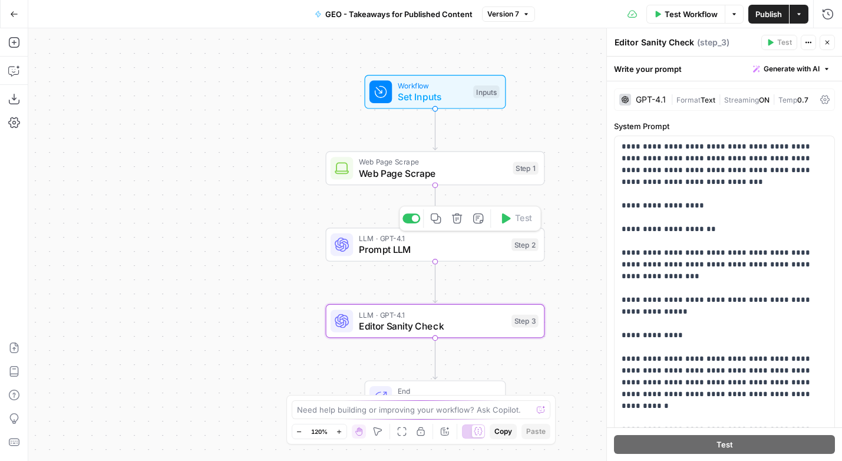
click at [441, 250] on span "Prompt LLM" at bounding box center [432, 249] width 147 height 14
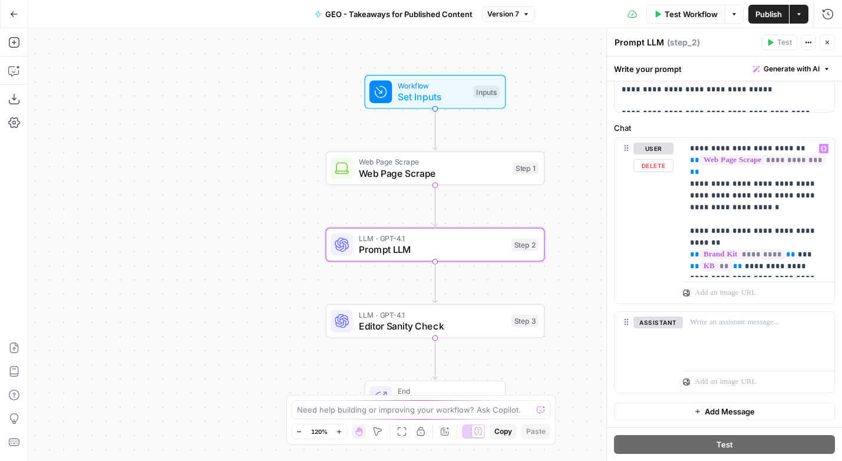
scroll to position [308, 0]
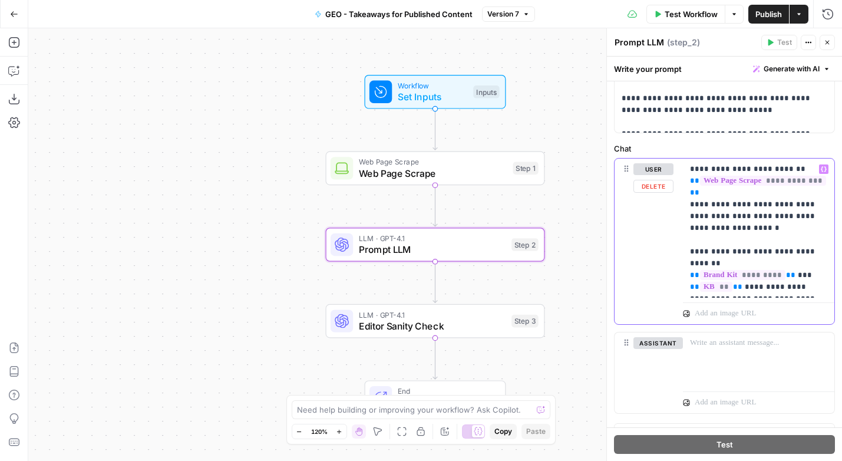
click at [812, 291] on p "**********" at bounding box center [758, 228] width 137 height 130
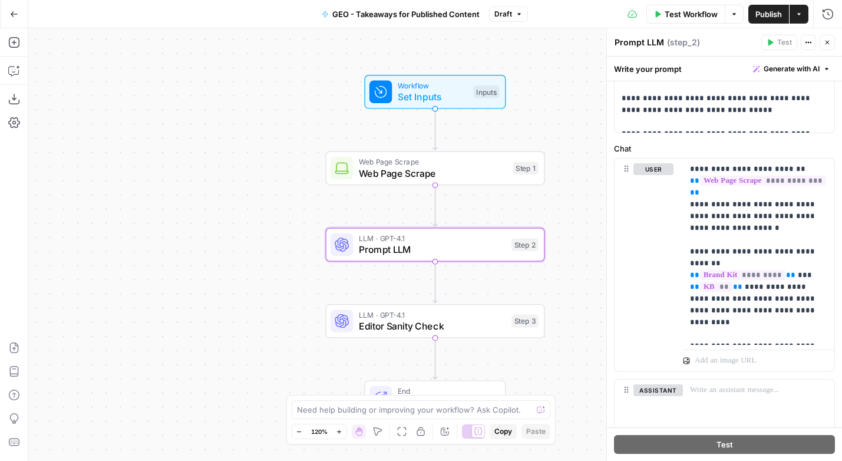
click at [770, 14] on span "Publish" at bounding box center [769, 14] width 27 height 12
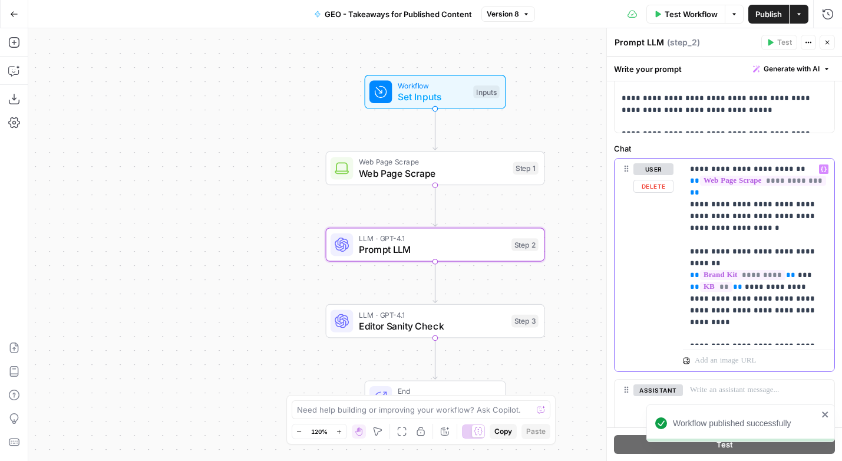
drag, startPoint x: 798, startPoint y: 336, endPoint x: 713, endPoint y: 325, distance: 86.1
click at [713, 325] on p "**********" at bounding box center [758, 251] width 137 height 177
copy p "**********"
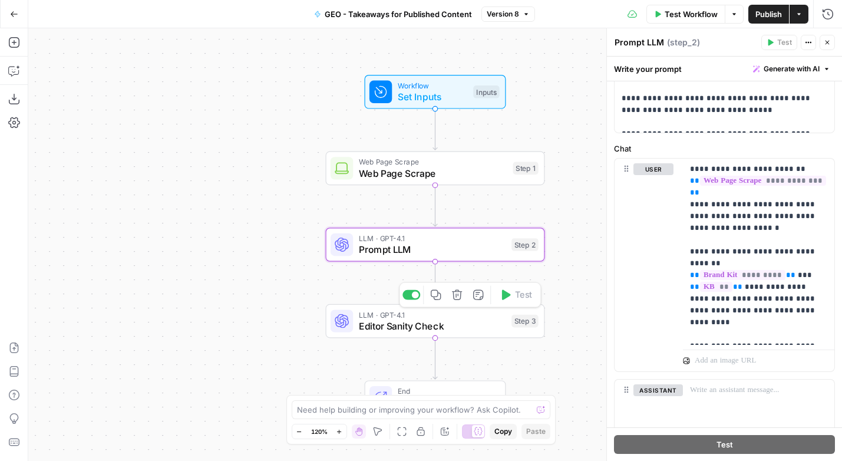
click at [457, 322] on span "Editor Sanity Check" at bounding box center [432, 326] width 147 height 14
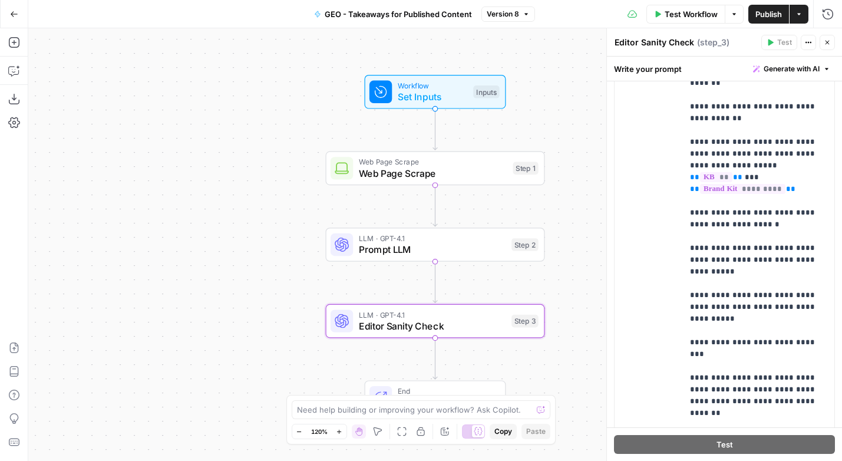
scroll to position [787, 0]
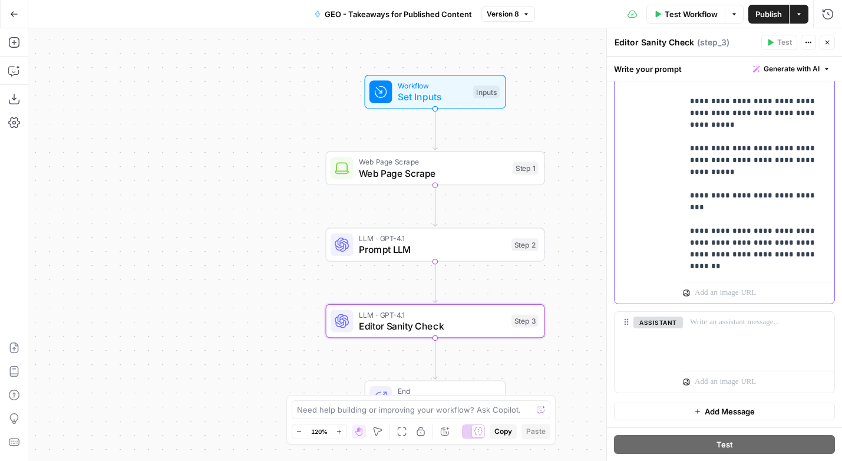
click at [816, 226] on p "**********" at bounding box center [758, 66] width 137 height 413
click at [819, 185] on p "**********" at bounding box center [758, 66] width 137 height 413
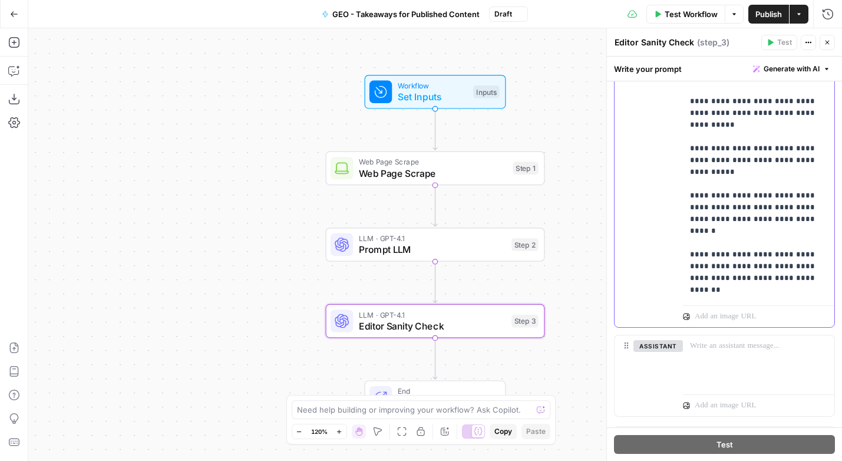
click at [820, 183] on p "**********" at bounding box center [758, 78] width 137 height 436
click at [774, 9] on span "Publish" at bounding box center [769, 14] width 27 height 12
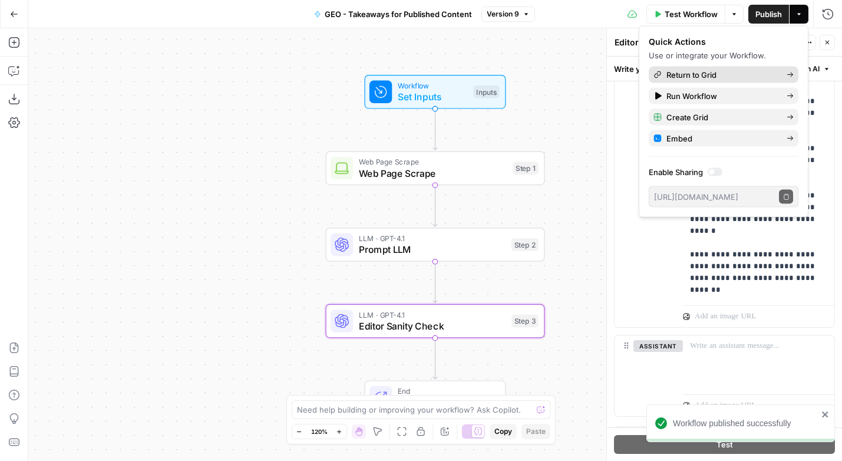
click at [688, 75] on span "Return to Grid" at bounding box center [722, 75] width 111 height 12
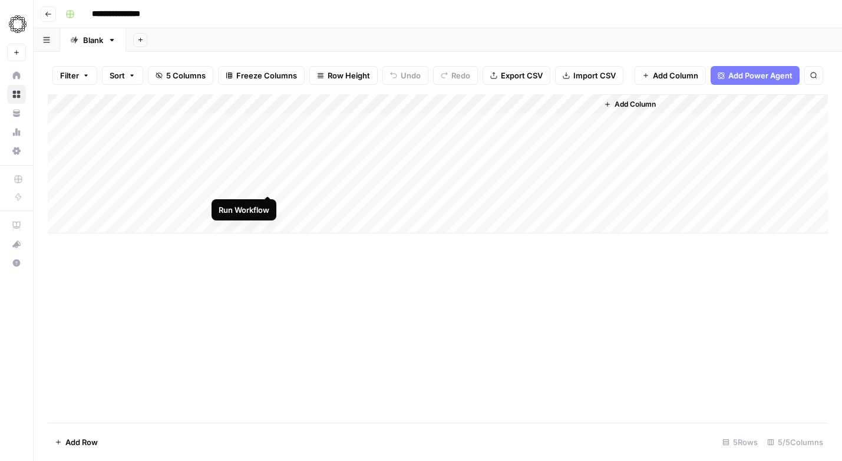
click at [265, 183] on div "Add Column" at bounding box center [438, 163] width 780 height 139
click at [371, 183] on div "Add Column" at bounding box center [438, 163] width 780 height 139
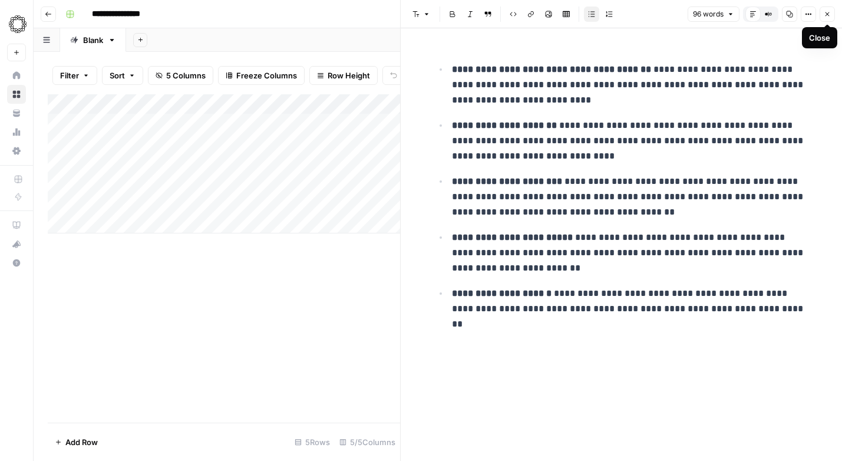
click at [830, 12] on icon "button" at bounding box center [827, 14] width 7 height 7
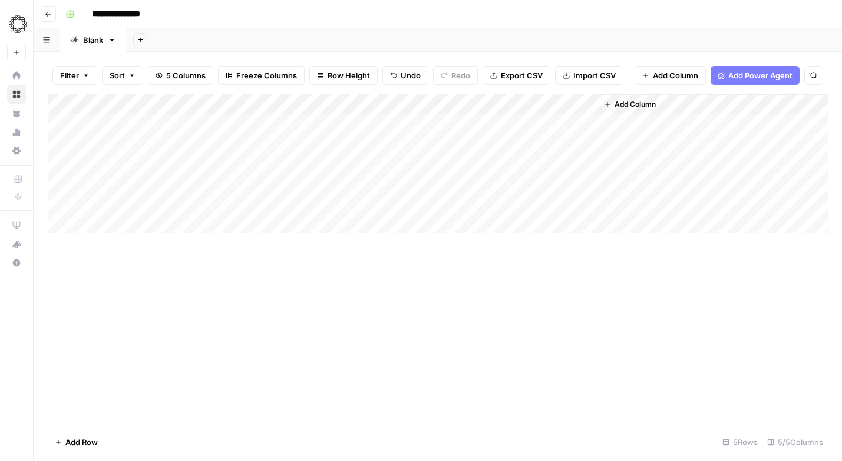
click at [466, 104] on div "Add Column" at bounding box center [438, 163] width 780 height 139
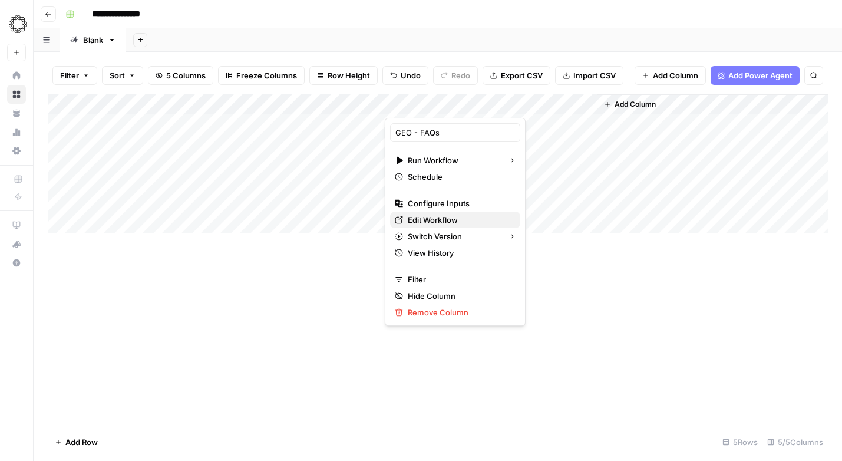
click at [426, 219] on span "Edit Workflow" at bounding box center [459, 220] width 103 height 12
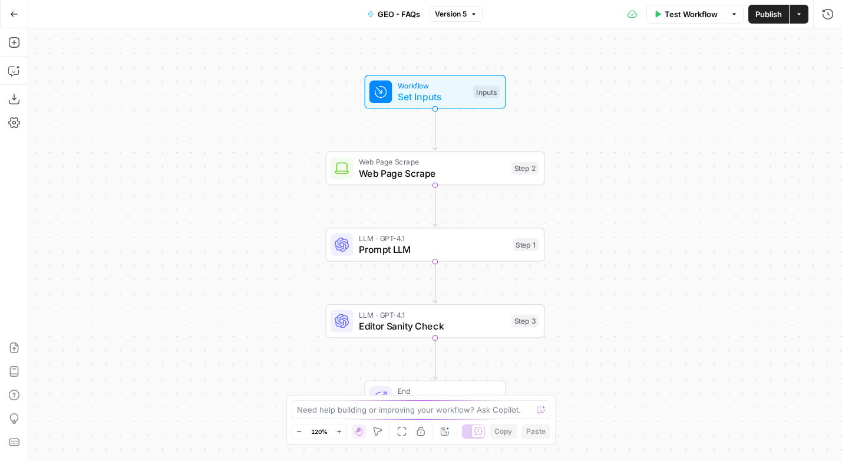
click at [439, 246] on span "Prompt LLM" at bounding box center [433, 249] width 149 height 14
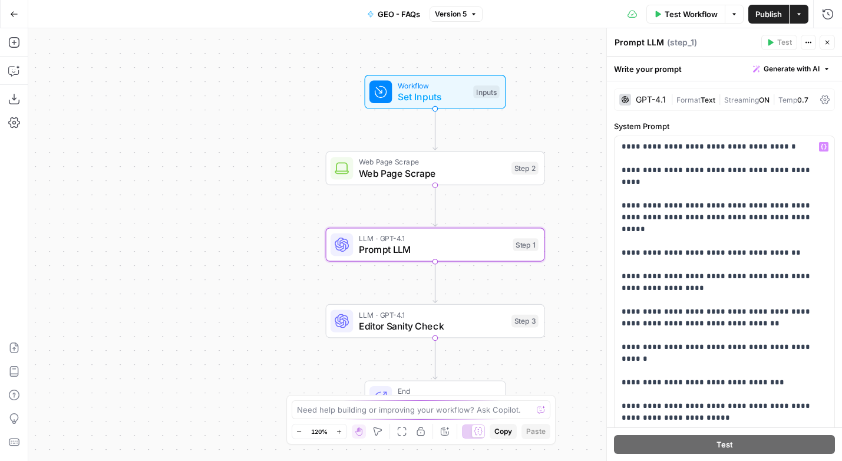
scroll to position [375, 0]
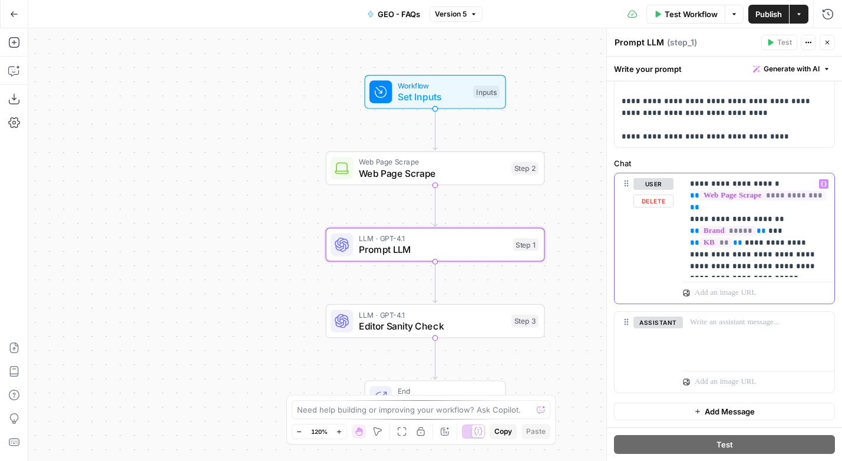
click at [807, 269] on p "**********" at bounding box center [758, 225] width 137 height 94
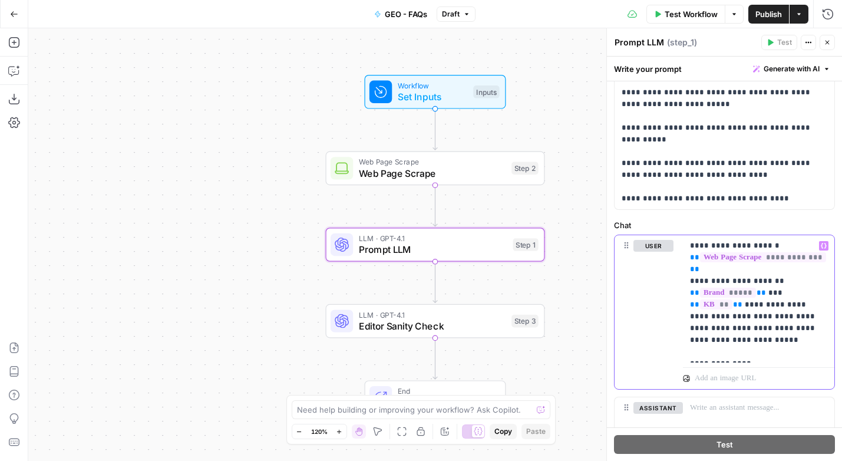
scroll to position [399, 0]
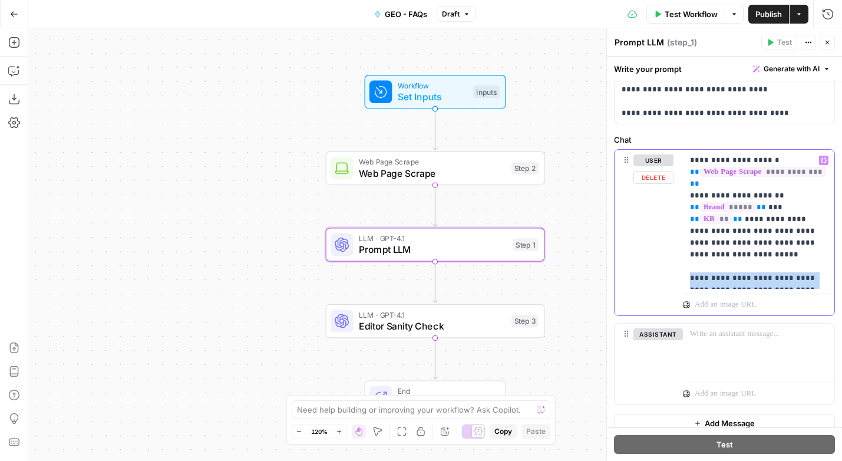
drag, startPoint x: 821, startPoint y: 278, endPoint x: 684, endPoint y: 269, distance: 137.6
click at [684, 269] on div "**********" at bounding box center [758, 219] width 151 height 139
copy p "**********"
click at [764, 9] on span "Publish" at bounding box center [769, 14] width 27 height 12
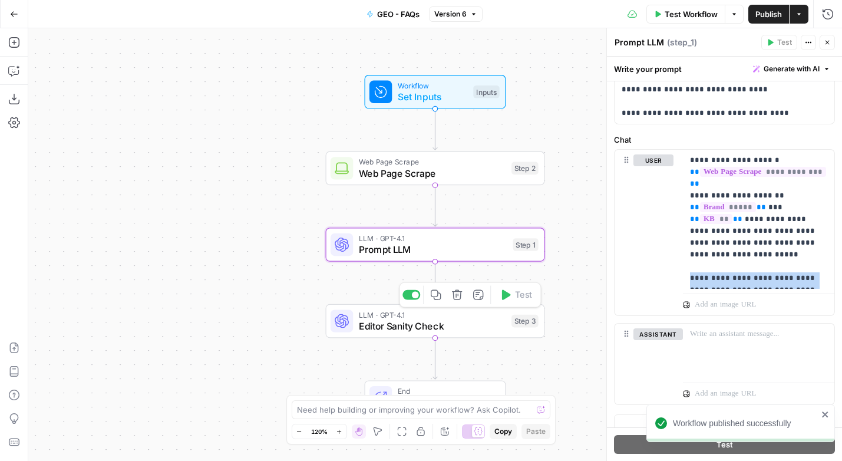
click at [446, 328] on span "Editor Sanity Check" at bounding box center [432, 326] width 147 height 14
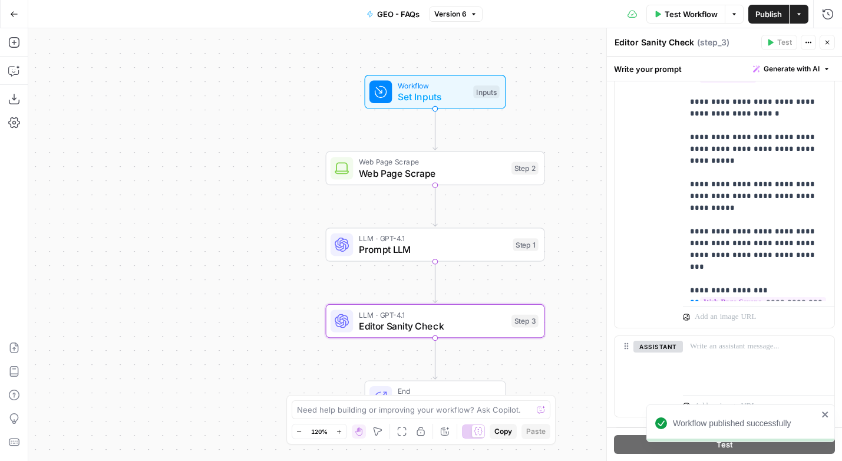
scroll to position [753, 0]
click at [818, 246] on p "**********" at bounding box center [758, 94] width 137 height 401
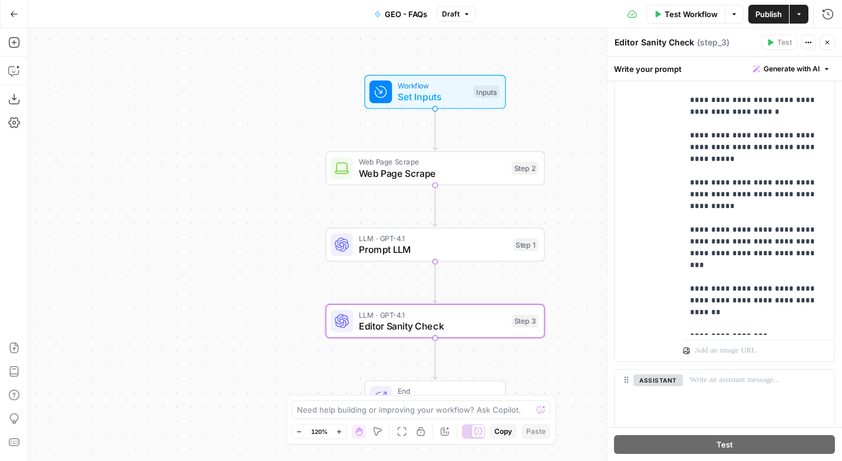
click at [774, 10] on span "Publish" at bounding box center [769, 14] width 27 height 12
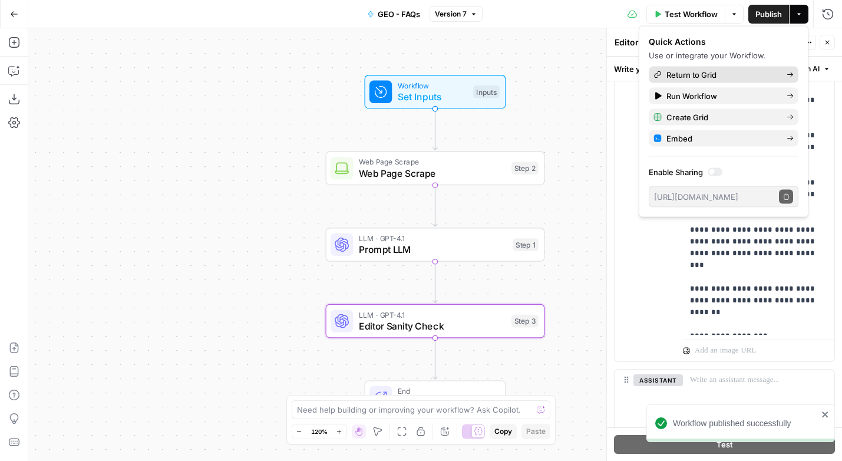
click at [705, 72] on span "Return to Grid" at bounding box center [722, 75] width 111 height 12
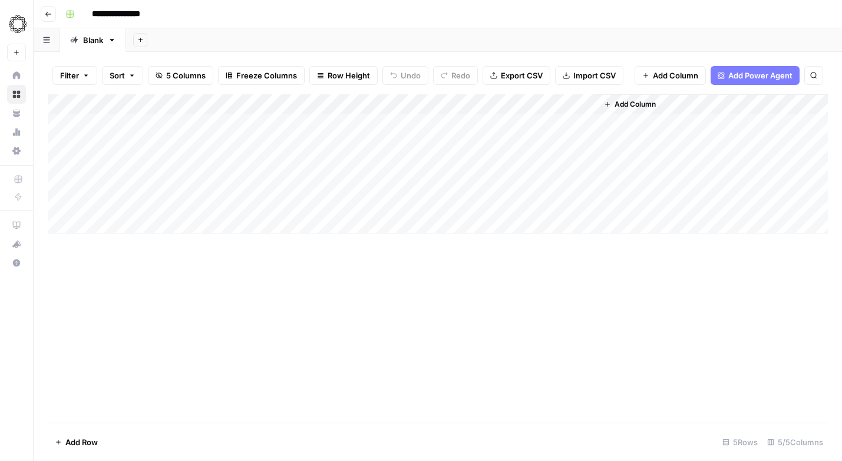
click at [437, 183] on div "Add Column" at bounding box center [438, 163] width 780 height 139
click at [464, 106] on div "Add Column" at bounding box center [438, 163] width 780 height 139
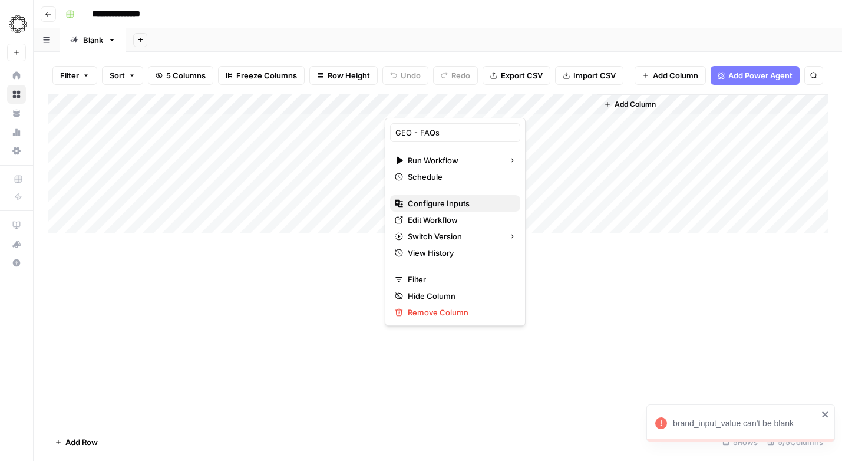
click at [431, 206] on span "Configure Inputs" at bounding box center [459, 203] width 103 height 12
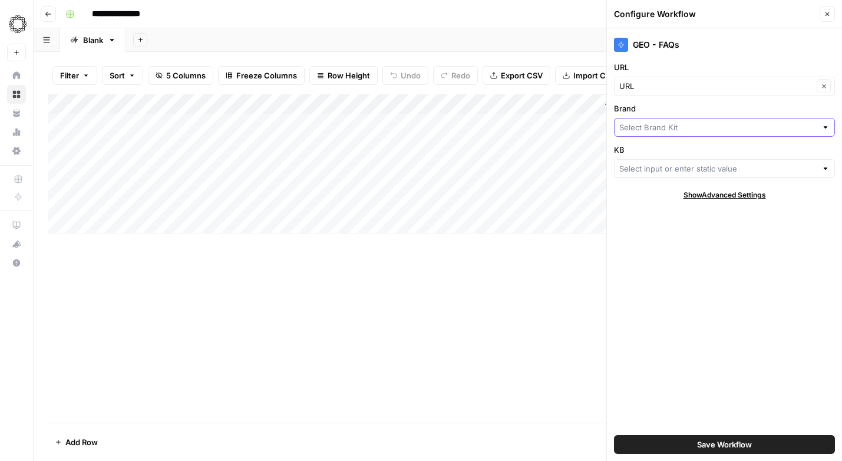
click at [652, 127] on input "Brand" at bounding box center [717, 127] width 197 height 12
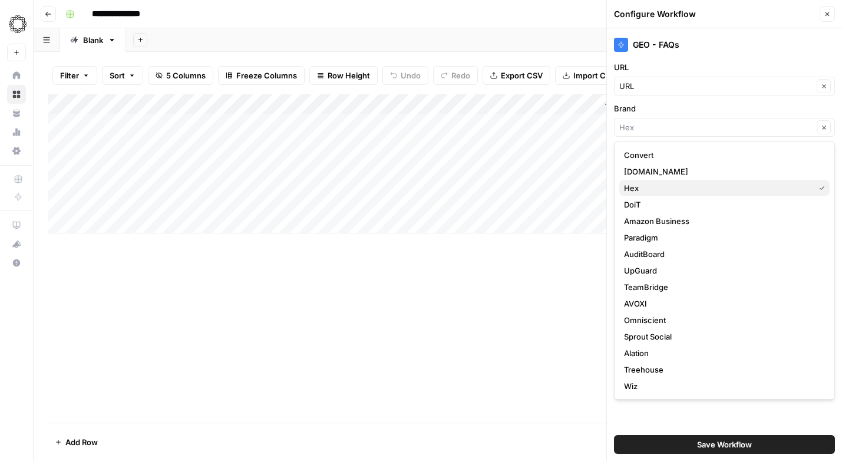
click at [642, 192] on span "Hex" at bounding box center [717, 188] width 186 height 12
type input "Hex"
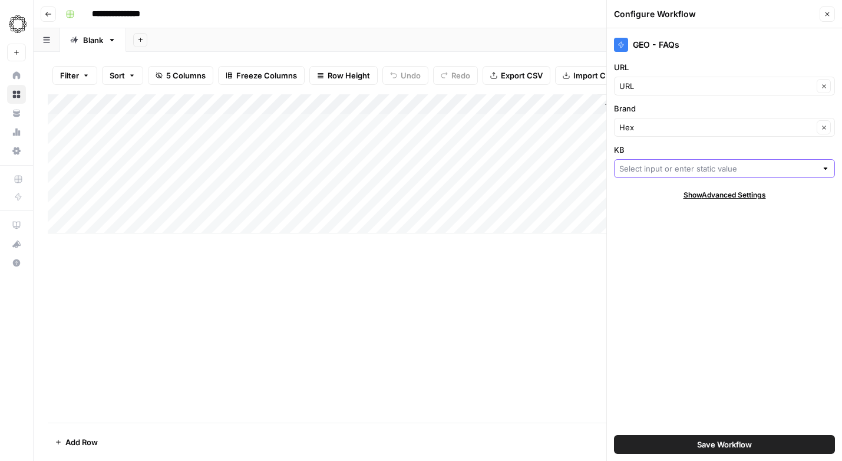
click at [644, 166] on input "KB" at bounding box center [717, 169] width 197 height 12
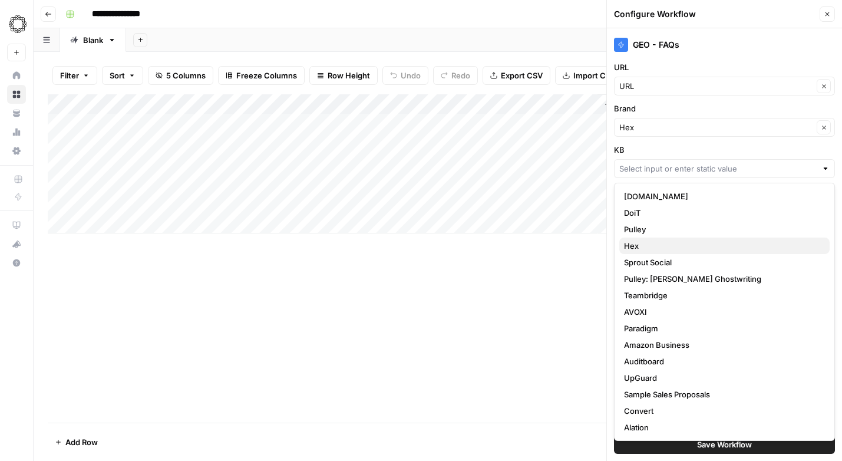
click at [638, 247] on span "Hex" at bounding box center [722, 246] width 196 height 12
type input "Hex"
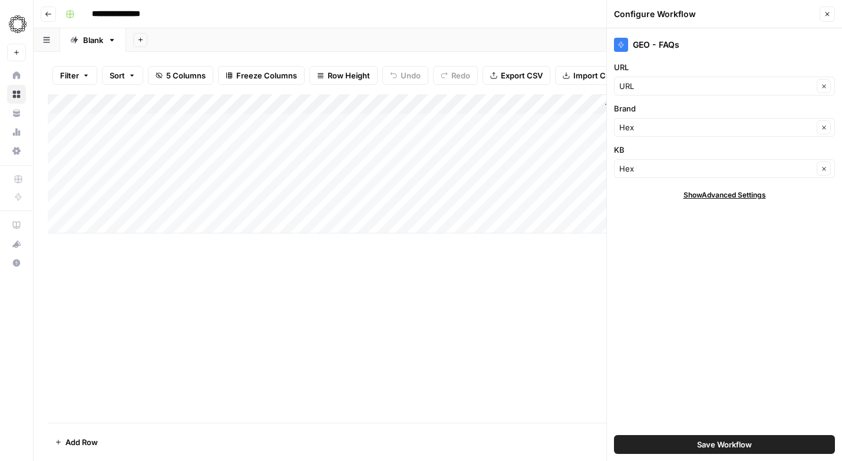
click at [741, 439] on span "Save Workflow" at bounding box center [724, 445] width 55 height 12
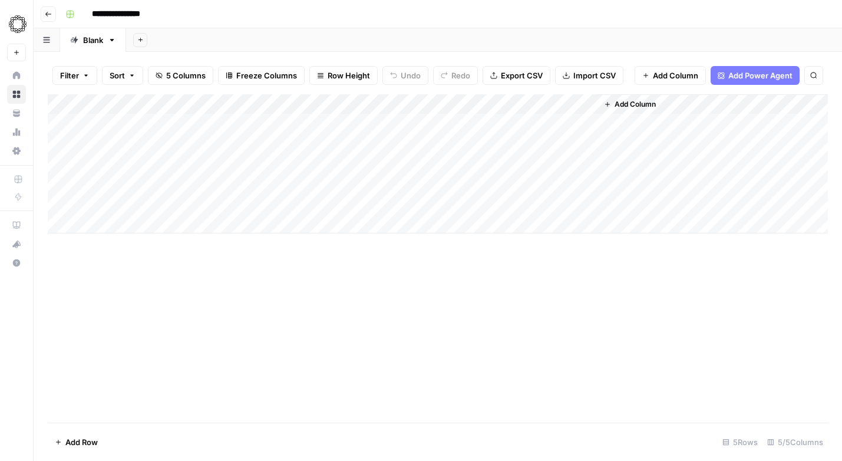
click at [435, 183] on div "Add Column" at bounding box center [438, 163] width 780 height 139
click at [586, 182] on div "Add Column" at bounding box center [438, 163] width 780 height 139
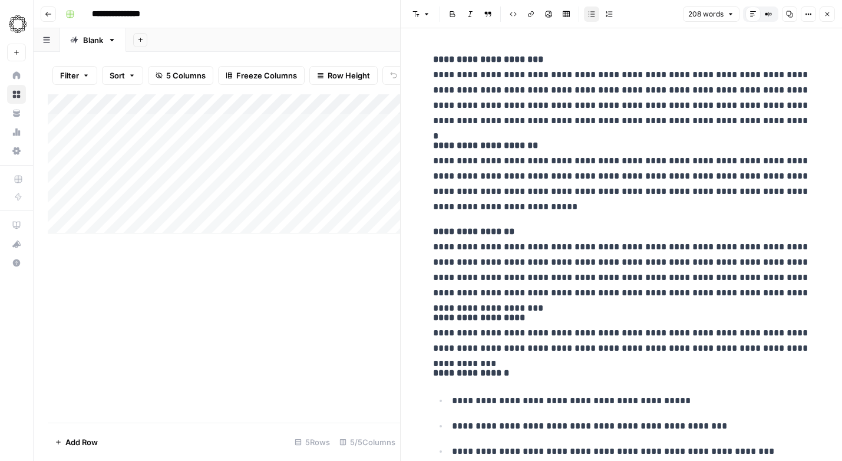
click at [826, 12] on icon "button" at bounding box center [827, 14] width 7 height 7
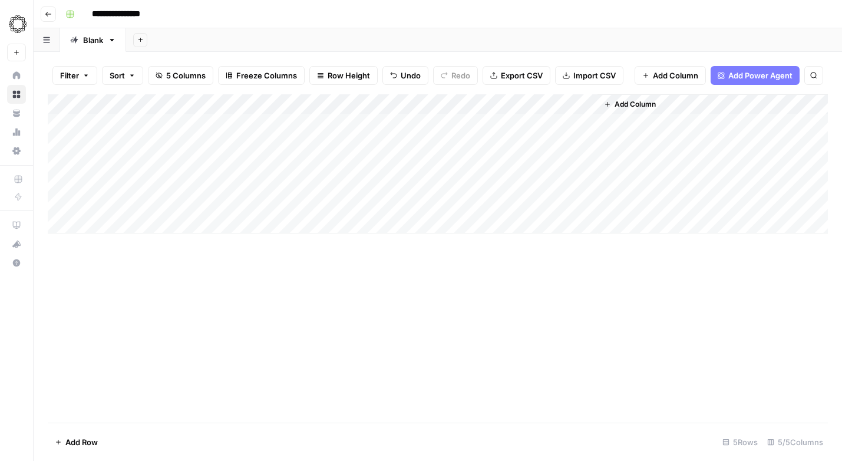
click at [465, 106] on div "Add Column" at bounding box center [438, 163] width 780 height 139
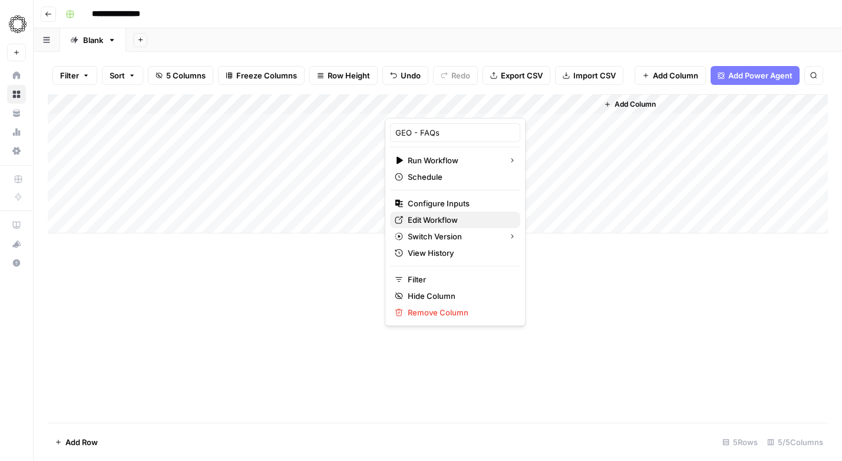
click at [430, 217] on span "Edit Workflow" at bounding box center [459, 220] width 103 height 12
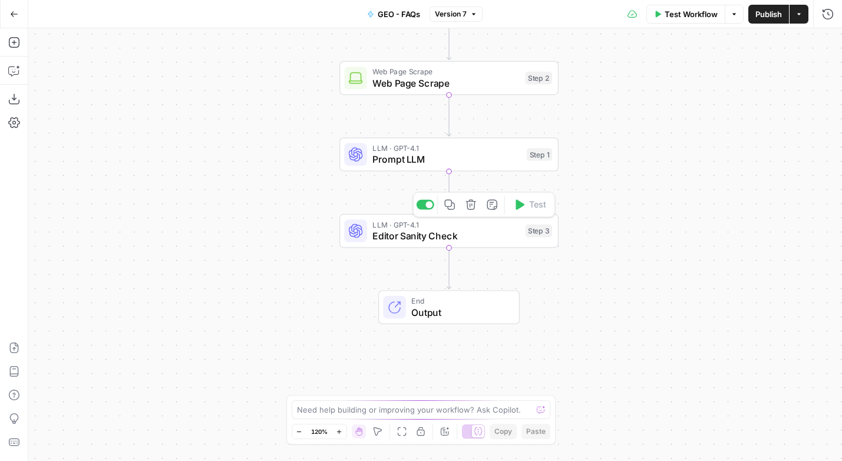
click at [443, 233] on span "Editor Sanity Check" at bounding box center [446, 236] width 147 height 14
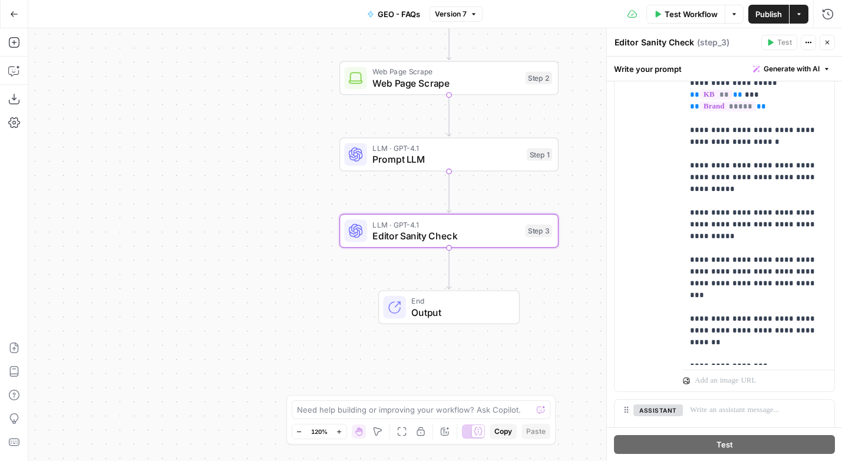
scroll to position [732, 0]
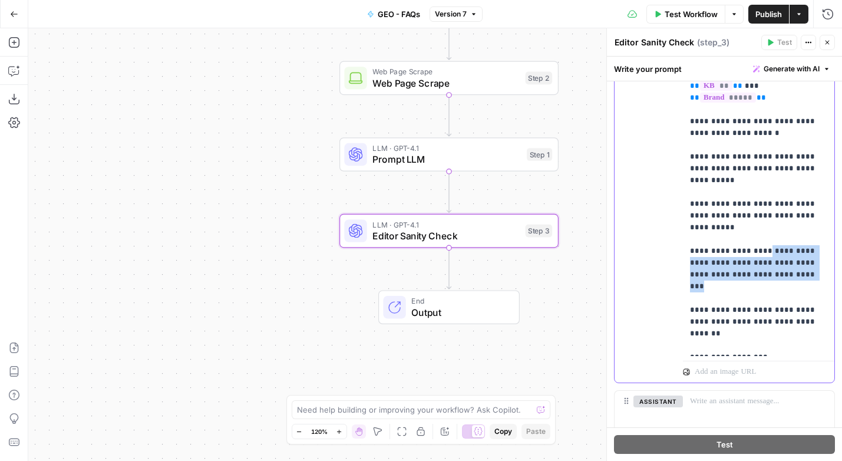
drag, startPoint x: 817, startPoint y: 263, endPoint x: 760, endPoint y: 242, distance: 60.4
click at [760, 242] on p "**********" at bounding box center [758, 133] width 137 height 436
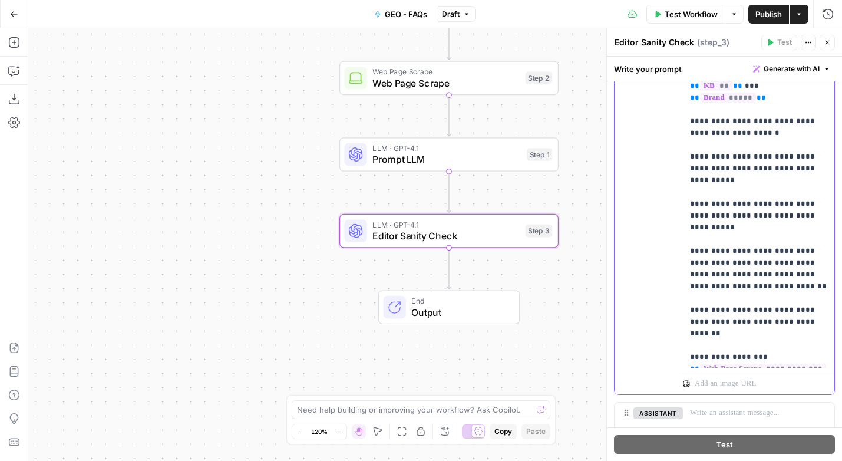
click at [777, 239] on p "**********" at bounding box center [758, 139] width 137 height 448
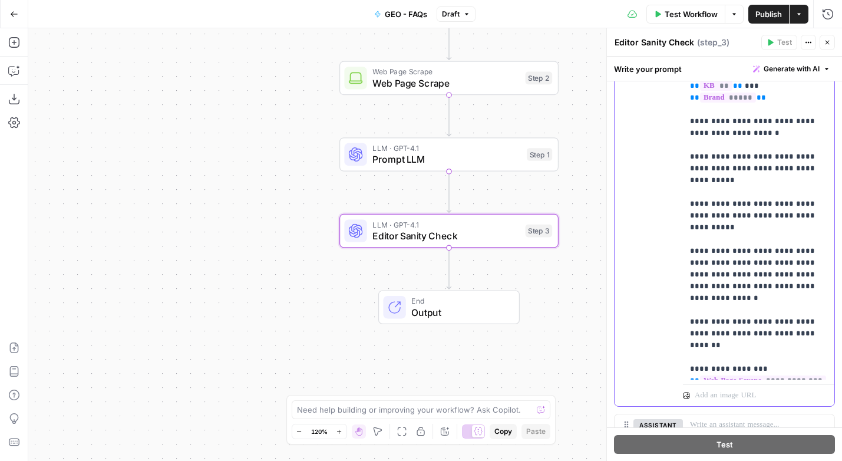
click at [695, 261] on p "**********" at bounding box center [758, 145] width 137 height 460
click at [767, 13] on div "One or more required inputs are empty." at bounding box center [758, 19] width 143 height 12
click at [763, 15] on span "Publish" at bounding box center [769, 14] width 27 height 12
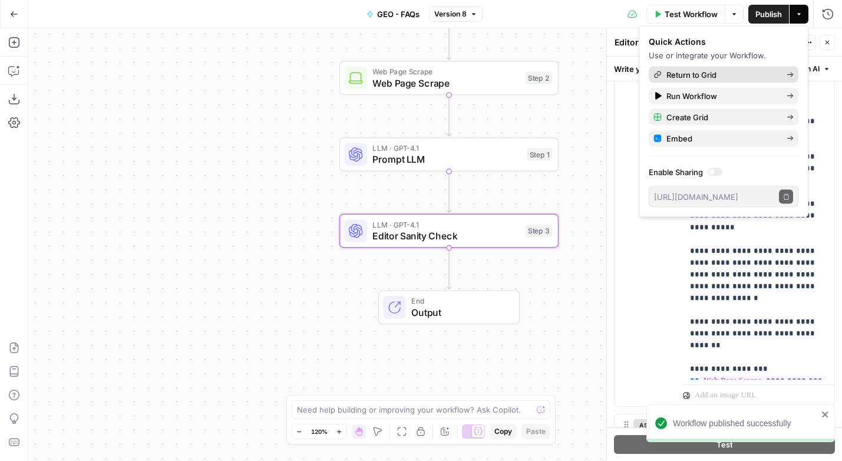
click at [698, 69] on span "Return to Grid" at bounding box center [722, 75] width 111 height 12
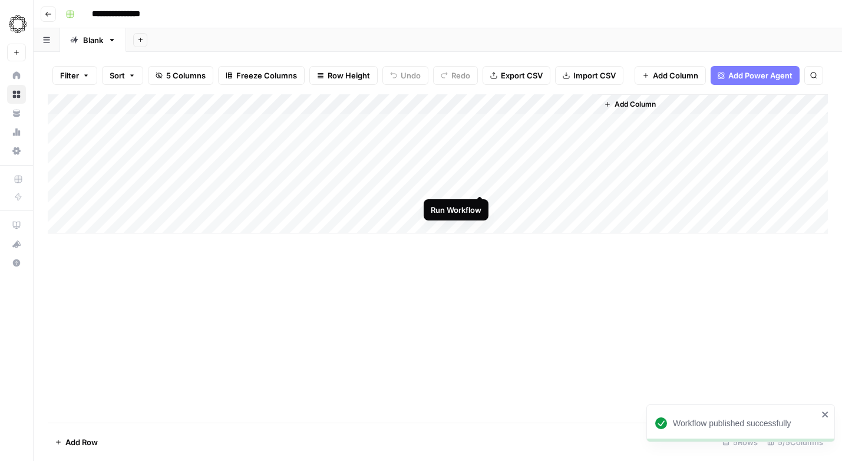
click at [481, 183] on div "Add Column" at bounding box center [438, 163] width 780 height 139
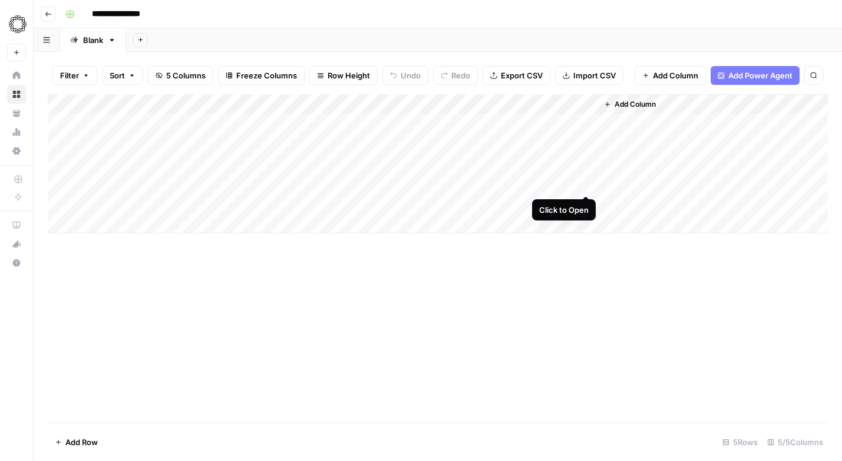
click at [585, 183] on div "Add Column" at bounding box center [438, 163] width 780 height 139
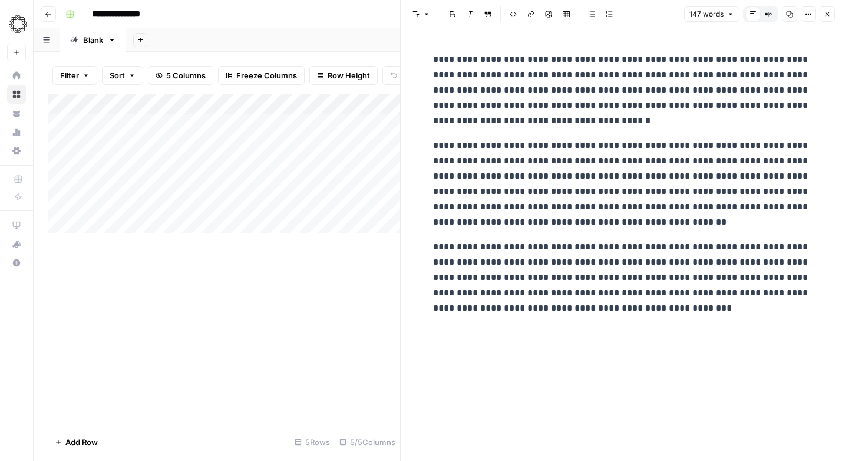
click at [828, 16] on icon "button" at bounding box center [827, 14] width 7 height 7
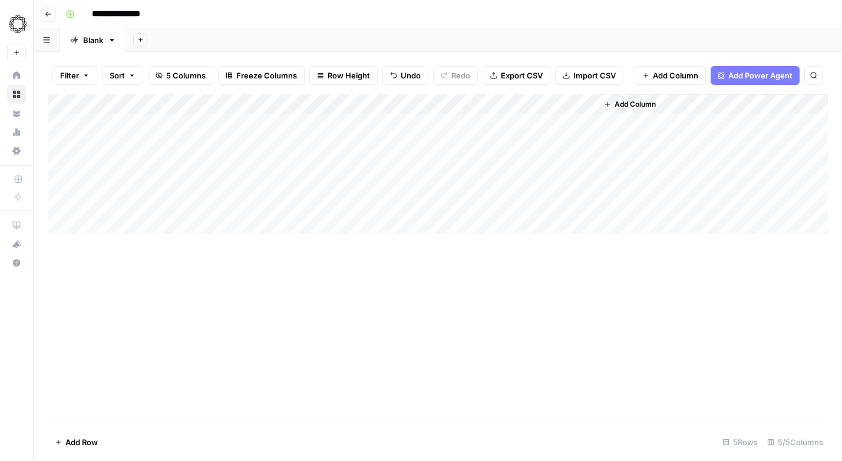
click at [468, 104] on div "Add Column" at bounding box center [438, 163] width 780 height 139
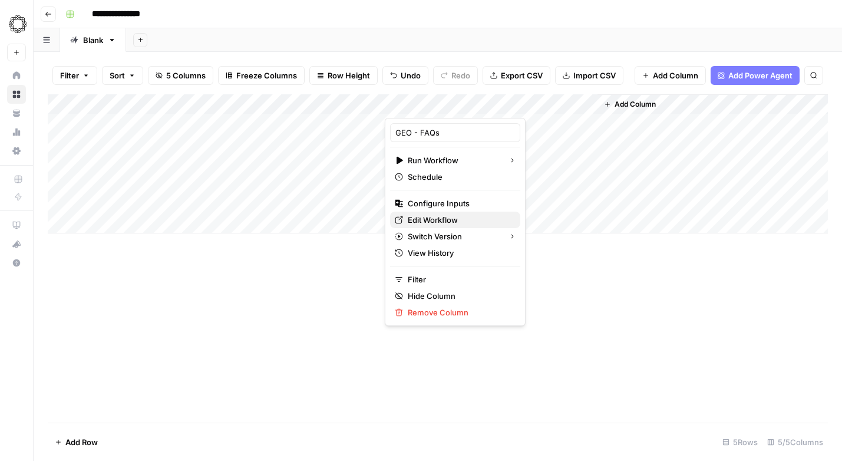
click at [430, 217] on span "Edit Workflow" at bounding box center [459, 220] width 103 height 12
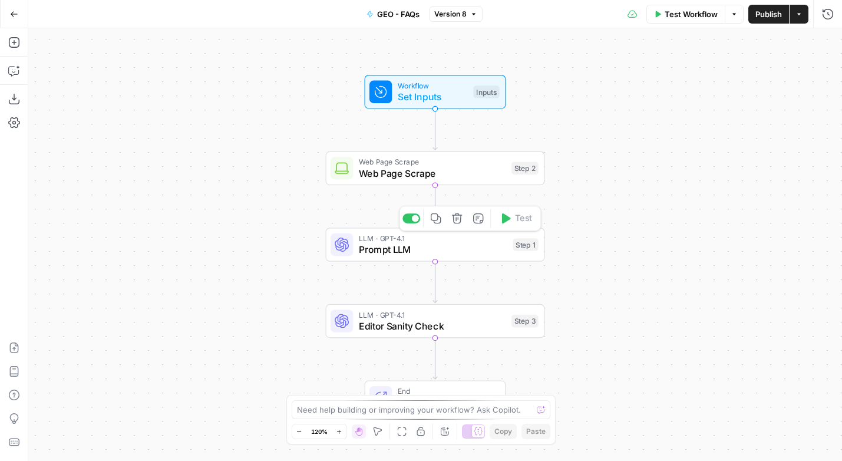
click at [441, 246] on span "Prompt LLM" at bounding box center [433, 249] width 149 height 14
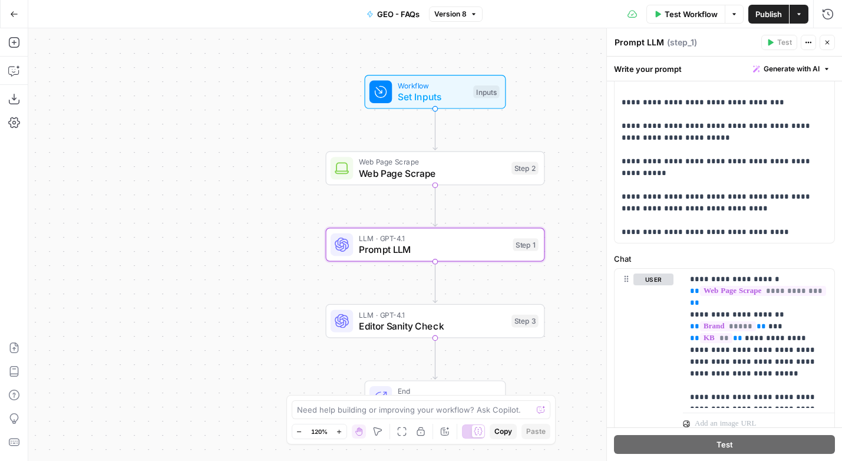
scroll to position [200, 0]
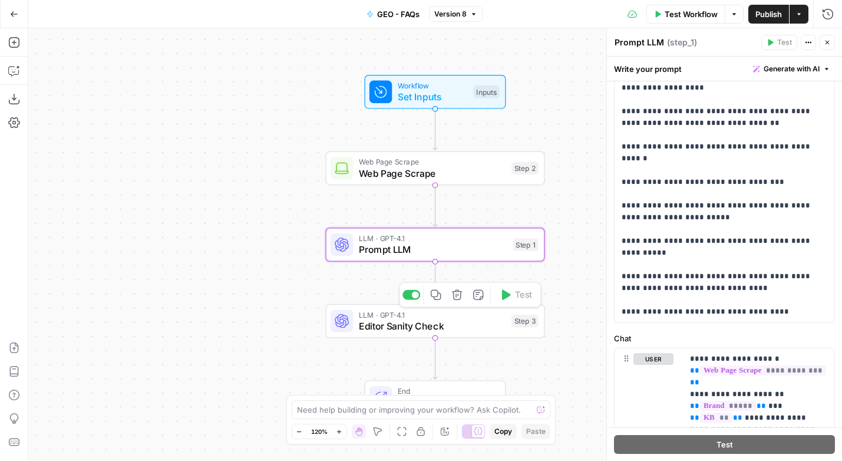
click at [439, 321] on span "Editor Sanity Check" at bounding box center [432, 326] width 147 height 14
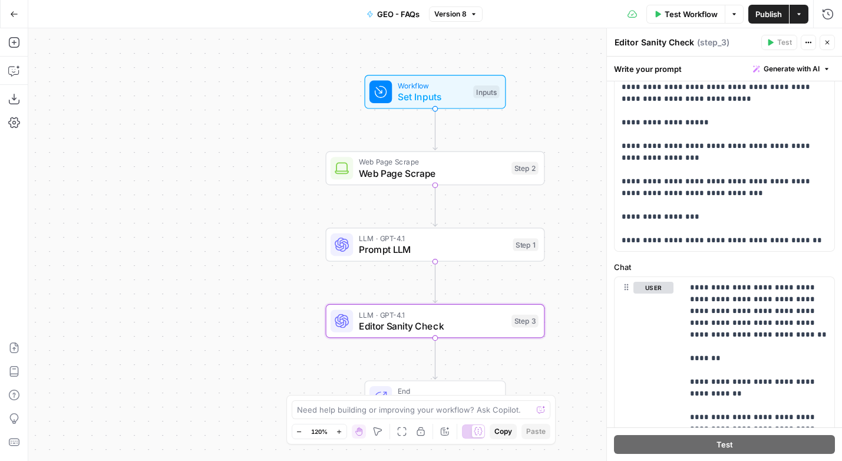
scroll to position [370, 0]
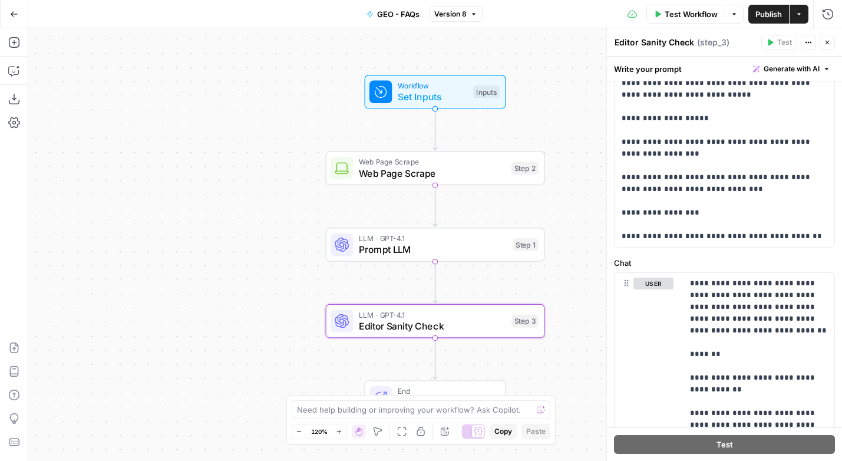
click at [439, 245] on span "Prompt LLM" at bounding box center [433, 249] width 149 height 14
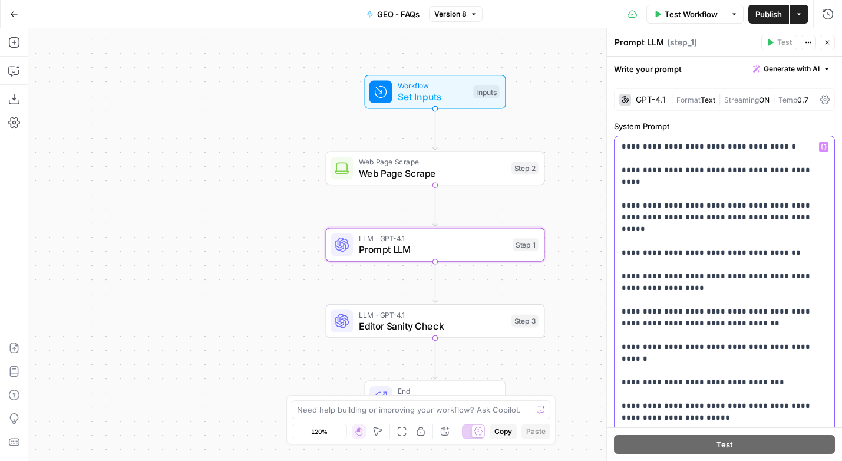
click at [697, 232] on p "**********" at bounding box center [725, 329] width 206 height 377
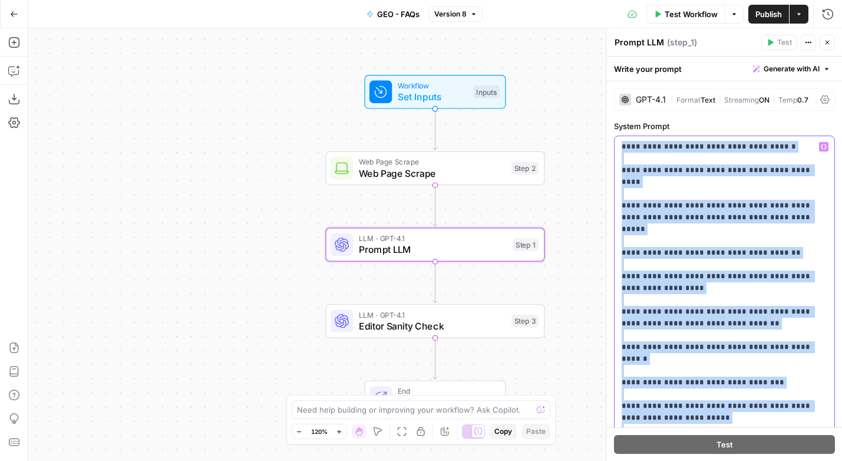
click at [697, 232] on p "**********" at bounding box center [725, 329] width 206 height 377
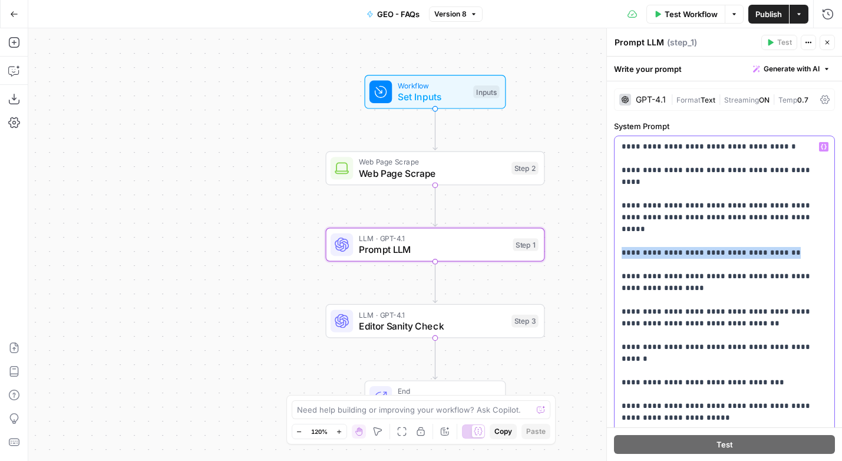
drag, startPoint x: 793, startPoint y: 230, endPoint x: 620, endPoint y: 228, distance: 173.3
click at [620, 228] on div "**********" at bounding box center [725, 329] width 220 height 387
copy p "**********"
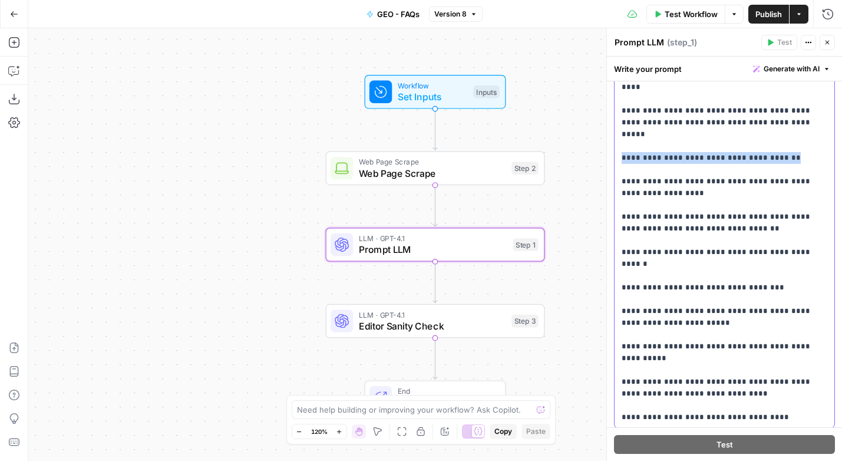
scroll to position [107, 0]
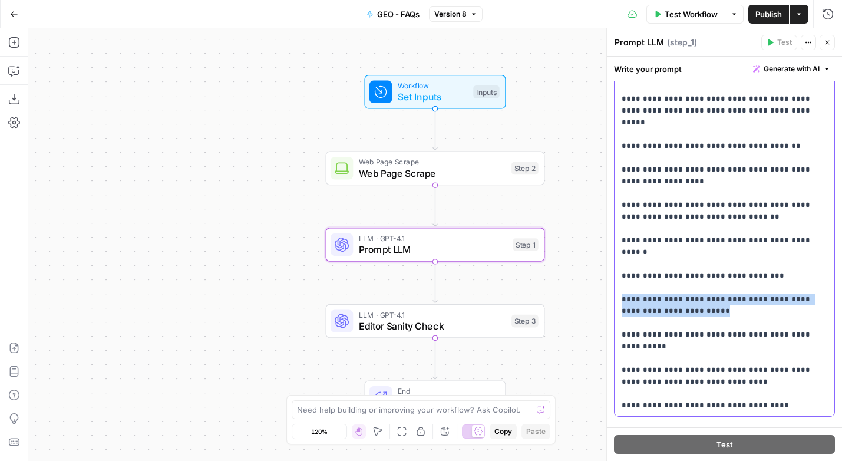
drag, startPoint x: 671, startPoint y: 278, endPoint x: 619, endPoint y: 268, distance: 53.5
click at [619, 268] on div "**********" at bounding box center [725, 222] width 220 height 387
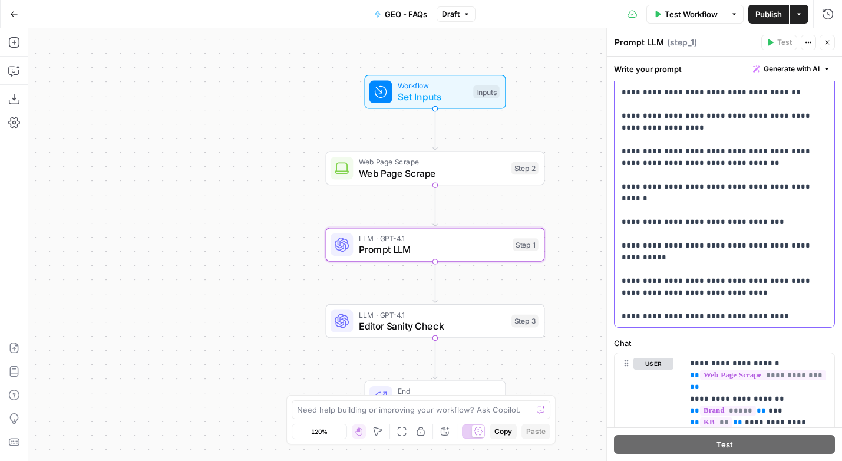
scroll to position [161, 0]
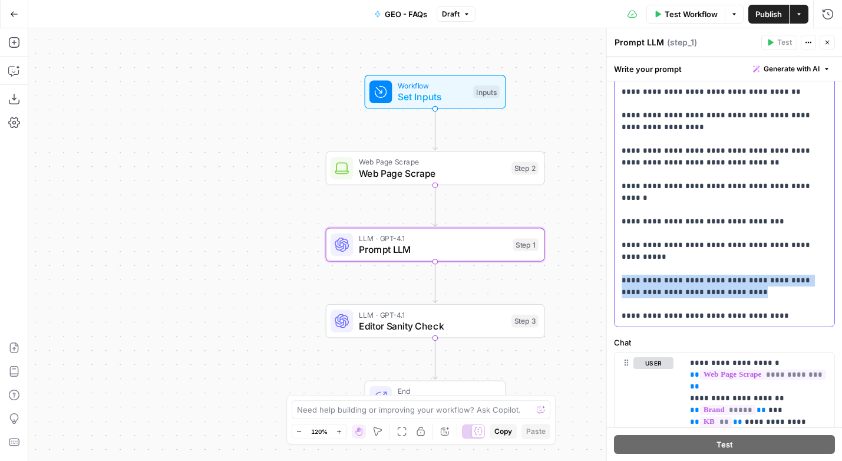
drag, startPoint x: 734, startPoint y: 256, endPoint x: 615, endPoint y: 248, distance: 119.4
click at [615, 248] on div "**********" at bounding box center [725, 150] width 220 height 351
click at [708, 246] on p "**********" at bounding box center [725, 151] width 206 height 342
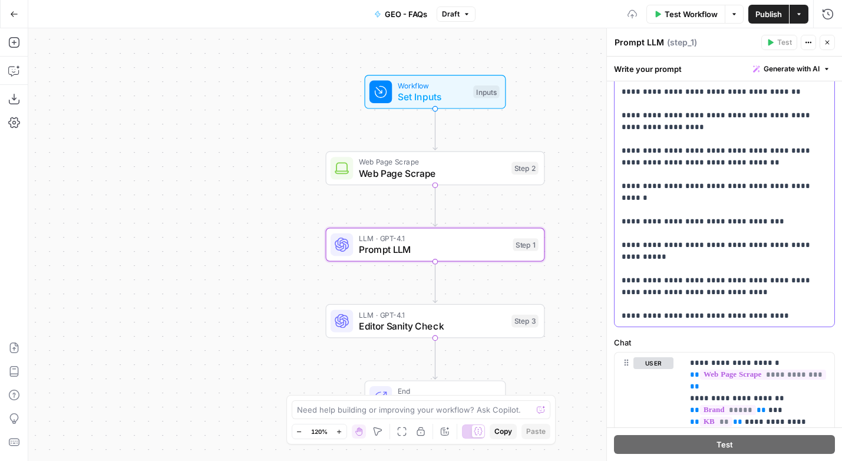
click at [757, 253] on p "**********" at bounding box center [725, 151] width 206 height 342
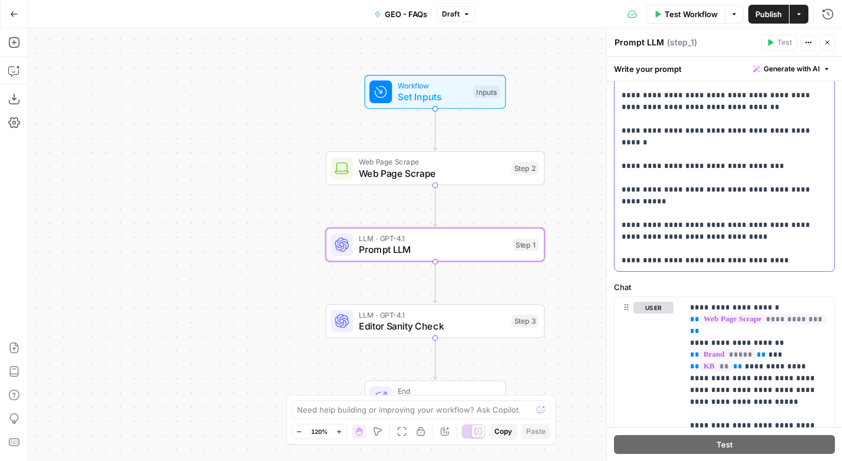
scroll to position [217, 0]
click at [723, 202] on p "**********" at bounding box center [725, 94] width 206 height 342
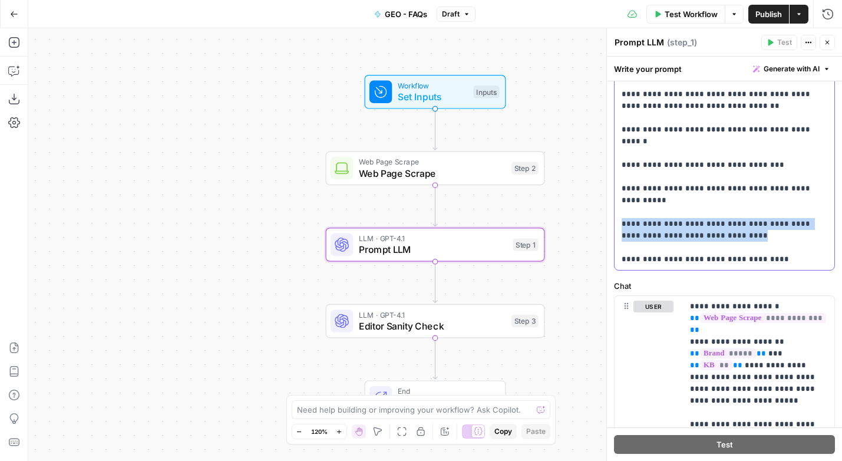
drag, startPoint x: 737, startPoint y: 200, endPoint x: 613, endPoint y: 192, distance: 124.6
click at [613, 192] on div "**********" at bounding box center [724, 224] width 235 height 721
copy p "**********"
click at [767, 16] on span "Publish" at bounding box center [769, 14] width 27 height 12
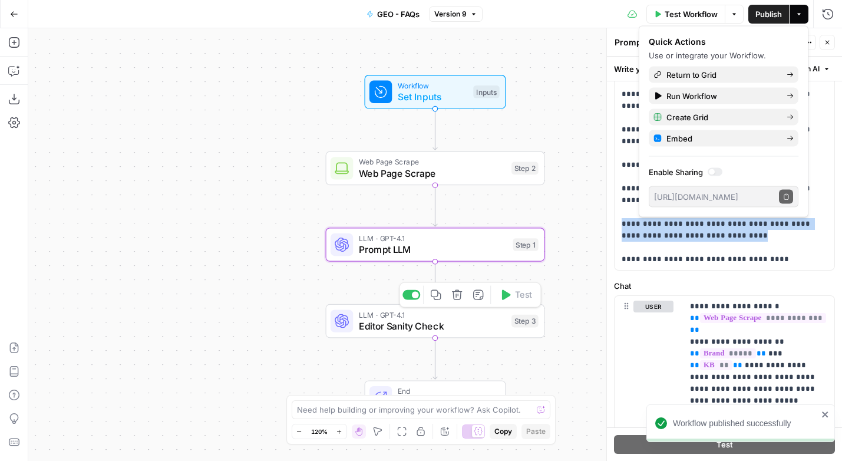
click at [420, 324] on span "Editor Sanity Check" at bounding box center [432, 326] width 147 height 14
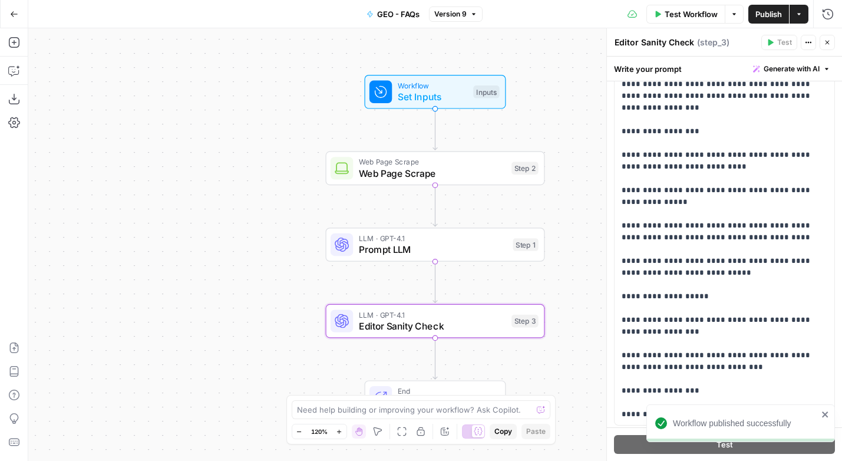
scroll to position [192, 0]
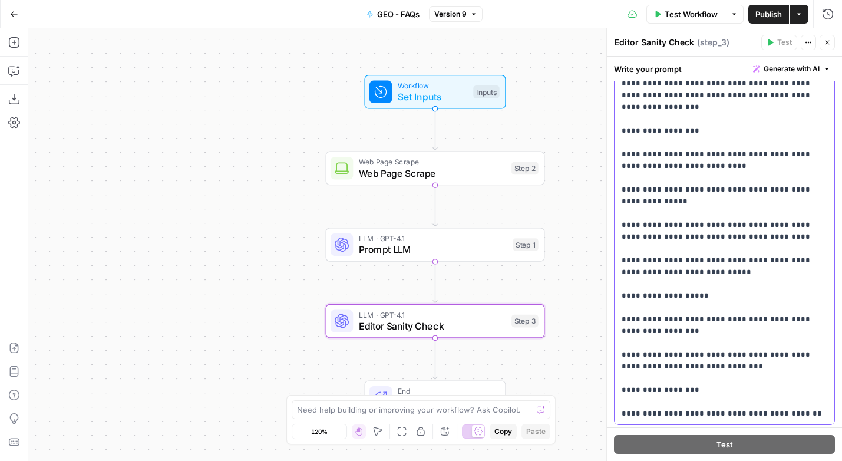
drag, startPoint x: 755, startPoint y: 199, endPoint x: 617, endPoint y: 193, distance: 138.7
click at [617, 193] on div "**********" at bounding box center [725, 184] width 220 height 480
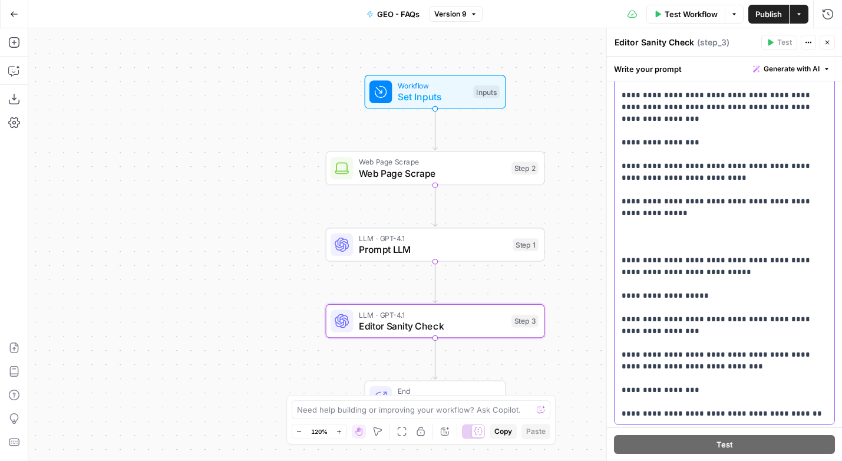
scroll to position [225, 0]
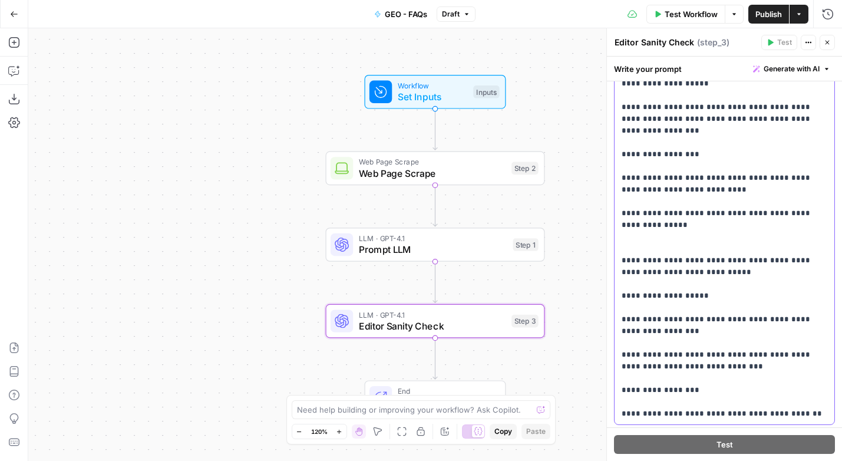
drag, startPoint x: 697, startPoint y: 241, endPoint x: 622, endPoint y: 223, distance: 76.9
click at [622, 223] on p "**********" at bounding box center [725, 71] width 206 height 695
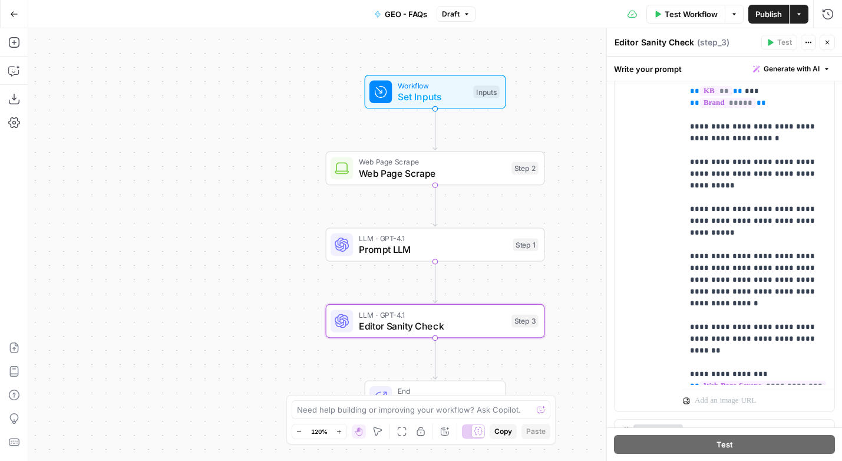
scroll to position [726, 0]
click at [816, 329] on p "**********" at bounding box center [758, 152] width 137 height 460
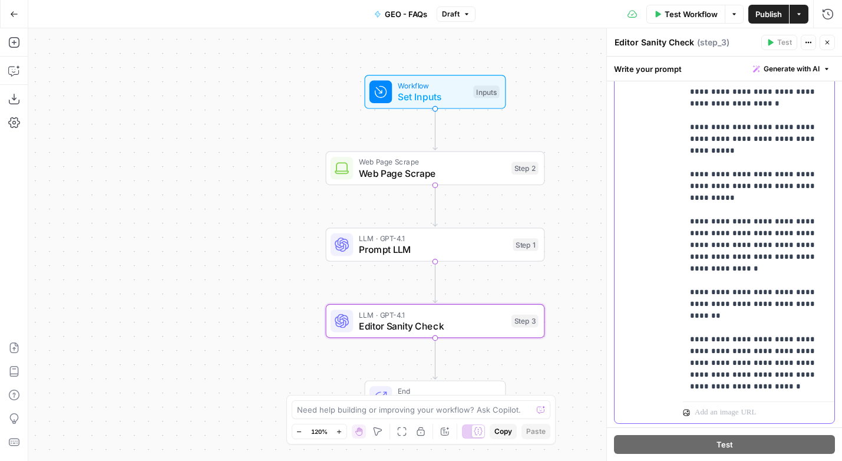
scroll to position [37, 0]
click at [800, 328] on p "**********" at bounding box center [758, 150] width 137 height 530
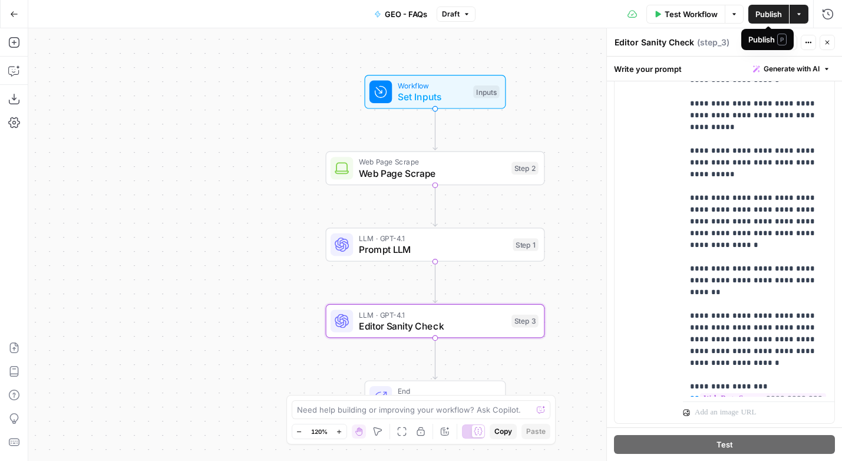
click at [765, 10] on span "Publish" at bounding box center [769, 14] width 27 height 12
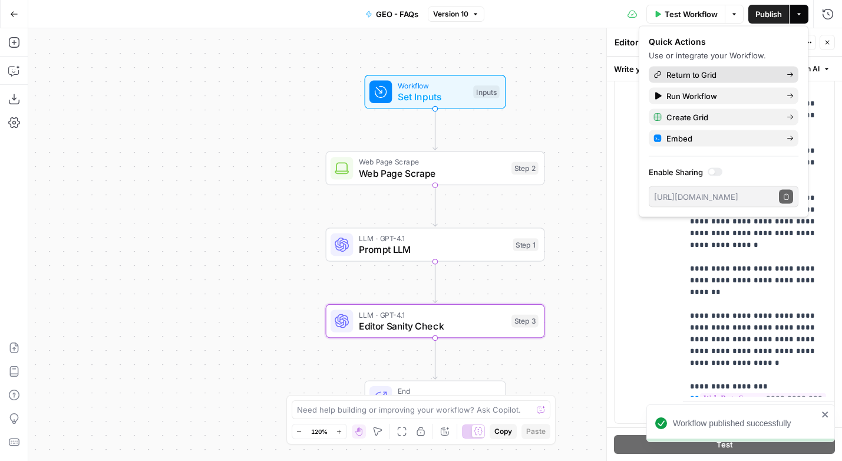
click at [711, 73] on span "Return to Grid" at bounding box center [722, 75] width 111 height 12
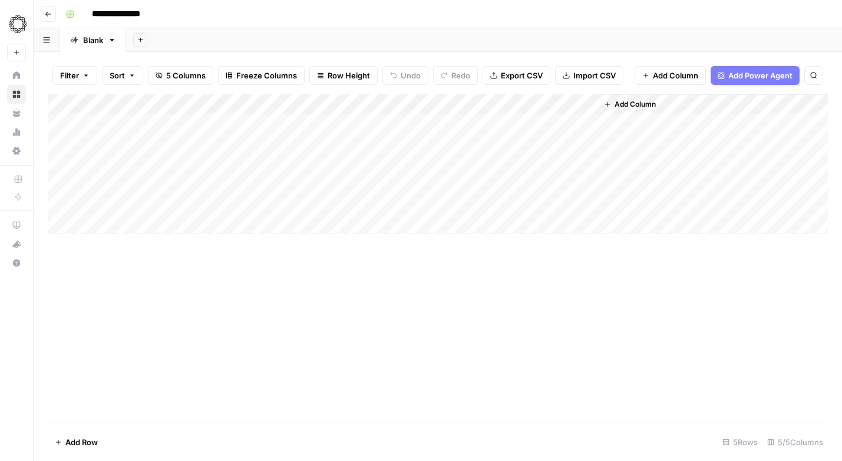
click at [465, 104] on div "Add Column" at bounding box center [438, 163] width 780 height 139
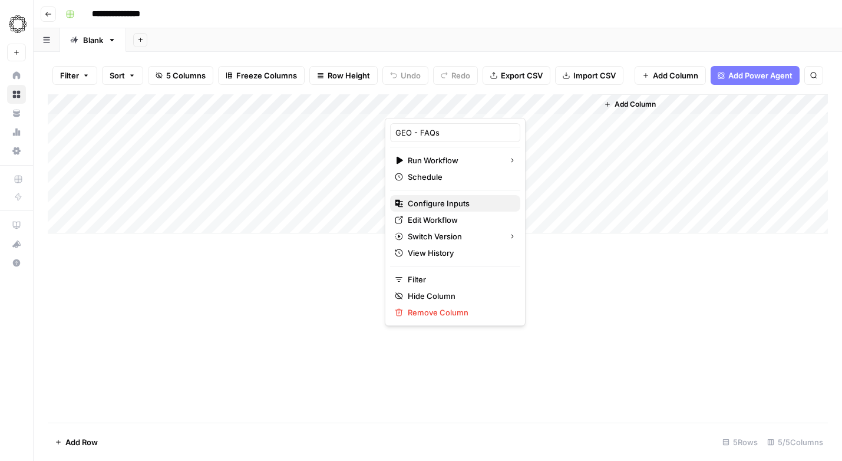
click at [425, 204] on span "Configure Inputs" at bounding box center [459, 203] width 103 height 12
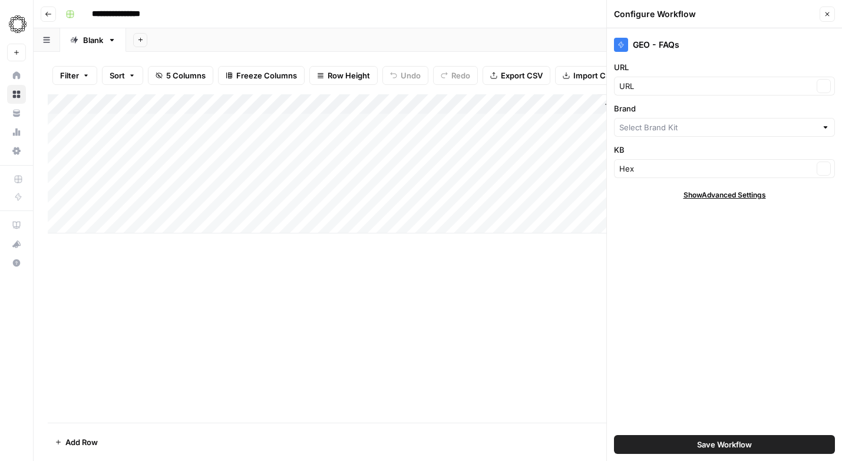
type input "Hex"
click at [679, 441] on button "Save Workflow" at bounding box center [724, 444] width 221 height 19
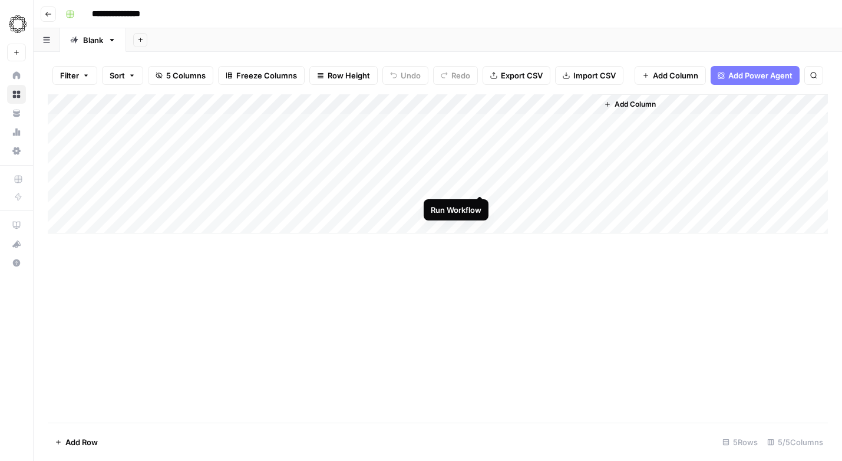
click at [479, 184] on div "Add Column" at bounding box center [438, 163] width 780 height 139
click at [585, 182] on div "Add Column" at bounding box center [438, 163] width 780 height 139
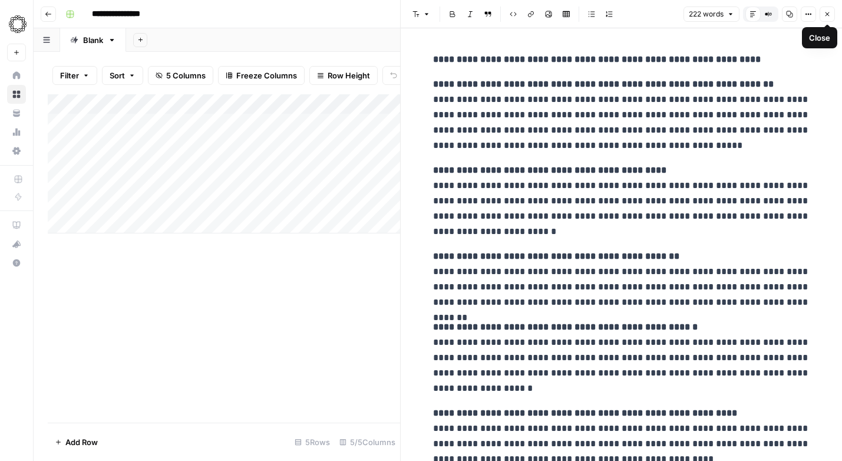
click at [829, 15] on icon "button" at bounding box center [827, 14] width 7 height 7
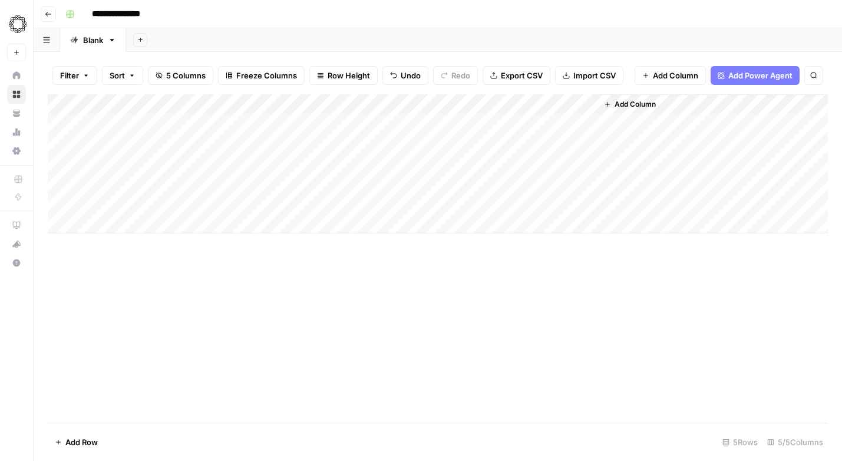
click at [465, 103] on div "Add Column" at bounding box center [438, 163] width 780 height 139
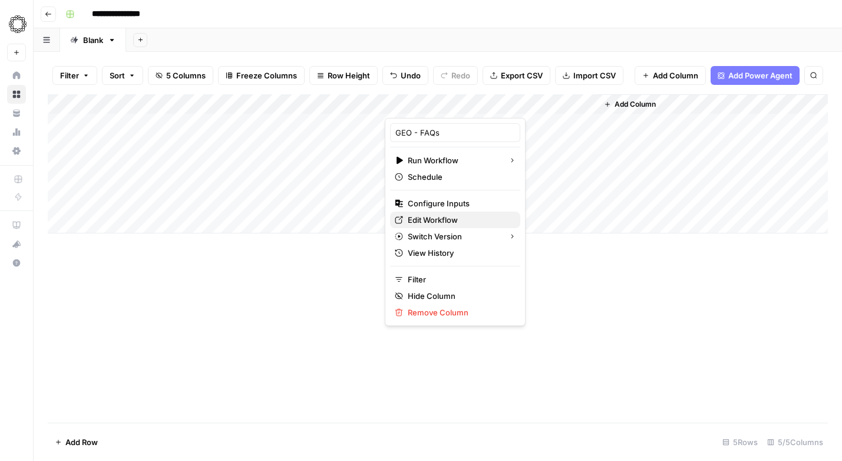
click at [429, 216] on span "Edit Workflow" at bounding box center [459, 220] width 103 height 12
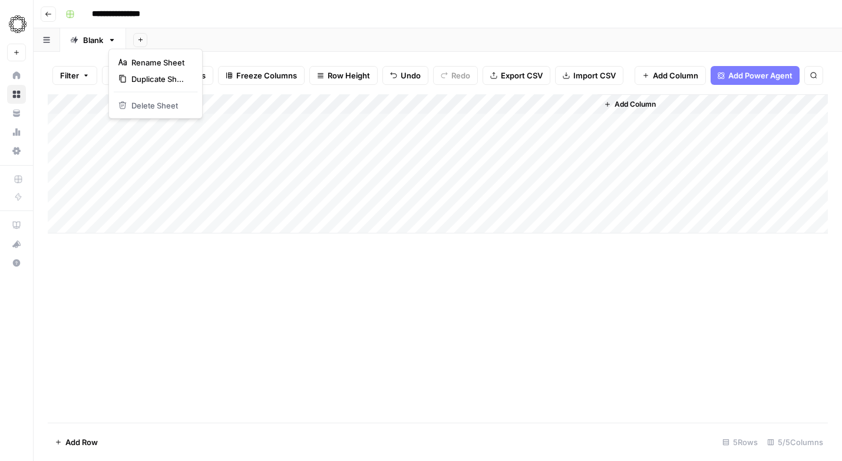
click at [114, 40] on icon "button" at bounding box center [112, 40] width 8 height 8
click at [139, 78] on span "Duplicate Sheet" at bounding box center [159, 79] width 57 height 12
drag, startPoint x: 159, startPoint y: 42, endPoint x: 87, endPoint y: 41, distance: 71.3
click at [87, 41] on div "Blank Blank Add Sheet" at bounding box center [438, 40] width 809 height 24
click at [85, 41] on div "Blank" at bounding box center [93, 40] width 20 height 12
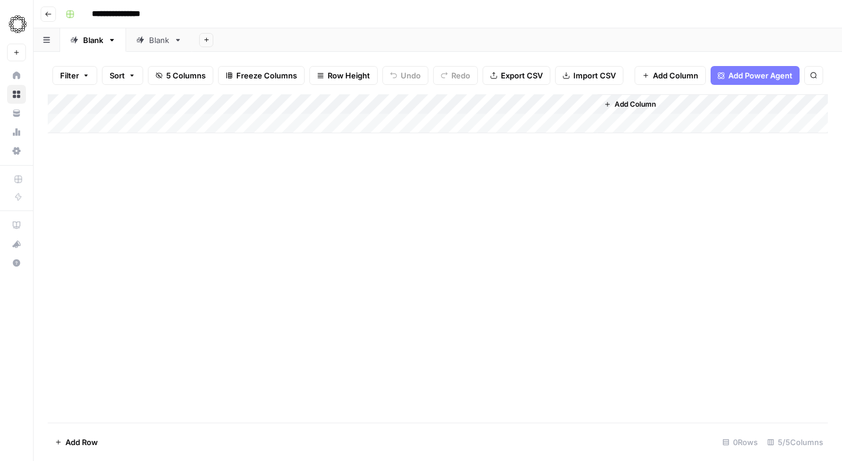
click at [97, 39] on div "Blank" at bounding box center [93, 40] width 20 height 12
click at [97, 39] on input "*****" at bounding box center [94, 39] width 22 height 15
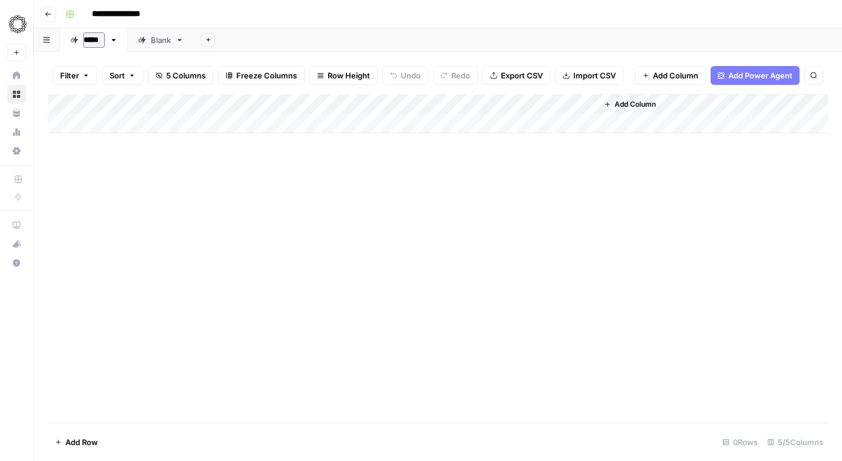
click at [97, 39] on input "*****" at bounding box center [94, 39] width 22 height 15
type input "**********"
click at [255, 103] on div "Add Column" at bounding box center [438, 113] width 780 height 39
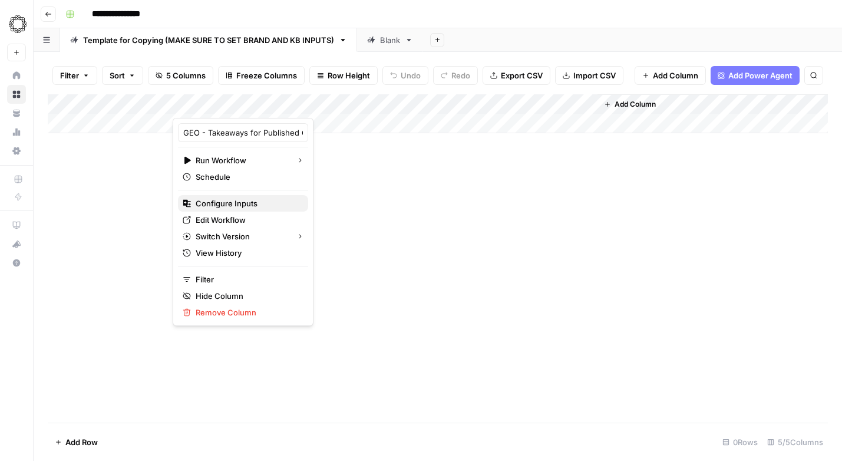
click at [226, 209] on span "Configure Inputs" at bounding box center [247, 203] width 103 height 12
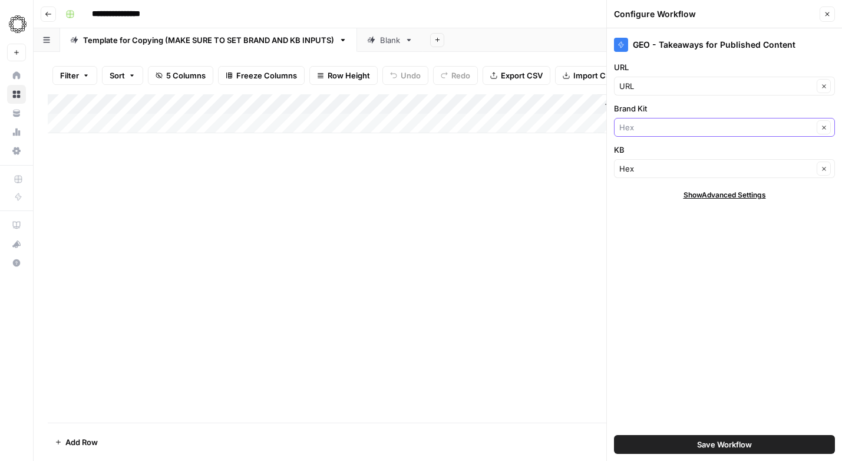
click at [704, 128] on input "Brand Kit" at bounding box center [716, 127] width 194 height 12
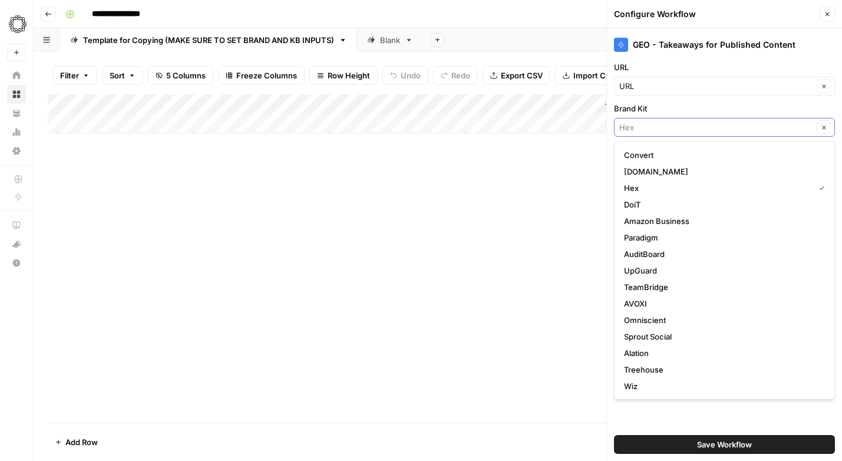
click at [828, 130] on button "Clear" at bounding box center [824, 127] width 14 height 14
type input "Hex"
click at [810, 114] on div "Brand Kit Hex Clear" at bounding box center [724, 120] width 221 height 34
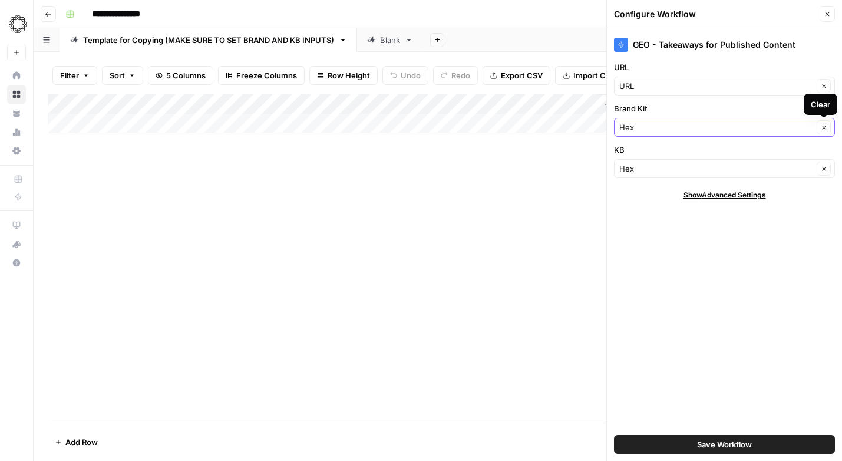
click at [824, 129] on icon "button" at bounding box center [824, 127] width 6 height 6
click at [824, 127] on icon "button" at bounding box center [824, 128] width 4 height 4
click at [750, 128] on input "Brand Kit" at bounding box center [716, 127] width 194 height 12
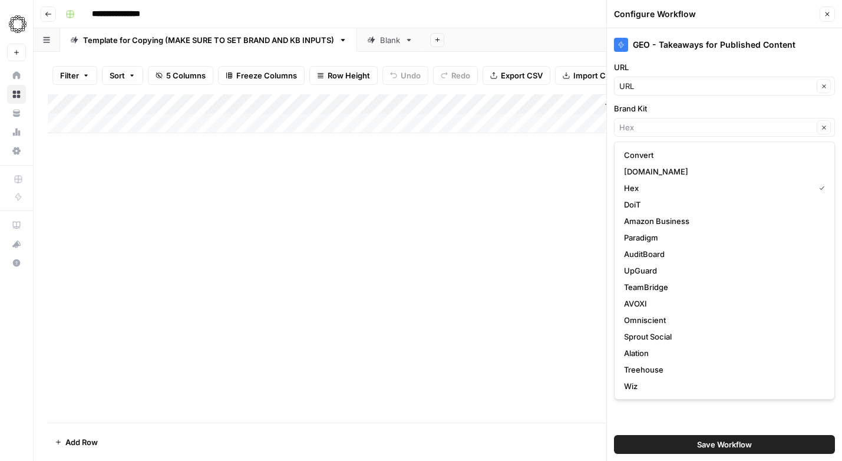
type input "Hex"
click at [741, 111] on label "Brand Kit" at bounding box center [724, 109] width 221 height 12
click at [741, 121] on input "Hex" at bounding box center [716, 127] width 194 height 12
type input "Hex"
click at [741, 111] on label "Brand Kit" at bounding box center [724, 109] width 221 height 12
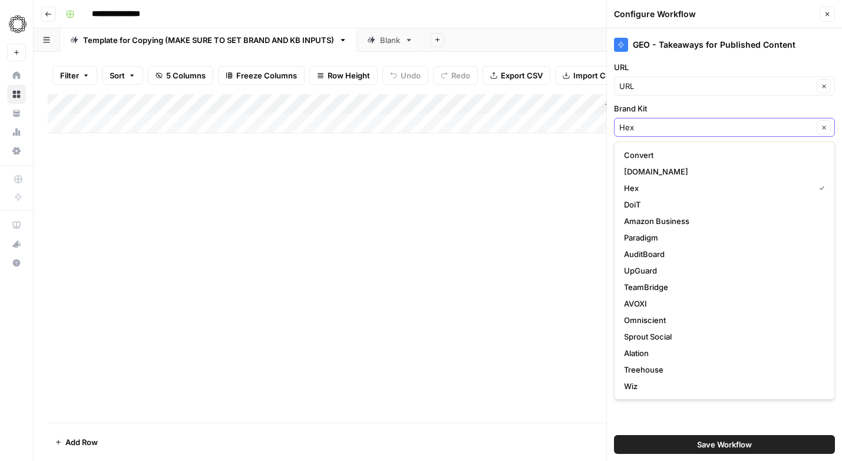
click at [741, 121] on input "Hex" at bounding box center [716, 127] width 194 height 12
type input "Hex"
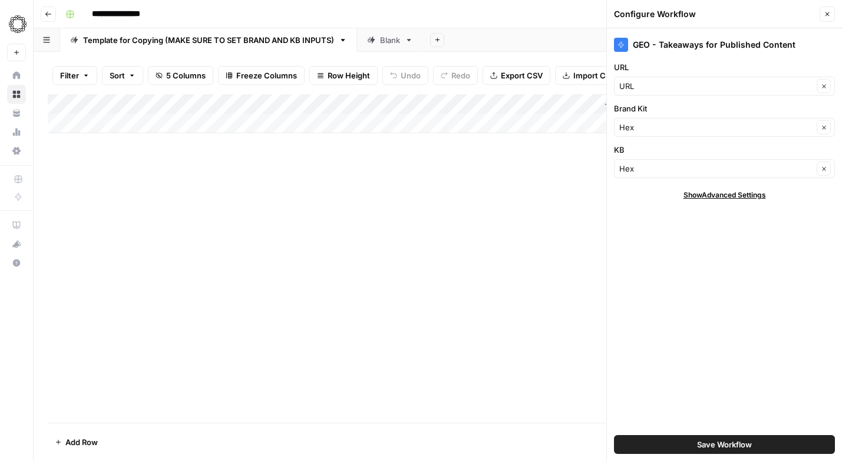
click at [741, 111] on label "Brand Kit" at bounding box center [724, 109] width 221 height 12
click at [741, 121] on input "Hex" at bounding box center [716, 127] width 194 height 12
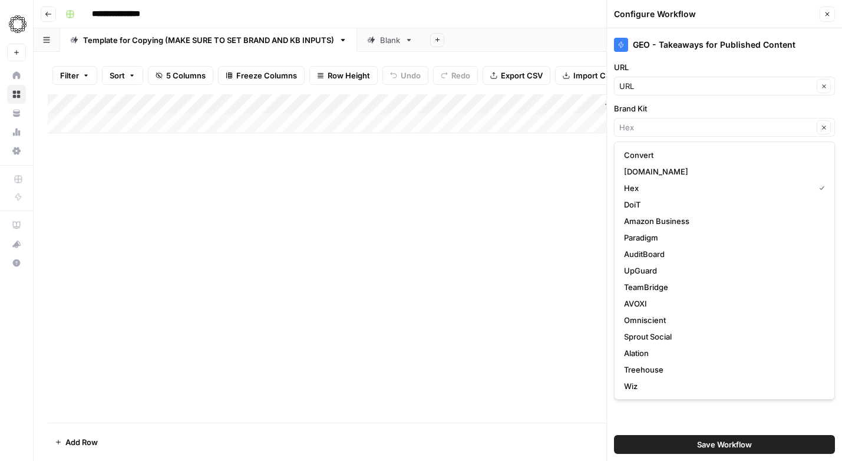
type input "Hex"
click at [741, 109] on label "Brand Kit" at bounding box center [724, 109] width 221 height 12
click at [741, 121] on input "Hex" at bounding box center [716, 127] width 194 height 12
type input "Hex"
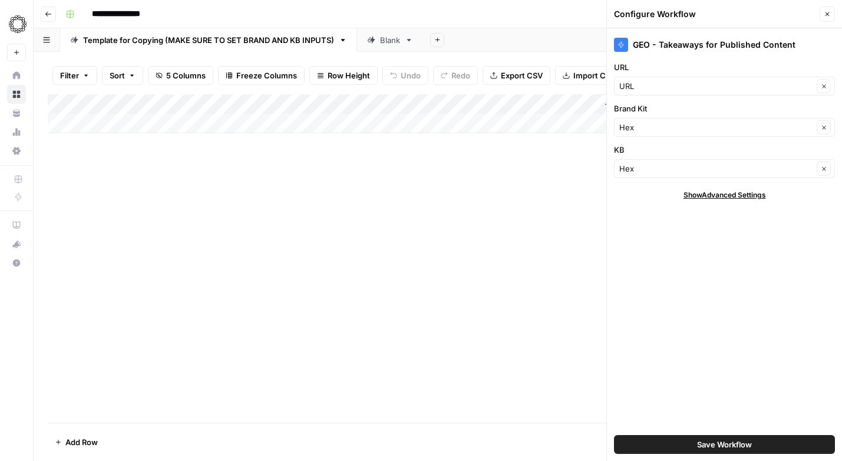
click at [740, 65] on label "URL" at bounding box center [724, 67] width 221 height 12
click at [740, 80] on input "URL" at bounding box center [716, 86] width 194 height 12
type input "URL"
click at [740, 65] on label "URL" at bounding box center [724, 67] width 221 height 12
click at [740, 80] on input "URL" at bounding box center [716, 86] width 194 height 12
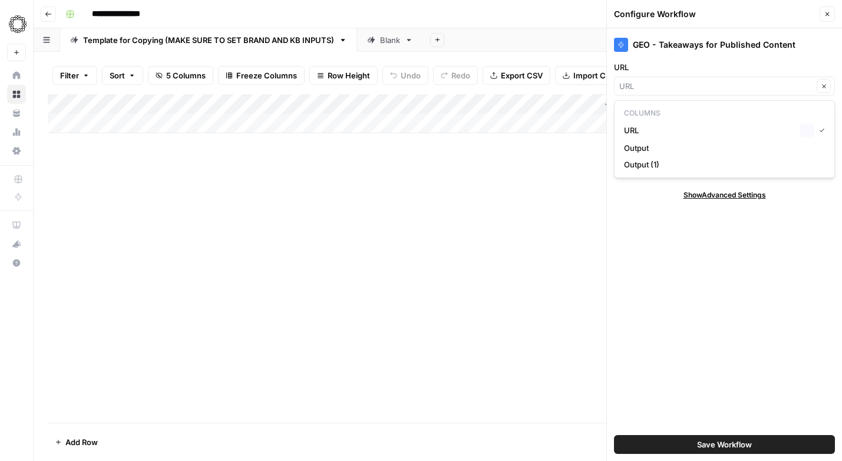
type input "URL"
click at [727, 311] on div "GEO - Takeaways for Published Content URL URL Clear Brand Kit Hex Clear KB Hex …" at bounding box center [724, 244] width 235 height 433
click at [825, 123] on button "Clear" at bounding box center [824, 127] width 14 height 14
click at [822, 167] on icon "button" at bounding box center [824, 169] width 6 height 6
click at [769, 173] on input "KB" at bounding box center [716, 169] width 194 height 12
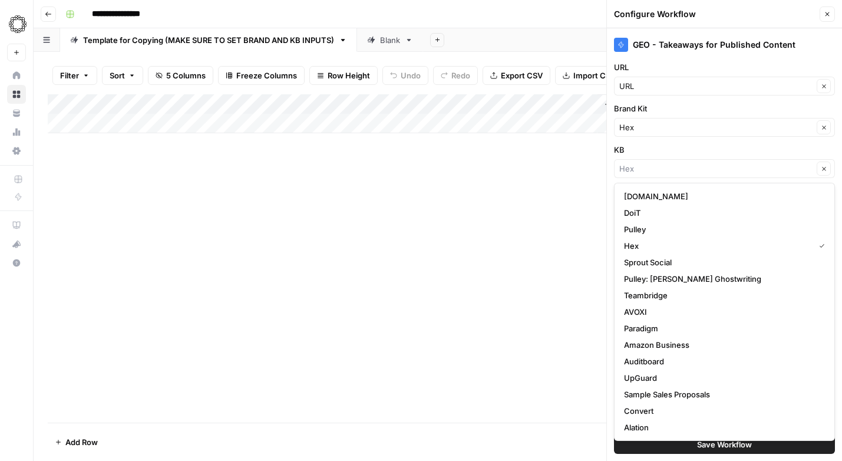
type input "Hex"
click at [730, 145] on label "KB" at bounding box center [724, 150] width 221 height 12
click at [730, 163] on input "Hex" at bounding box center [716, 169] width 194 height 12
type input "Hex"
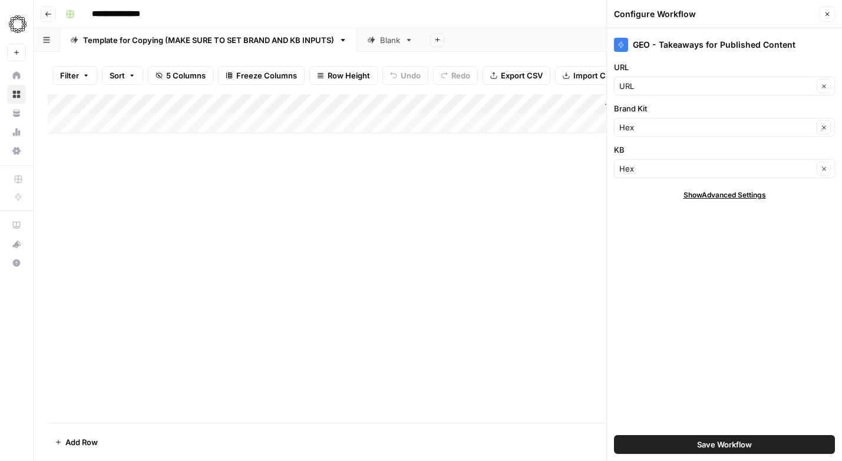
click at [730, 145] on label "KB" at bounding box center [724, 150] width 221 height 12
click at [730, 163] on input "Hex" at bounding box center [716, 169] width 194 height 12
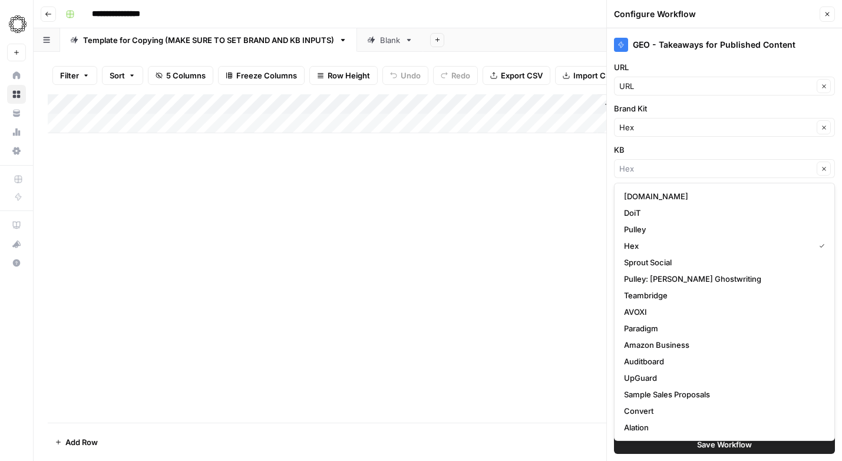
type input "Hex"
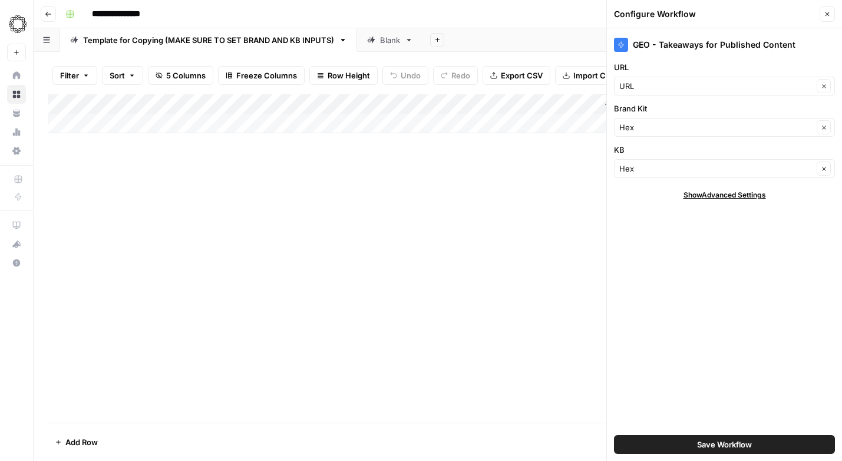
click at [762, 59] on div "GEO - Takeaways for Published Content URL URL Clear Brand Kit Hex Clear KB Hex …" at bounding box center [724, 244] width 235 height 433
click at [729, 443] on span "Save Workflow" at bounding box center [724, 445] width 55 height 12
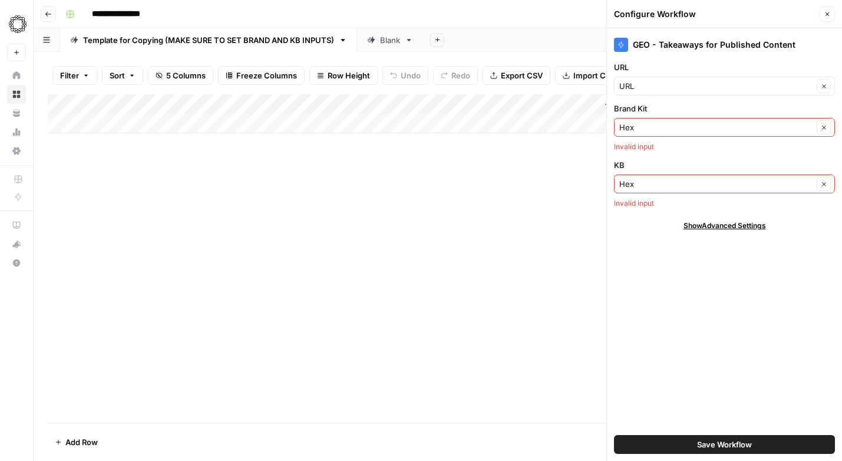
click at [694, 440] on button "Save Workflow" at bounding box center [724, 444] width 221 height 19
click at [651, 125] on input "Brand Kit" at bounding box center [716, 127] width 194 height 12
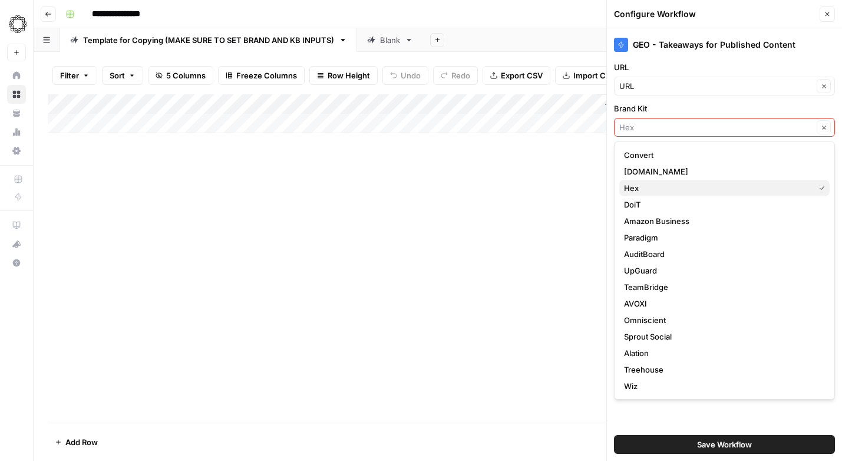
click at [635, 186] on span "Hex" at bounding box center [717, 188] width 186 height 12
type input "Hex"
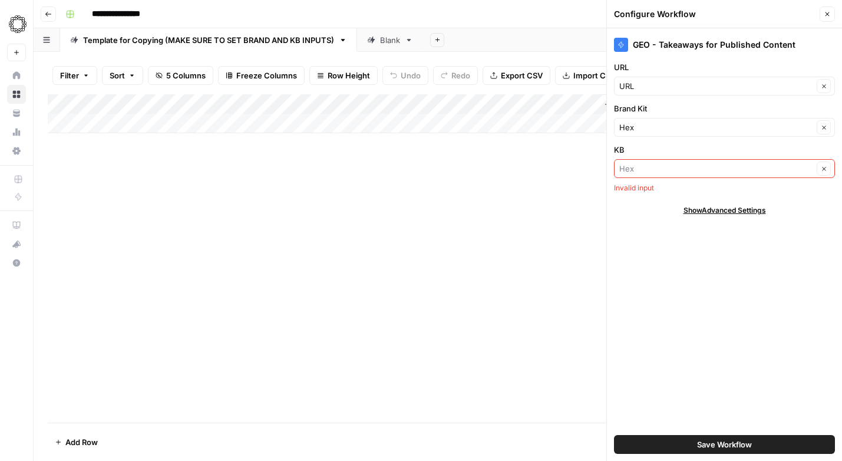
click at [638, 167] on input "KB" at bounding box center [716, 169] width 194 height 12
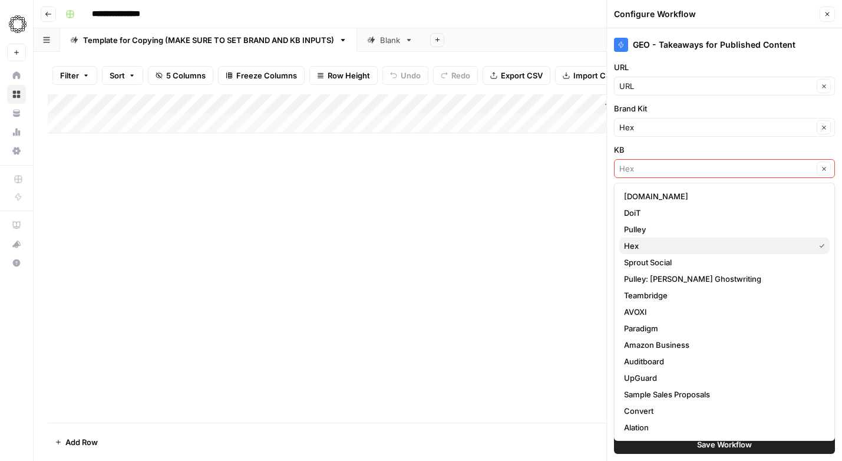
click at [631, 246] on span "Hex" at bounding box center [717, 246] width 186 height 12
type input "Hex"
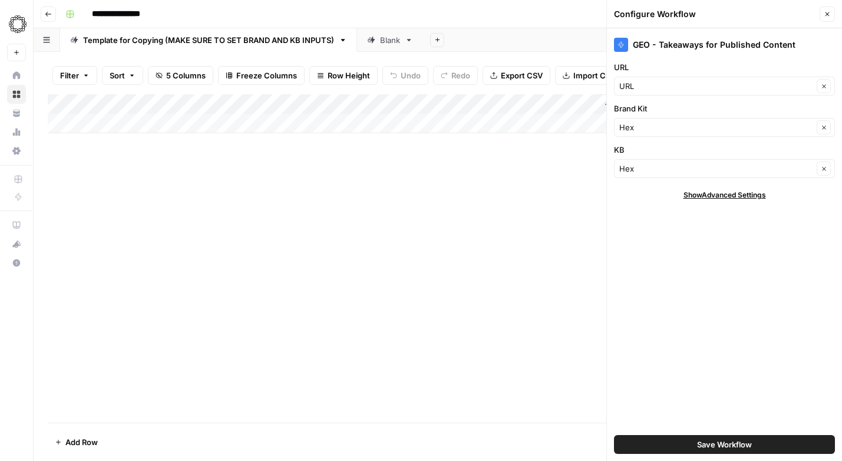
click at [698, 441] on span "Save Workflow" at bounding box center [724, 445] width 55 height 12
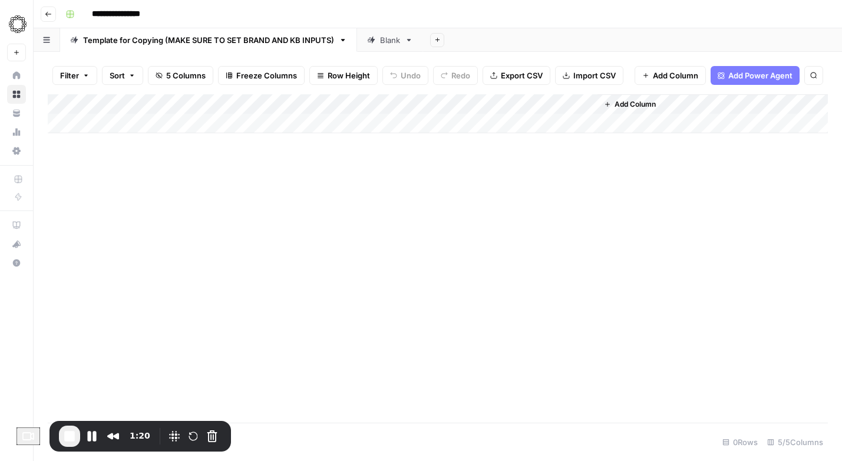
click at [120, 127] on div "Add Column" at bounding box center [438, 113] width 780 height 39
type textarea "**********"
click at [254, 103] on div "Add Column" at bounding box center [438, 123] width 780 height 59
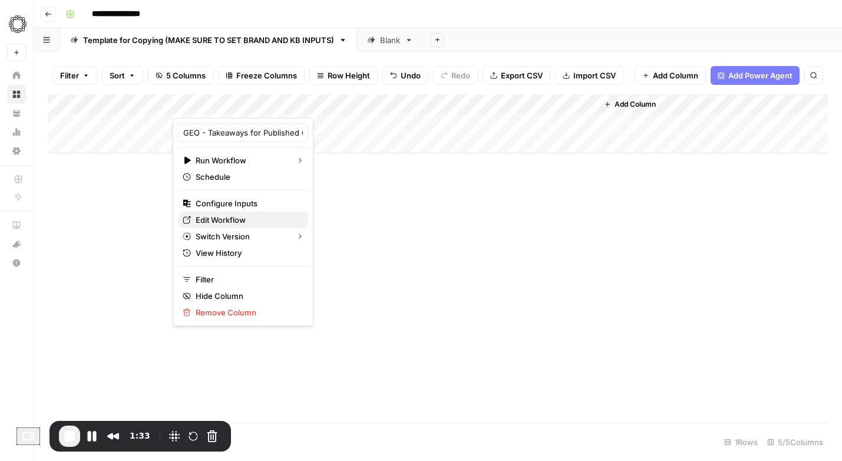
click at [219, 219] on span "Edit Workflow" at bounding box center [247, 220] width 103 height 12
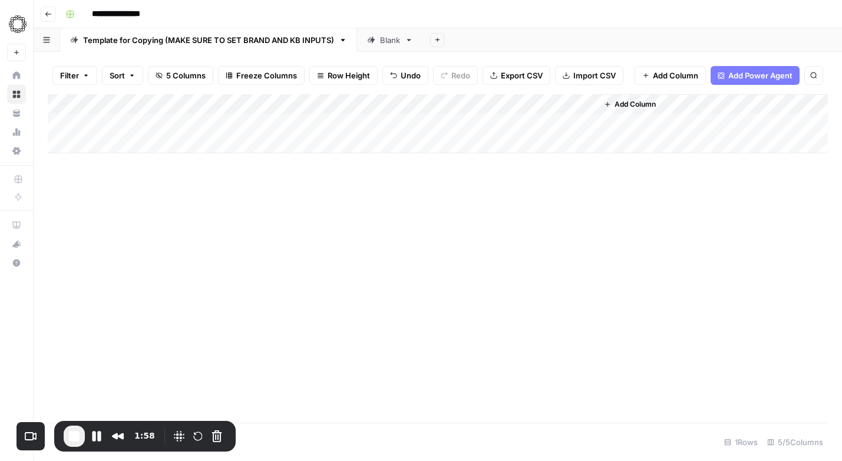
click at [140, 122] on div "Add Column" at bounding box center [438, 123] width 780 height 59
click at [131, 193] on div "Add Column" at bounding box center [438, 258] width 780 height 328
click at [347, 40] on icon "button" at bounding box center [343, 40] width 8 height 8
click at [361, 77] on div "Duplicate Sheet" at bounding box center [387, 79] width 74 height 12
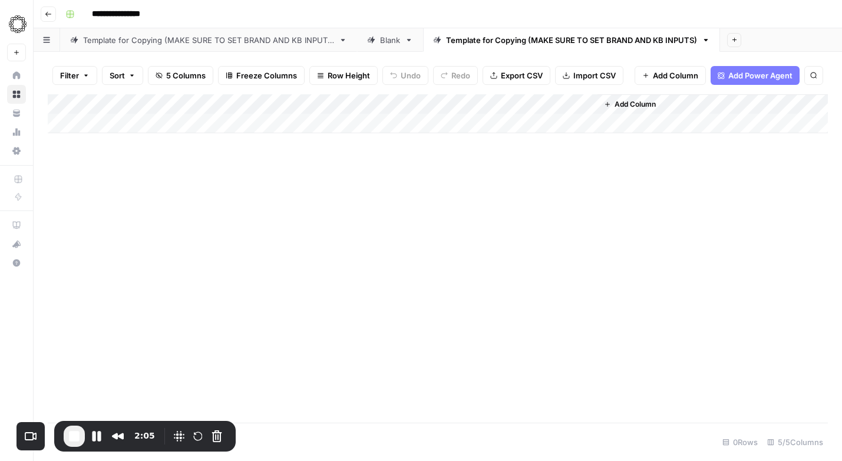
click at [408, 42] on icon at bounding box center [409, 40] width 8 height 8
click at [413, 41] on icon "button" at bounding box center [409, 40] width 8 height 8
click at [438, 104] on span "Delete Sheet" at bounding box center [457, 106] width 57 height 12
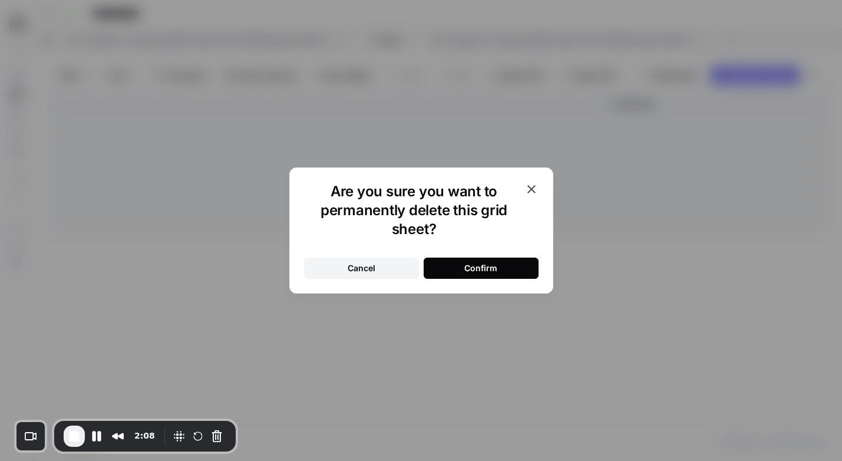
click at [466, 271] on div "Confirm" at bounding box center [480, 268] width 33 height 12
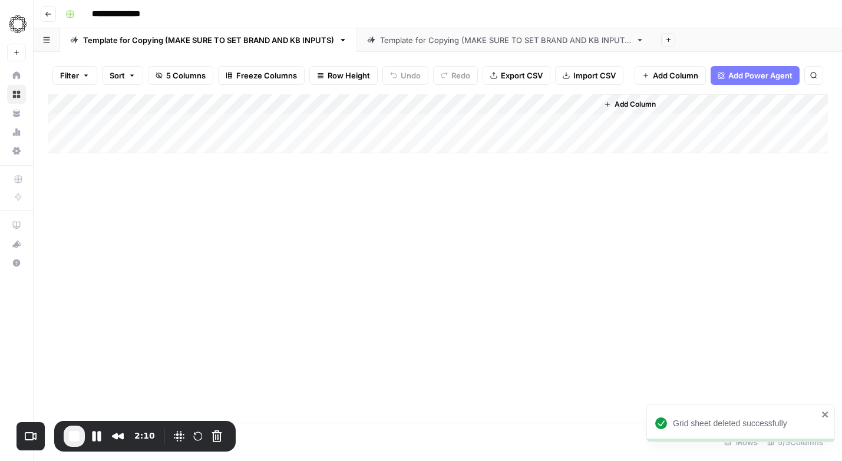
click at [642, 44] on icon at bounding box center [640, 40] width 8 height 8
click at [641, 37] on icon "button" at bounding box center [640, 40] width 8 height 8
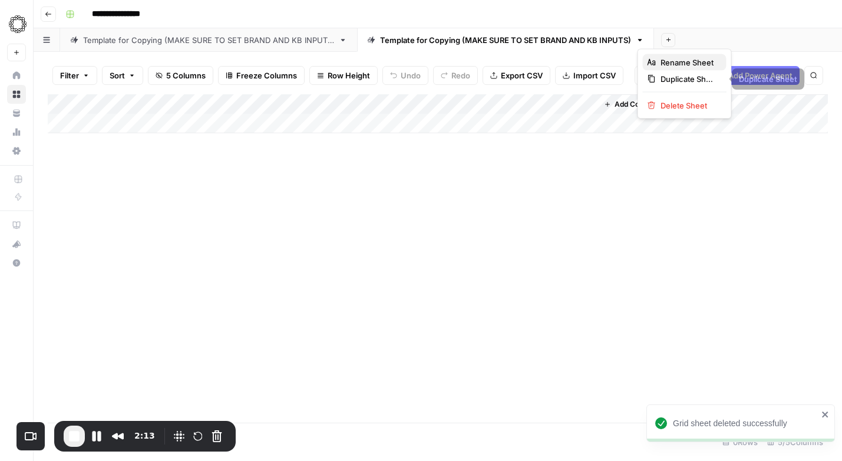
click at [661, 64] on span "Rename Sheet" at bounding box center [689, 63] width 57 height 12
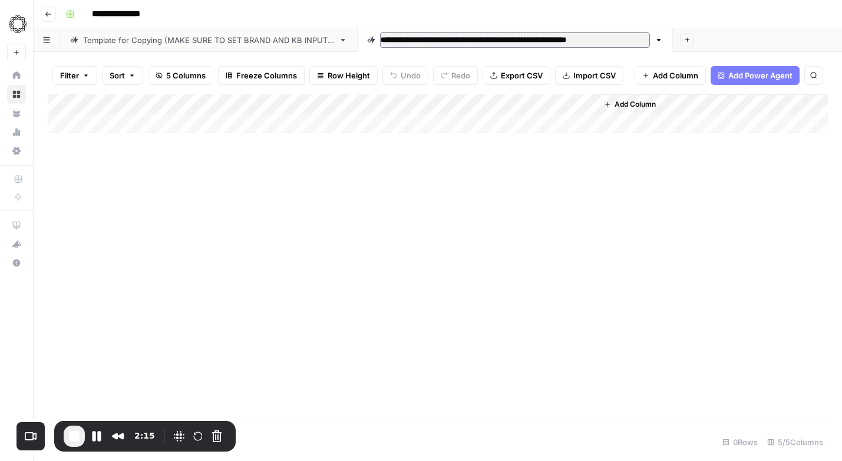
click at [440, 45] on input "**********" at bounding box center [515, 39] width 270 height 15
type input "**********"
click at [98, 127] on div "Add Column" at bounding box center [438, 113] width 780 height 39
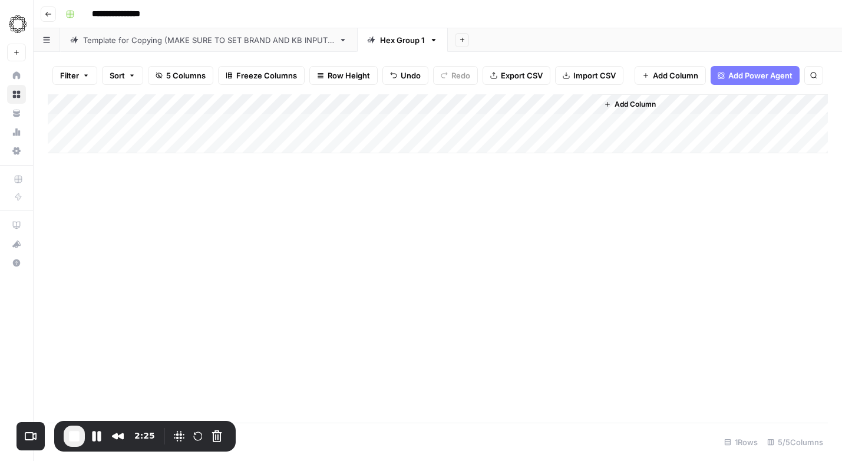
click at [107, 120] on div "Add Column" at bounding box center [438, 123] width 780 height 59
click at [109, 123] on div "Add Column" at bounding box center [438, 123] width 780 height 59
click at [254, 104] on div "Add Column" at bounding box center [438, 123] width 780 height 59
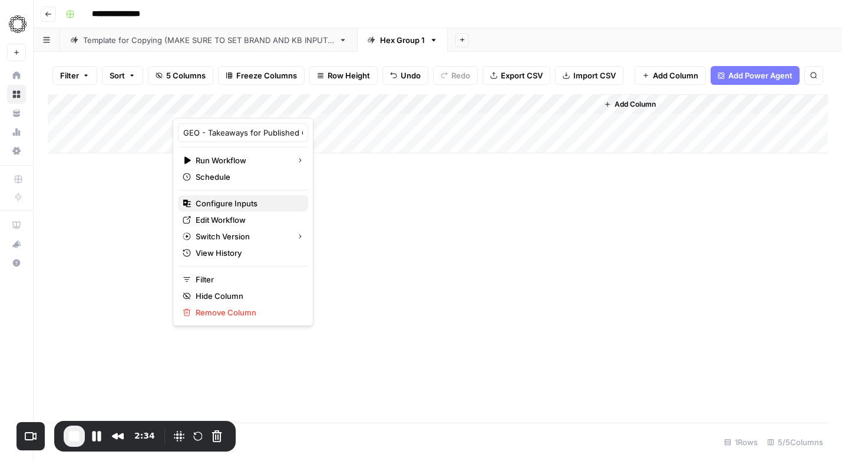
click at [234, 205] on span "Configure Inputs" at bounding box center [247, 203] width 103 height 12
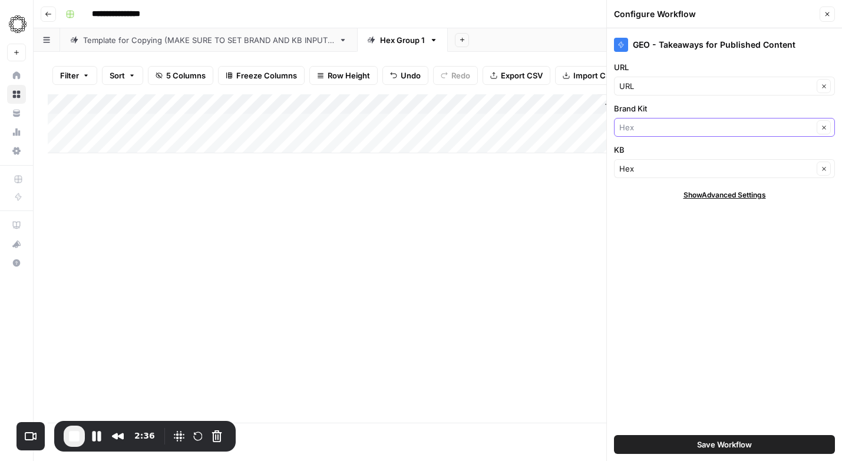
click at [662, 128] on input "Brand Kit" at bounding box center [716, 127] width 194 height 12
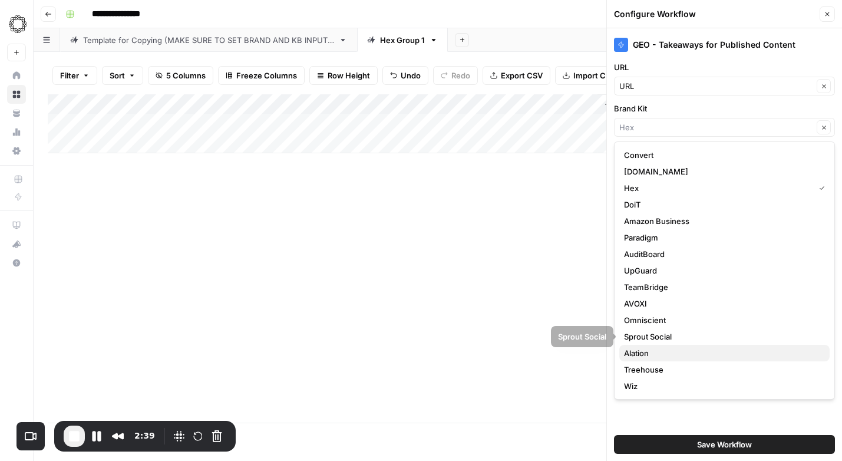
click at [652, 352] on span "Alation" at bounding box center [722, 353] width 196 height 12
type input "Alation"
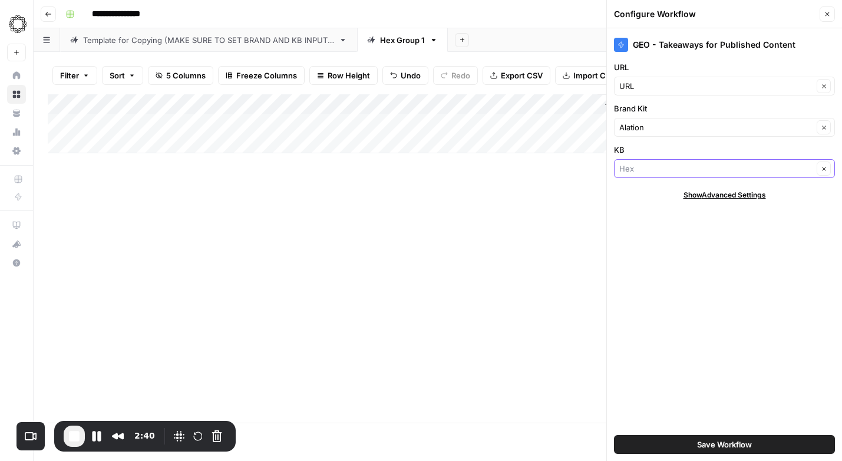
click at [642, 168] on input "KB" at bounding box center [716, 169] width 194 height 12
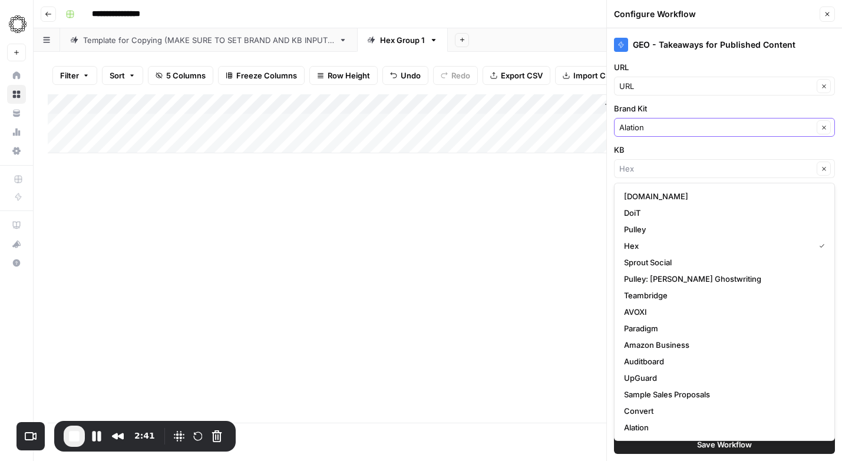
type input "Hex"
click at [643, 122] on input "Brand Kit" at bounding box center [716, 127] width 194 height 12
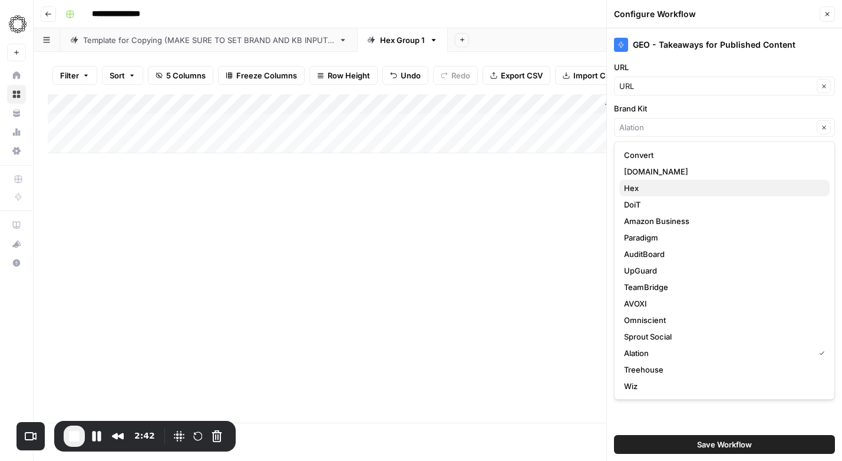
click at [634, 190] on span "Hex" at bounding box center [722, 188] width 196 height 12
type input "Hex"
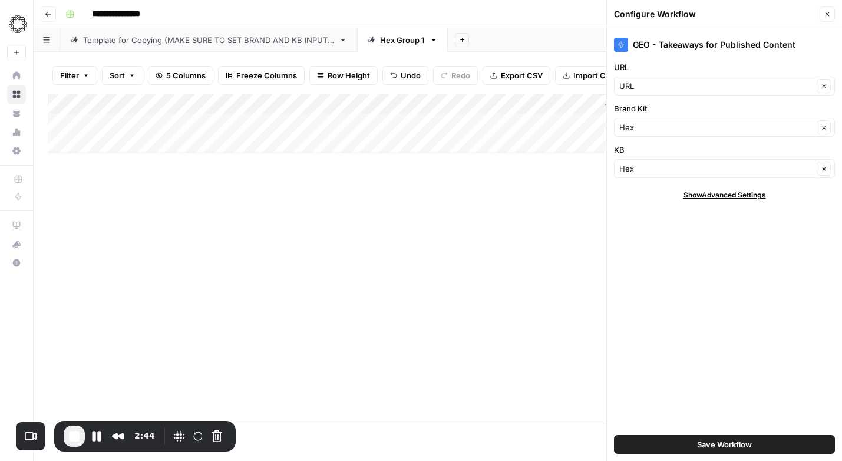
click at [694, 439] on button "Save Workflow" at bounding box center [724, 444] width 221 height 19
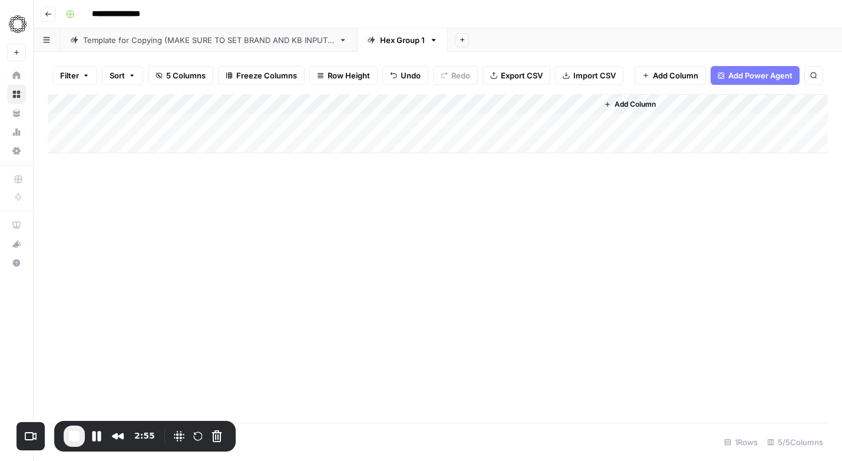
click at [256, 106] on div "Add Column" at bounding box center [438, 123] width 780 height 59
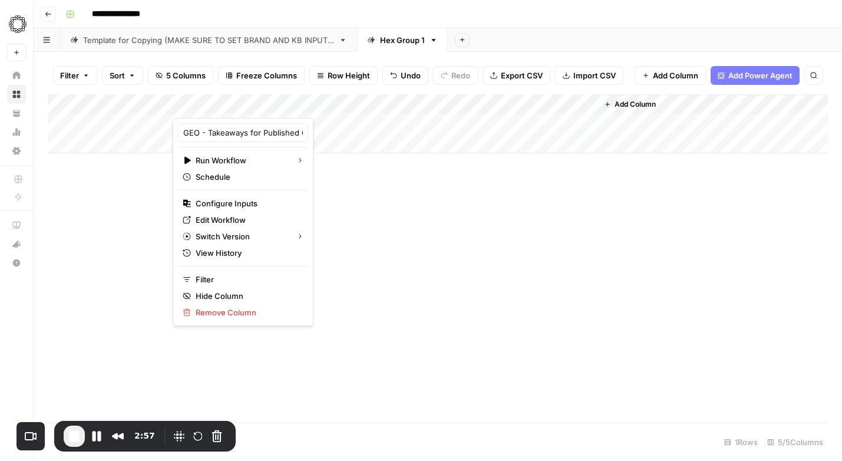
click at [374, 200] on div "Add Column" at bounding box center [438, 258] width 780 height 328
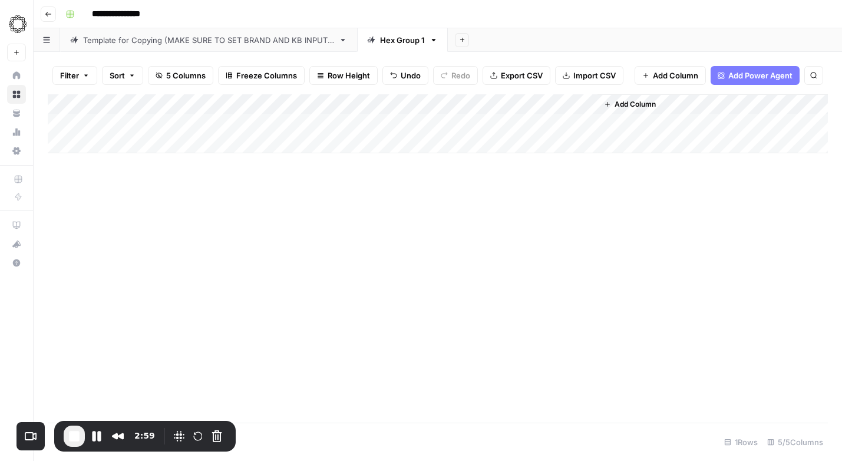
click at [466, 104] on div "Add Column" at bounding box center [438, 123] width 780 height 59
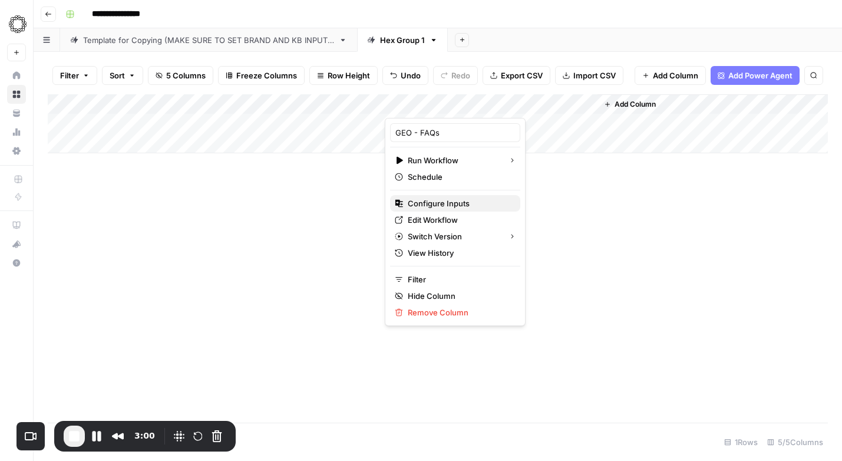
click at [441, 203] on span "Configure Inputs" at bounding box center [459, 203] width 103 height 12
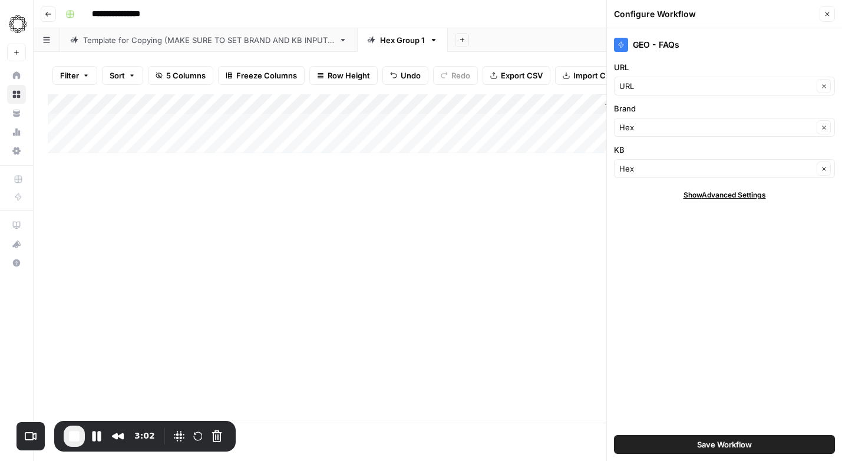
click at [654, 443] on button "Save Workflow" at bounding box center [724, 444] width 221 height 19
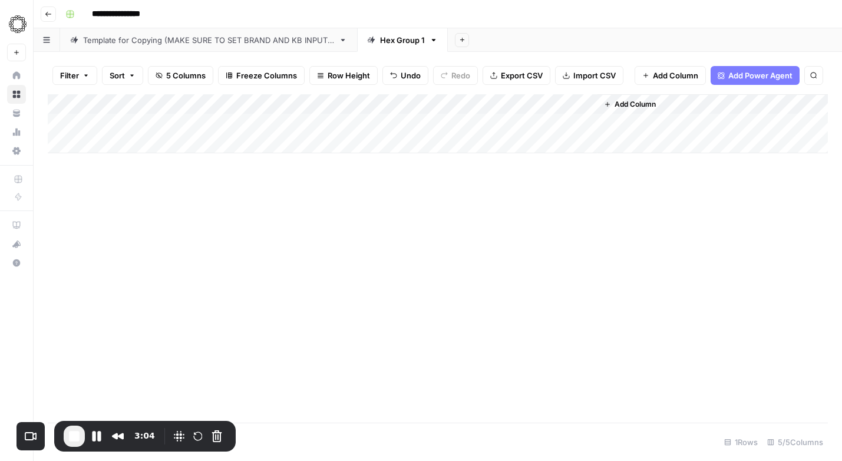
click at [120, 119] on div "Add Column" at bounding box center [438, 123] width 780 height 59
click at [223, 124] on div "Add Column" at bounding box center [438, 123] width 780 height 59
click at [439, 125] on div "Add Column" at bounding box center [438, 123] width 780 height 59
click at [95, 433] on button "Pause Recording" at bounding box center [96, 436] width 19 height 19
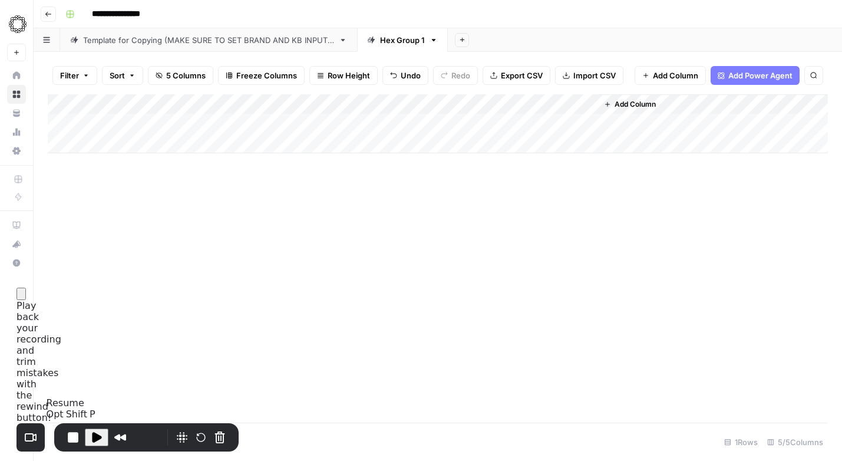
click at [96, 434] on span "Play Recording" at bounding box center [97, 437] width 14 height 14
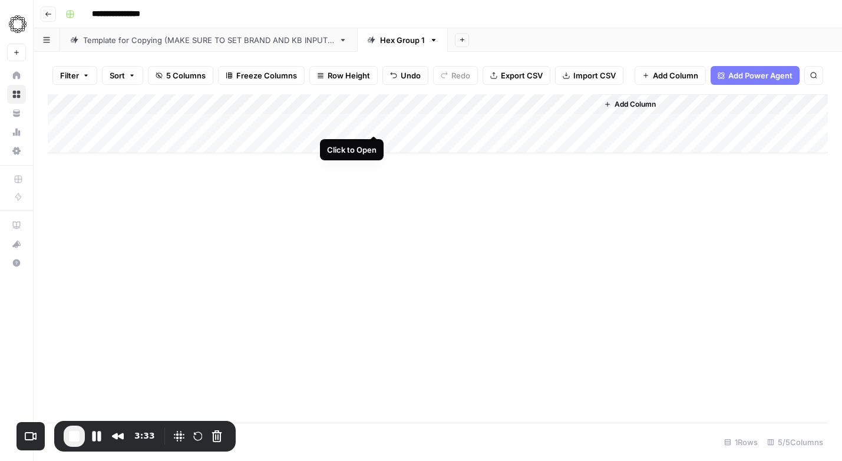
click at [374, 121] on div "Add Column" at bounding box center [438, 123] width 780 height 59
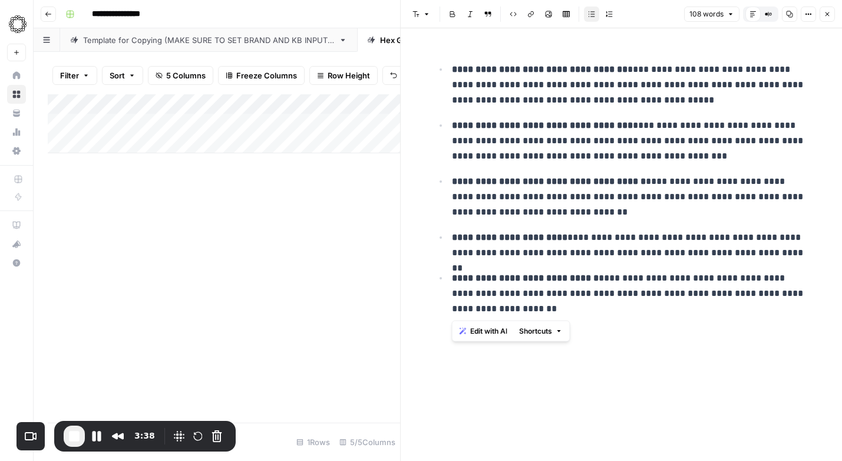
drag, startPoint x: 452, startPoint y: 65, endPoint x: 542, endPoint y: 307, distance: 258.3
click at [542, 307] on ul "**********" at bounding box center [621, 188] width 377 height 255
click at [549, 295] on p "**********" at bounding box center [631, 294] width 358 height 46
click at [453, 51] on div "**********" at bounding box center [621, 186] width 391 height 279
click at [793, 11] on icon "button" at bounding box center [789, 14] width 7 height 7
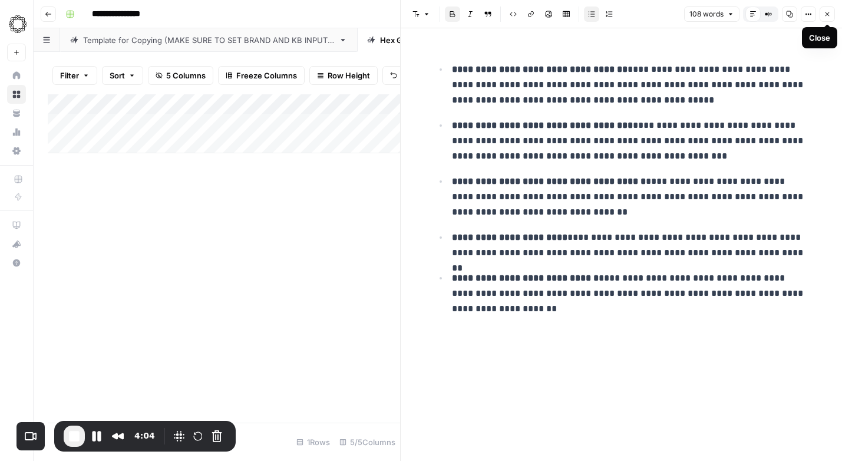
click at [829, 14] on icon "button" at bounding box center [827, 14] width 7 height 7
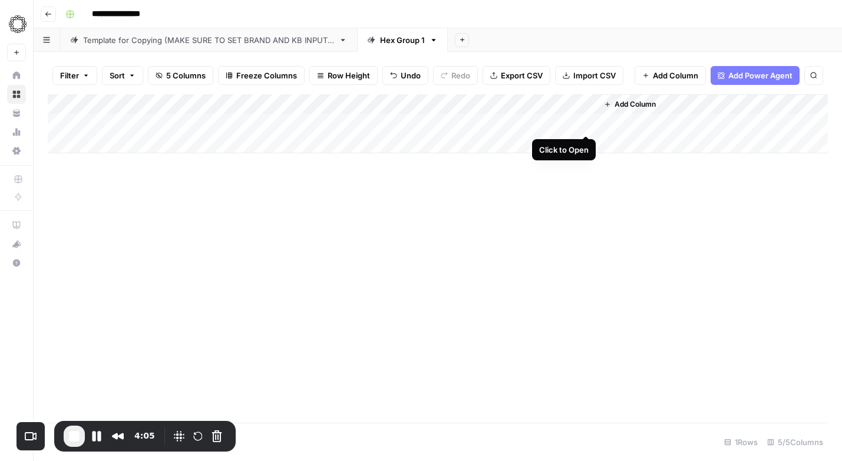
click at [586, 121] on div "Add Column" at bounding box center [438, 123] width 780 height 59
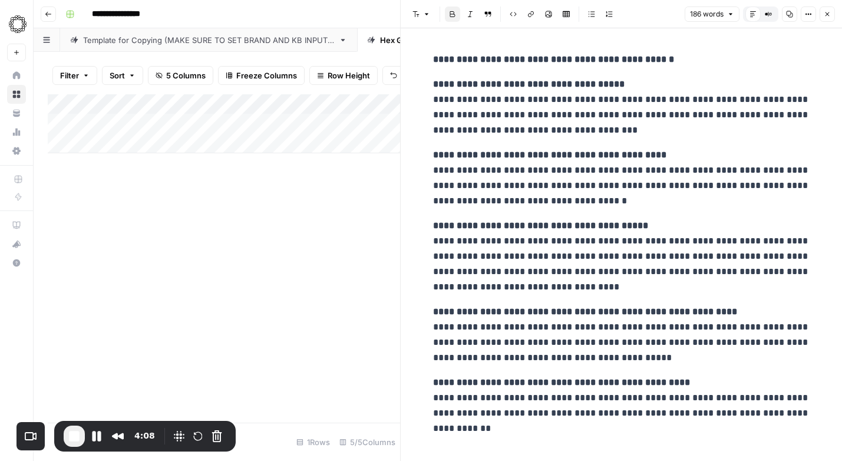
click at [469, 60] on strong "**********" at bounding box center [553, 59] width 241 height 9
click at [489, 150] on strong "**********" at bounding box center [549, 154] width 233 height 9
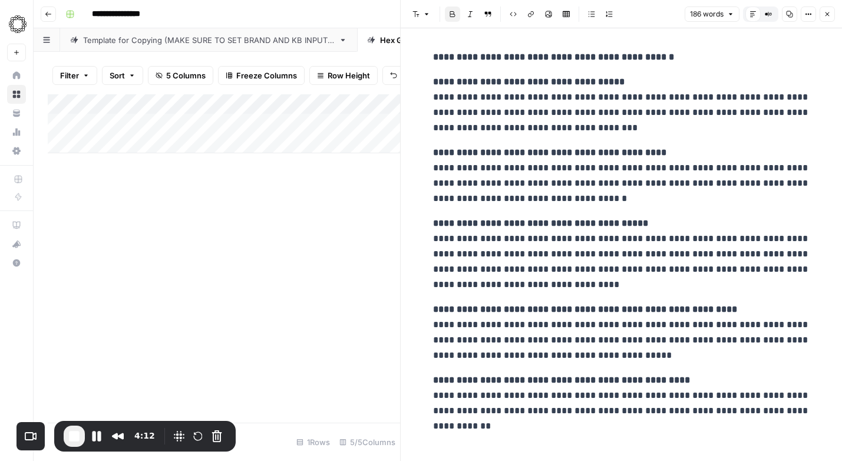
click at [789, 11] on icon "button" at bounding box center [789, 14] width 7 height 7
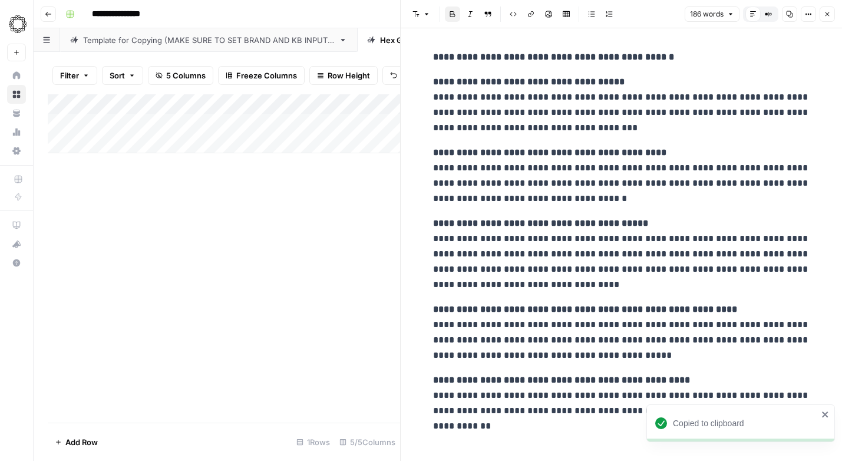
click at [825, 16] on icon "button" at bounding box center [827, 14] width 7 height 7
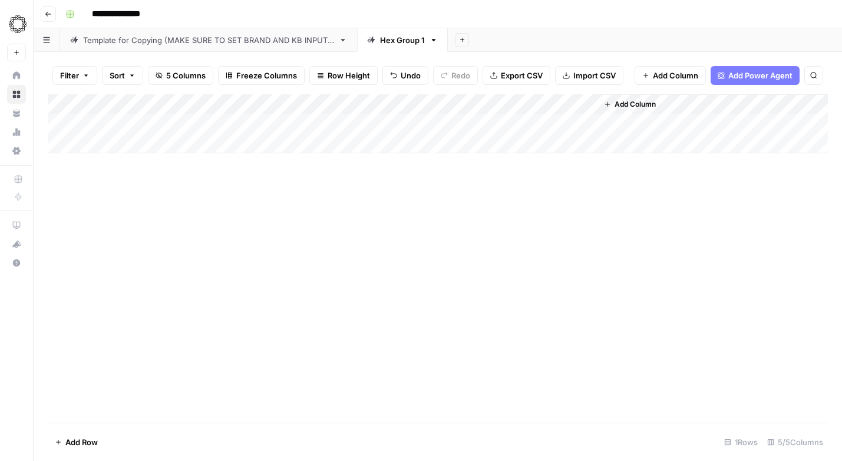
click at [49, 12] on icon "button" at bounding box center [48, 14] width 7 height 7
click at [395, 42] on div "Hex Group 1" at bounding box center [402, 40] width 45 height 12
click at [305, 42] on div "Template for Copying (MAKE SURE TO SET BRAND AND KB INPUTS)" at bounding box center [208, 40] width 251 height 12
click at [399, 49] on link "Hex Group 1" at bounding box center [402, 40] width 91 height 24
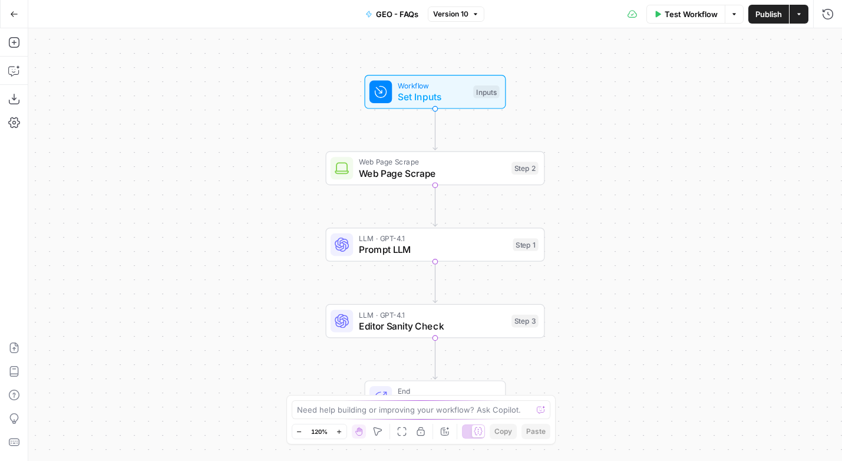
click at [453, 331] on span "Editor Sanity Check" at bounding box center [432, 326] width 147 height 14
